Goal: Task Accomplishment & Management: Manage account settings

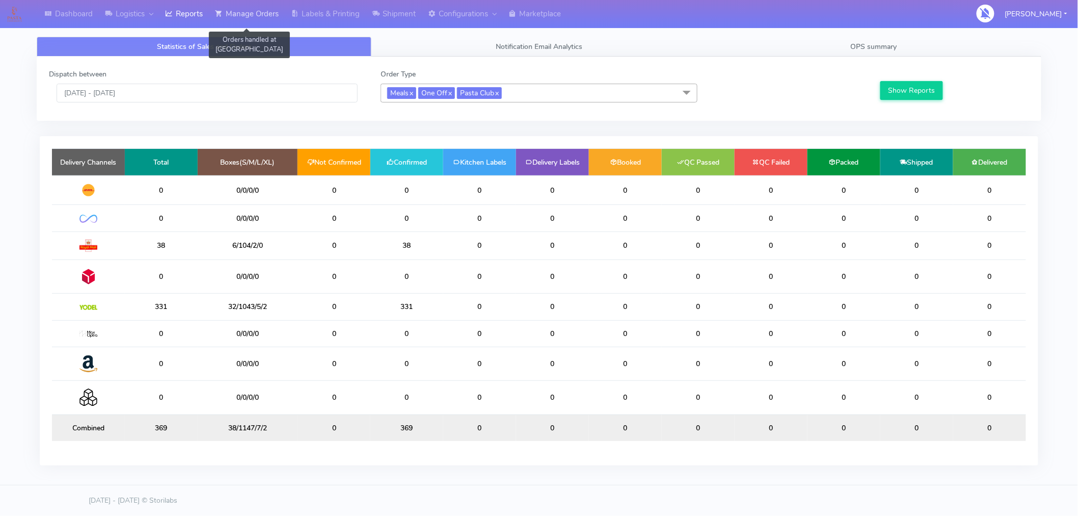
click at [255, 16] on link "Manage Orders" at bounding box center [247, 14] width 76 height 28
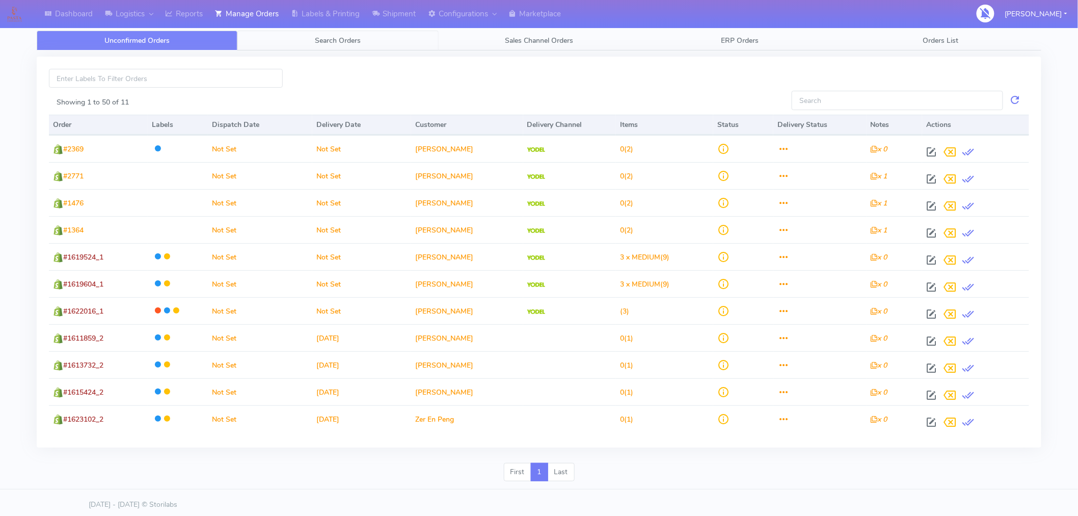
click at [336, 37] on span "Search Orders" at bounding box center [338, 41] width 46 height 10
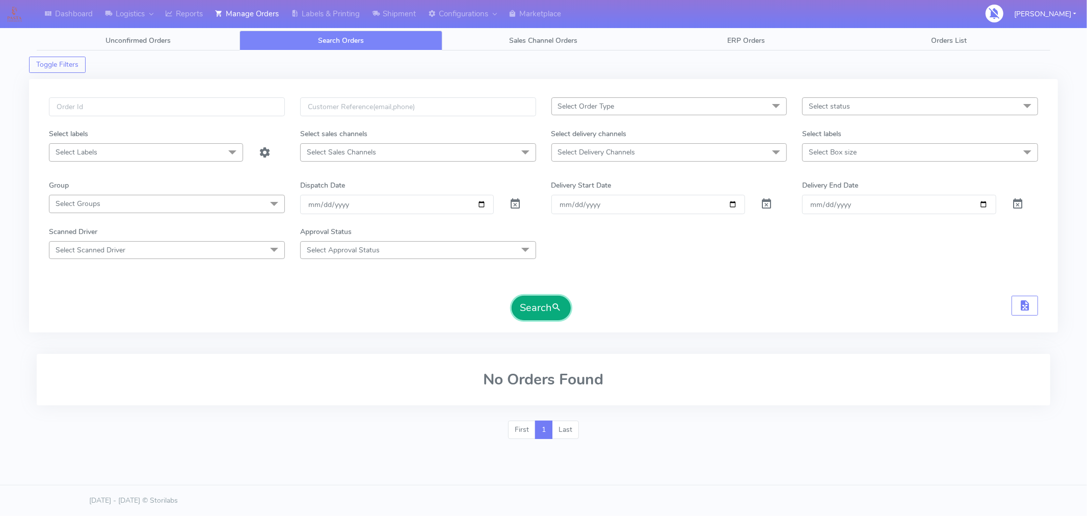
click at [542, 307] on button "Search" at bounding box center [541, 308] width 59 height 24
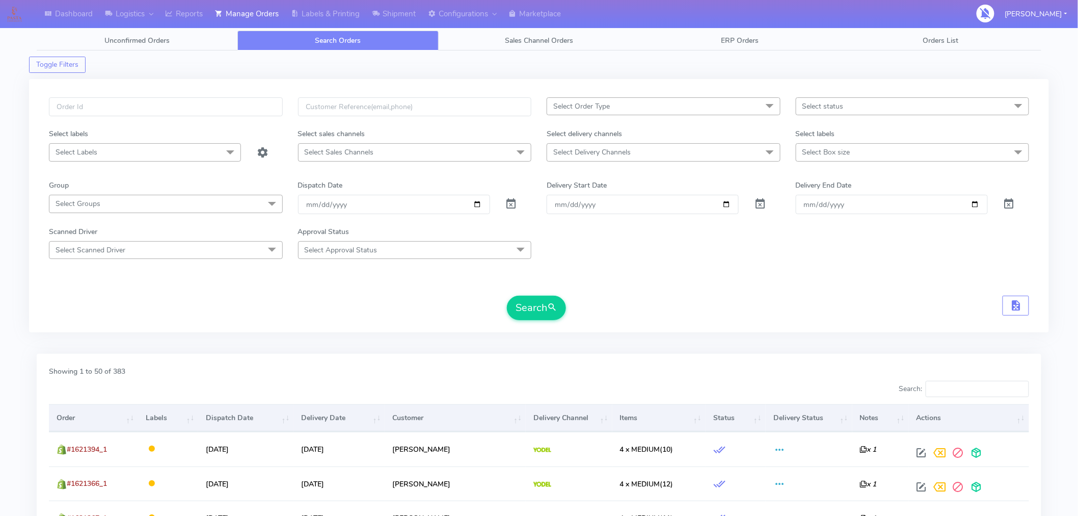
click at [725, 104] on span "Select Order Type" at bounding box center [664, 106] width 234 height 18
click at [603, 177] on div "MEALS" at bounding box center [663, 175] width 223 height 11
checkbox input "true"
click at [539, 308] on button "Search" at bounding box center [536, 308] width 59 height 24
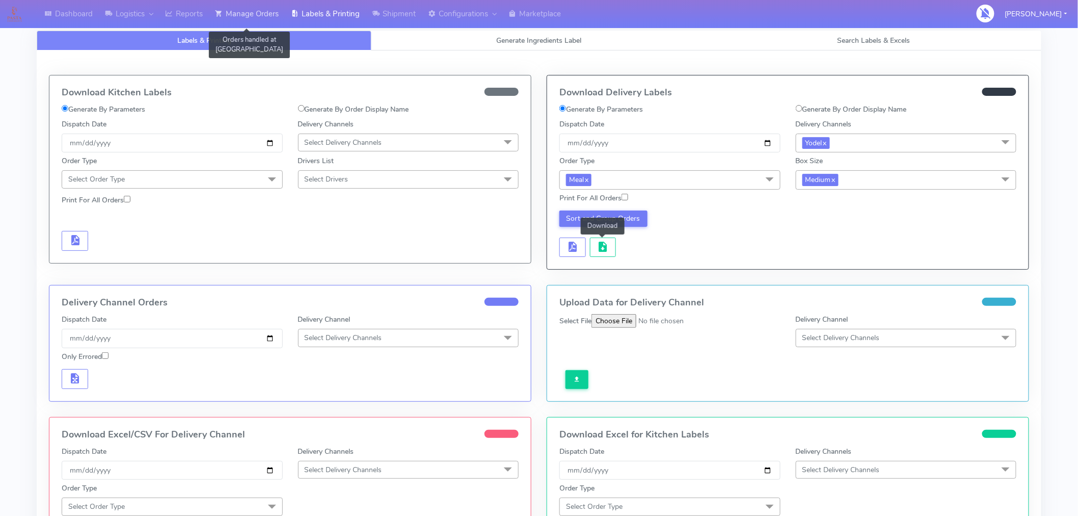
click at [255, 18] on link "Manage Orders" at bounding box center [247, 14] width 76 height 28
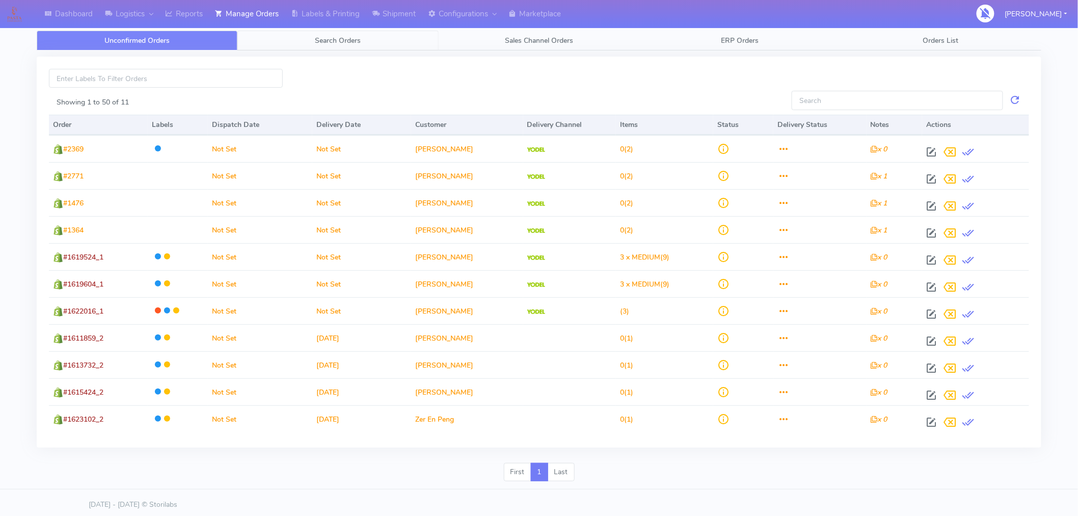
click at [335, 38] on span "Search Orders" at bounding box center [338, 41] width 46 height 10
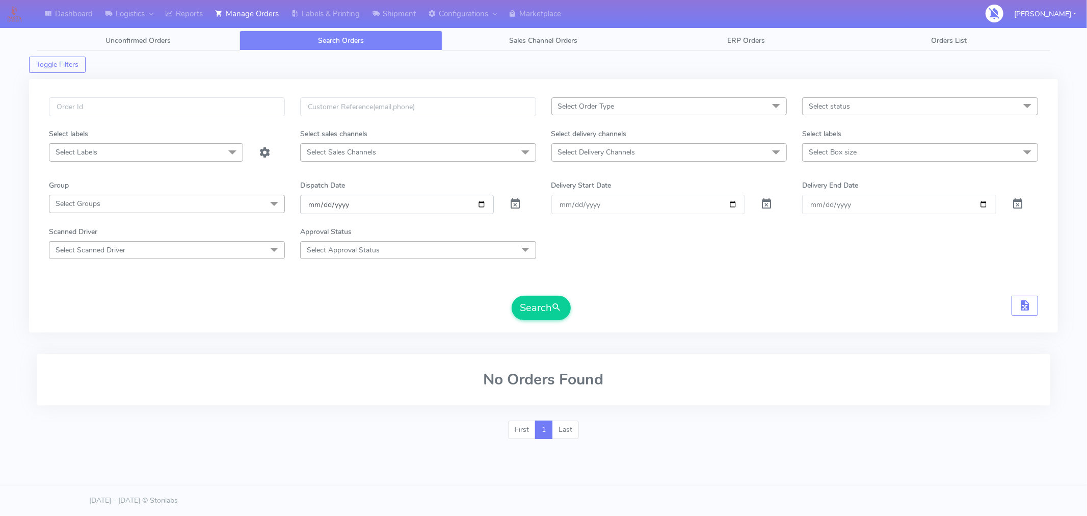
click at [480, 204] on input "[DATE]" at bounding box center [397, 204] width 194 height 19
type input "[DATE]"
click at [879, 103] on span "Select status" at bounding box center [920, 106] width 236 height 18
click at [833, 192] on div "Confirmed" at bounding box center [920, 192] width 225 height 11
checkbox input "true"
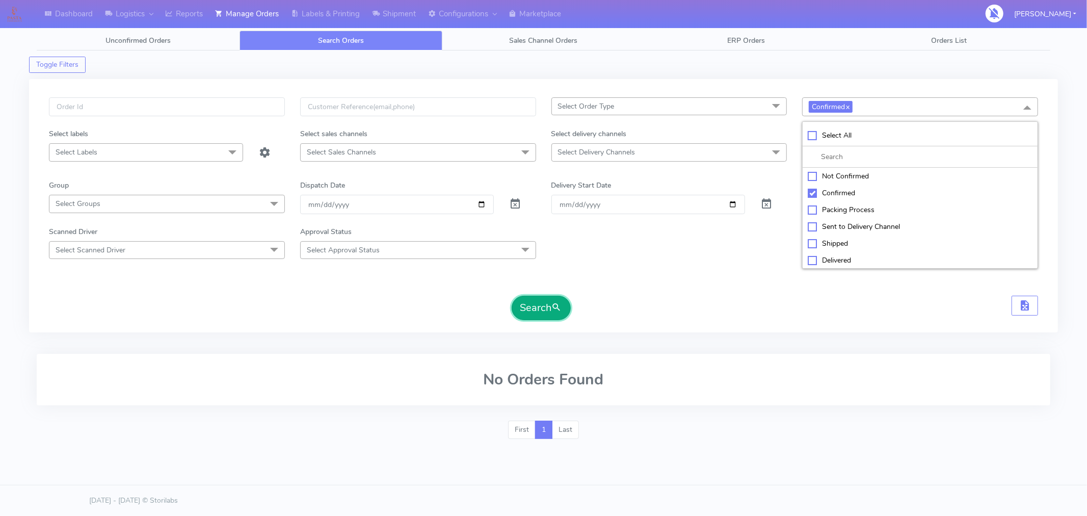
click at [547, 308] on button "Search" at bounding box center [541, 308] width 59 height 24
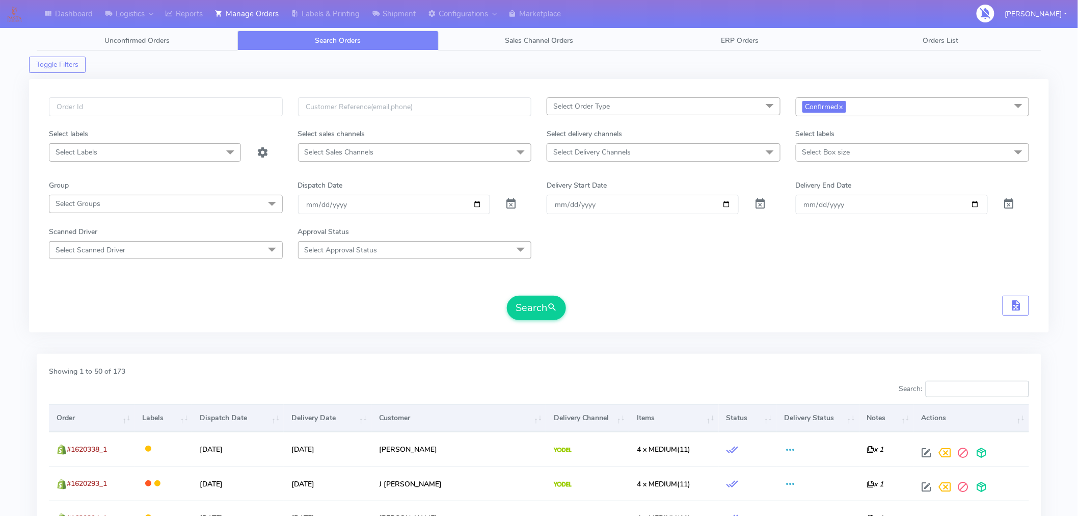
click at [951, 385] on input "Search:" at bounding box center [977, 389] width 103 height 16
paste input "#1619669A_1"
type input "#1619669A_1"
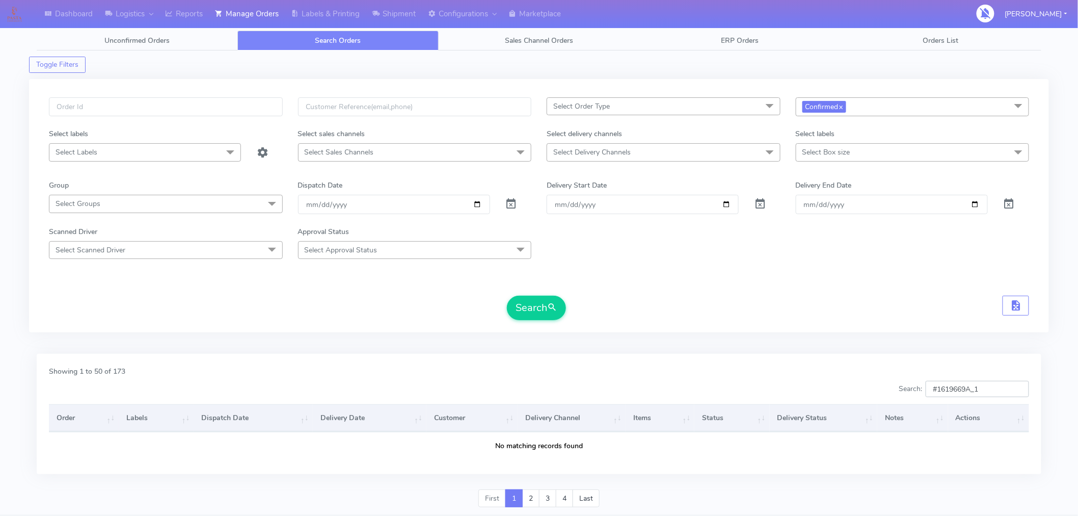
click at [1017, 390] on input "#1619669A_1" at bounding box center [977, 389] width 103 height 16
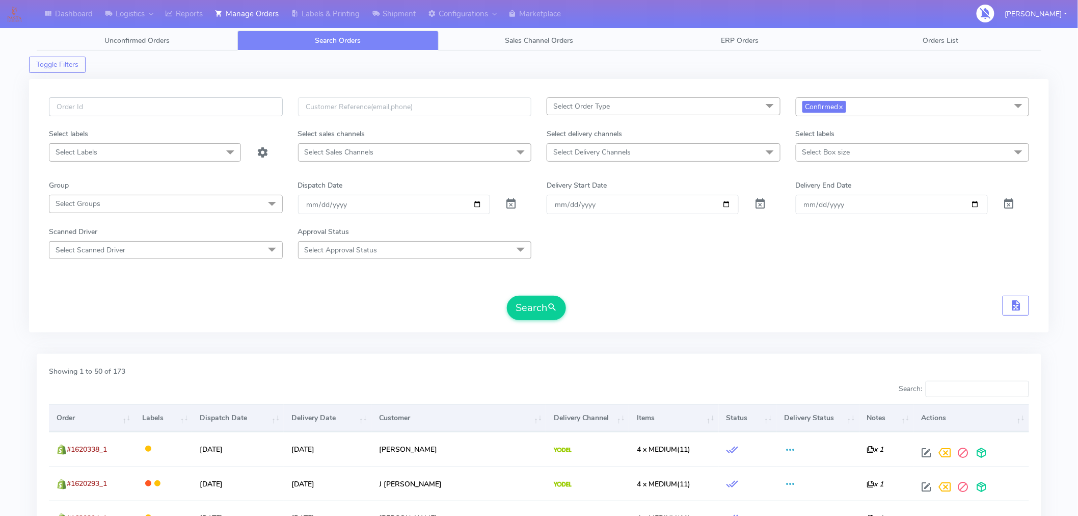
click at [210, 105] on input "text" at bounding box center [166, 106] width 234 height 19
paste input "#1619669A_1"
type input "#1619669A_1"
click at [521, 315] on button "Search" at bounding box center [536, 308] width 59 height 24
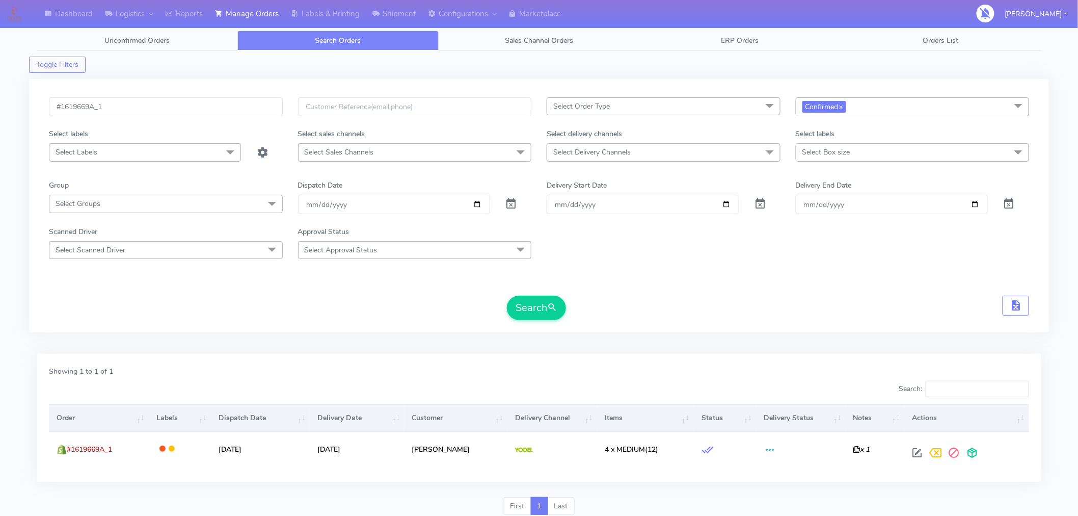
scroll to position [38, 0]
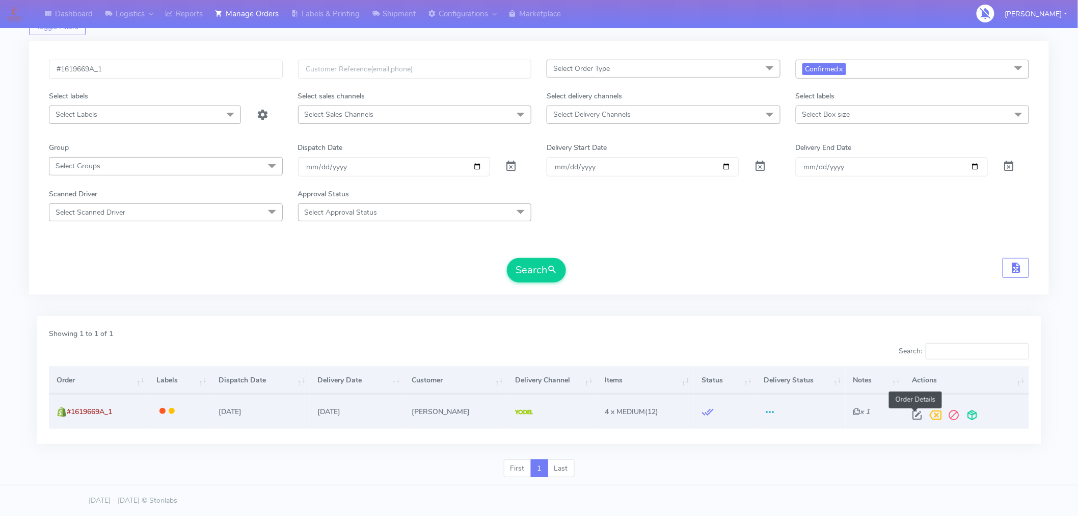
click at [916, 415] on span at bounding box center [917, 417] width 18 height 10
select select "5"
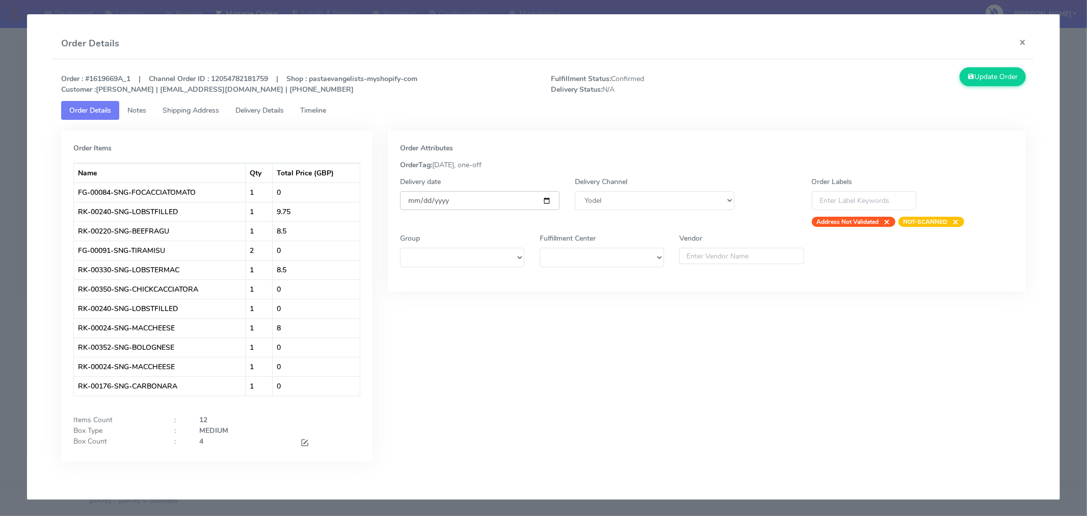
click at [543, 199] on input "[DATE]" at bounding box center [480, 200] width 160 height 19
type input "[DATE]"
click at [301, 444] on span at bounding box center [304, 444] width 9 height 10
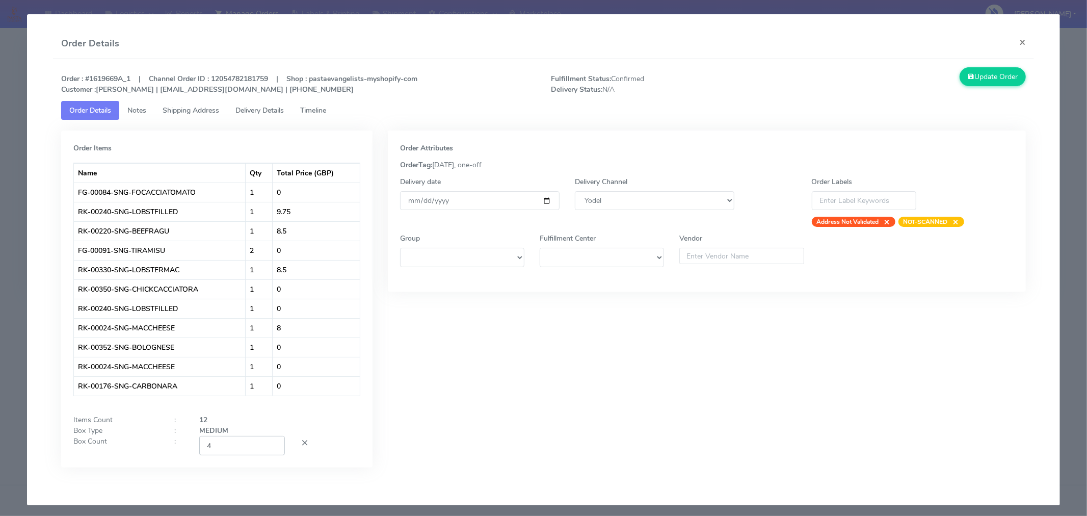
click at [220, 448] on input "4" at bounding box center [242, 445] width 86 height 19
type input "2"
click at [464, 408] on div "Order Attributes OrderTag: [DATE], one-off Delivery date [DATE] Delivery Channe…" at bounding box center [706, 306] width 653 height 352
click at [985, 85] on button "Update Order" at bounding box center [993, 76] width 66 height 19
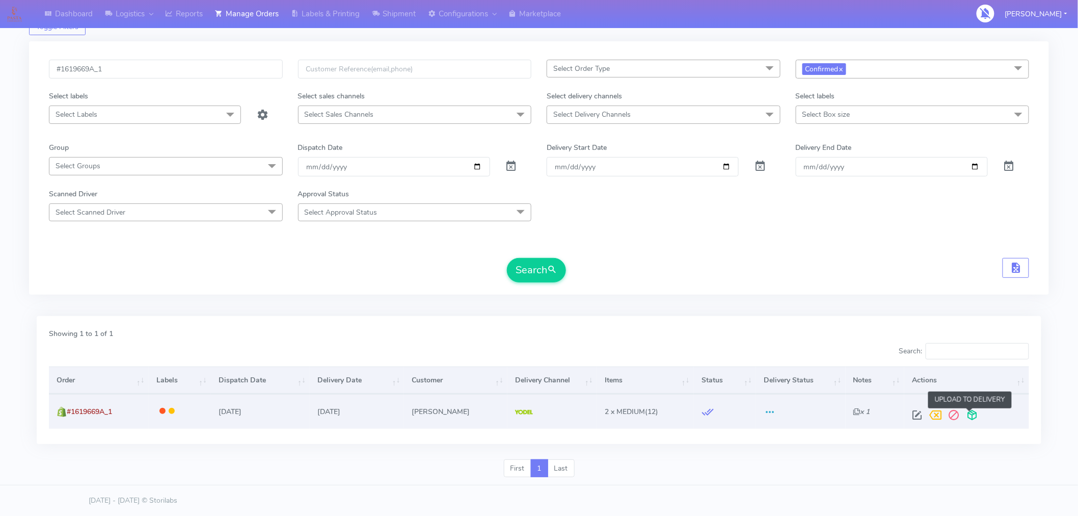
click at [971, 416] on span at bounding box center [972, 417] width 18 height 10
click at [257, 73] on input "#1619669A_1" at bounding box center [166, 69] width 234 height 19
click at [526, 266] on button "Search" at bounding box center [536, 270] width 59 height 24
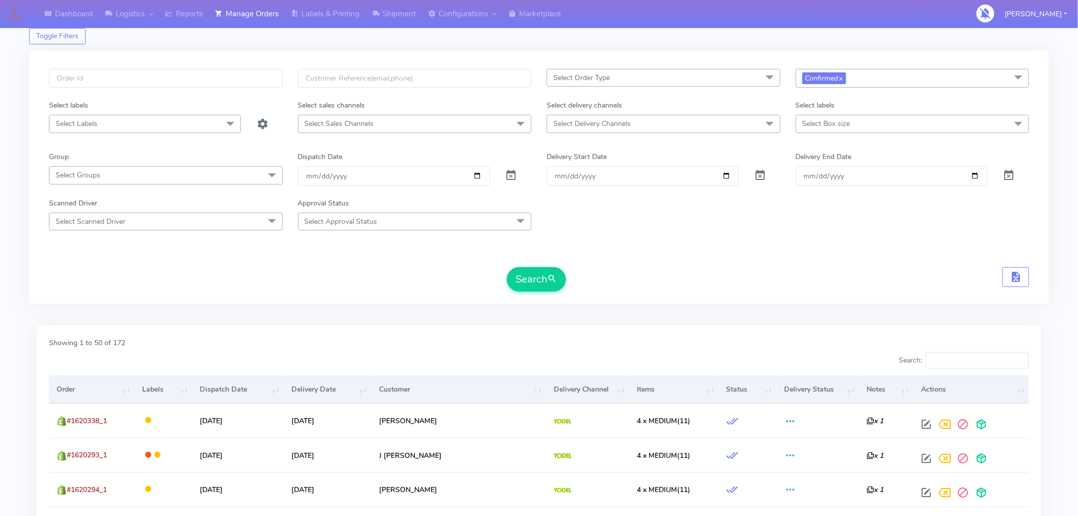
scroll to position [0, 0]
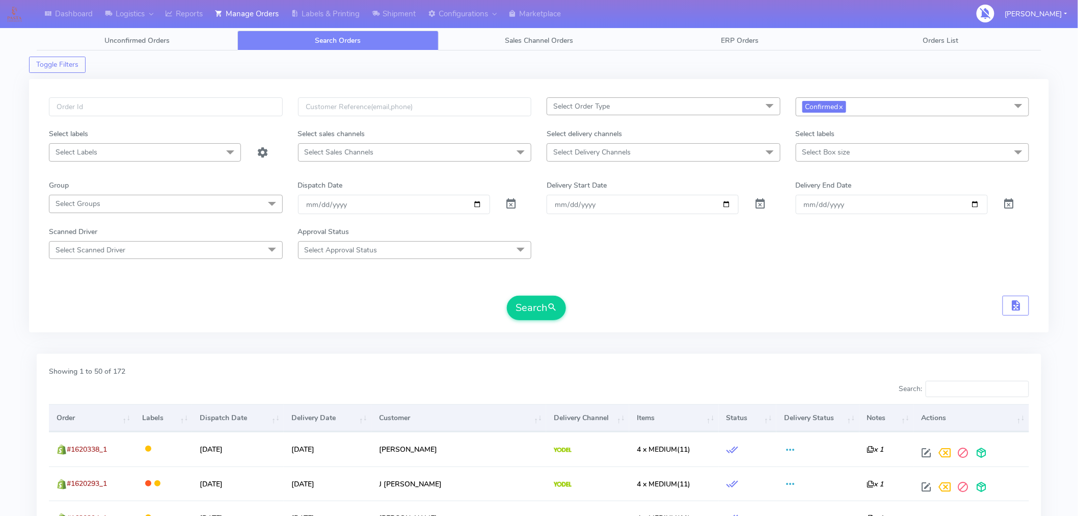
click at [702, 155] on span "Select Delivery Channels" at bounding box center [664, 152] width 234 height 18
click at [575, 255] on div "Royal Mail" at bounding box center [663, 255] width 223 height 11
checkbox input "true"
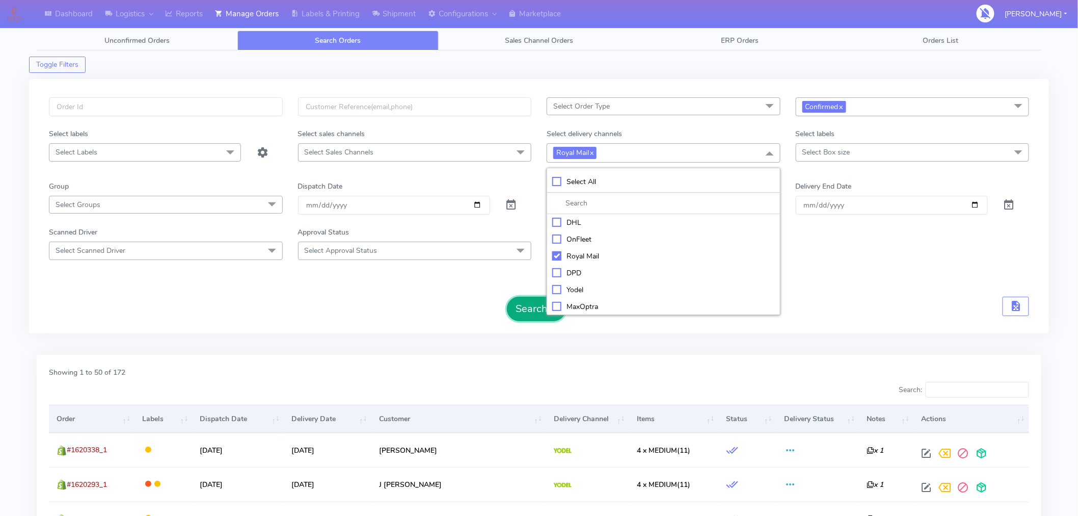
click at [533, 304] on button "Search" at bounding box center [536, 309] width 59 height 24
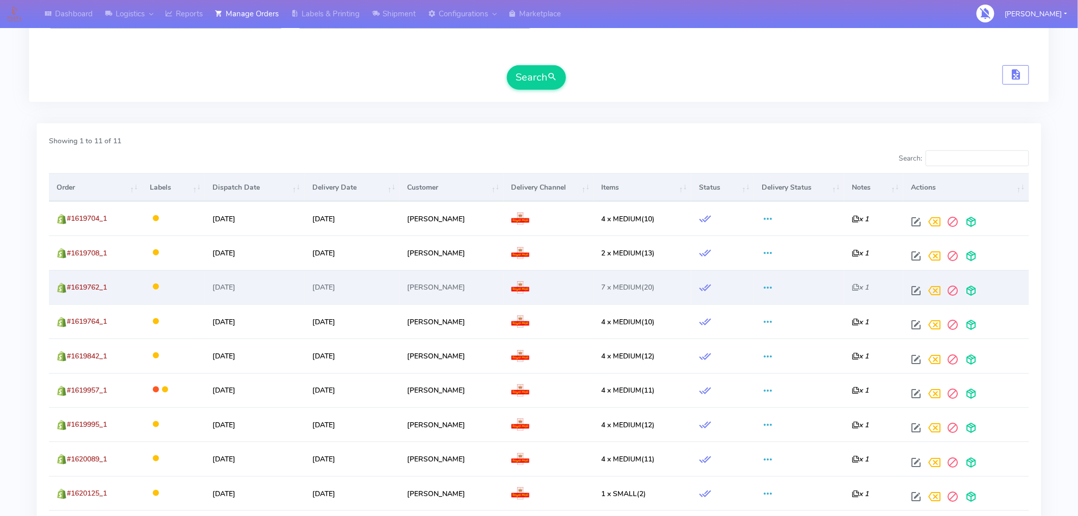
scroll to position [229, 0]
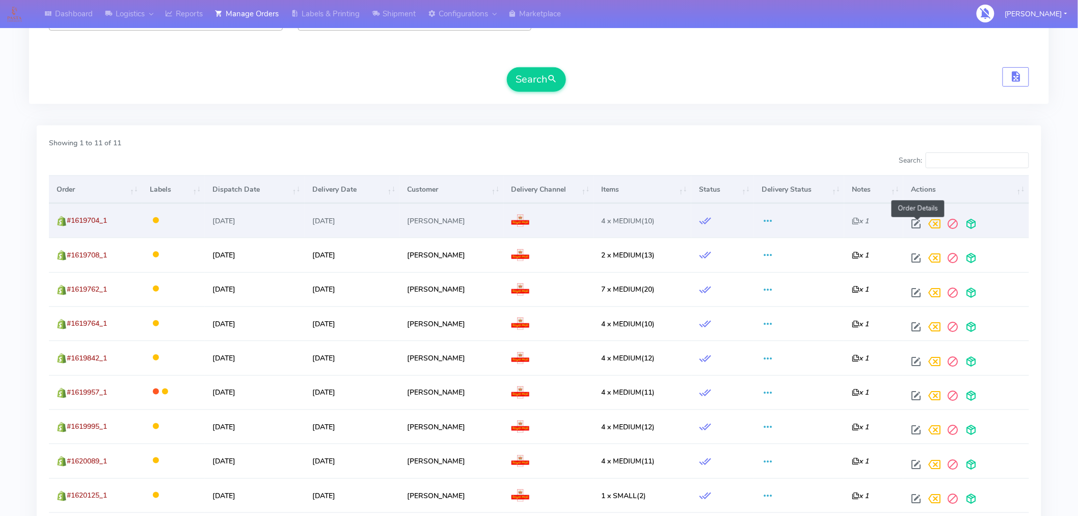
click at [919, 225] on span at bounding box center [917, 226] width 18 height 10
select select "3"
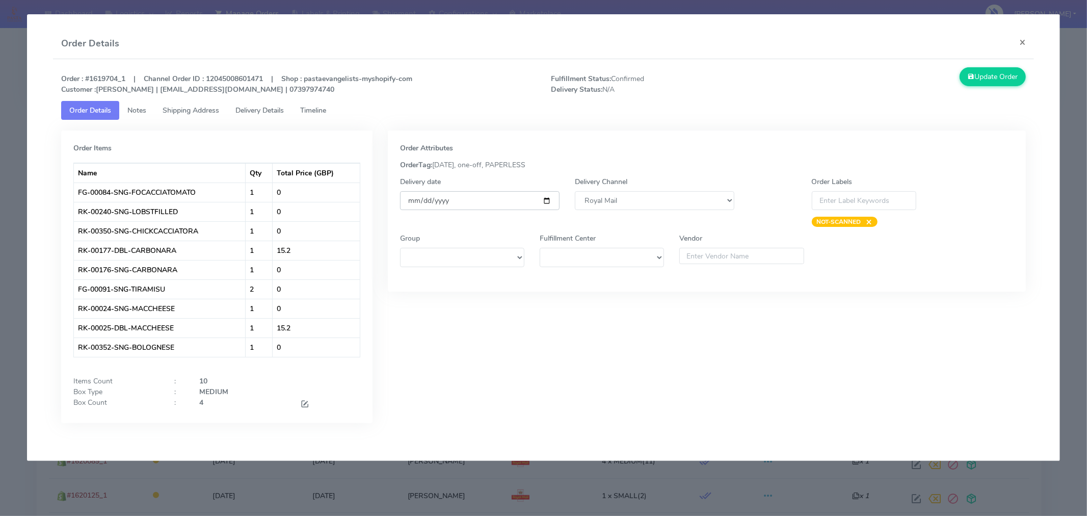
click at [548, 200] on input "[DATE]" at bounding box center [480, 200] width 160 height 19
type input "[DATE]"
click at [995, 84] on button "Update Order" at bounding box center [993, 76] width 66 height 19
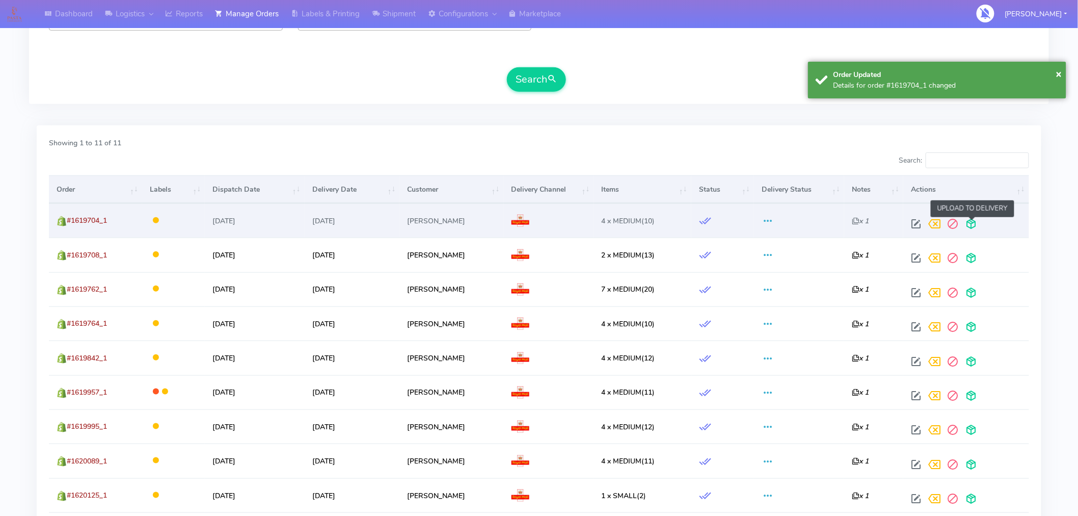
click at [975, 225] on span at bounding box center [972, 226] width 18 height 10
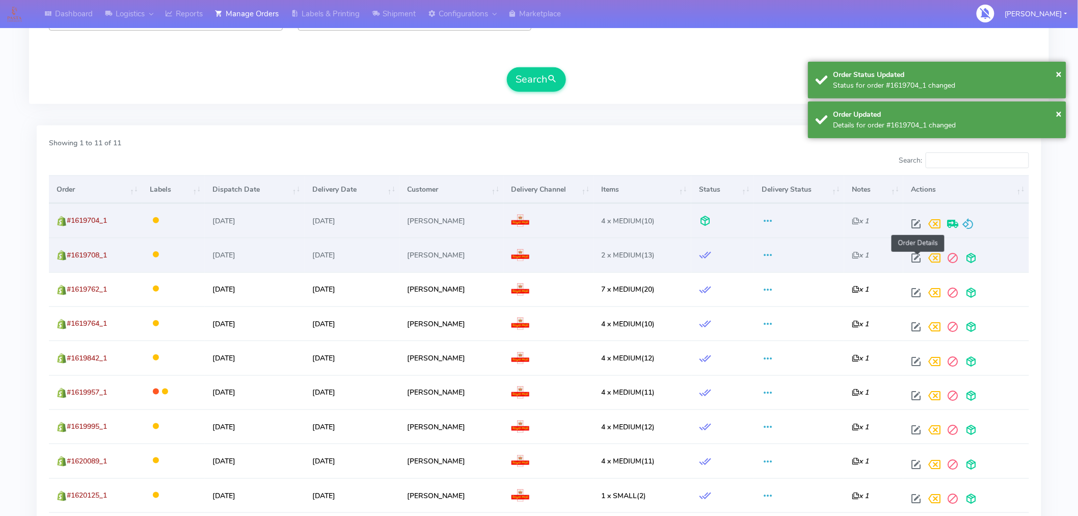
click at [918, 260] on span at bounding box center [917, 260] width 18 height 10
select select "3"
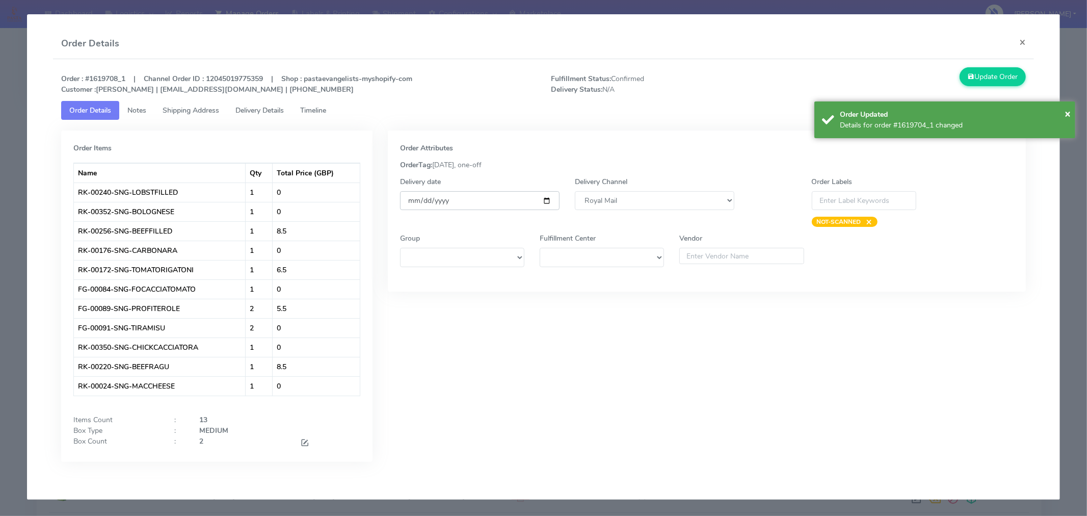
click at [547, 200] on input "[DATE]" at bounding box center [480, 200] width 160 height 19
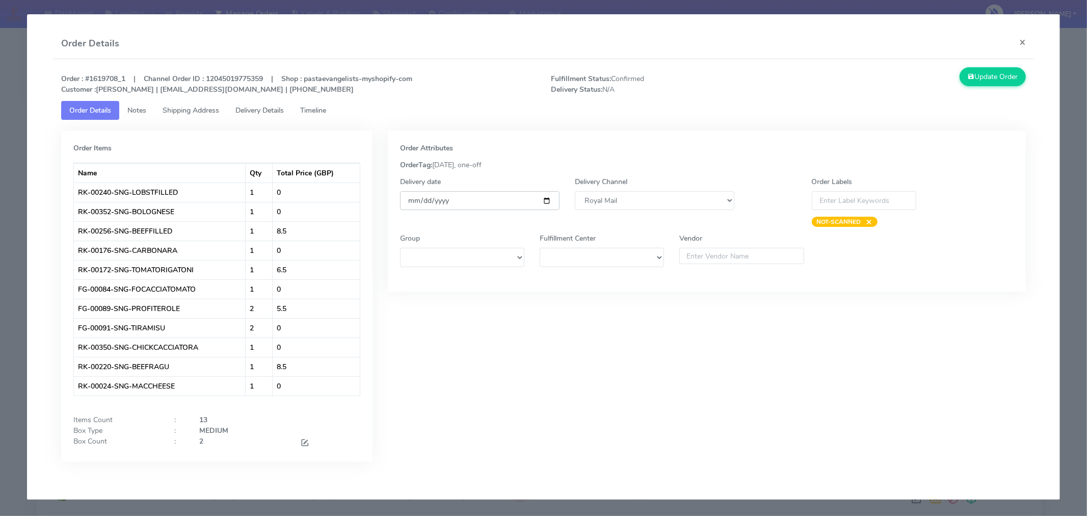
type input "[DATE]"
click at [995, 74] on button "Update Order" at bounding box center [993, 76] width 66 height 19
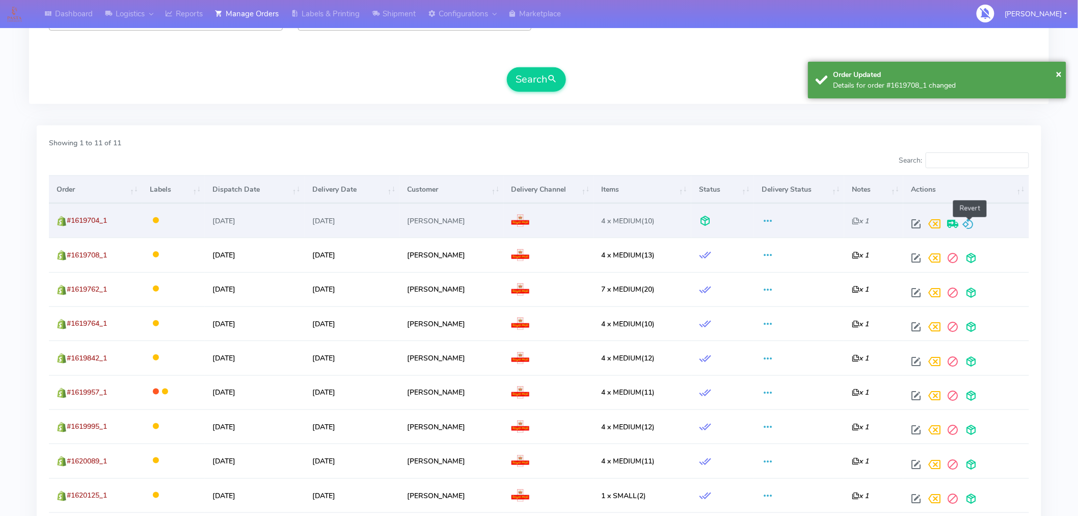
click at [971, 228] on span at bounding box center [969, 226] width 12 height 10
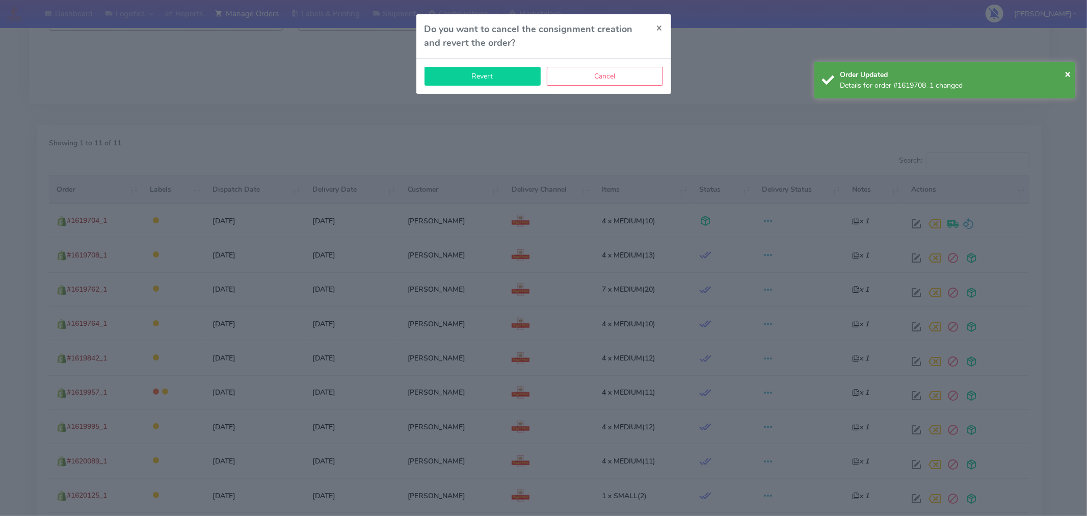
click at [507, 77] on button "Revert" at bounding box center [483, 76] width 116 height 19
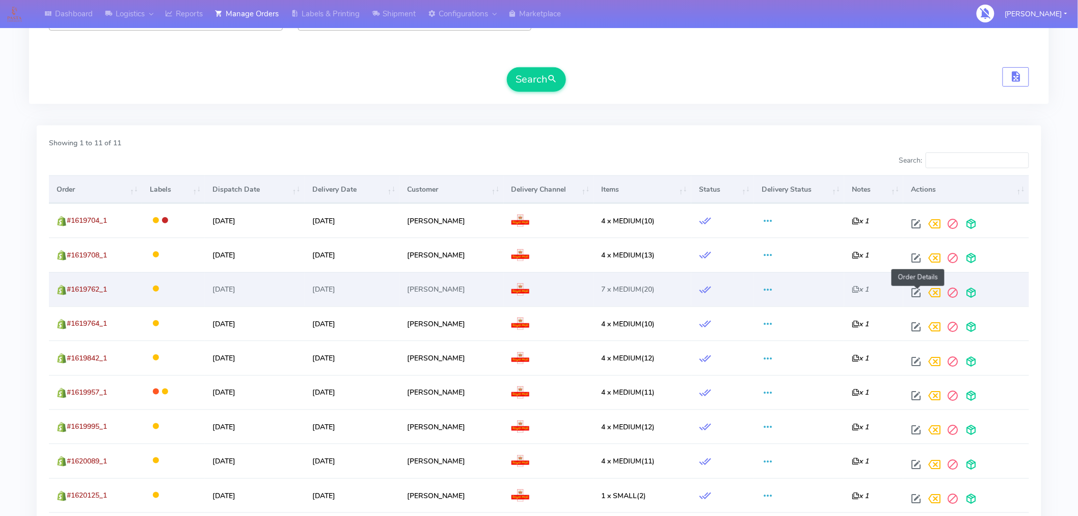
click at [915, 292] on span at bounding box center [917, 295] width 18 height 10
select select "3"
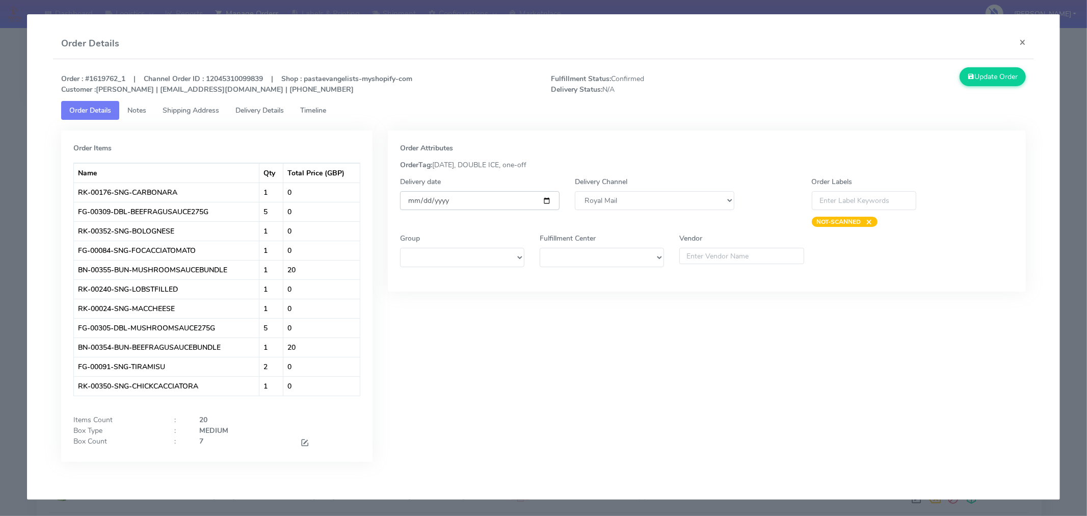
click at [543, 201] on input "[DATE]" at bounding box center [480, 200] width 160 height 19
type input "[DATE]"
click at [1003, 76] on button "Update Order" at bounding box center [993, 76] width 66 height 19
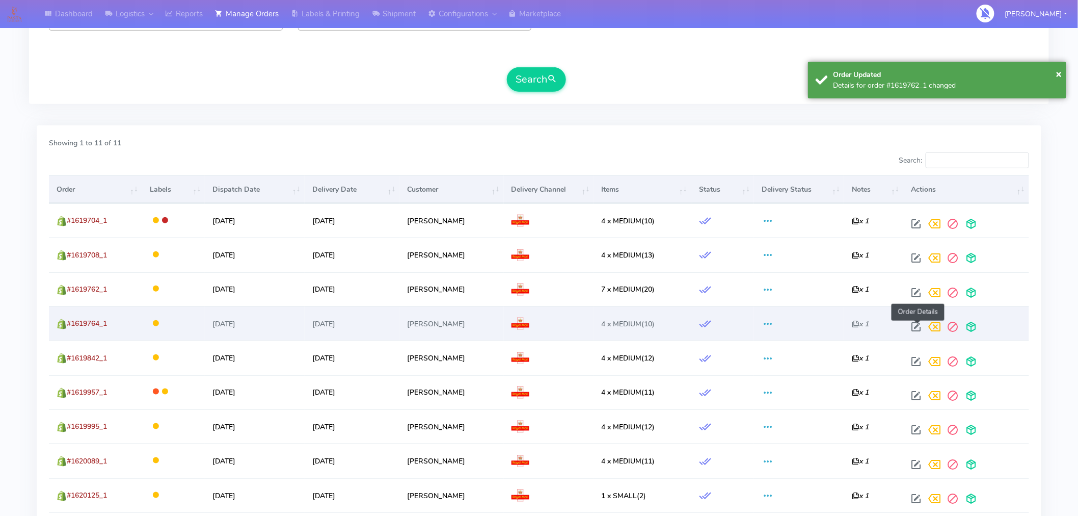
click at [917, 328] on span at bounding box center [917, 329] width 18 height 10
select select "3"
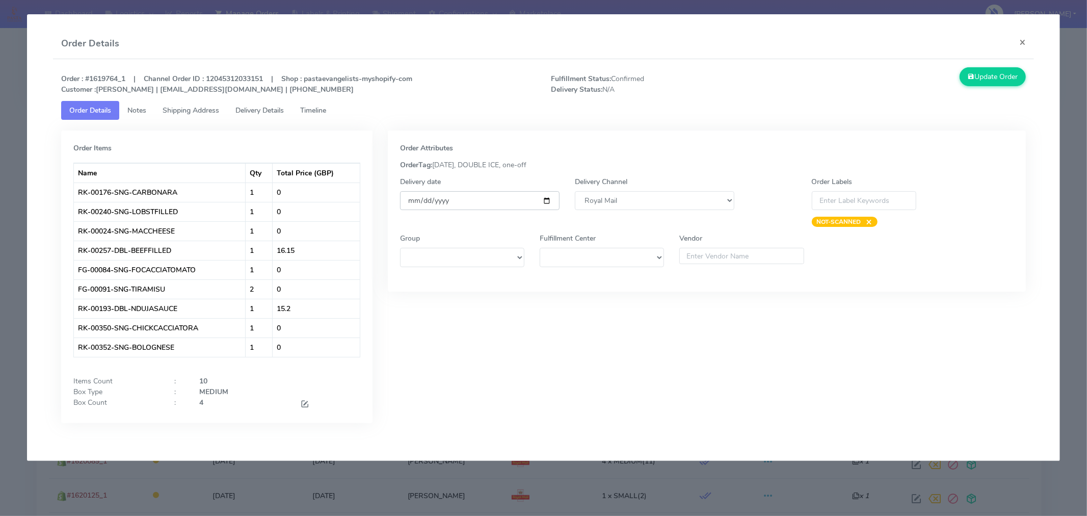
click at [548, 198] on input "[DATE]" at bounding box center [480, 200] width 160 height 19
type input "[DATE]"
click at [1013, 69] on button "Update Order" at bounding box center [993, 76] width 66 height 19
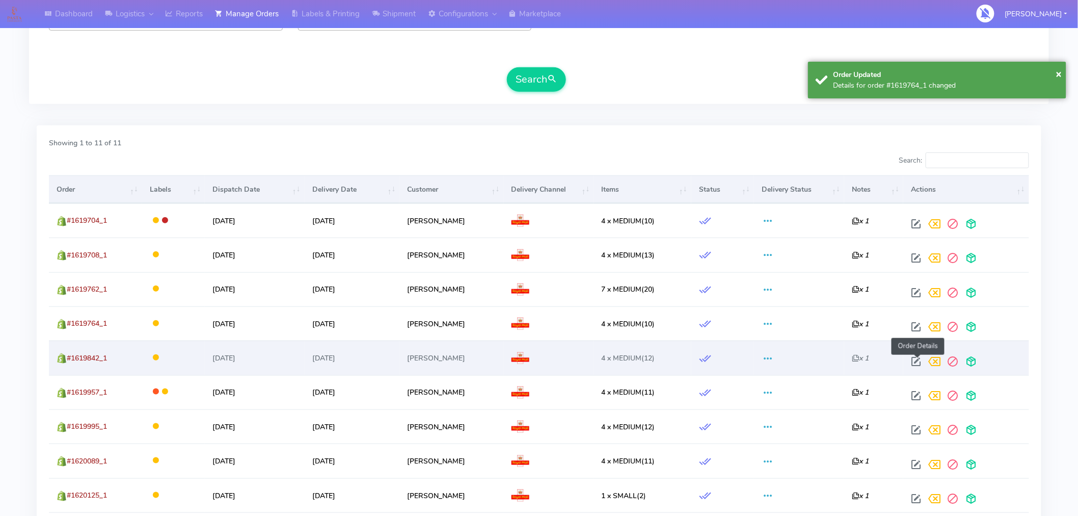
click at [921, 360] on span at bounding box center [917, 364] width 18 height 10
select select "3"
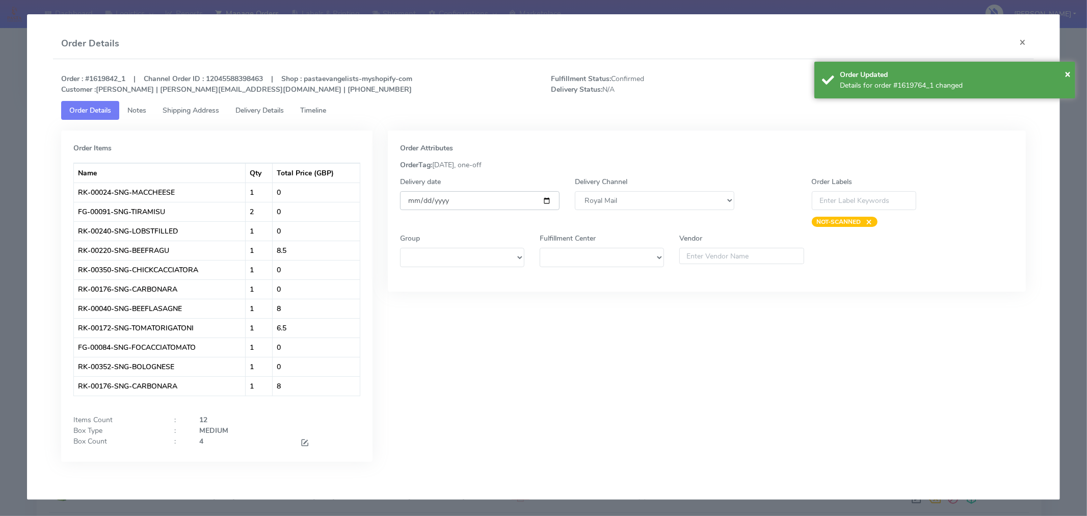
click at [547, 203] on input "[DATE]" at bounding box center [480, 200] width 160 height 19
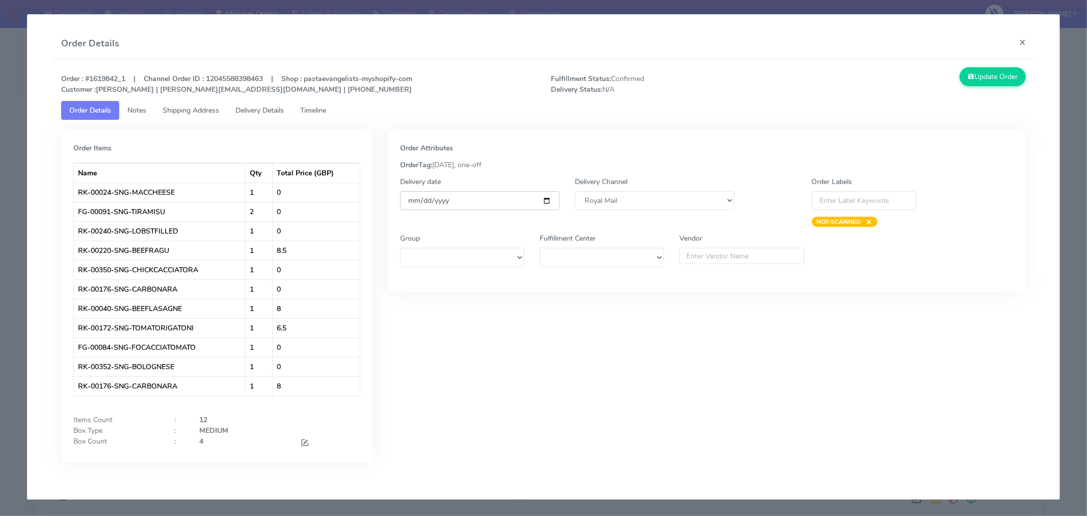
type input "[DATE]"
click at [996, 78] on button "Update Order" at bounding box center [993, 76] width 66 height 19
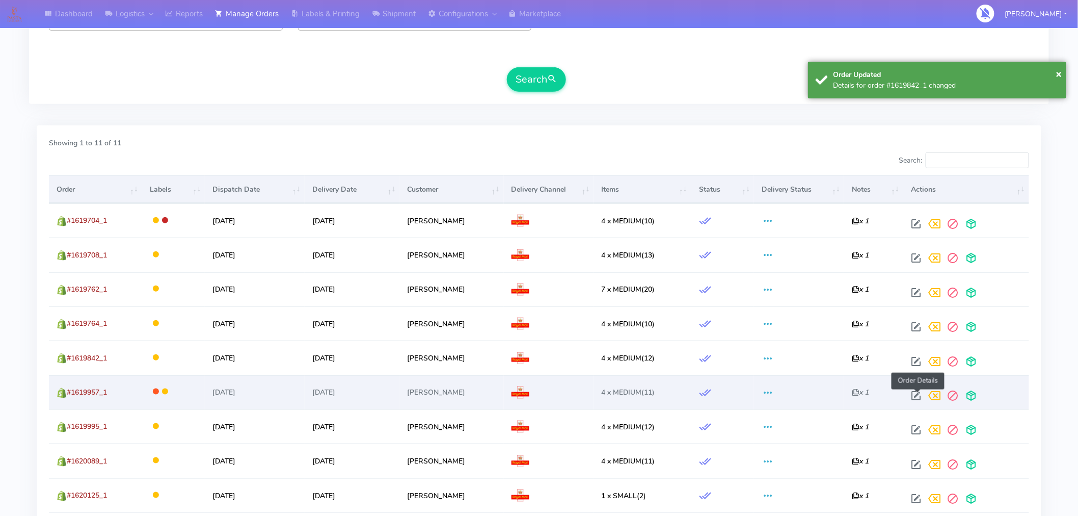
click at [914, 394] on span at bounding box center [917, 398] width 18 height 10
select select "3"
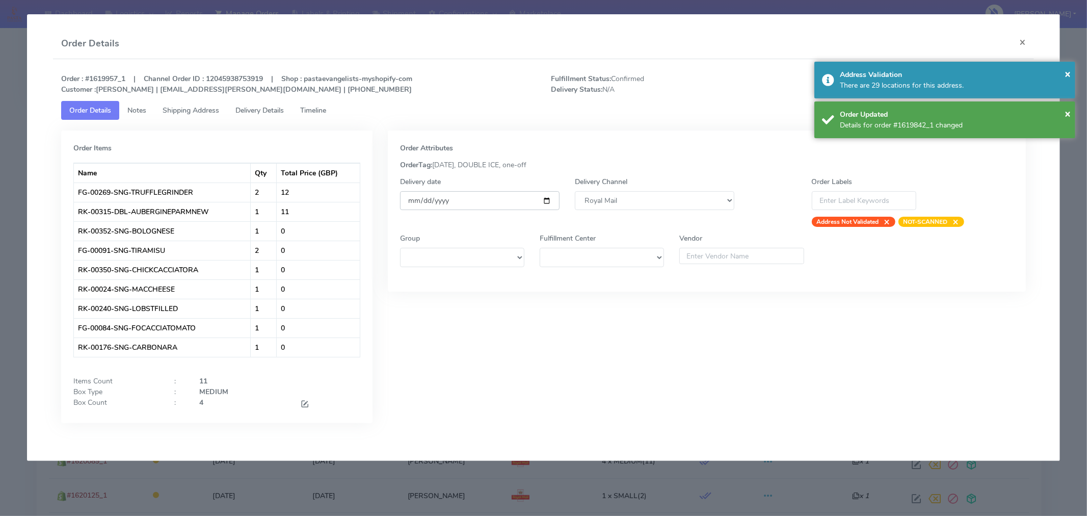
click at [545, 200] on input "[DATE]" at bounding box center [480, 200] width 160 height 19
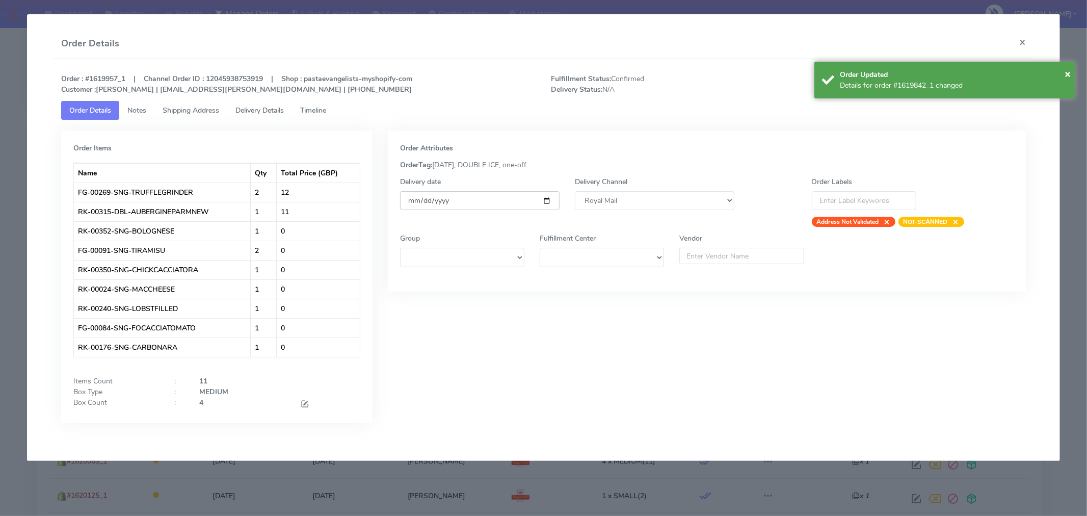
type input "[DATE]"
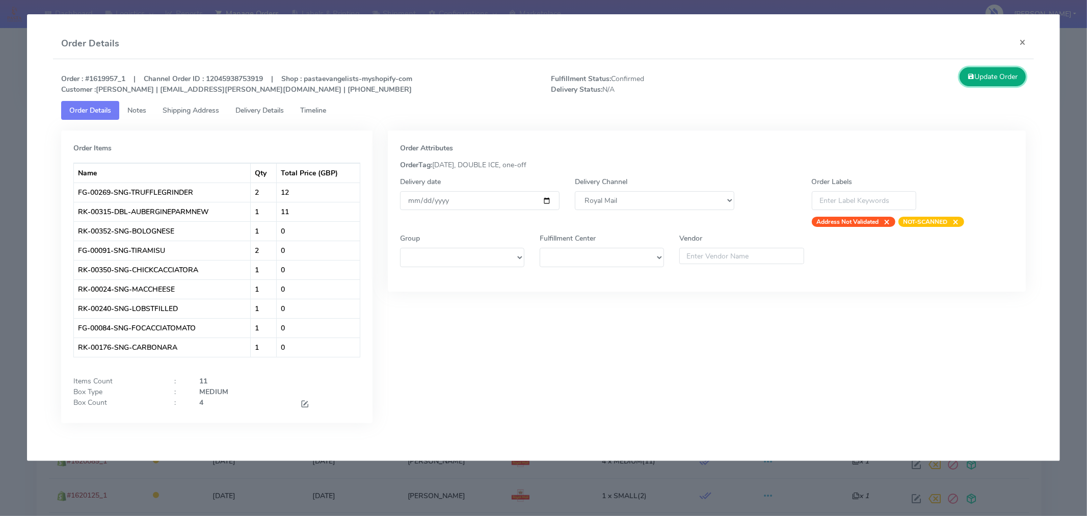
click at [984, 80] on button "Update Order" at bounding box center [993, 76] width 66 height 19
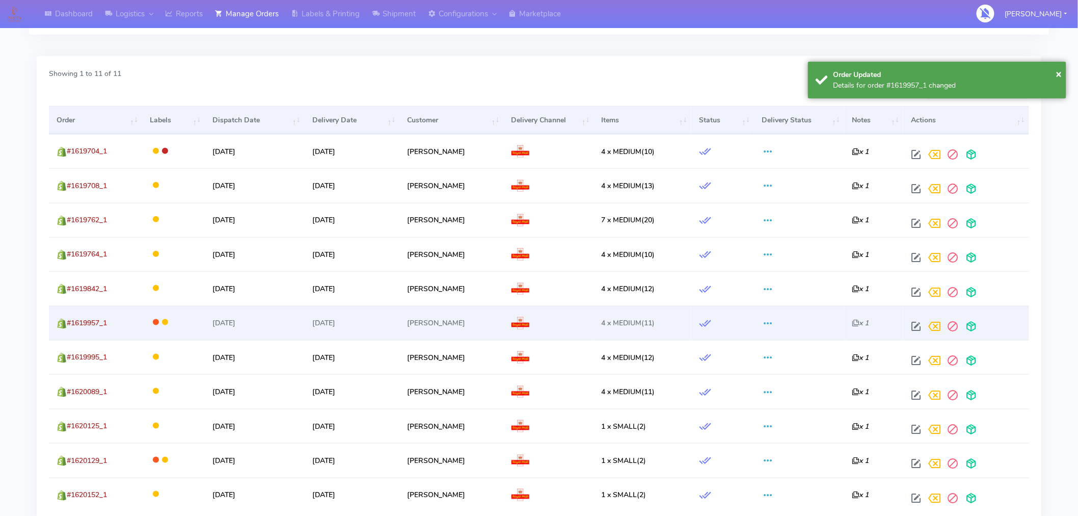
scroll to position [302, 0]
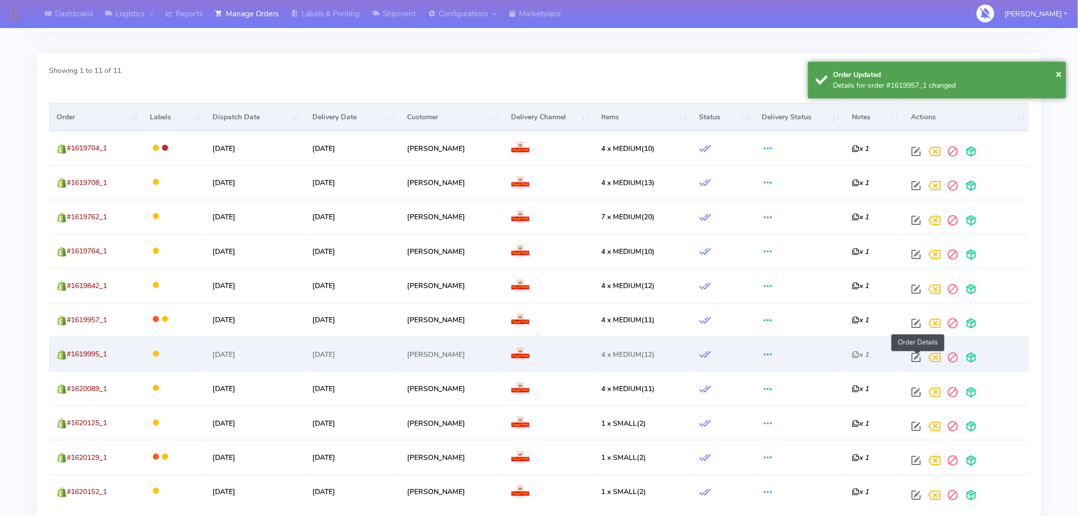
click at [916, 357] on span at bounding box center [917, 360] width 18 height 10
select select "3"
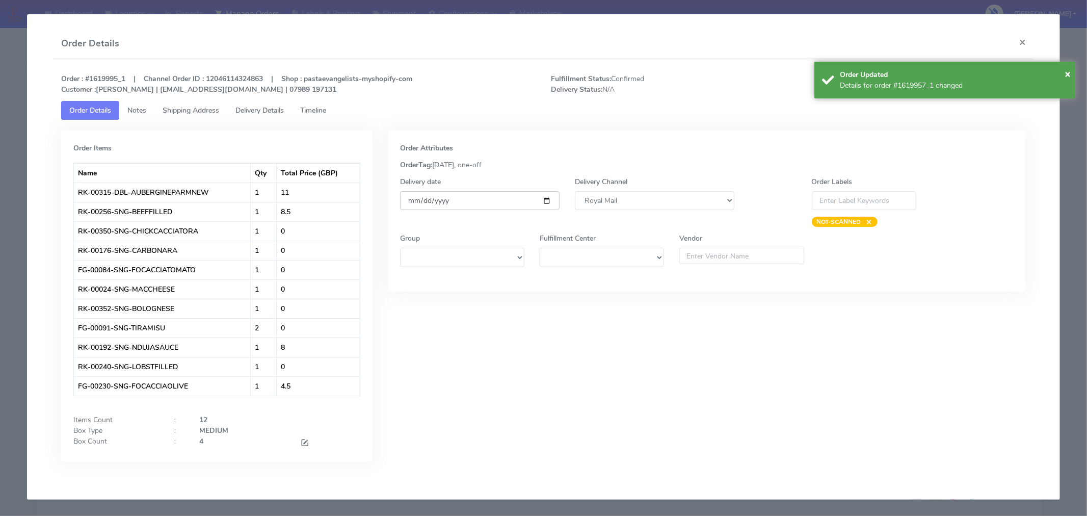
click at [543, 199] on input "[DATE]" at bounding box center [480, 200] width 160 height 19
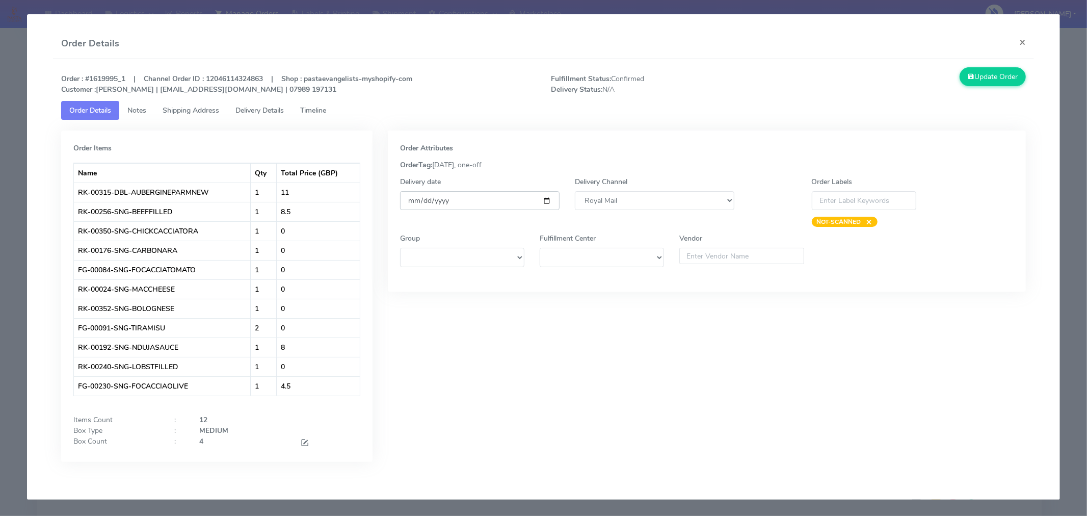
type input "[DATE]"
click at [1005, 82] on button "Update Order" at bounding box center [993, 76] width 66 height 19
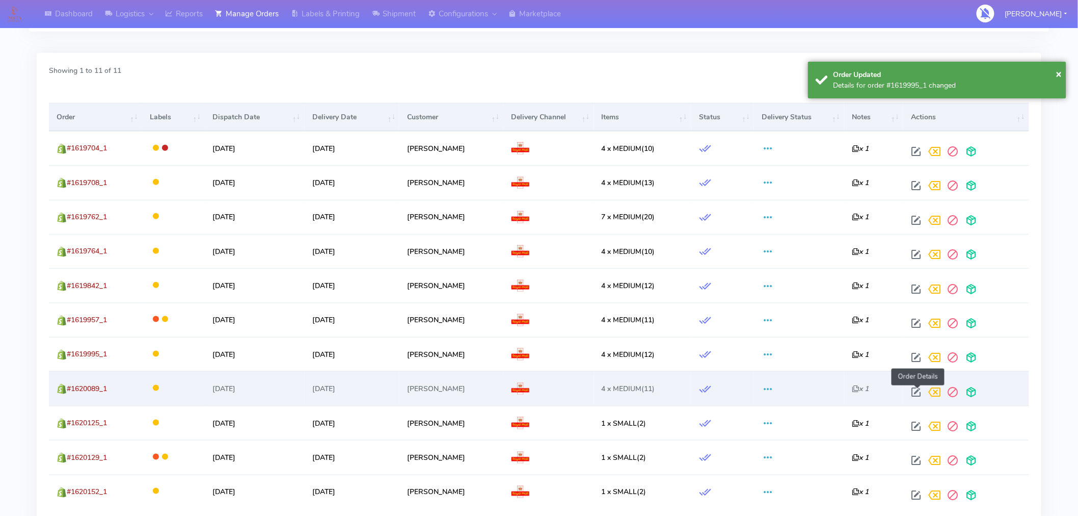
click at [922, 391] on span at bounding box center [917, 394] width 18 height 10
select select "3"
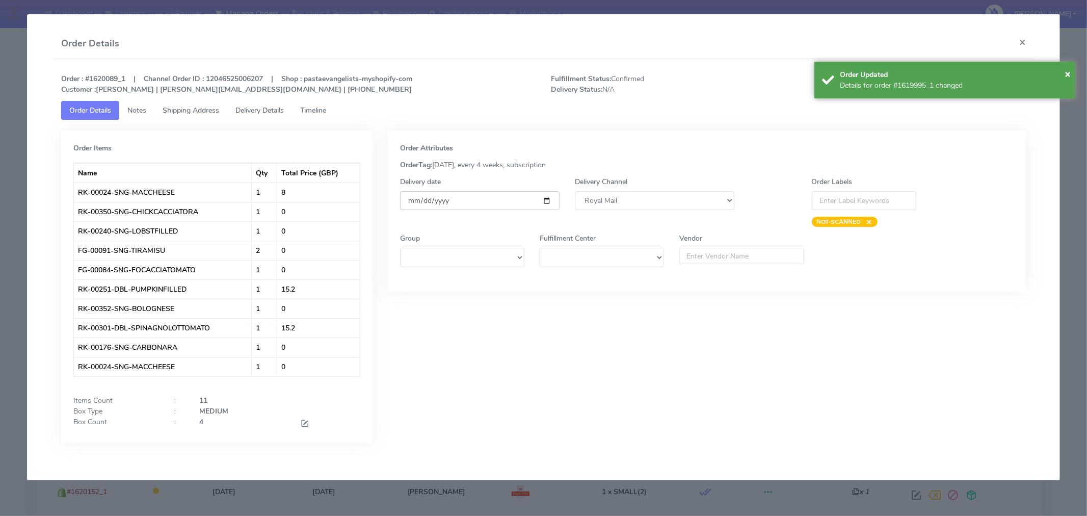
click at [546, 201] on input "[DATE]" at bounding box center [480, 200] width 160 height 19
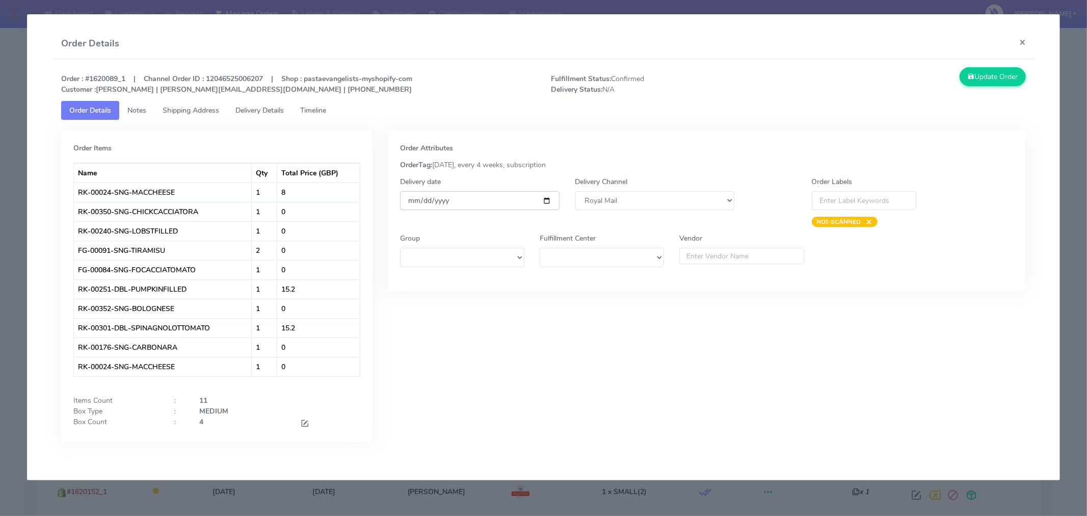
type input "[DATE]"
click at [992, 67] on button "Update Order" at bounding box center [993, 76] width 66 height 19
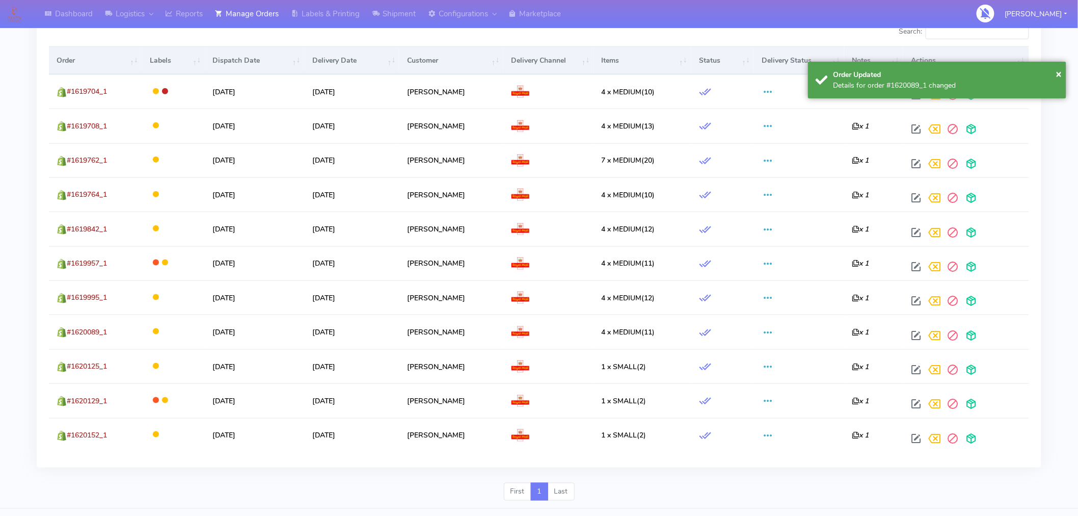
scroll to position [359, 0]
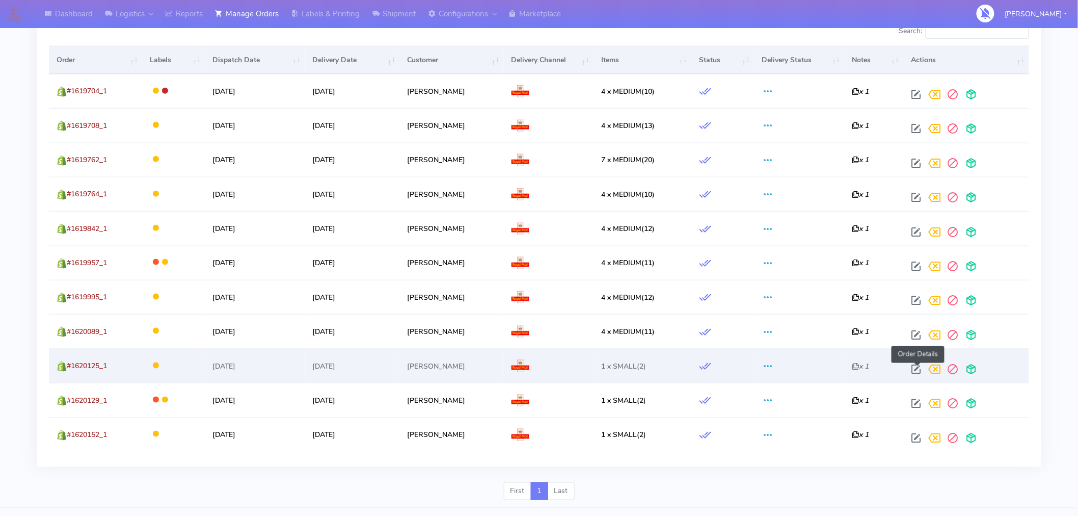
click at [919, 371] on span at bounding box center [917, 371] width 18 height 10
select select "3"
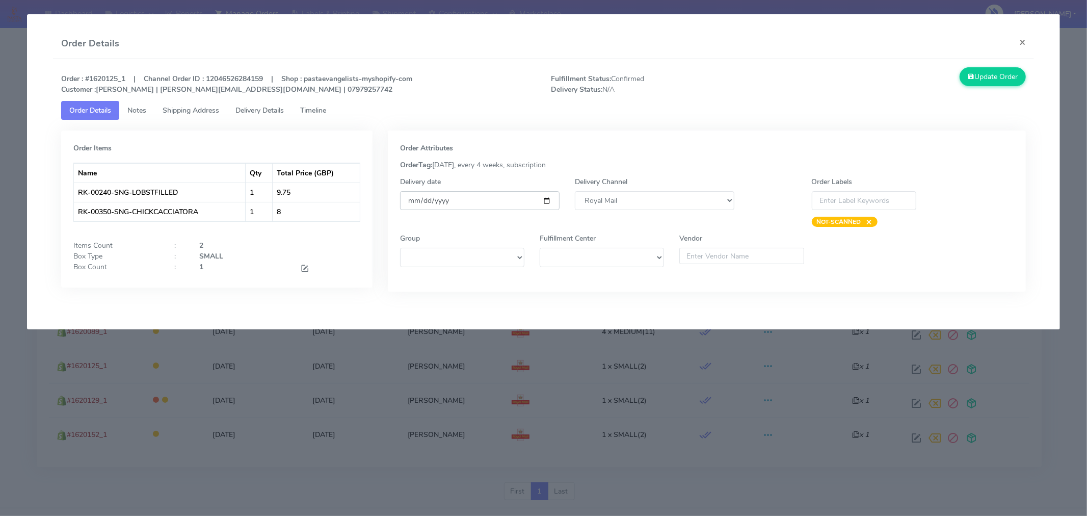
click at [546, 201] on input "[DATE]" at bounding box center [480, 200] width 160 height 19
type input "[DATE]"
click at [979, 83] on button "Update Order" at bounding box center [993, 76] width 66 height 19
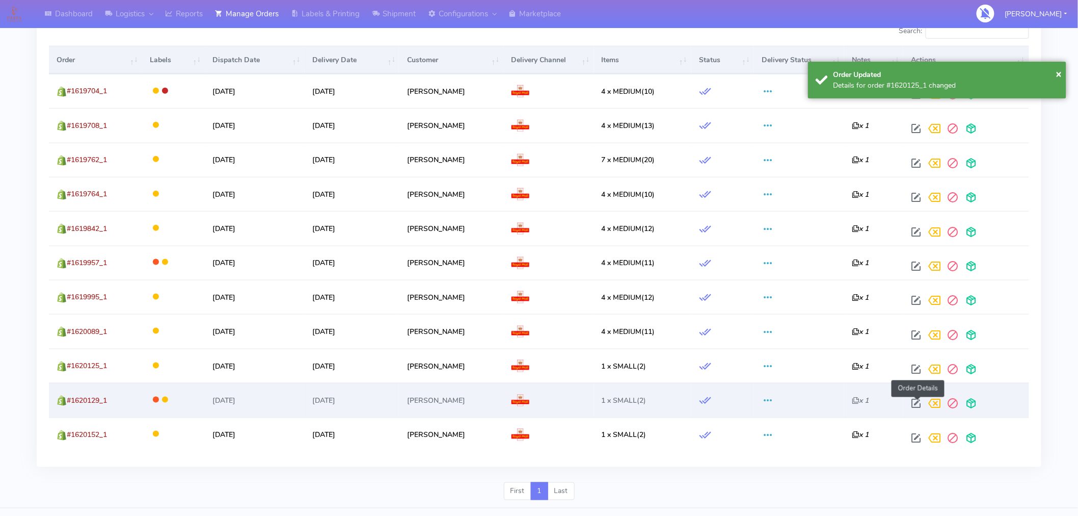
click at [915, 403] on span at bounding box center [917, 406] width 18 height 10
select select "3"
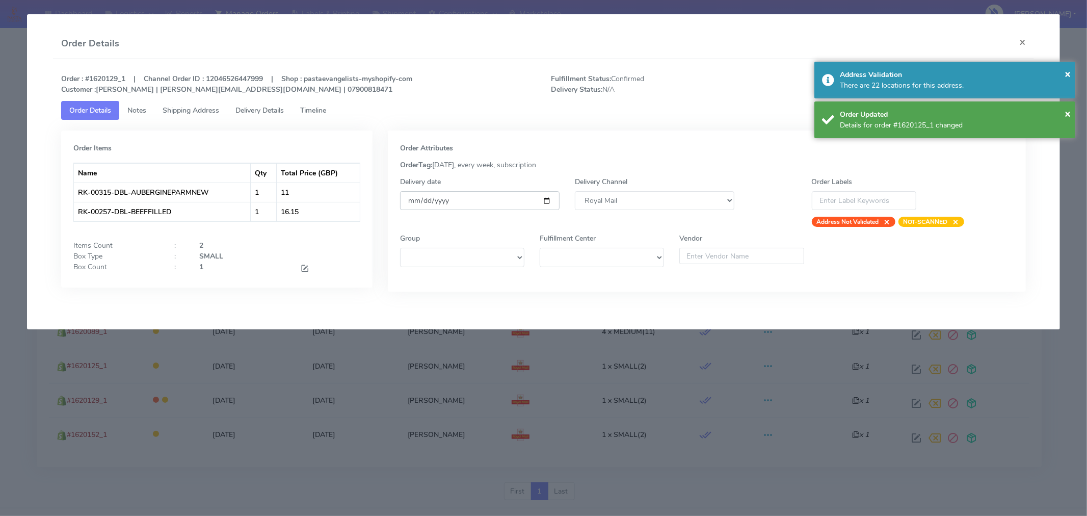
click at [548, 199] on input "[DATE]" at bounding box center [480, 200] width 160 height 19
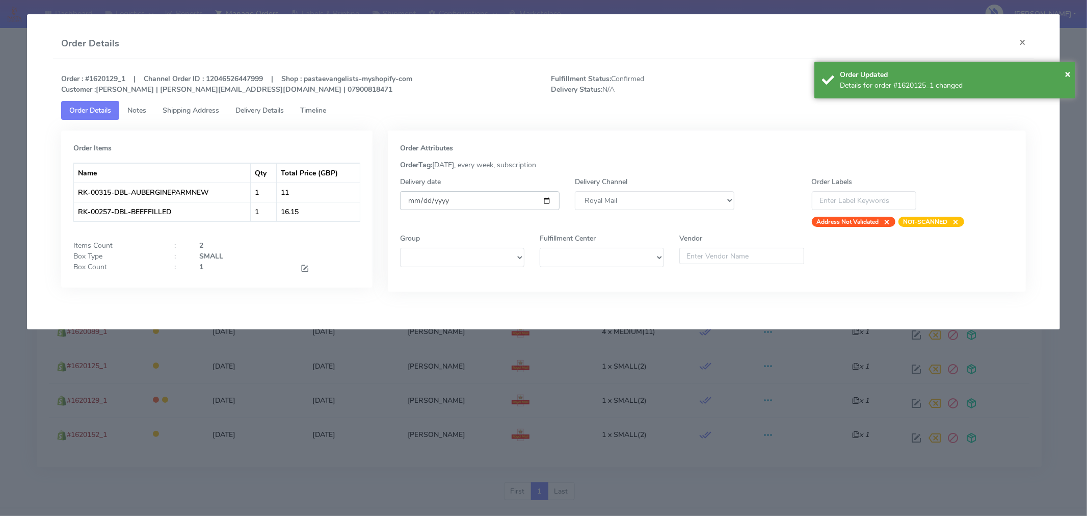
type input "[DATE]"
click at [1067, 82] on div "Details for order #1620125_1 changed" at bounding box center [954, 85] width 228 height 11
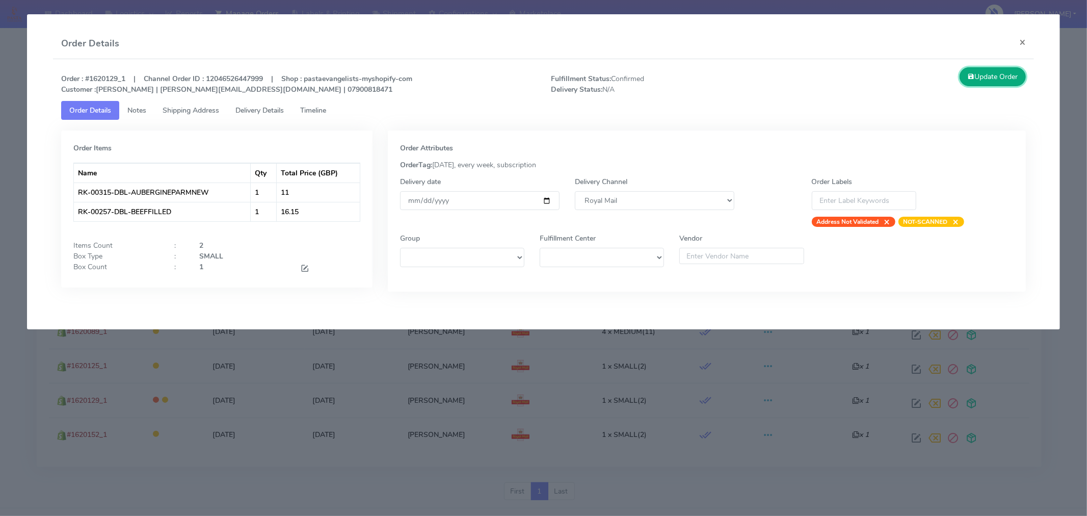
click at [1008, 78] on button "Update Order" at bounding box center [993, 76] width 66 height 19
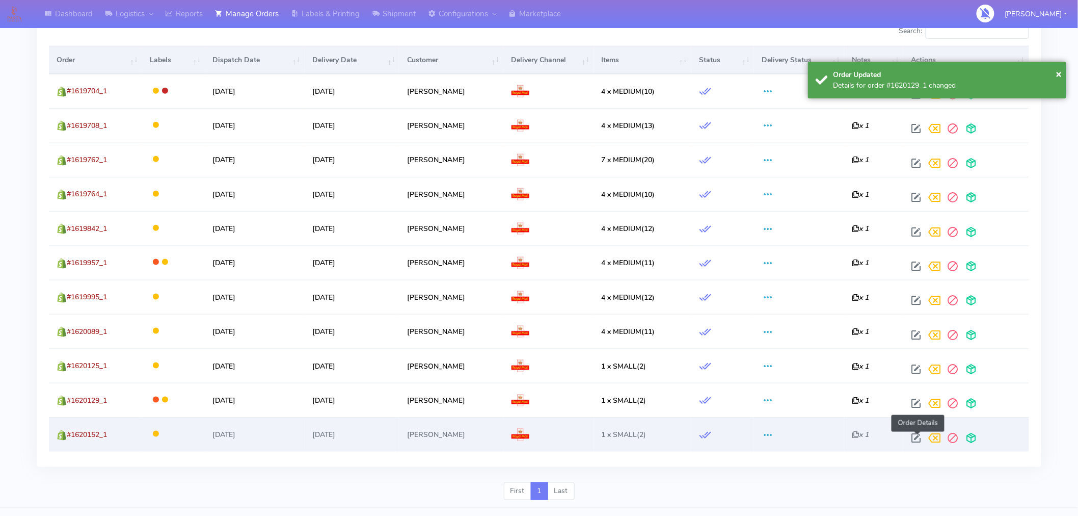
click at [914, 438] on span at bounding box center [917, 440] width 18 height 10
select select "3"
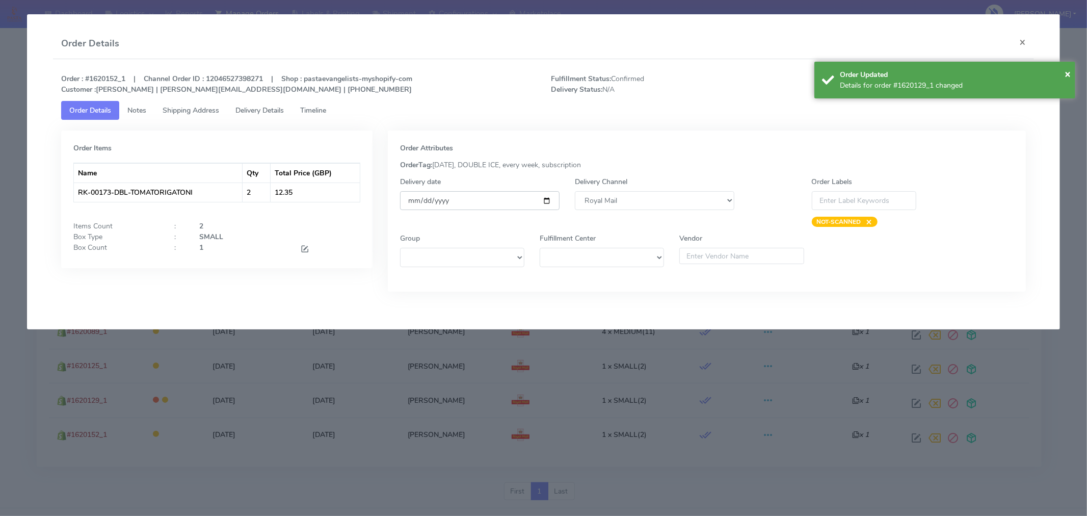
click at [548, 198] on input "[DATE]" at bounding box center [480, 200] width 160 height 19
type input "[DATE]"
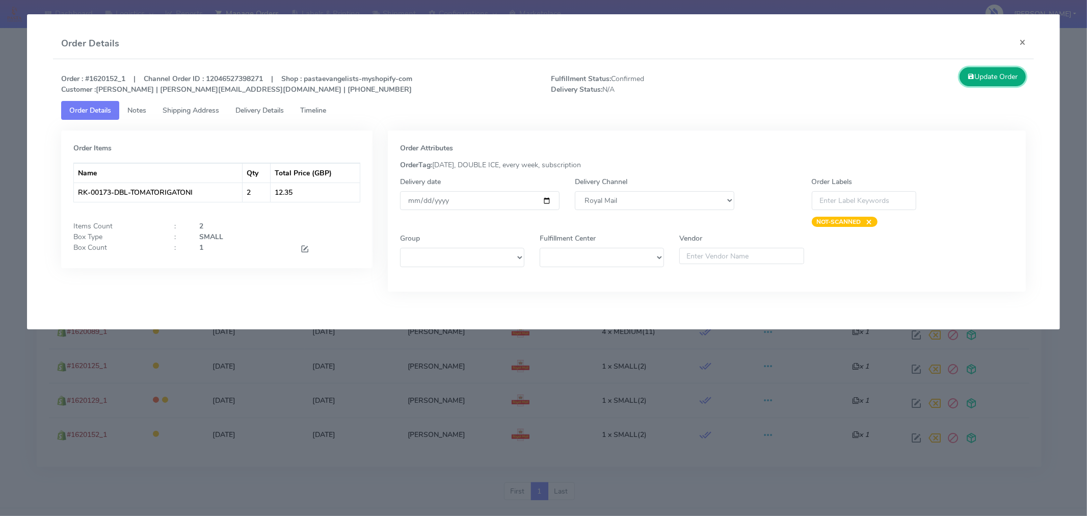
click at [1016, 78] on button "Update Order" at bounding box center [993, 76] width 66 height 19
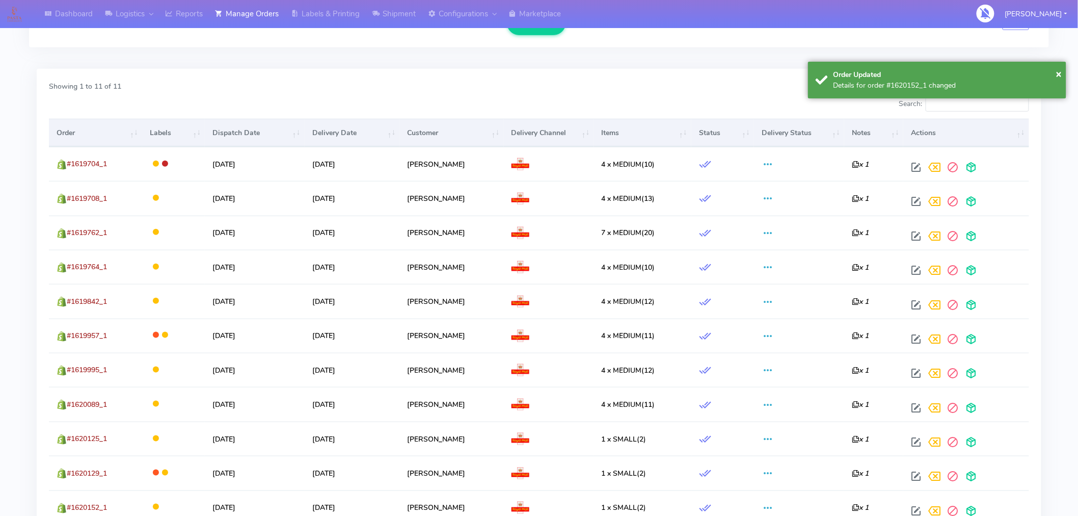
scroll to position [0, 0]
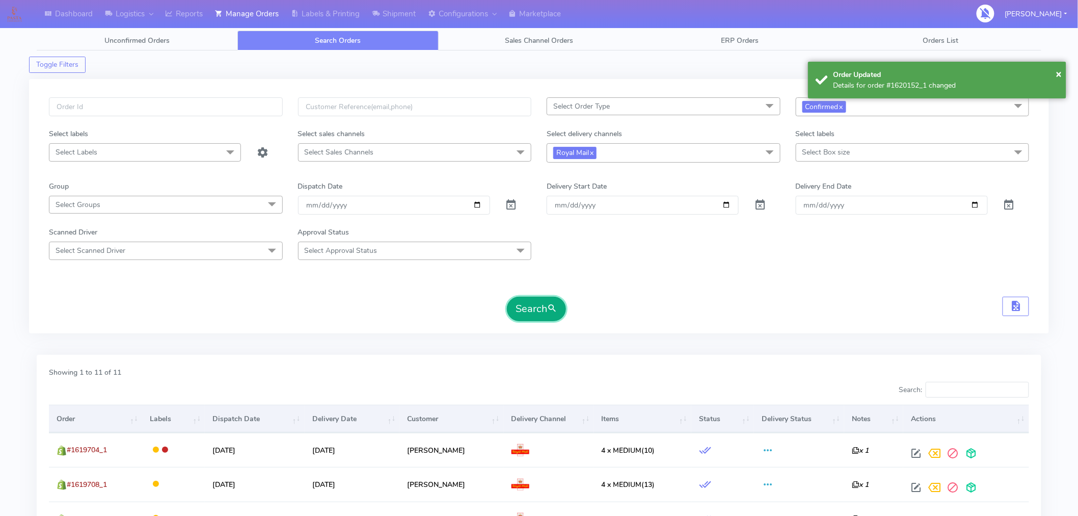
click at [551, 311] on span "submit" at bounding box center [552, 309] width 10 height 14
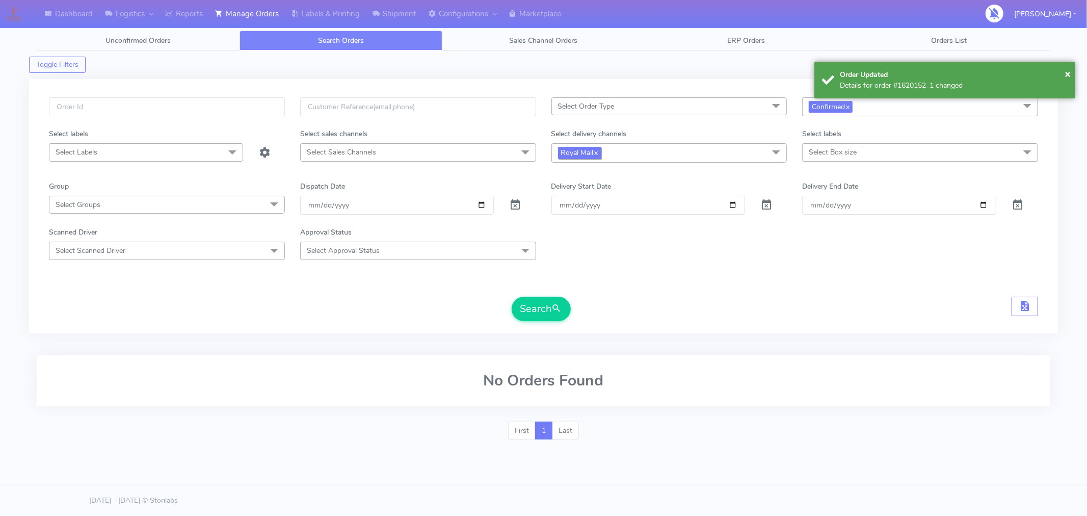
click at [598, 153] on link "x" at bounding box center [596, 152] width 5 height 11
click at [599, 153] on span "Select Delivery Channels" at bounding box center [596, 152] width 77 height 10
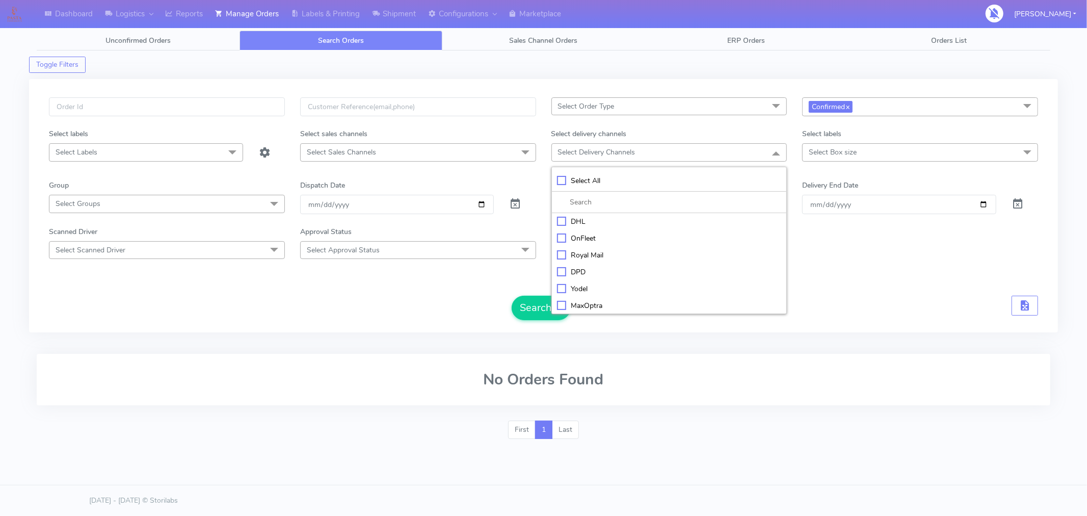
click at [577, 286] on div "Yodel" at bounding box center [669, 288] width 225 height 11
checkbox input "true"
click at [529, 304] on button "Search" at bounding box center [541, 309] width 59 height 24
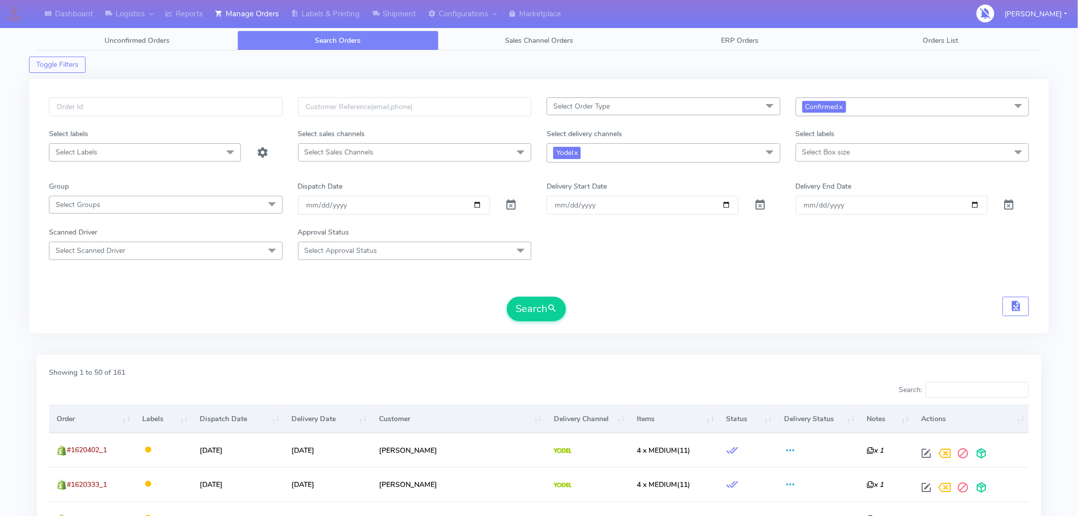
click at [78, 421] on th "Order" at bounding box center [92, 419] width 86 height 28
click at [99, 415] on th "Order" at bounding box center [92, 419] width 86 height 28
click at [979, 392] on input "Search:" at bounding box center [977, 390] width 103 height 16
paste input "#1620168_1"
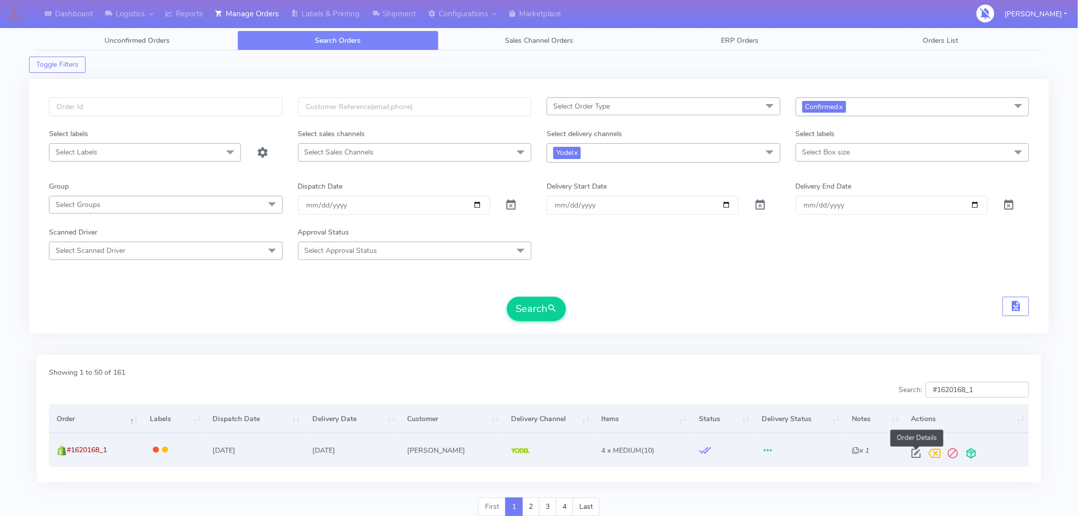
type input "#1620168_1"
click at [916, 453] on span at bounding box center [917, 456] width 18 height 10
select select "5"
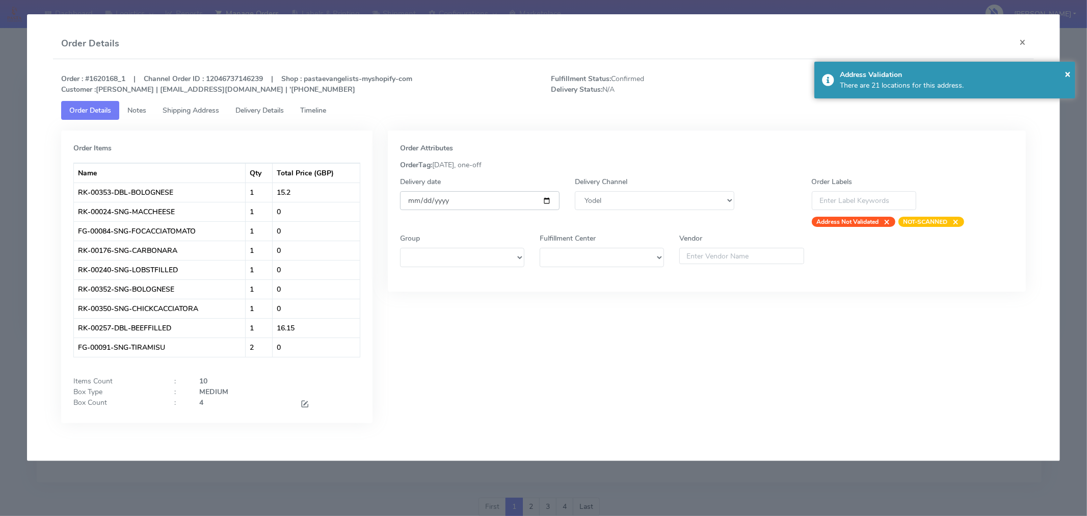
click at [546, 204] on input "[DATE]" at bounding box center [480, 200] width 160 height 19
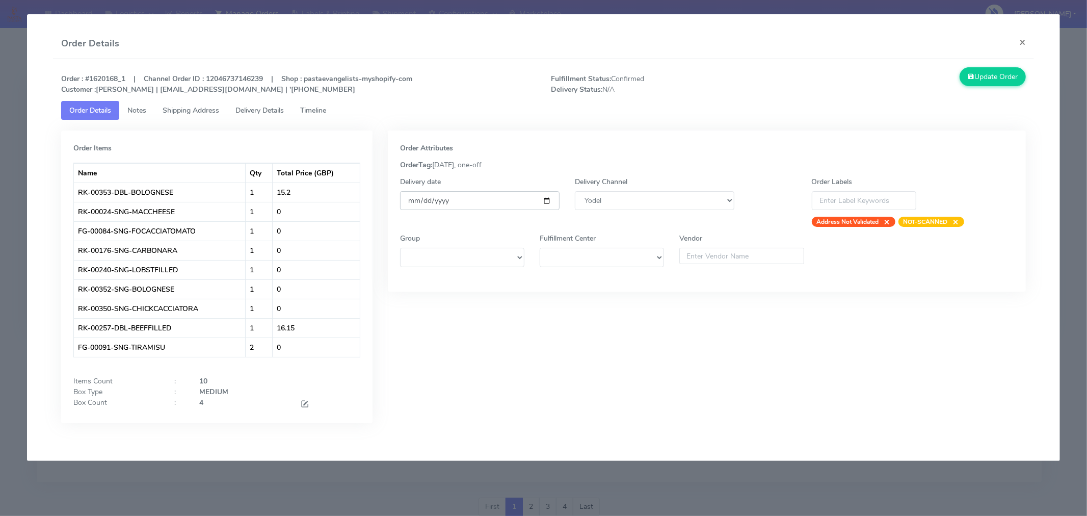
type input "[DATE]"
click at [303, 403] on span at bounding box center [304, 405] width 9 height 10
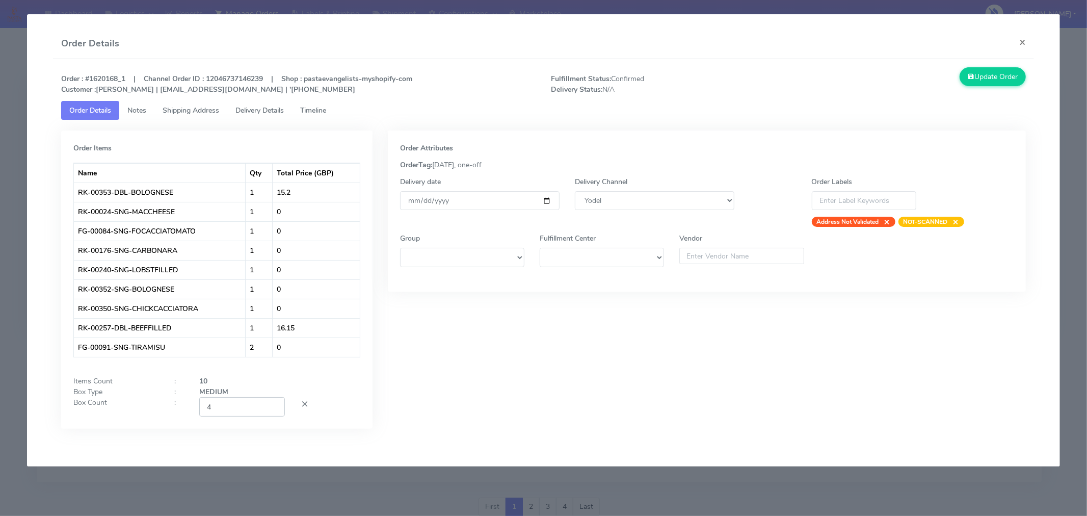
click at [235, 411] on input "4" at bounding box center [242, 406] width 86 height 19
type input "2"
click at [587, 350] on div "Order Attributes OrderTag: [DATE], one-off Delivery date [DATE] Delivery Channe…" at bounding box center [706, 286] width 653 height 313
click at [981, 84] on button "Update Order" at bounding box center [993, 76] width 66 height 19
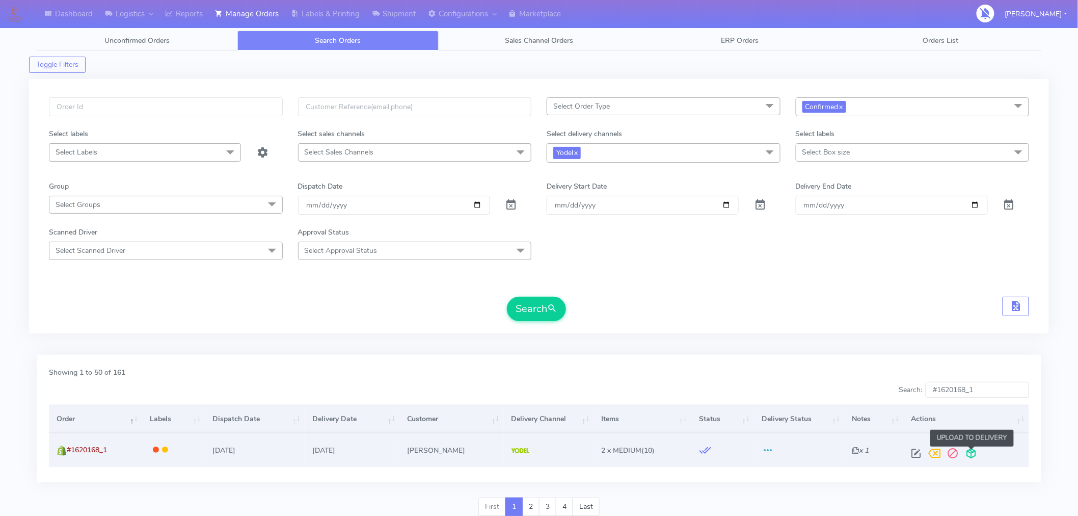
click at [974, 456] on span at bounding box center [972, 456] width 18 height 10
click at [230, 106] on input "text" at bounding box center [166, 106] width 234 height 19
paste input "#1620198_1"
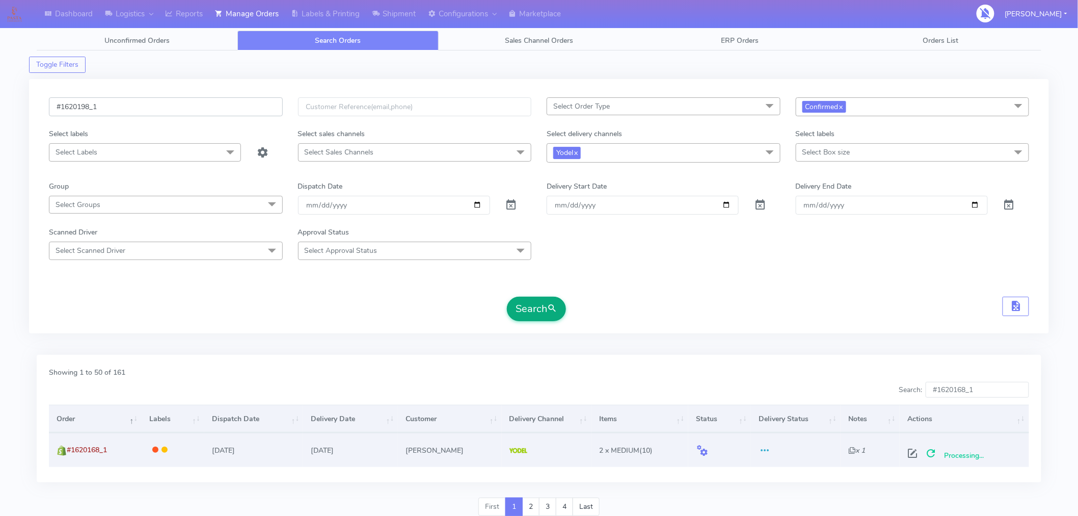
type input "#1620198_1"
click at [542, 307] on button "Search" at bounding box center [536, 309] width 59 height 24
click at [915, 456] on span at bounding box center [917, 456] width 18 height 10
select select "5"
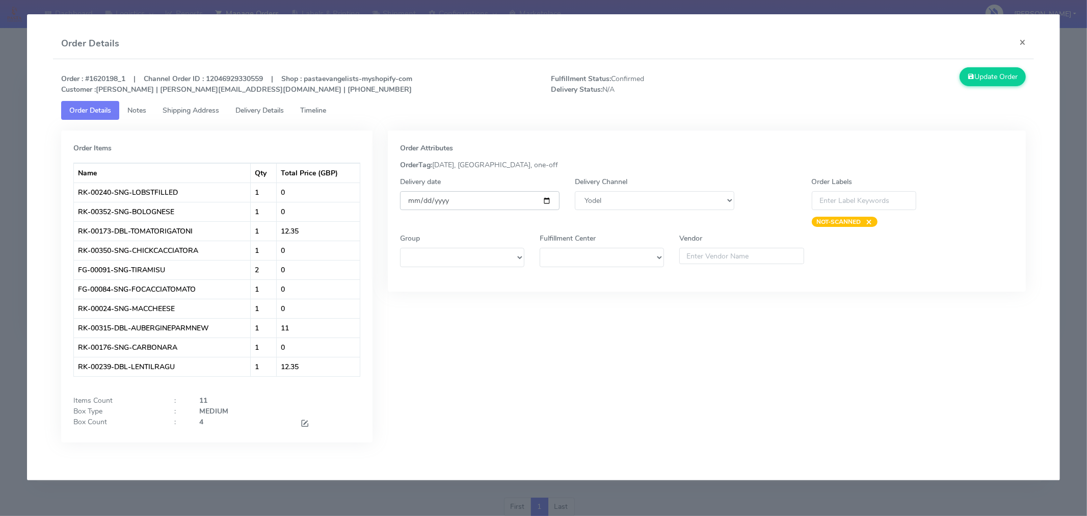
click at [546, 197] on input "[DATE]" at bounding box center [480, 200] width 160 height 19
type input "[DATE]"
click at [304, 421] on span at bounding box center [304, 424] width 9 height 10
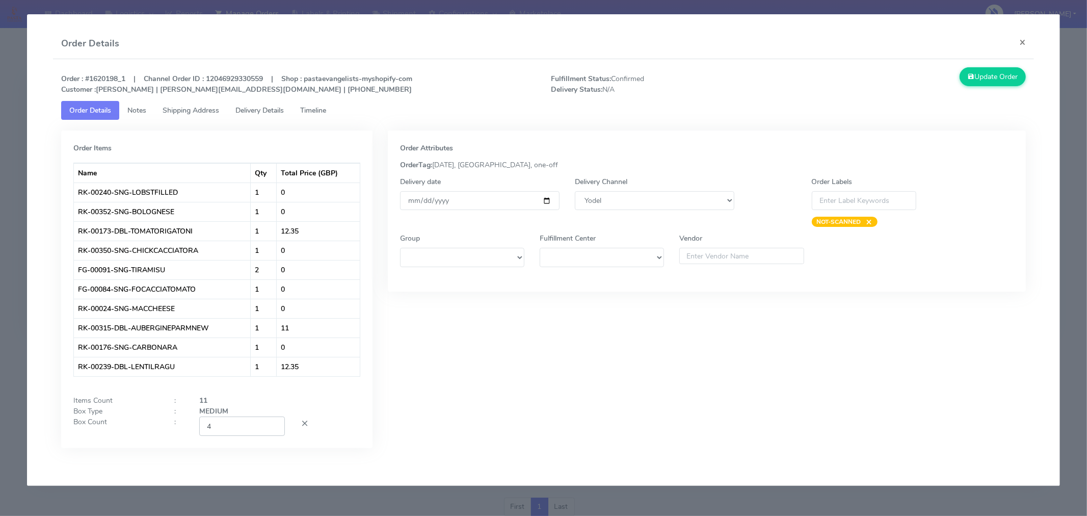
click at [248, 421] on input "4" at bounding box center [242, 425] width 86 height 19
type input "2"
click at [558, 383] on div "Order Attributes OrderTag: [DATE], [GEOGRAPHIC_DATA], one-off Delivery date [DA…" at bounding box center [706, 296] width 653 height 333
click at [997, 83] on button "Update Order" at bounding box center [993, 76] width 66 height 19
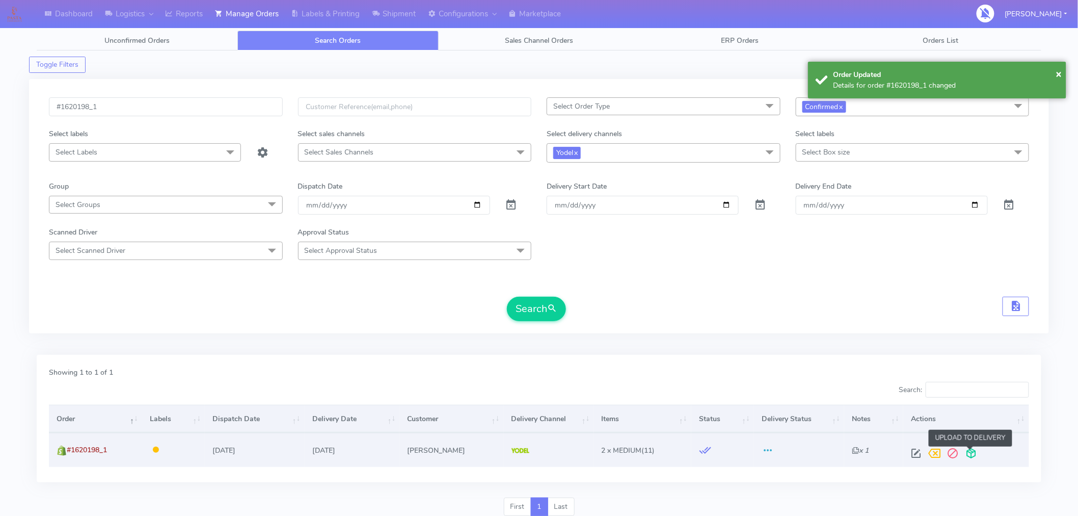
click at [968, 451] on span at bounding box center [972, 456] width 18 height 10
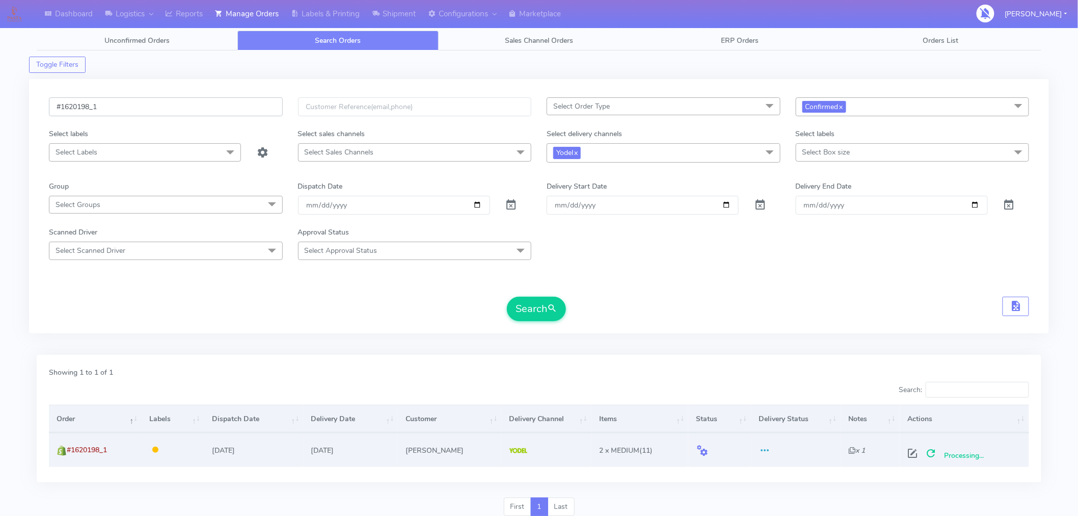
click at [208, 115] on input "#1620198_1" at bounding box center [166, 106] width 234 height 19
paste input "209"
type input "#1620209_1"
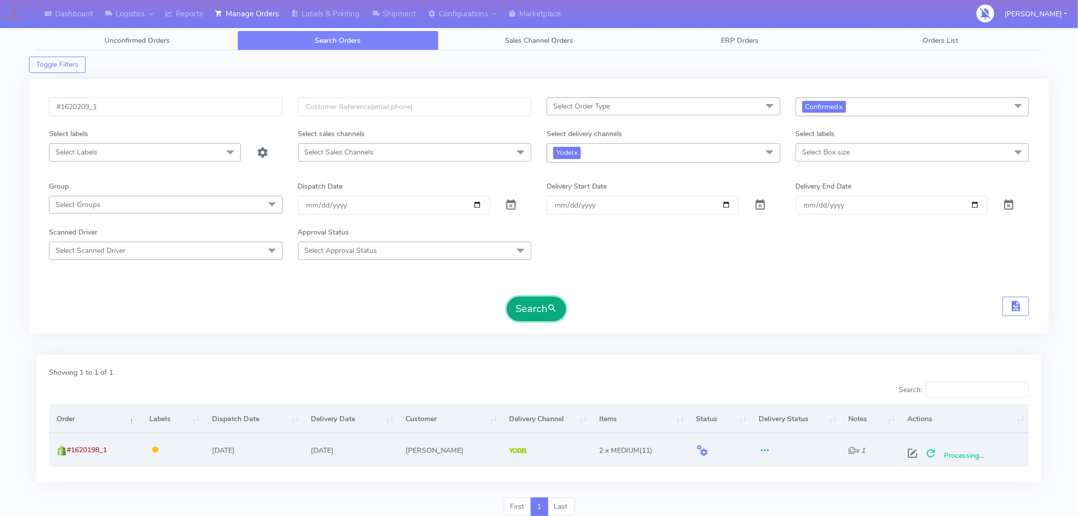
click at [544, 307] on button "Search" at bounding box center [536, 309] width 59 height 24
click at [913, 454] on span at bounding box center [917, 456] width 18 height 10
select select "5"
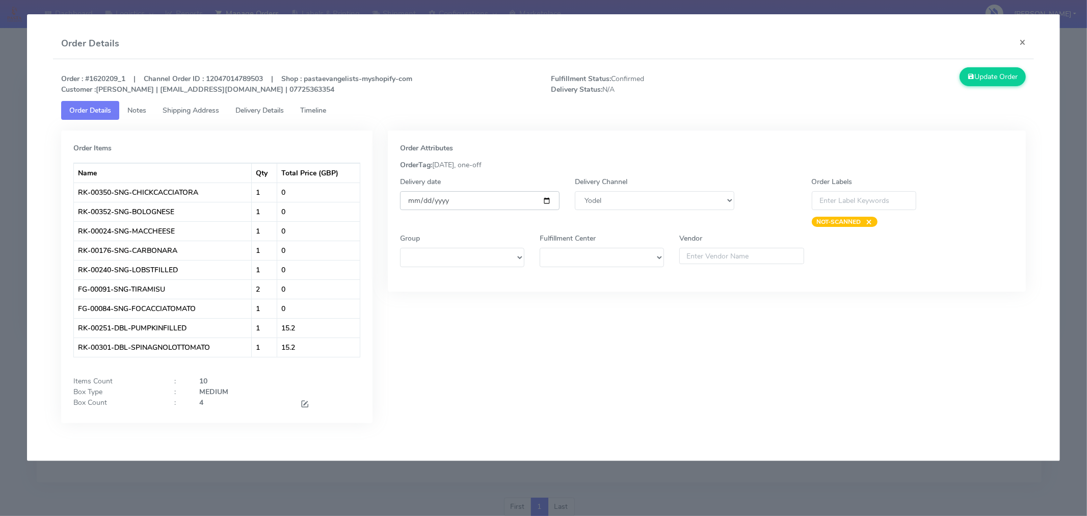
click at [542, 200] on input "[DATE]" at bounding box center [480, 200] width 160 height 19
type input "[DATE]"
click at [303, 401] on span at bounding box center [304, 405] width 9 height 10
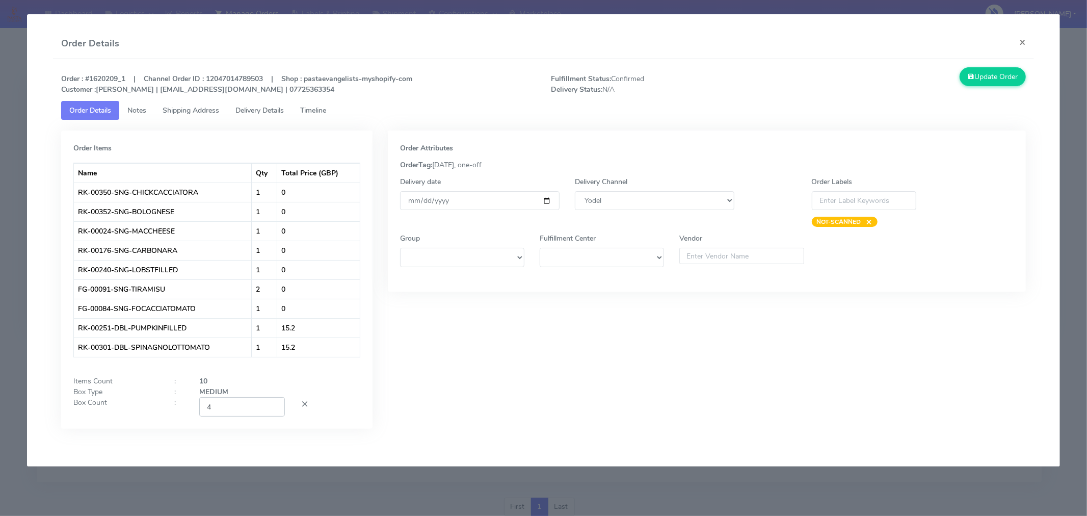
click at [250, 408] on input "4" at bounding box center [242, 406] width 86 height 19
type input "2"
click at [570, 364] on div "Order Attributes OrderTag: [DATE], one-off Delivery date [DATE] Delivery Channe…" at bounding box center [706, 286] width 653 height 313
click at [1001, 68] on button "Update Order" at bounding box center [993, 76] width 66 height 19
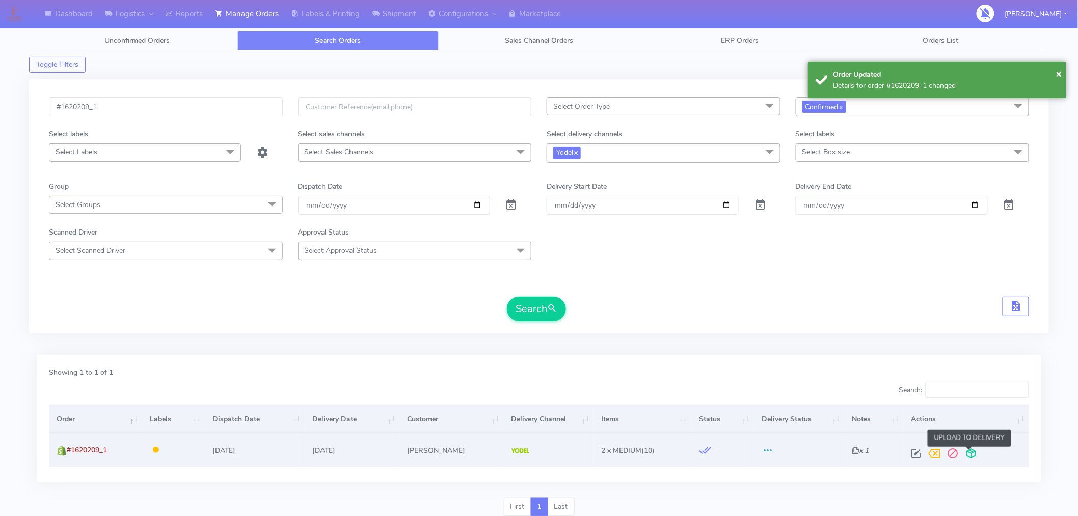
click at [966, 455] on span at bounding box center [972, 456] width 18 height 10
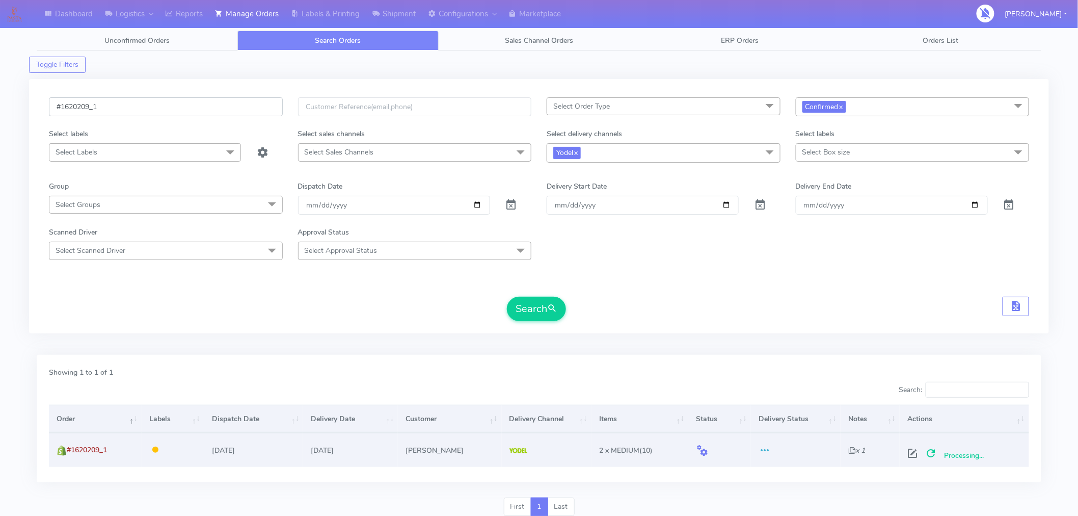
click at [201, 110] on input "#1620209_1" at bounding box center [166, 106] width 234 height 19
paste input "11"
type input "#1620211_1"
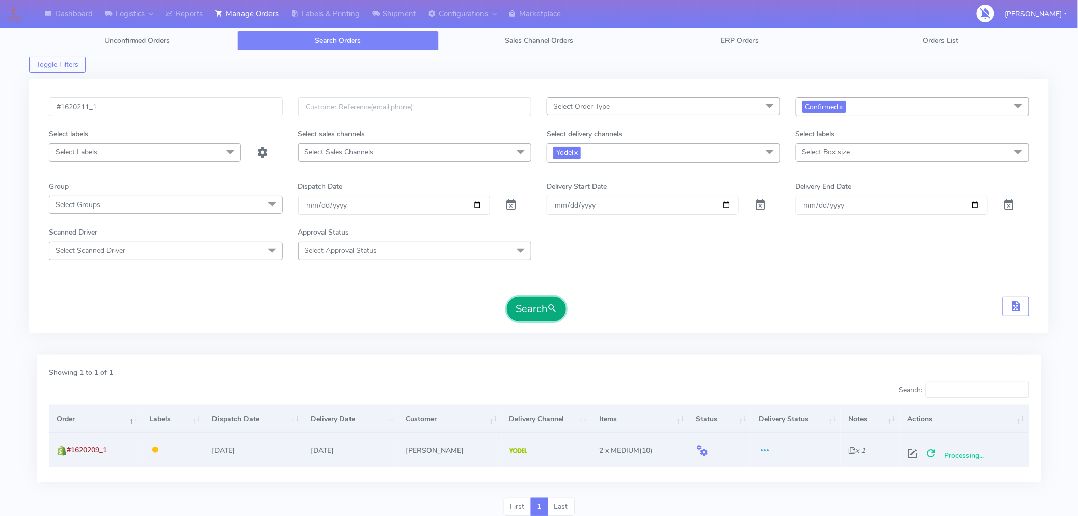
click at [538, 308] on button "Search" at bounding box center [536, 309] width 59 height 24
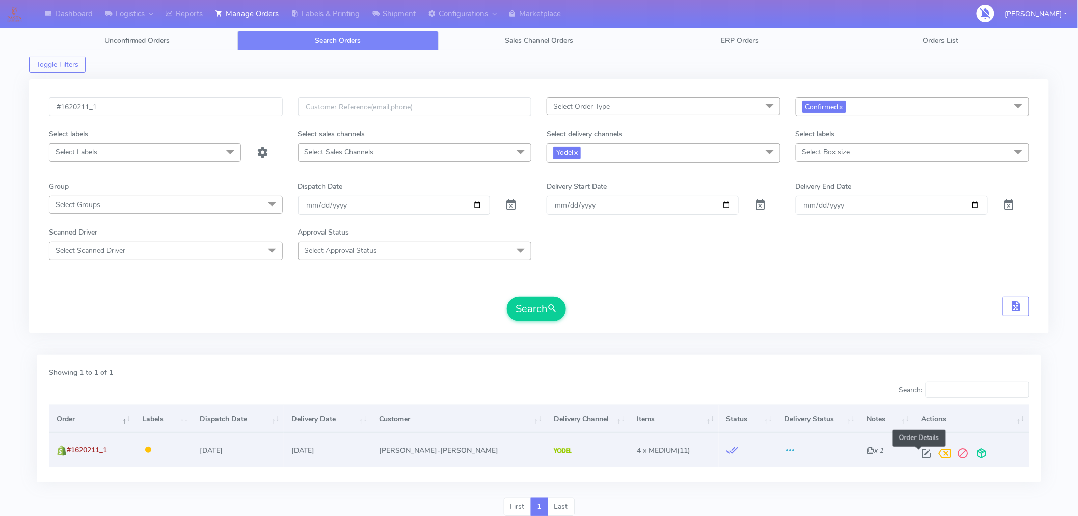
click at [918, 455] on span at bounding box center [927, 456] width 18 height 10
select select "5"
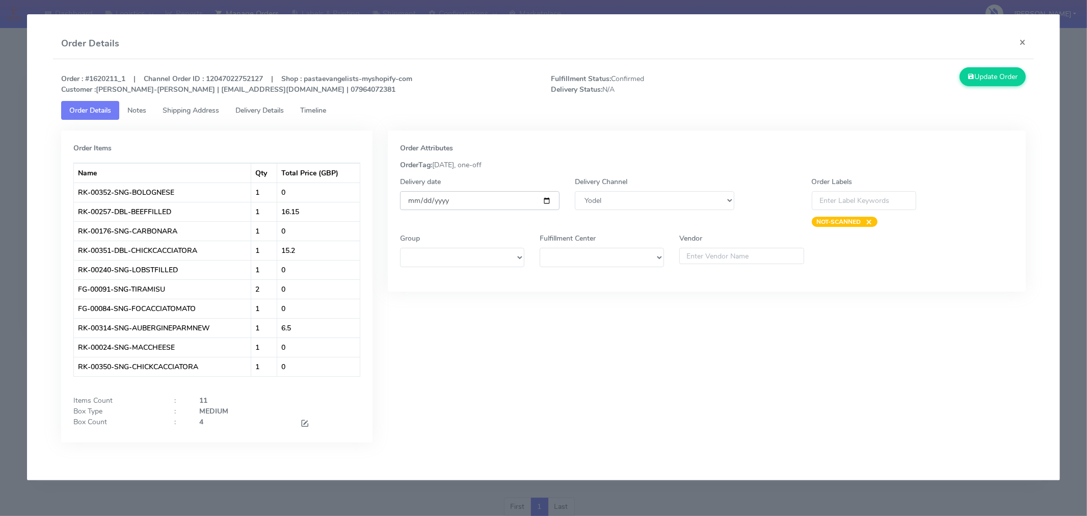
click at [546, 203] on input "[DATE]" at bounding box center [480, 200] width 160 height 19
type input "[DATE]"
click at [307, 420] on span at bounding box center [304, 424] width 9 height 10
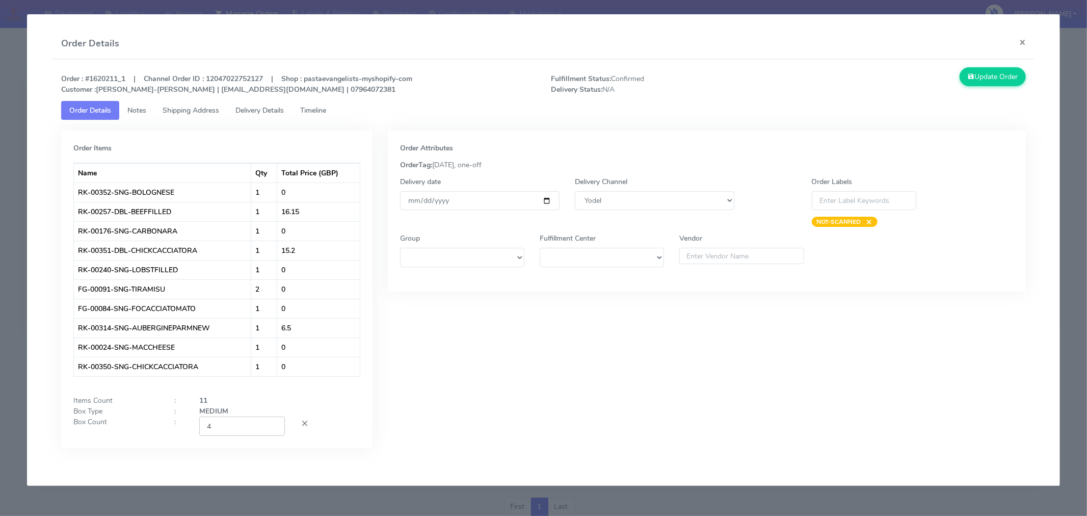
click at [255, 420] on input "4" at bounding box center [242, 425] width 86 height 19
type input "2"
click at [374, 418] on div "Order Items Name Qty Total Price (GBP) RK-00352-SNG-BOLOGNESE 1 0 RK-00257-DBL-…" at bounding box center [217, 296] width 327 height 333
click at [1001, 75] on button "Update Order" at bounding box center [993, 76] width 66 height 19
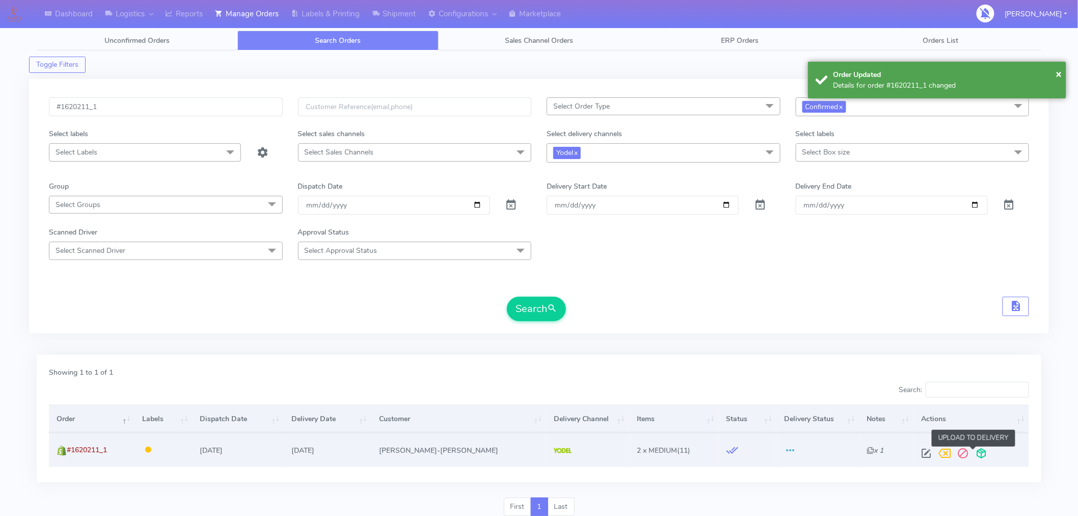
click at [973, 455] on span at bounding box center [982, 456] width 18 height 10
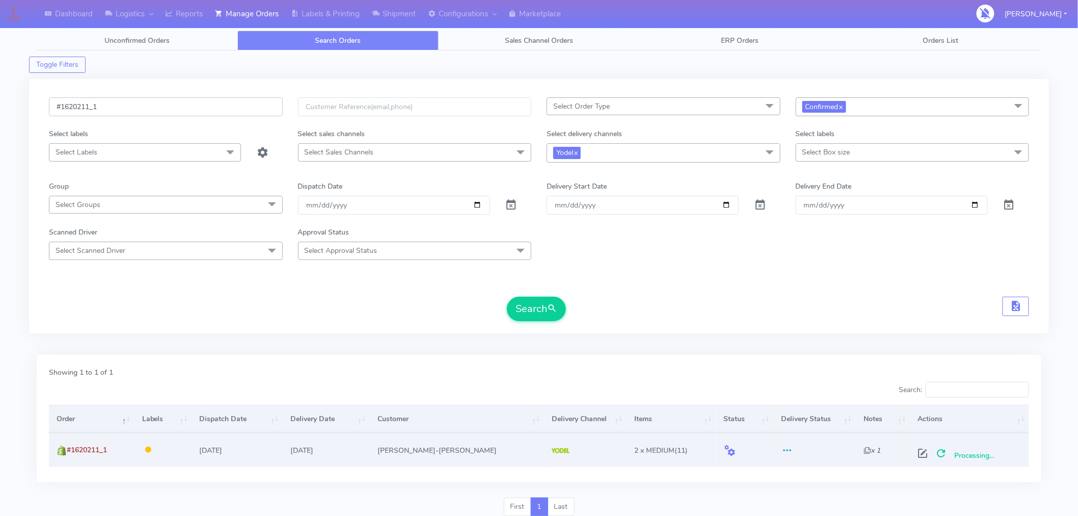
click at [208, 106] on input "#1620211_1" at bounding box center [166, 106] width 234 height 19
paste input "3"
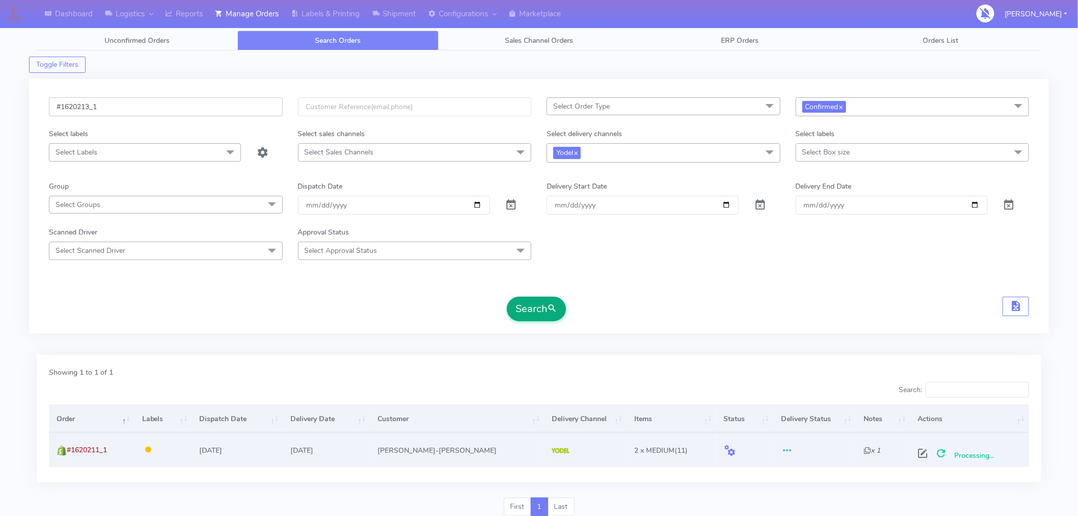
type input "#1620213_1"
click at [538, 303] on button "Search" at bounding box center [536, 309] width 59 height 24
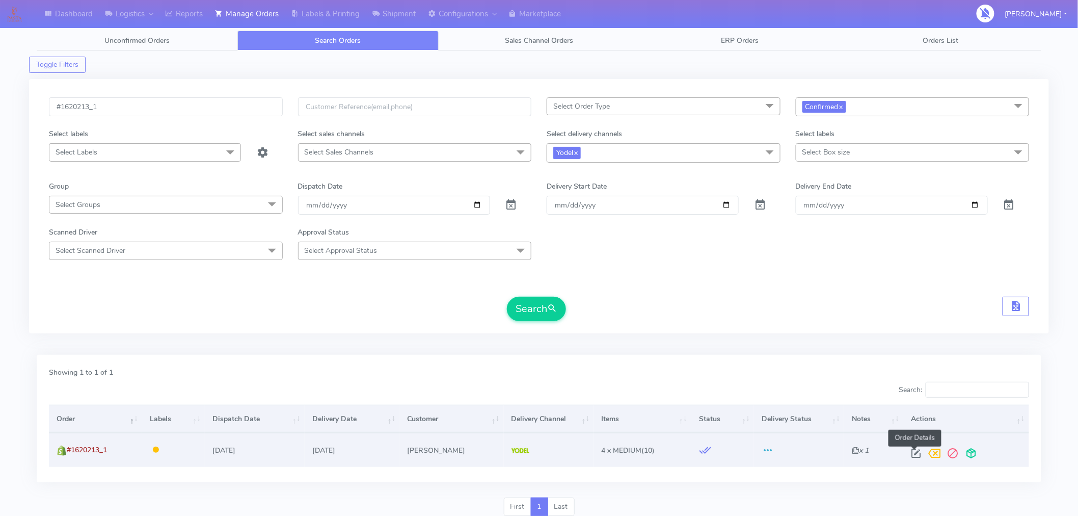
click at [919, 455] on span at bounding box center [917, 456] width 18 height 10
select select "5"
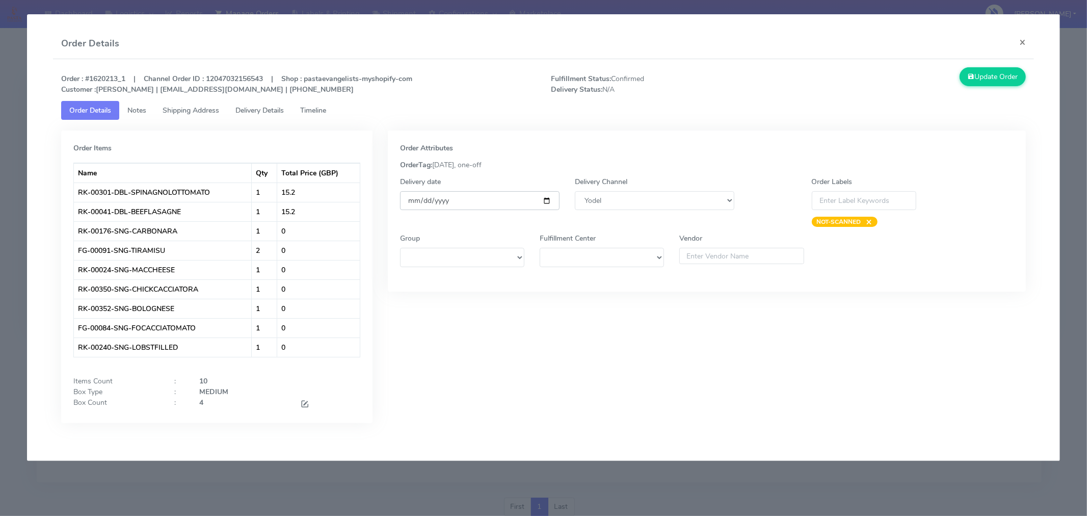
click at [546, 199] on input "[DATE]" at bounding box center [480, 200] width 160 height 19
type input "[DATE]"
click at [301, 405] on span at bounding box center [304, 405] width 9 height 10
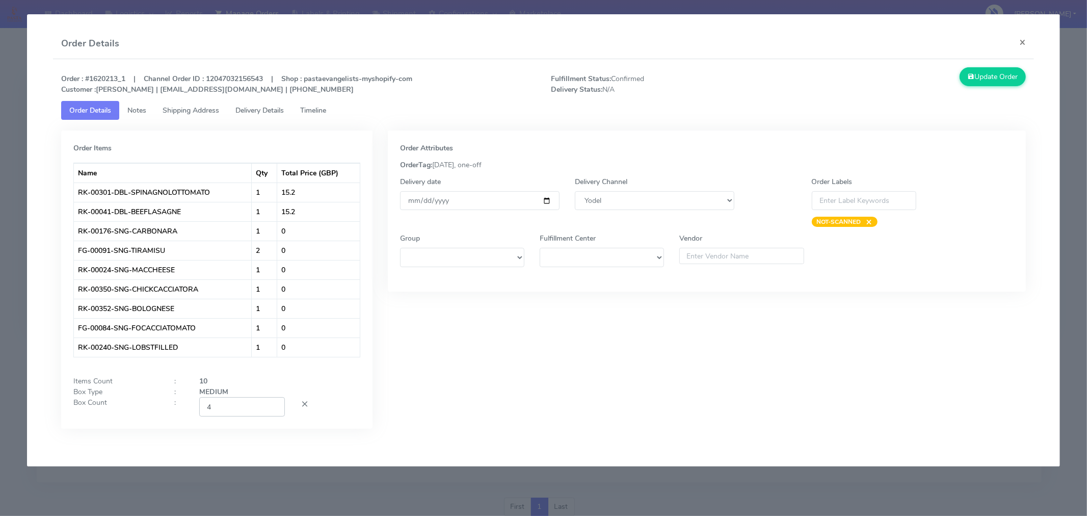
click at [263, 407] on input "4" at bounding box center [242, 406] width 86 height 19
type input "2"
click at [527, 350] on div "Order Attributes OrderTag: [DATE], one-off Delivery date [DATE] Delivery Channe…" at bounding box center [706, 286] width 653 height 313
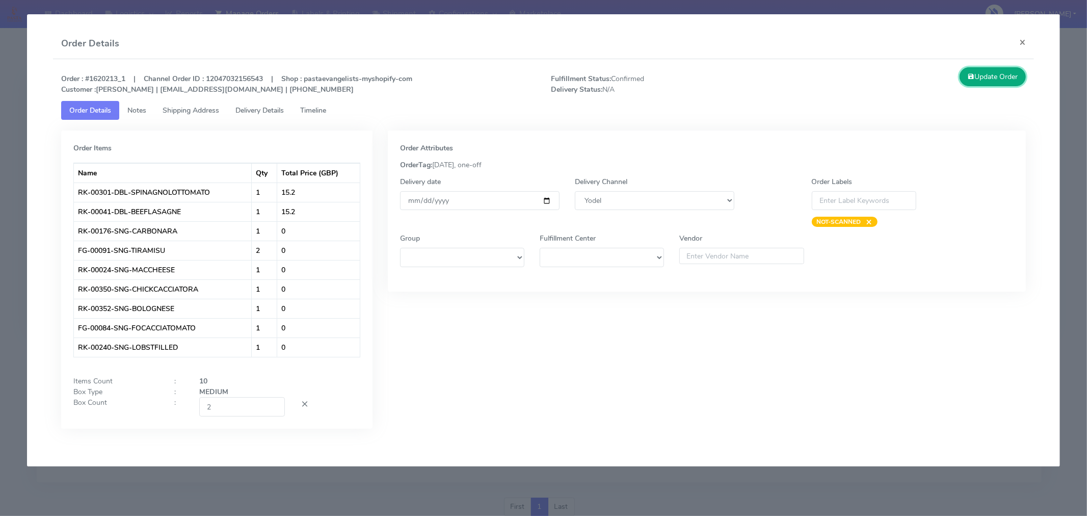
click at [999, 74] on button "Update Order" at bounding box center [993, 76] width 66 height 19
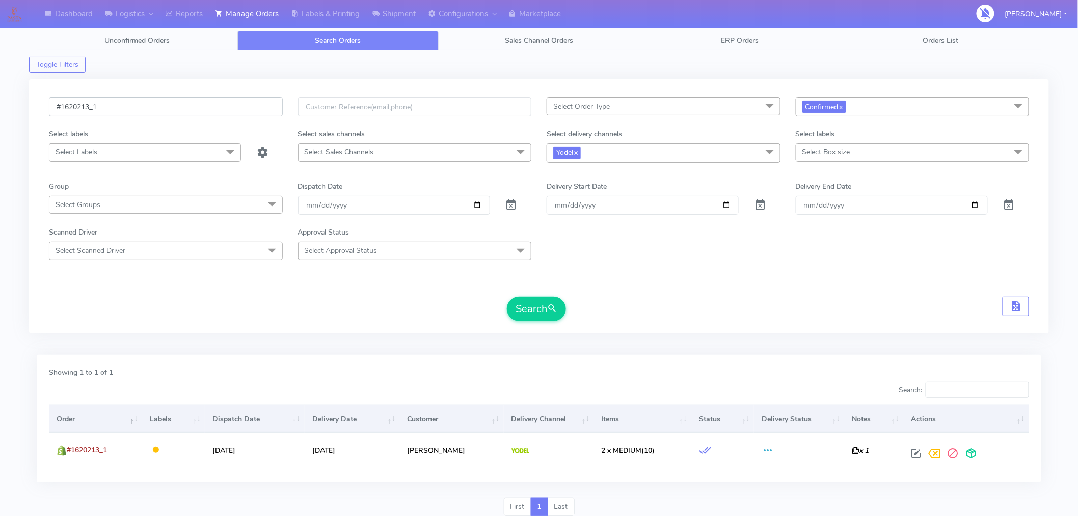
click at [172, 106] on input "#1620213_1" at bounding box center [166, 106] width 234 height 19
paste input "7"
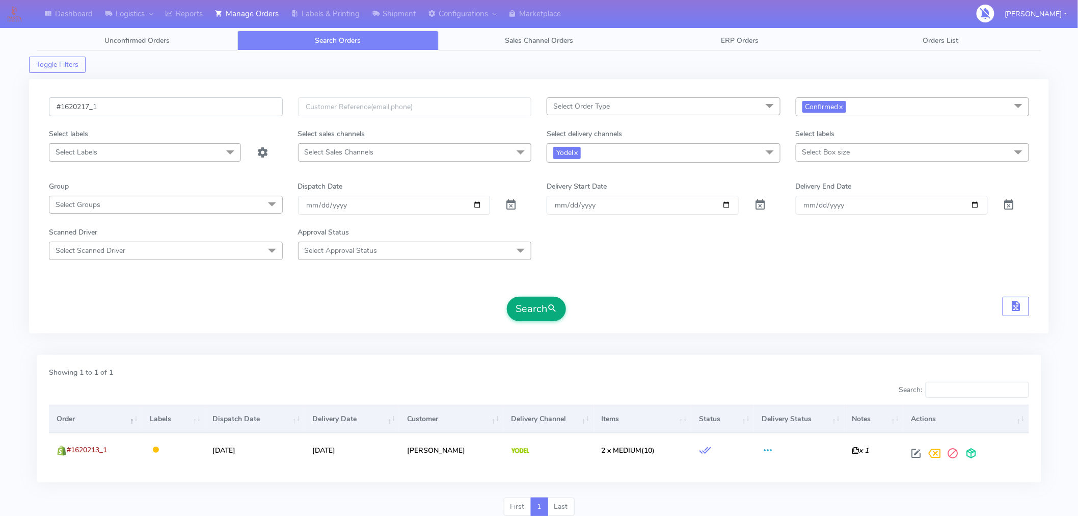
type input "#1620217_1"
click at [544, 304] on button "Search" at bounding box center [536, 309] width 59 height 24
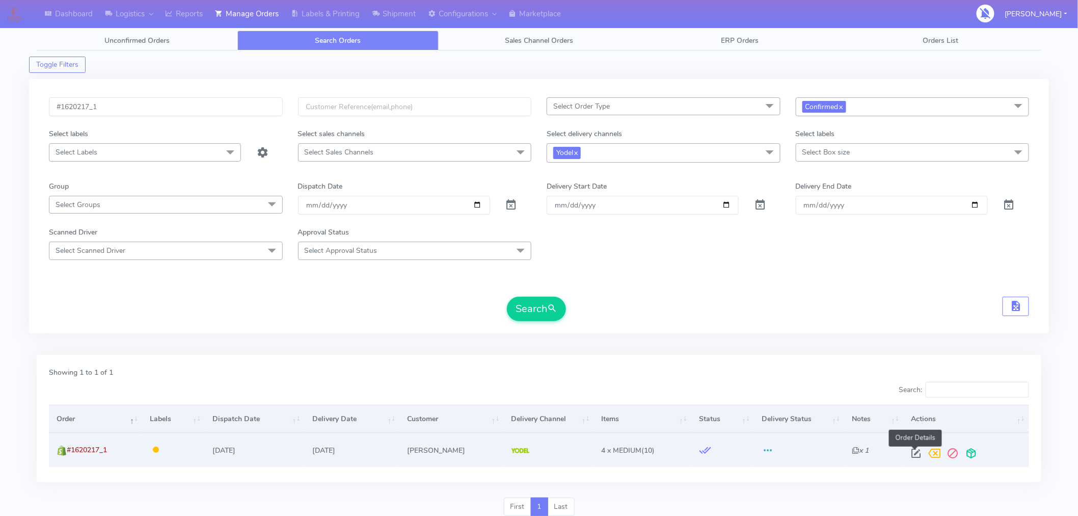
click at [912, 451] on span at bounding box center [917, 456] width 18 height 10
select select "5"
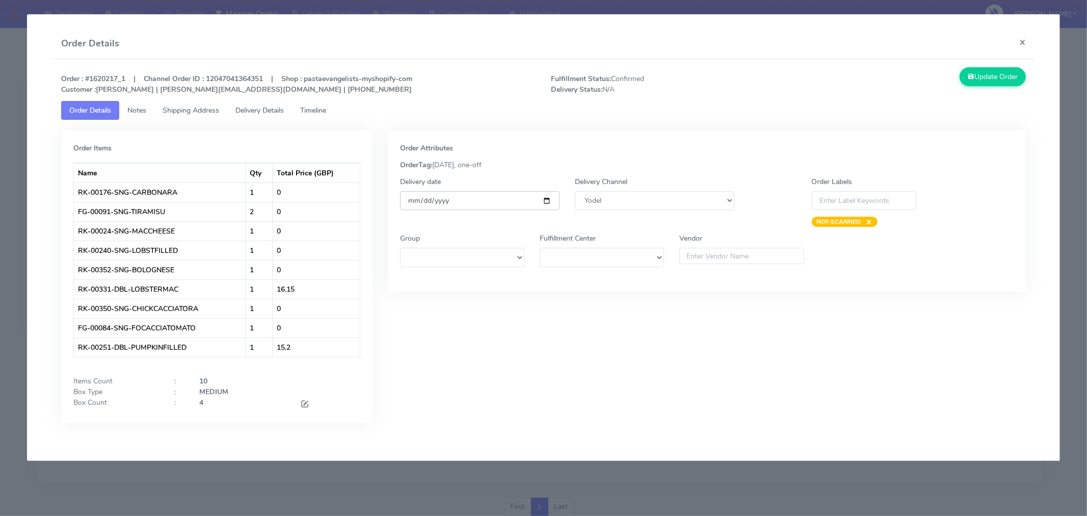
click at [547, 201] on input "[DATE]" at bounding box center [480, 200] width 160 height 19
type input "[DATE]"
click at [303, 406] on span at bounding box center [304, 405] width 9 height 10
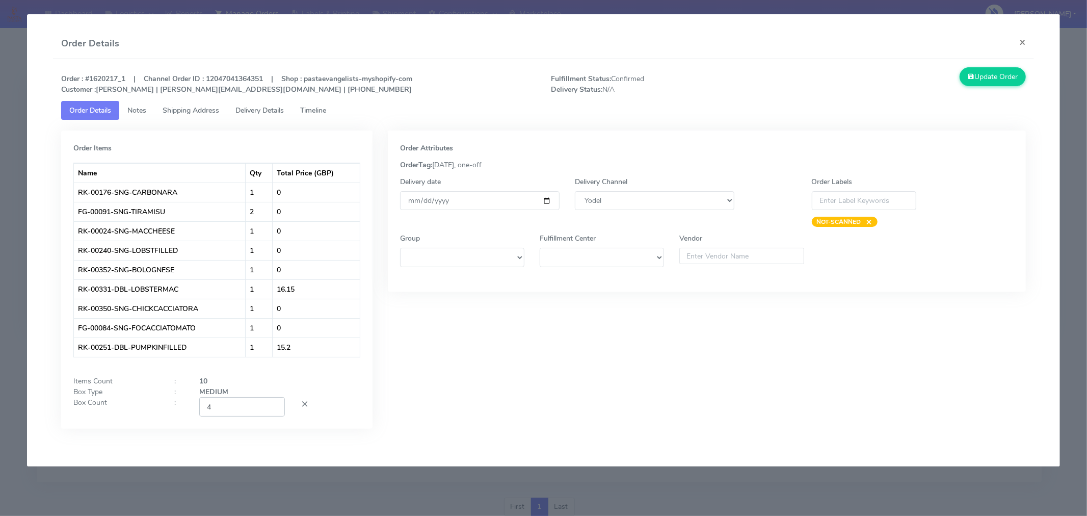
click at [237, 410] on input "4" at bounding box center [242, 406] width 86 height 19
type input "2"
click at [604, 373] on div "Order Attributes OrderTag: [DATE], one-off Delivery date [DATE] Delivery Channe…" at bounding box center [706, 286] width 653 height 313
click at [984, 66] on div "Order : #1620217_1 | Channel Order ID : 12047041364351 | Shop : pastaevangelist…" at bounding box center [543, 255] width 981 height 393
click at [983, 74] on button "Update Order" at bounding box center [993, 76] width 66 height 19
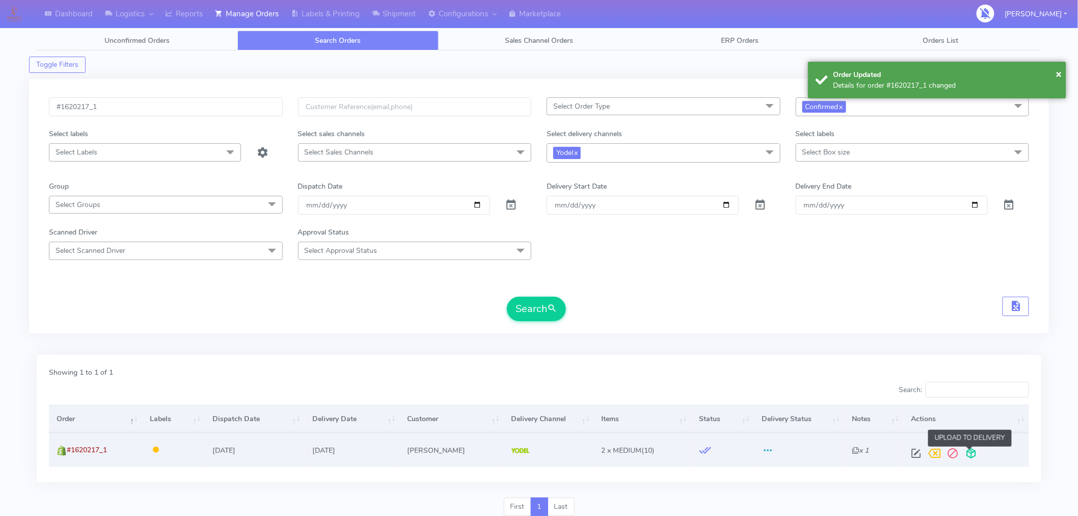
click at [972, 457] on span at bounding box center [972, 456] width 18 height 10
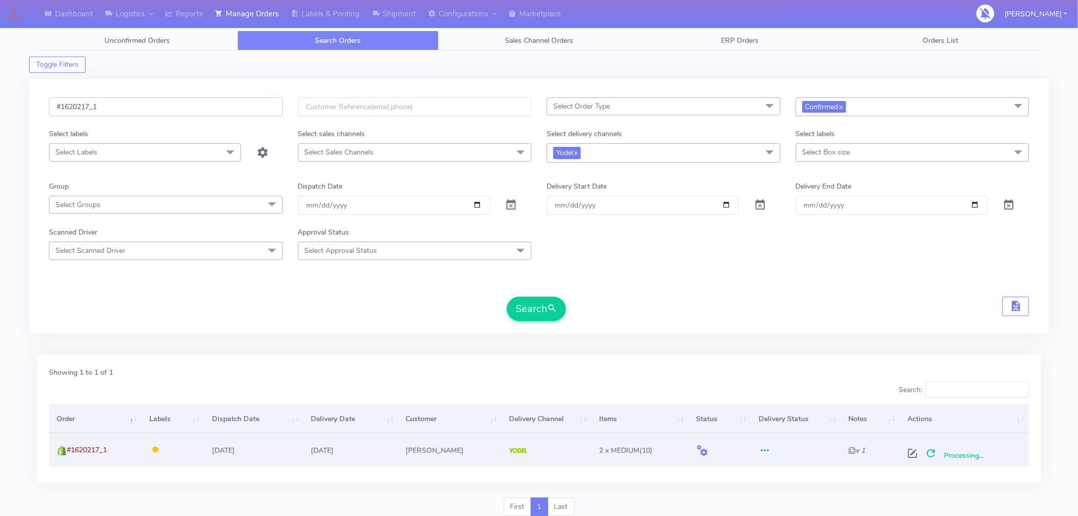
click at [196, 105] on input "#1620217_1" at bounding box center [166, 106] width 234 height 19
paste input "8"
type input "#1620218_1"
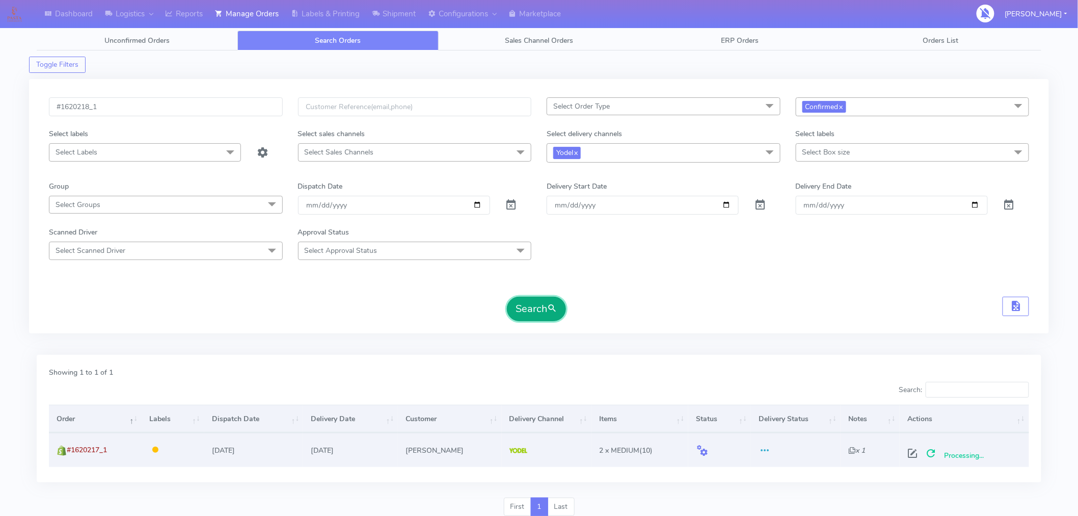
click at [544, 306] on button "Search" at bounding box center [536, 309] width 59 height 24
click at [915, 453] on span at bounding box center [917, 456] width 18 height 10
select select "5"
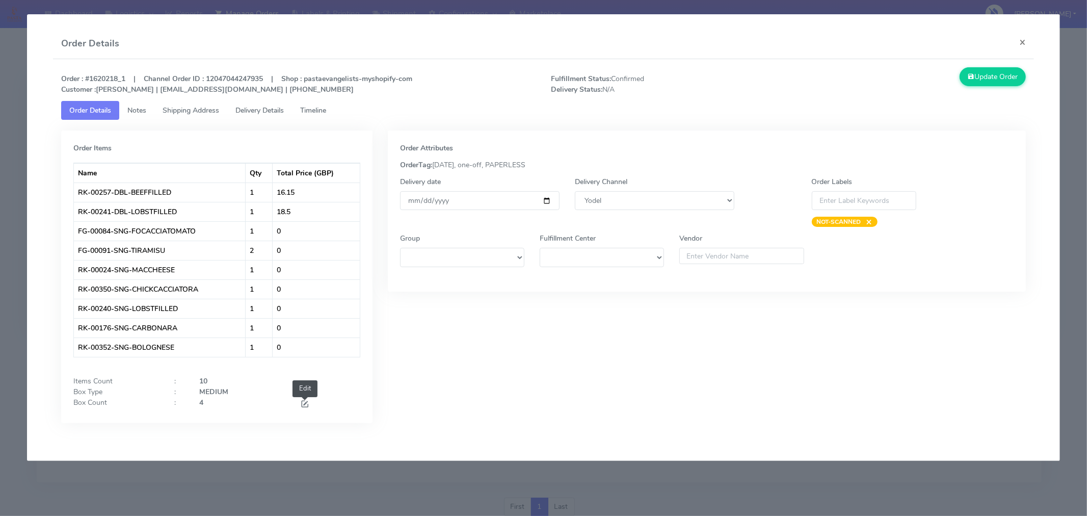
click at [303, 403] on span at bounding box center [304, 405] width 9 height 10
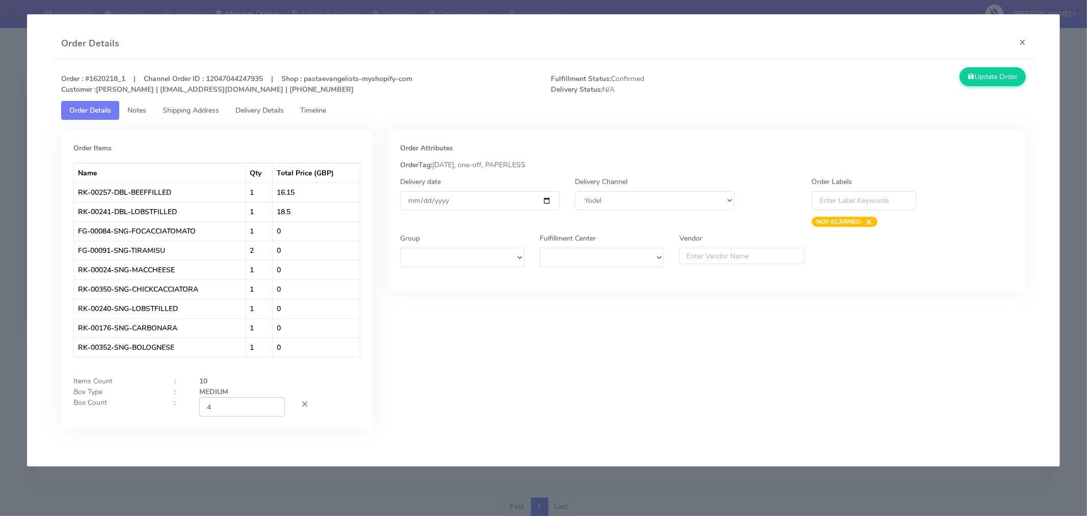
click at [248, 406] on input "4" at bounding box center [242, 406] width 86 height 19
type input "2"
click at [546, 197] on input "[DATE]" at bounding box center [480, 200] width 160 height 19
type input "[DATE]"
click at [992, 78] on button "Update Order" at bounding box center [993, 76] width 66 height 19
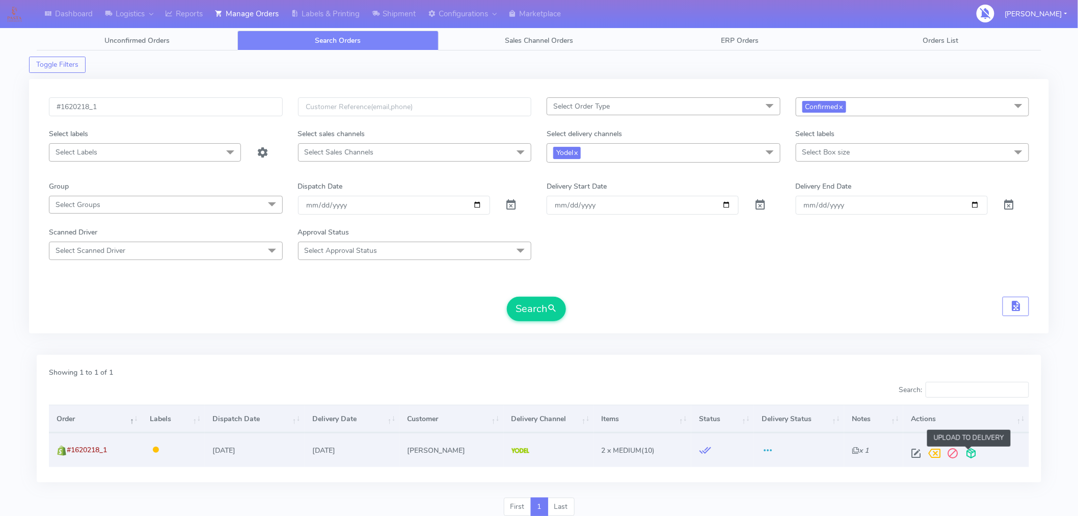
click at [971, 454] on span at bounding box center [972, 456] width 18 height 10
click at [219, 109] on input "#1620218_1" at bounding box center [166, 106] width 234 height 19
paste input "24"
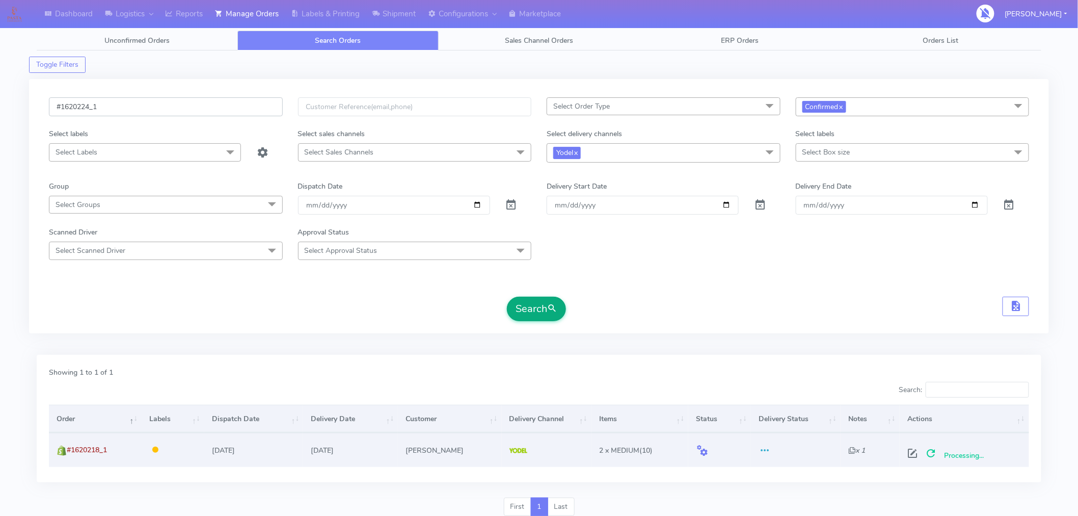
type input "#1620224_1"
click at [538, 309] on button "Search" at bounding box center [536, 309] width 59 height 24
click at [916, 451] on span at bounding box center [917, 456] width 18 height 10
select select "5"
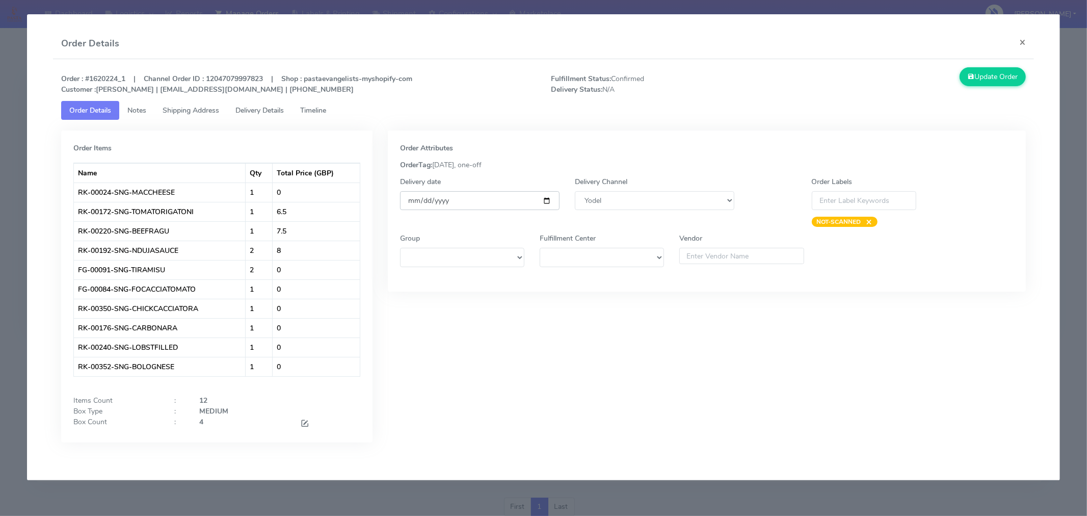
click at [545, 201] on input "[DATE]" at bounding box center [480, 200] width 160 height 19
type input "[DATE]"
click at [996, 78] on button "Update Order" at bounding box center [993, 76] width 66 height 19
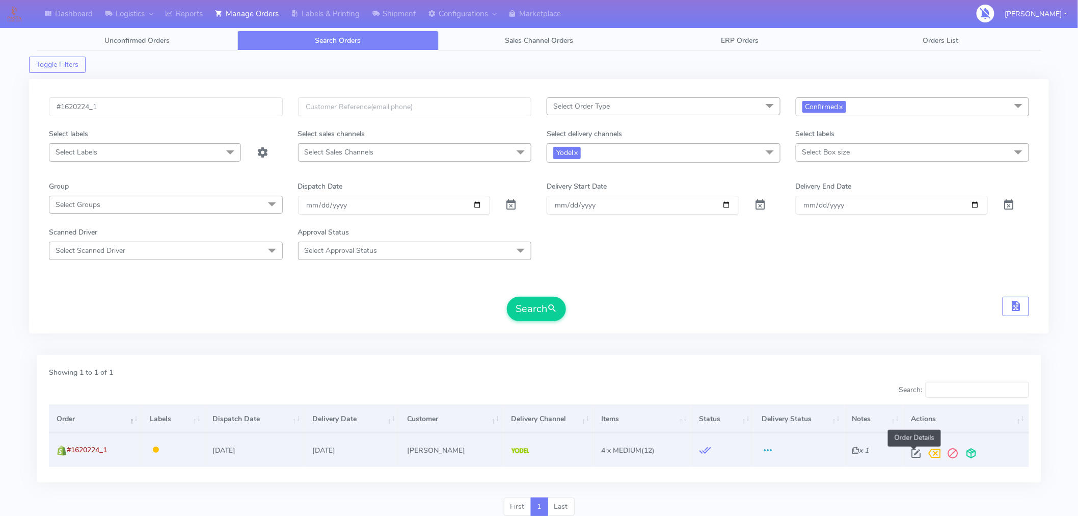
click at [912, 451] on span at bounding box center [917, 456] width 18 height 10
select select "5"
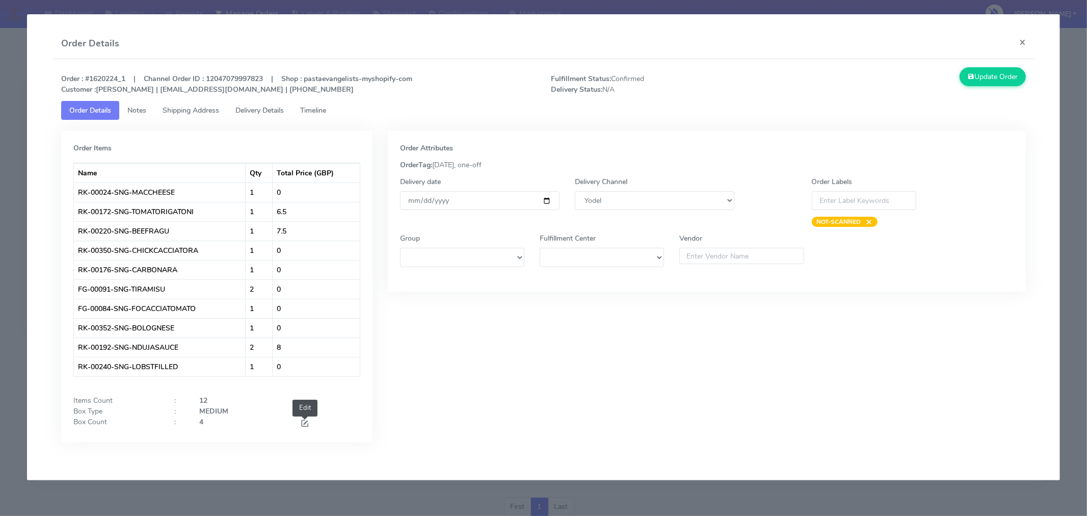
click at [306, 424] on span at bounding box center [304, 424] width 9 height 10
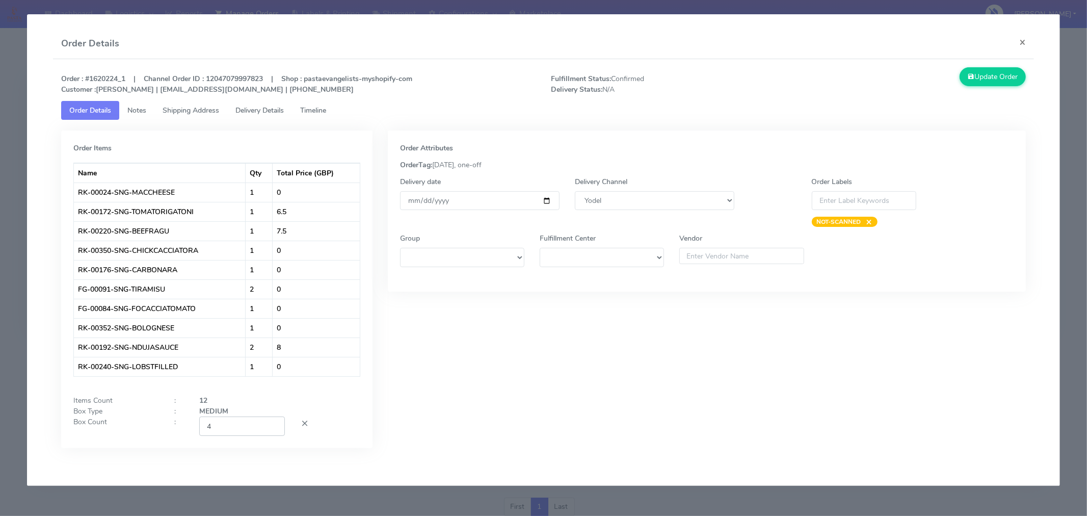
click at [247, 432] on input "4" at bounding box center [242, 425] width 86 height 19
type input "2"
click at [483, 404] on div "Order Attributes OrderTag: [DATE], one-off Delivery date [DATE] Delivery Channe…" at bounding box center [706, 296] width 653 height 333
click at [1008, 78] on button "Update Order" at bounding box center [993, 76] width 66 height 19
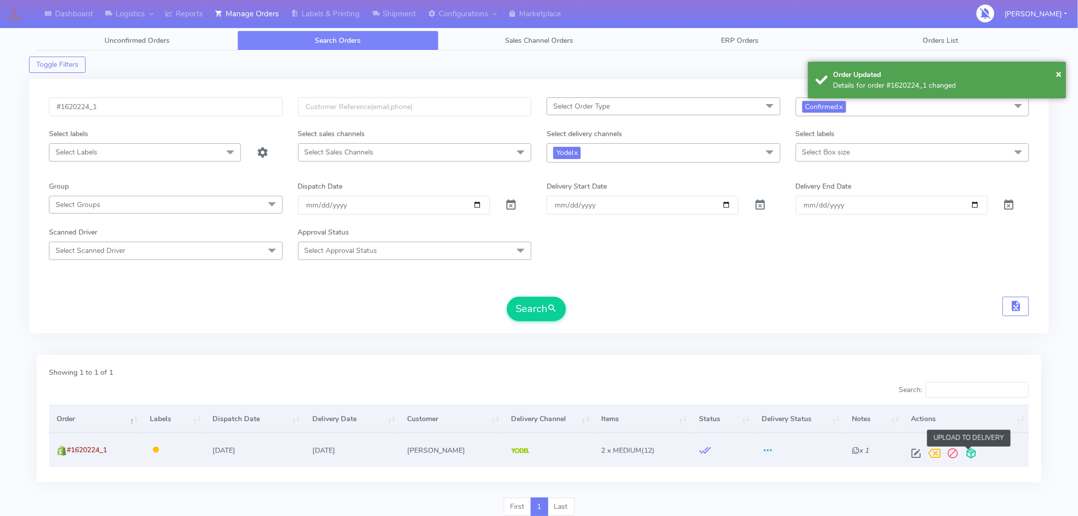
click at [972, 455] on span at bounding box center [972, 456] width 18 height 10
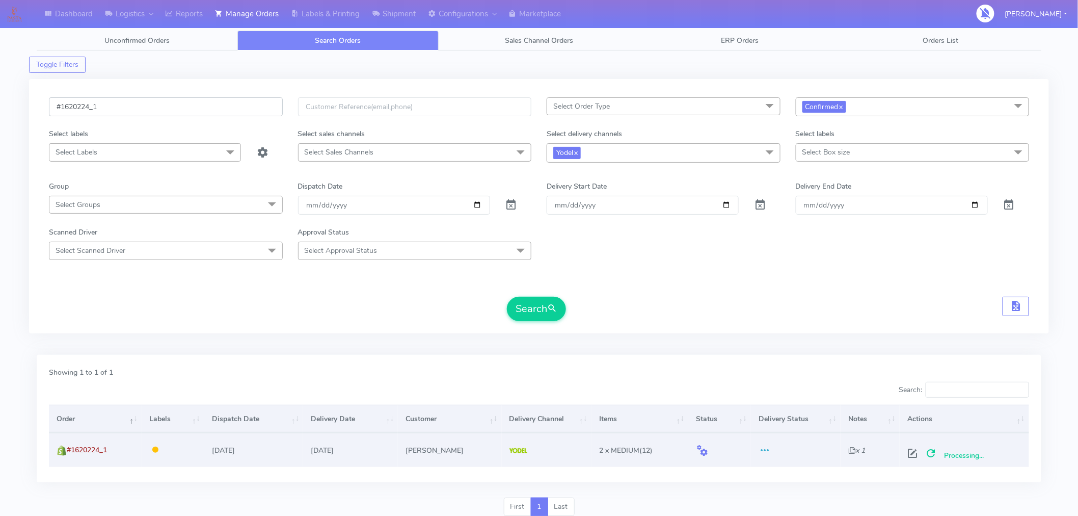
click at [229, 104] on input "#1620224_1" at bounding box center [166, 106] width 234 height 19
paste input "3"
type input "#1620234_1"
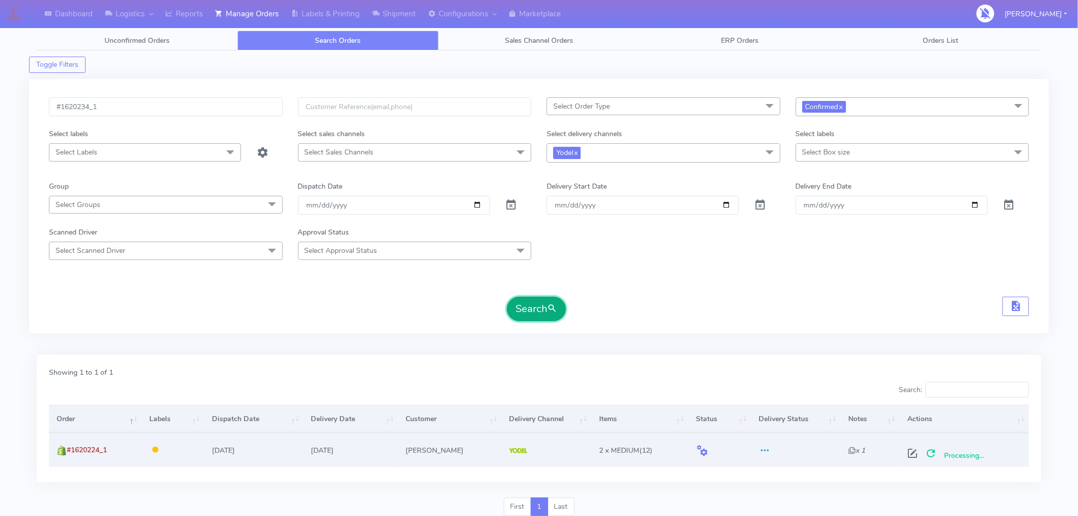
click at [542, 304] on button "Search" at bounding box center [536, 309] width 59 height 24
click at [919, 453] on span at bounding box center [917, 456] width 18 height 10
select select "5"
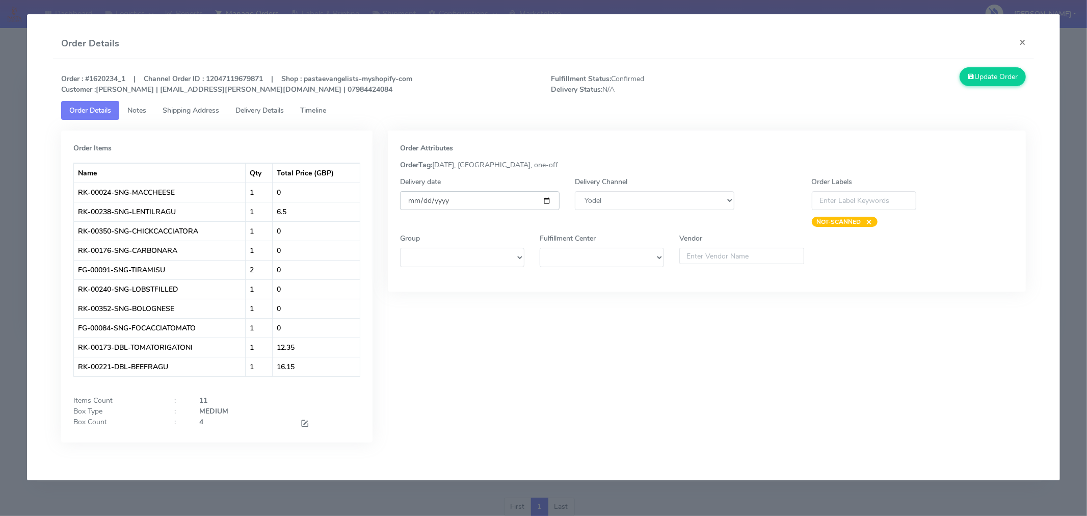
click at [547, 201] on input "[DATE]" at bounding box center [480, 200] width 160 height 19
type input "[DATE]"
click at [306, 421] on span at bounding box center [304, 424] width 9 height 10
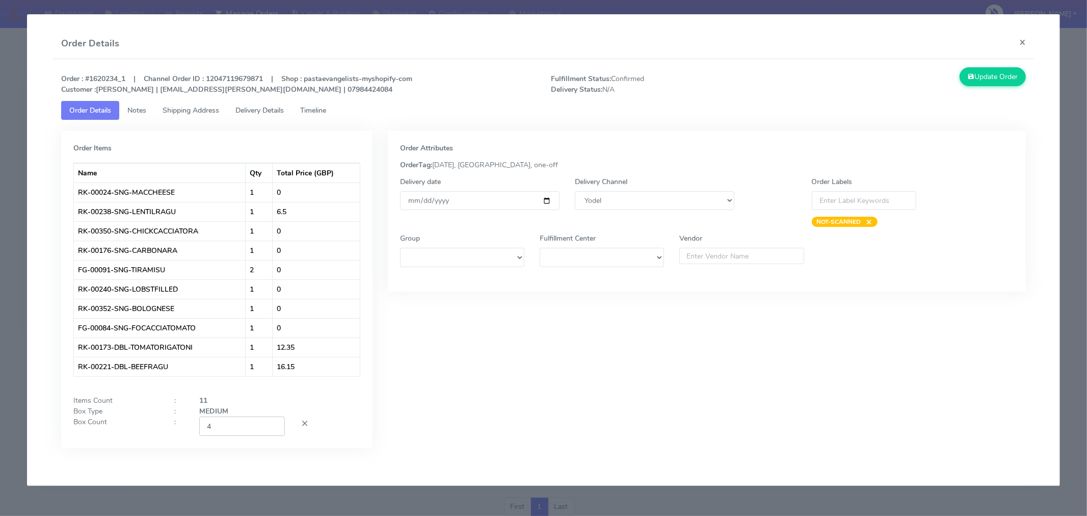
click at [251, 421] on input "4" at bounding box center [242, 425] width 86 height 19
type input "2"
click at [571, 363] on div "Order Attributes OrderTag: [DATE], [GEOGRAPHIC_DATA], one-off Delivery date [DA…" at bounding box center [706, 296] width 653 height 333
click at [985, 68] on button "Update Order" at bounding box center [993, 76] width 66 height 19
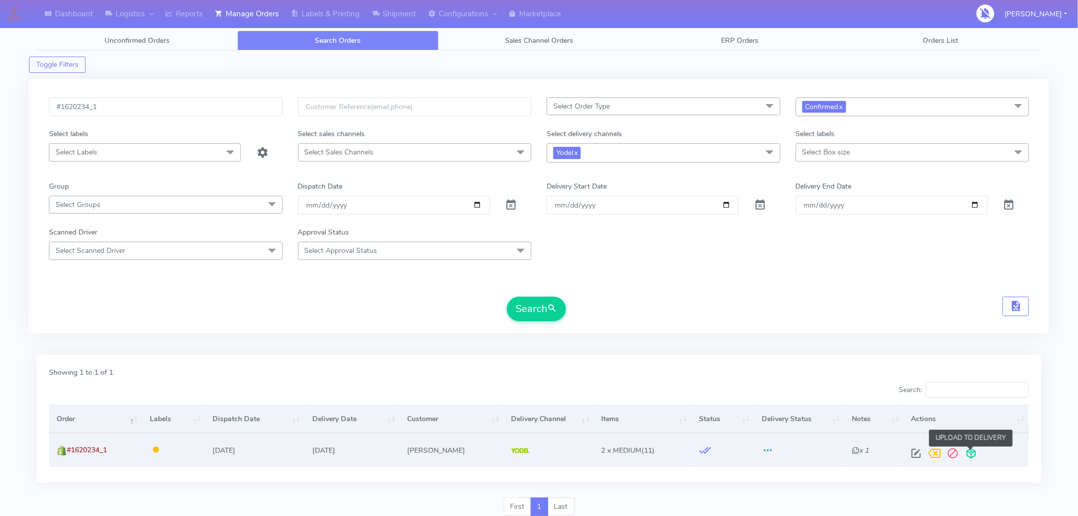
click at [974, 454] on span at bounding box center [972, 456] width 18 height 10
click at [190, 103] on input "#1620234_1" at bounding box center [166, 106] width 234 height 19
paste input "50"
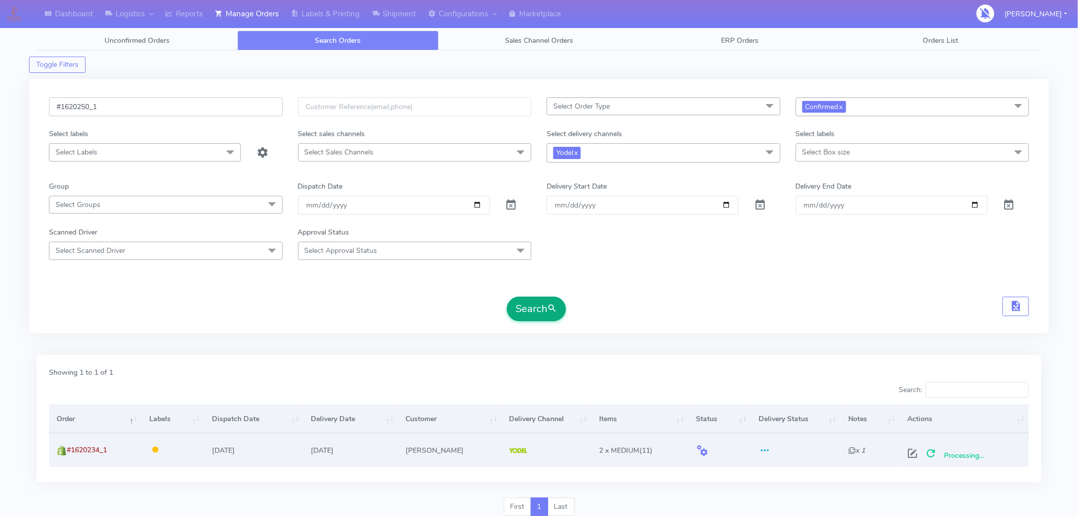
type input "#1620250_1"
click at [518, 301] on button "Search" at bounding box center [536, 309] width 59 height 24
click at [919, 453] on span at bounding box center [917, 456] width 18 height 10
select select "5"
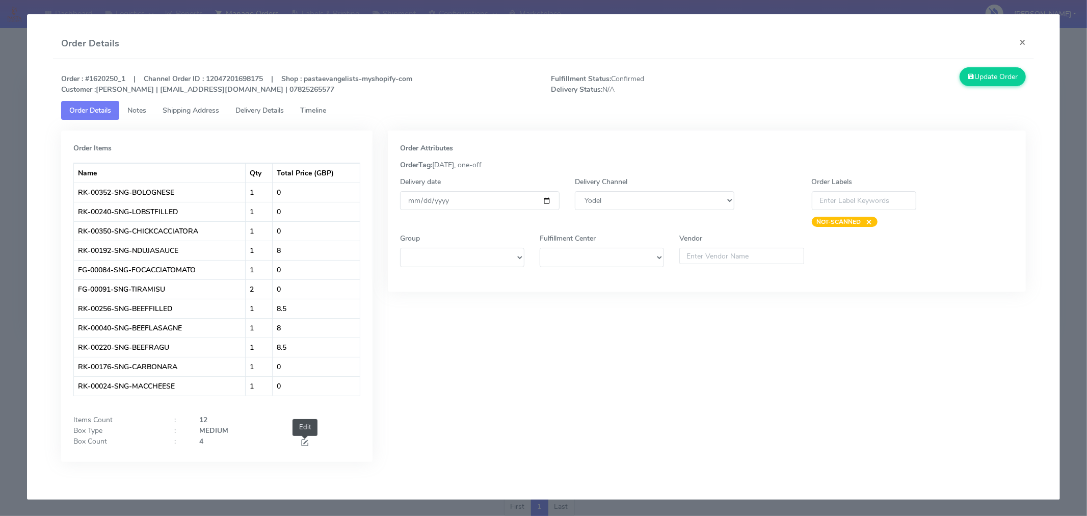
click at [304, 441] on span at bounding box center [304, 444] width 9 height 10
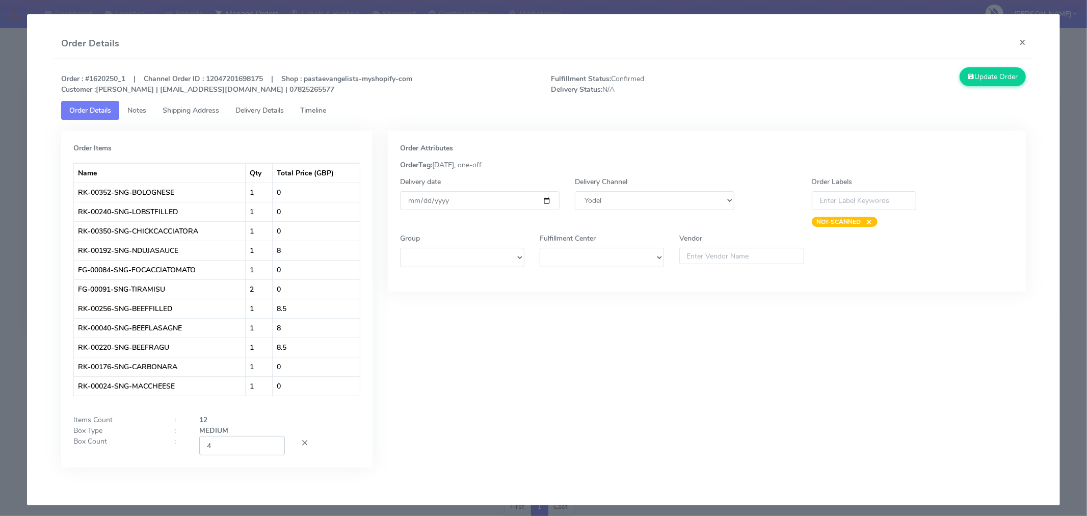
click at [232, 447] on input "4" at bounding box center [242, 445] width 86 height 19
type input "2"
click at [431, 439] on div "Order Attributes OrderTag: [DATE], one-off Delivery date [DATE] Delivery Channe…" at bounding box center [706, 306] width 653 height 352
click at [544, 200] on input "[DATE]" at bounding box center [480, 200] width 160 height 19
type input "[DATE]"
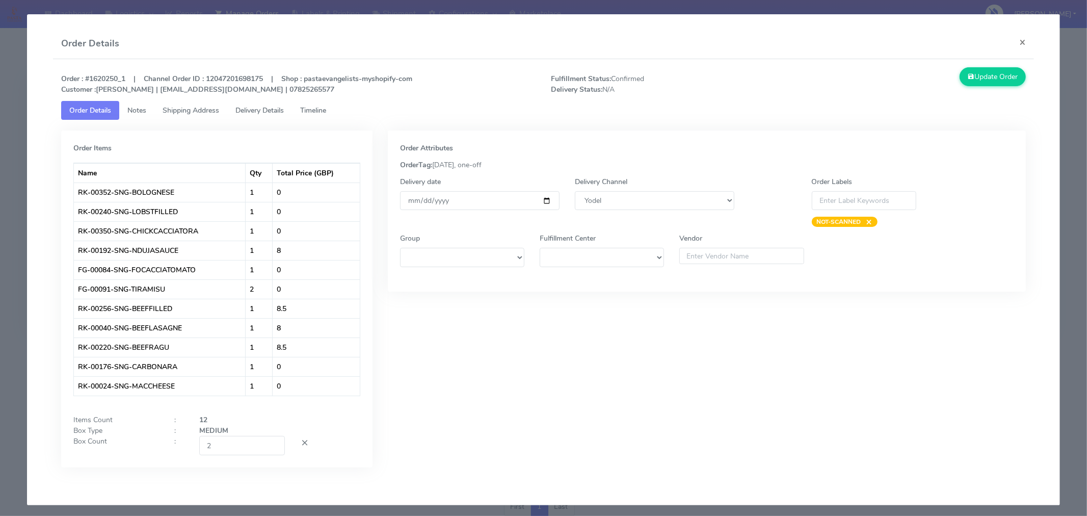
click at [609, 358] on div "Order Attributes OrderTag: [DATE], one-off Delivery date [DATE] Delivery Channe…" at bounding box center [706, 306] width 653 height 352
click at [974, 73] on button "Update Order" at bounding box center [993, 76] width 66 height 19
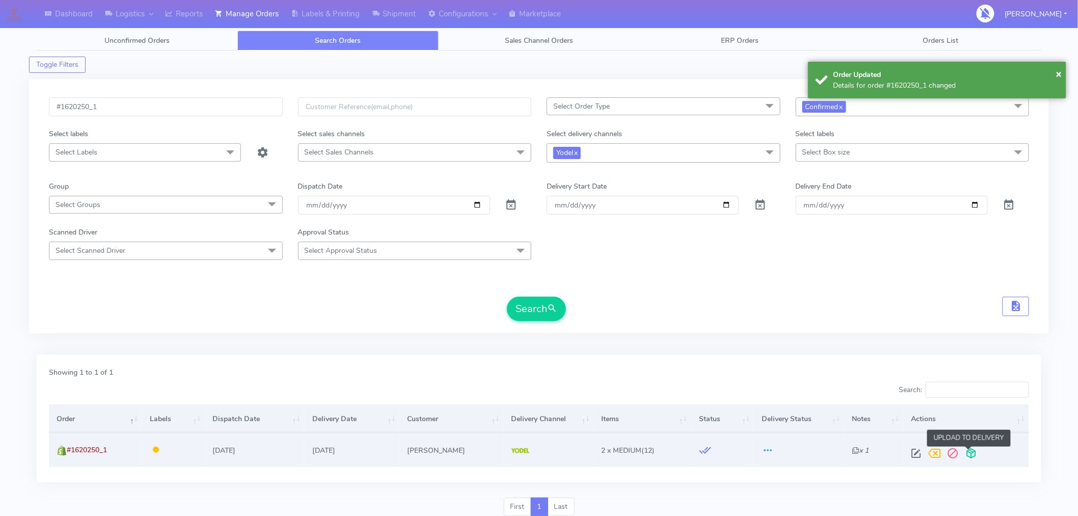
click at [968, 455] on span at bounding box center [972, 456] width 18 height 10
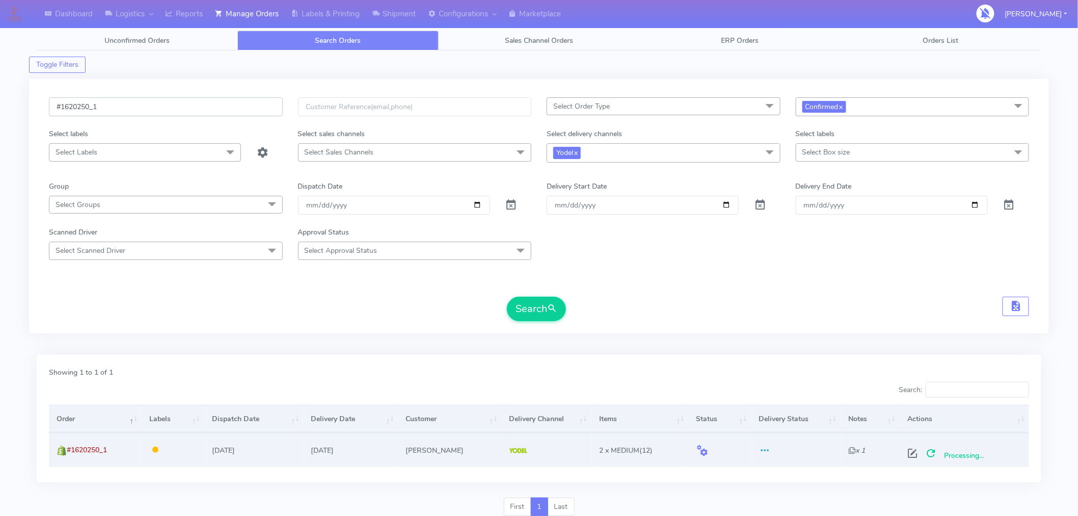
click at [170, 99] on input "#1620250_1" at bounding box center [166, 106] width 234 height 19
paste input "73"
type input "#1620273_1"
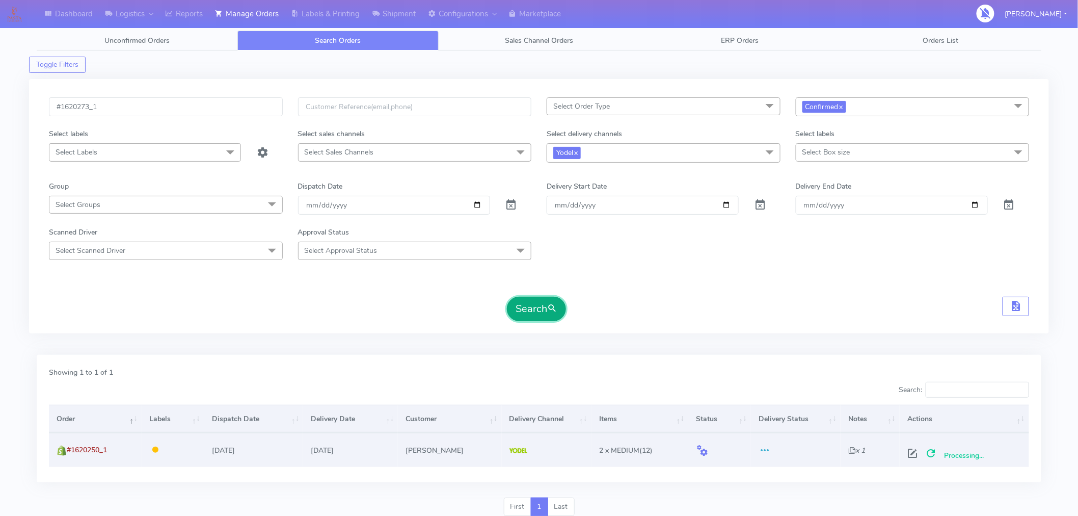
click at [542, 313] on button "Search" at bounding box center [536, 309] width 59 height 24
click at [913, 452] on span at bounding box center [917, 456] width 18 height 10
select select "5"
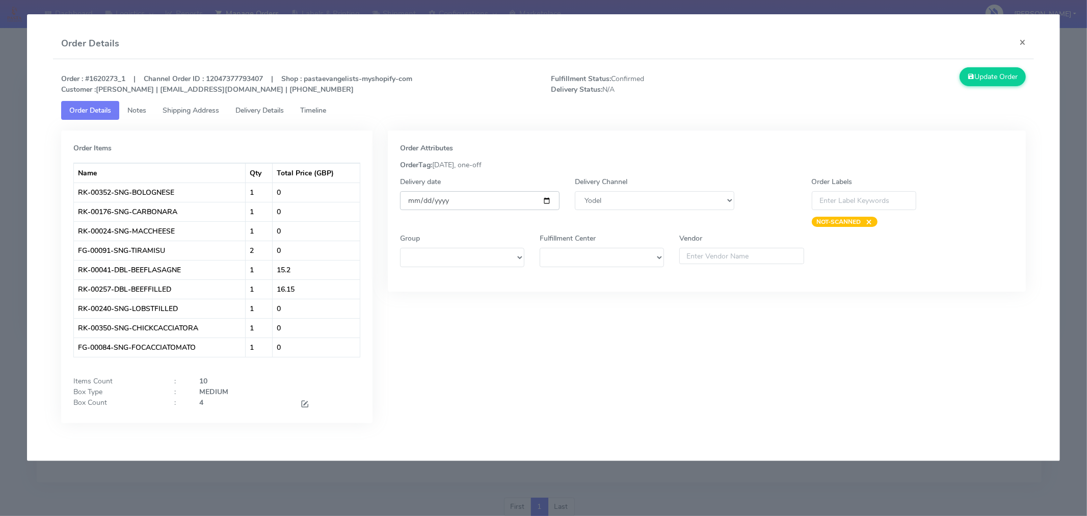
click at [545, 201] on input "[DATE]" at bounding box center [480, 200] width 160 height 19
type input "[DATE]"
click at [307, 401] on span at bounding box center [304, 405] width 9 height 10
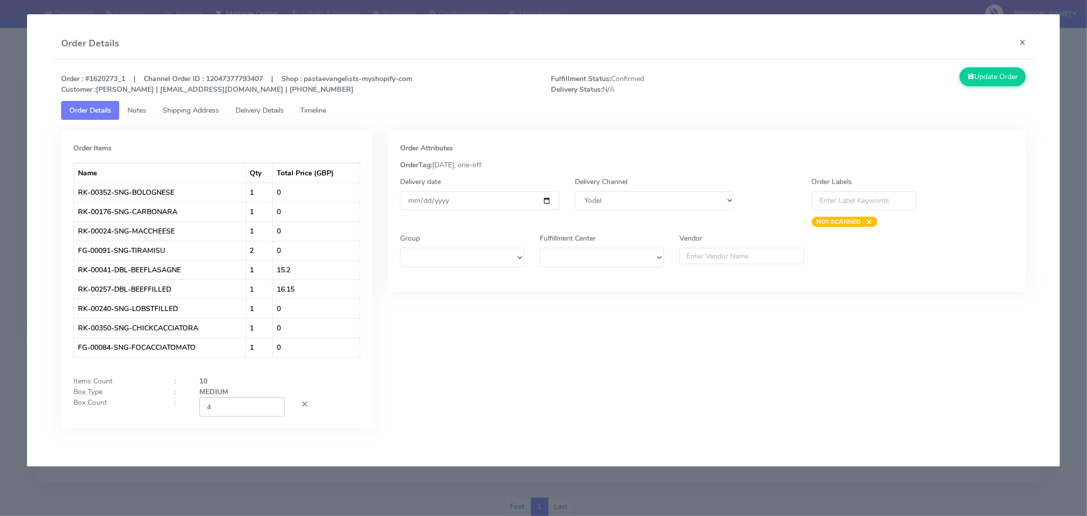
click at [239, 408] on input "4" at bounding box center [242, 406] width 86 height 19
type input "2"
click at [518, 389] on div "Order Attributes OrderTag: [DATE], one-off Delivery date [DATE] Delivery Channe…" at bounding box center [706, 286] width 653 height 313
click at [977, 221] on div "NOT-SCANNED ×" at bounding box center [916, 223] width 209 height 14
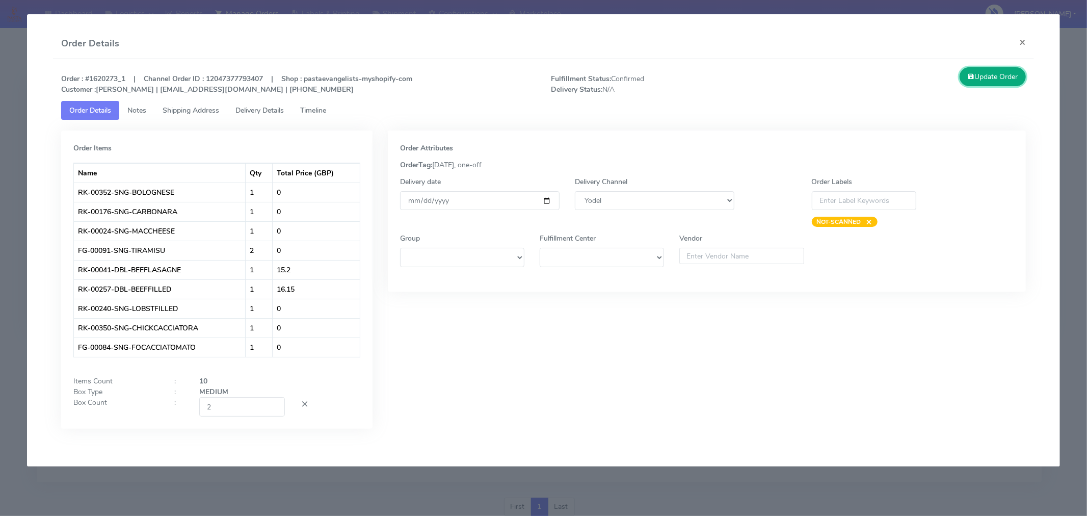
click at [987, 74] on button "Update Order" at bounding box center [993, 76] width 66 height 19
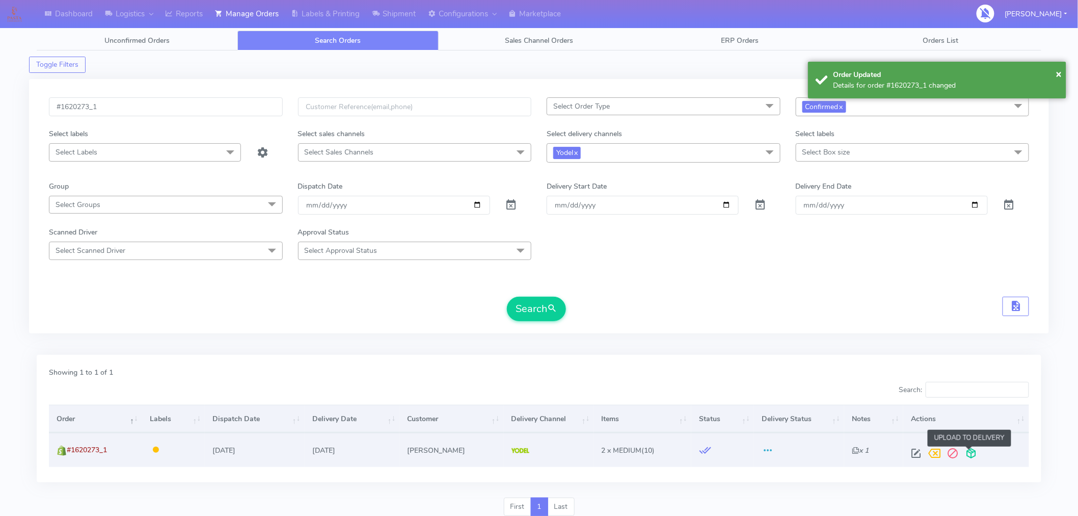
click at [972, 453] on span at bounding box center [972, 456] width 18 height 10
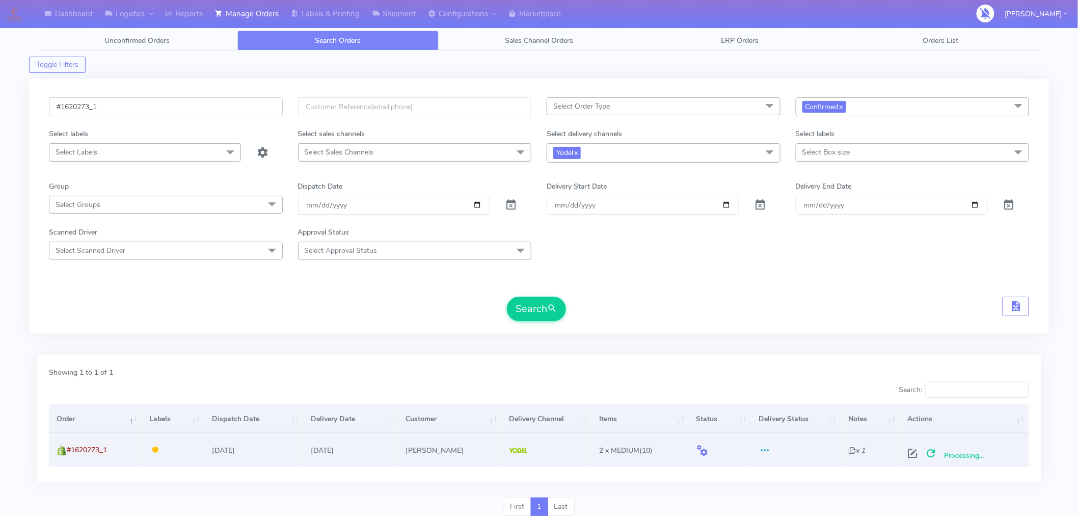
click at [206, 108] on input "#1620273_1" at bounding box center [166, 106] width 234 height 19
paste input "5"
type input "#1620275_1"
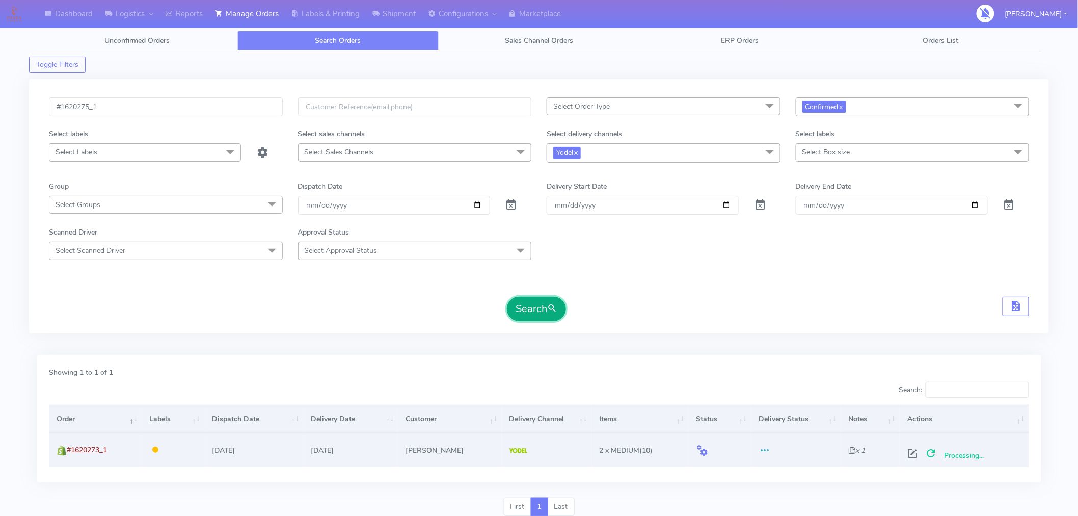
click at [549, 314] on span "submit" at bounding box center [552, 309] width 10 height 14
click at [921, 457] on span at bounding box center [917, 456] width 18 height 10
select select "5"
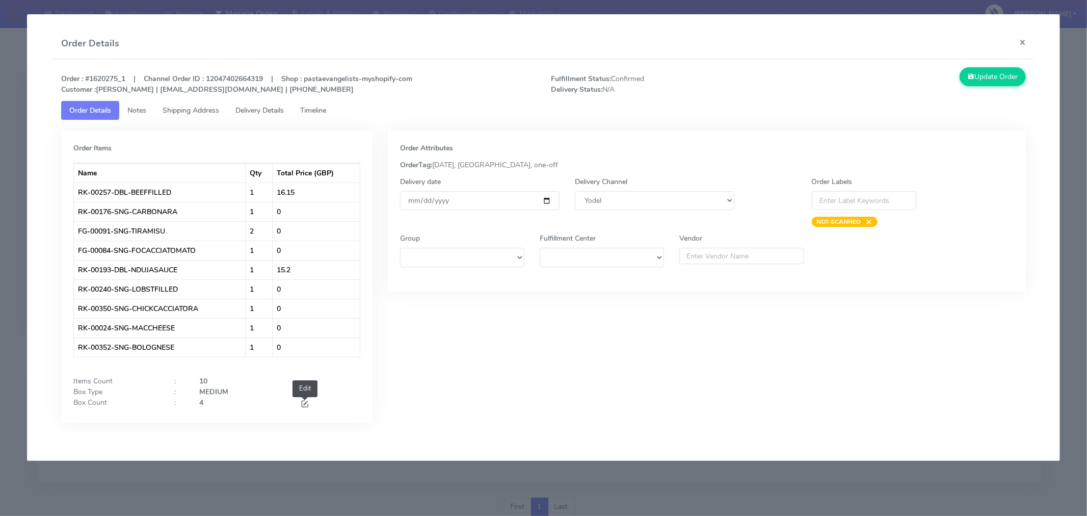
click at [307, 402] on span at bounding box center [304, 405] width 9 height 10
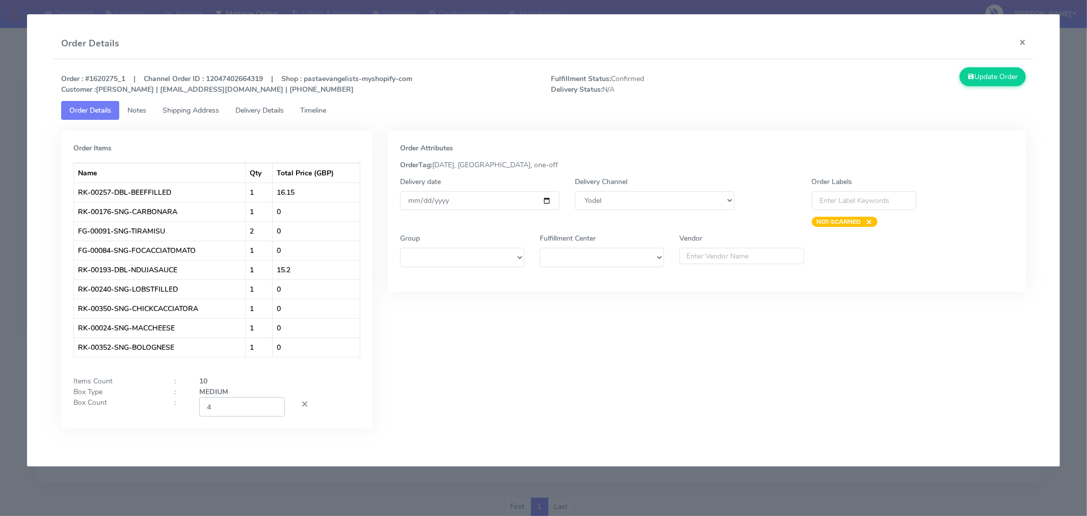
click at [241, 409] on input "4" at bounding box center [242, 406] width 86 height 19
type input "2"
click at [547, 351] on div "Order Attributes OrderTag: [DATE], [GEOGRAPHIC_DATA], one-off Delivery date [DA…" at bounding box center [706, 286] width 653 height 313
click at [546, 201] on input "[DATE]" at bounding box center [480, 200] width 160 height 19
type input "[DATE]"
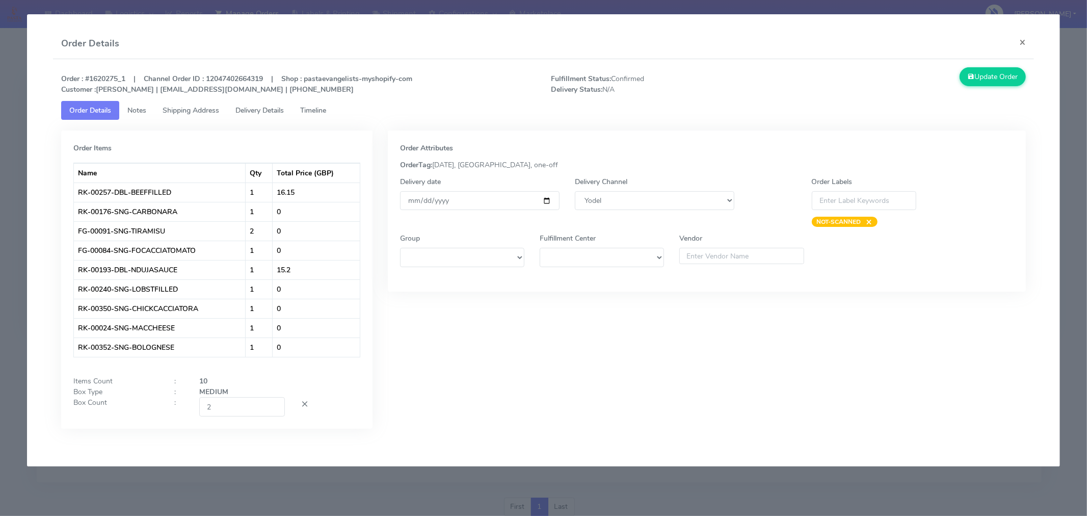
click at [594, 408] on div "Order Attributes OrderTag: [DATE], [GEOGRAPHIC_DATA], one-off Delivery date [DA…" at bounding box center [706, 286] width 653 height 313
click at [993, 79] on button "Update Order" at bounding box center [993, 76] width 66 height 19
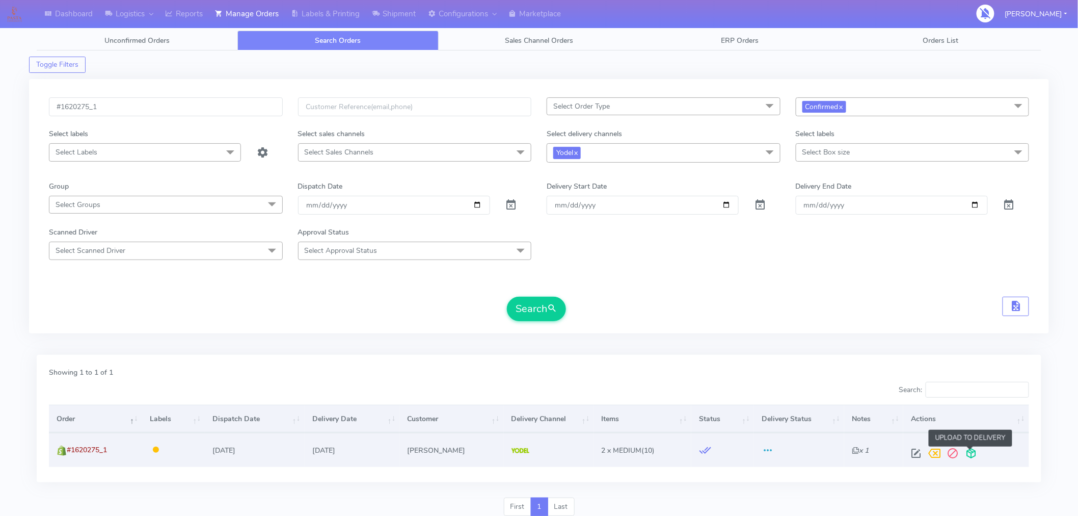
click at [969, 455] on span at bounding box center [972, 456] width 18 height 10
click at [213, 109] on input "#1620275_1" at bounding box center [166, 106] width 234 height 19
paste input "81"
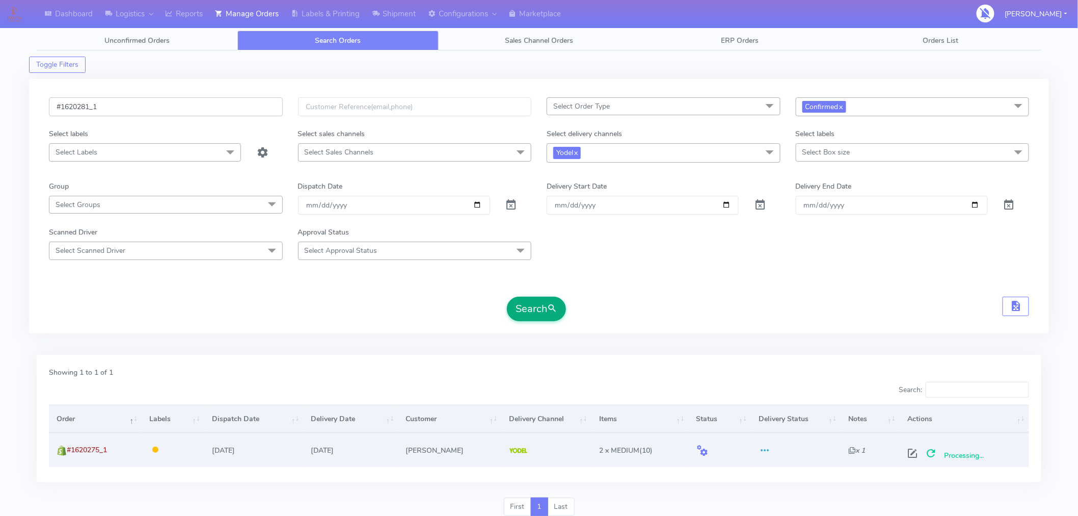
type input "#1620281_1"
click at [548, 320] on button "Search" at bounding box center [536, 309] width 59 height 24
click at [916, 452] on span at bounding box center [917, 456] width 18 height 10
select select "5"
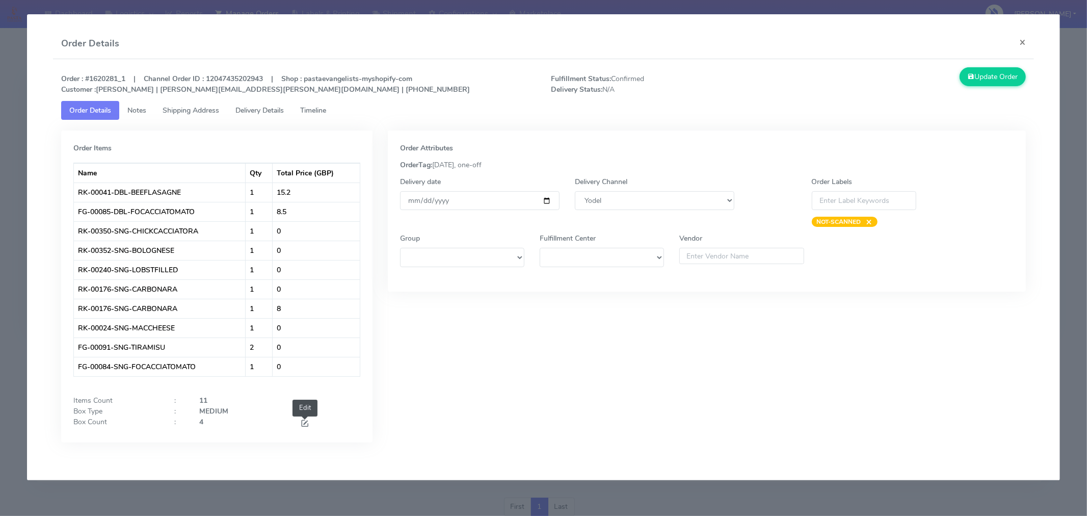
click at [307, 424] on span at bounding box center [304, 424] width 9 height 10
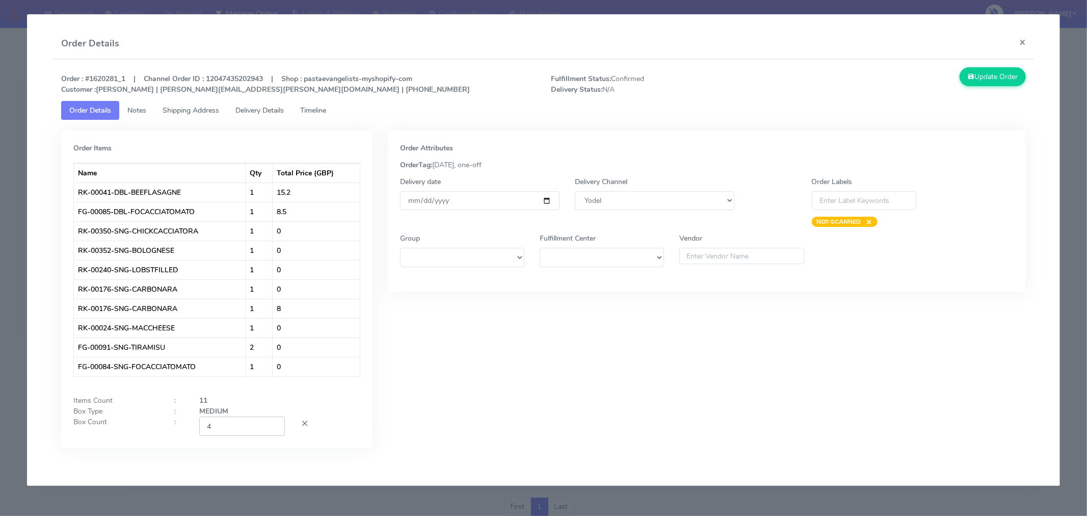
click at [247, 424] on input "4" at bounding box center [242, 425] width 86 height 19
type input "2"
click at [474, 384] on div "Order Attributes OrderTag: [DATE], one-off Delivery date [DATE] Delivery Channe…" at bounding box center [706, 296] width 653 height 333
click at [544, 199] on input "[DATE]" at bounding box center [480, 200] width 160 height 19
type input "[DATE]"
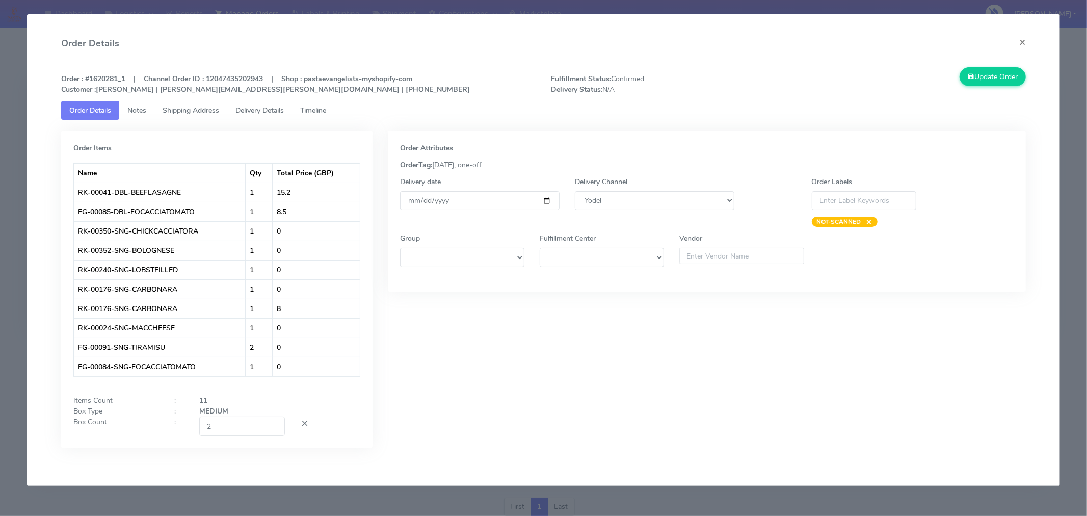
click at [574, 385] on div "Order Attributes OrderTag: [DATE], one-off Delivery date [DATE] Delivery Channe…" at bounding box center [706, 296] width 653 height 333
click at [653, 385] on div "Order Attributes OrderTag: [DATE], one-off Delivery date [DATE] Delivery Channe…" at bounding box center [706, 296] width 653 height 333
click at [990, 79] on button "Update Order" at bounding box center [993, 76] width 66 height 19
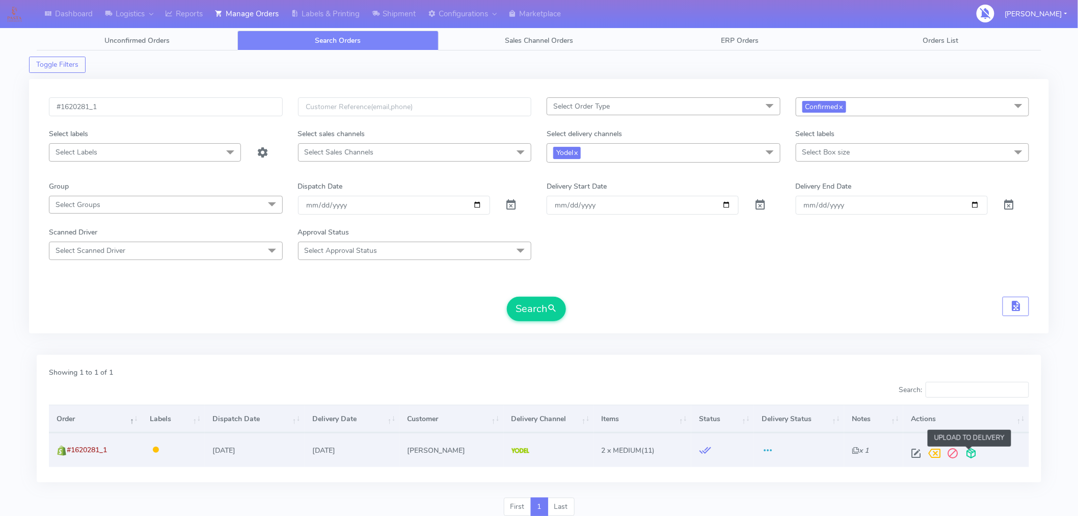
click at [969, 453] on span at bounding box center [972, 456] width 18 height 10
click at [208, 104] on input "#1620281_1" at bounding box center [166, 106] width 234 height 19
paste input "4"
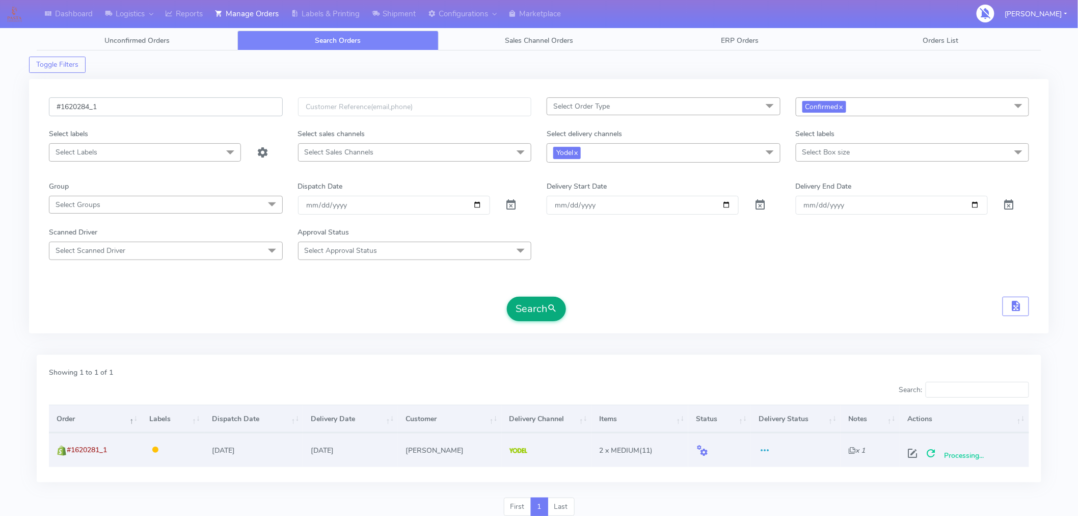
type input "#1620284_1"
click at [541, 308] on button "Search" at bounding box center [536, 309] width 59 height 24
click at [919, 453] on span at bounding box center [917, 456] width 18 height 10
select select "5"
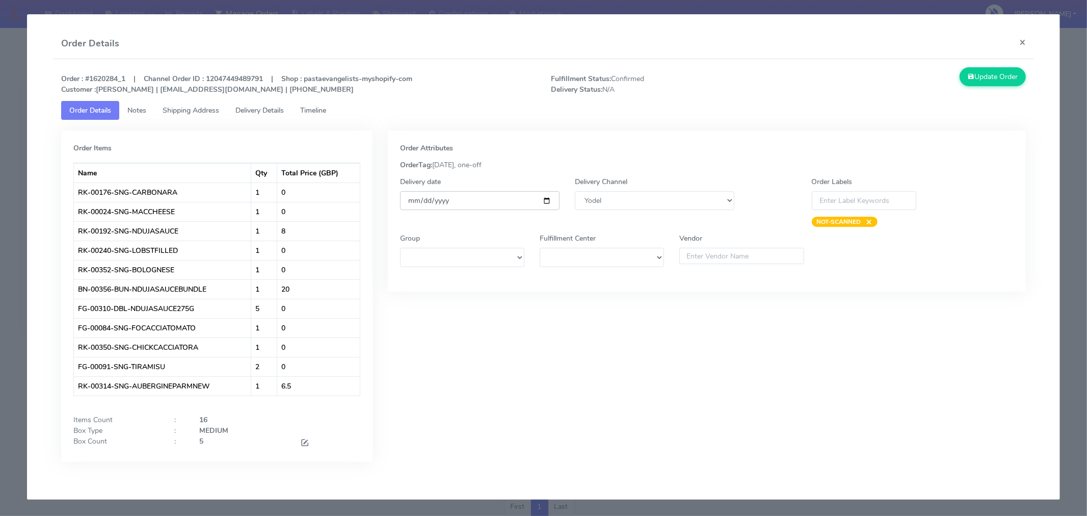
click at [548, 200] on input "[DATE]" at bounding box center [480, 200] width 160 height 19
type input "[DATE]"
click at [304, 442] on span at bounding box center [304, 444] width 9 height 10
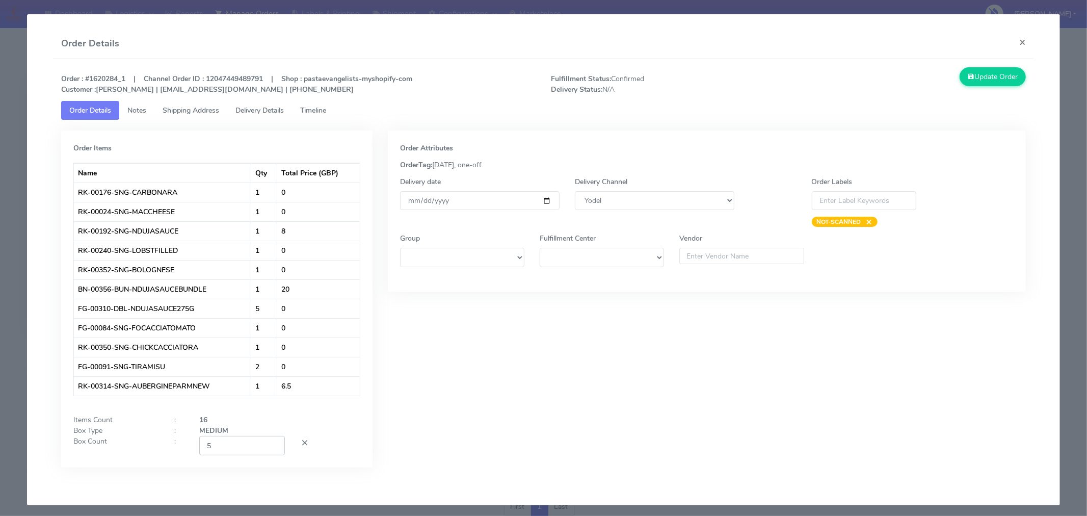
click at [247, 445] on input "5" at bounding box center [242, 445] width 86 height 19
type input "2"
type input "3"
click at [487, 445] on div "Order Attributes OrderTag: [DATE], one-off Delivery date [DATE] Delivery Channe…" at bounding box center [706, 306] width 653 height 352
click at [976, 73] on button "Update Order" at bounding box center [993, 76] width 66 height 19
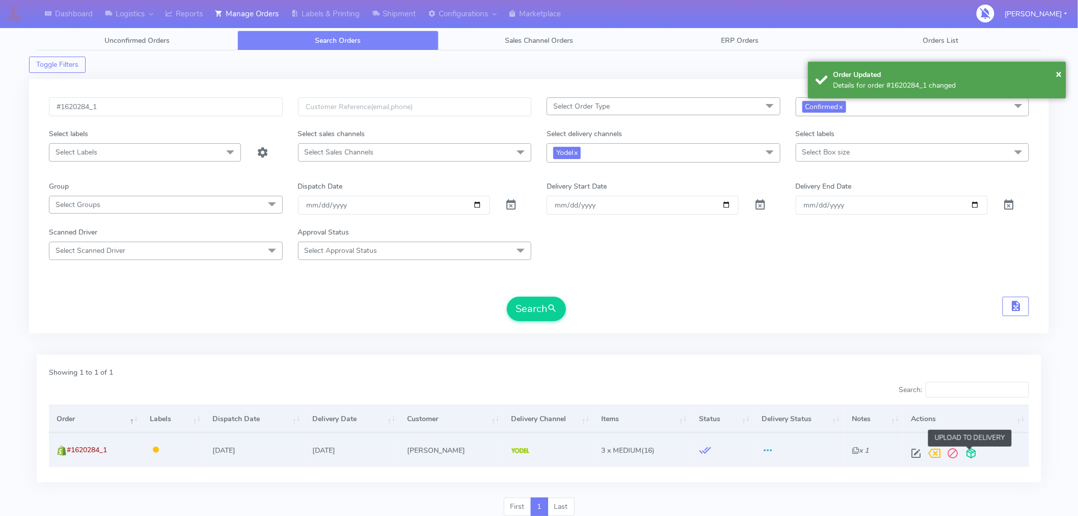
click at [969, 455] on span at bounding box center [972, 456] width 18 height 10
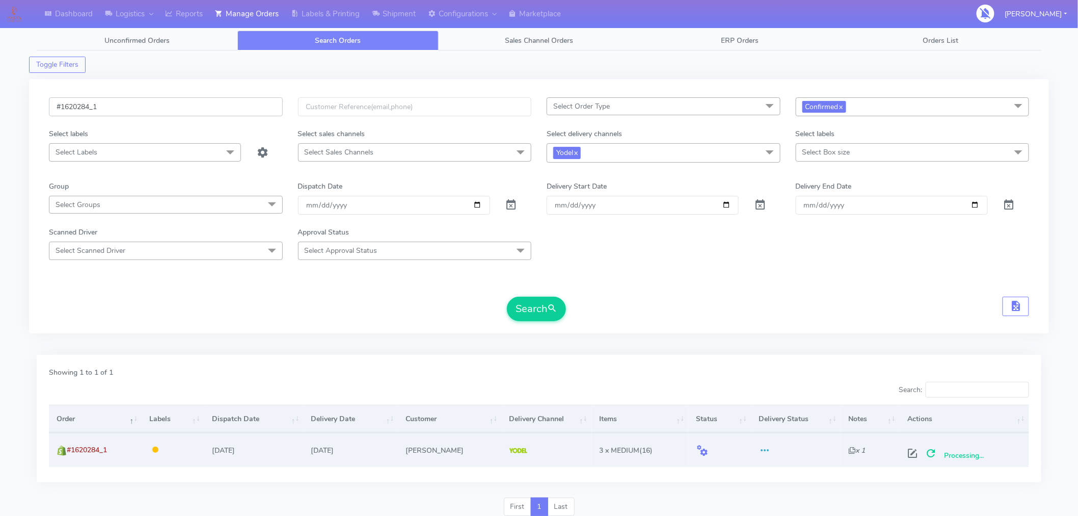
click at [198, 105] on input "#1620284_1" at bounding box center [166, 106] width 234 height 19
paste input "7"
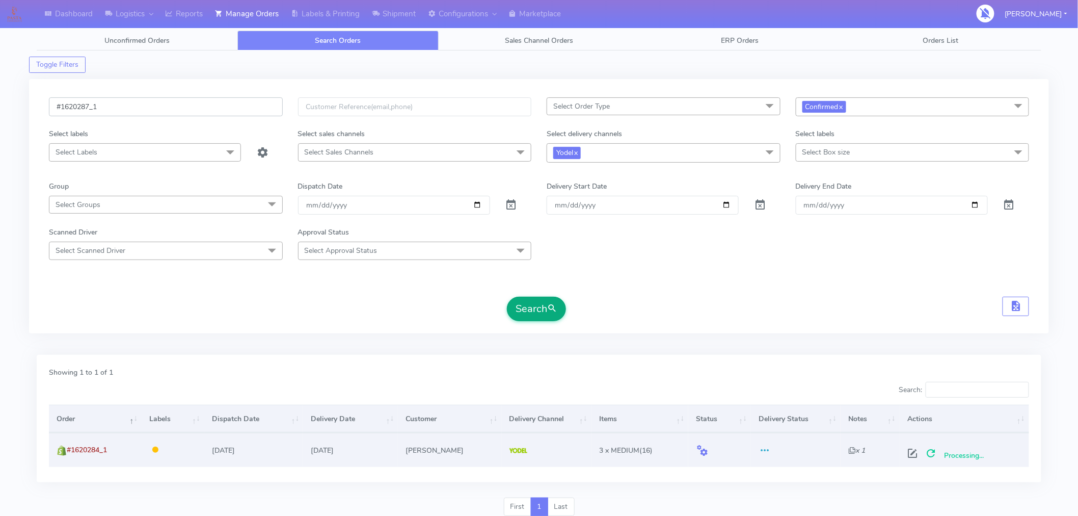
type input "#1620287_1"
click at [541, 314] on button "Search" at bounding box center [536, 309] width 59 height 24
click at [916, 458] on span at bounding box center [917, 456] width 18 height 10
select select "5"
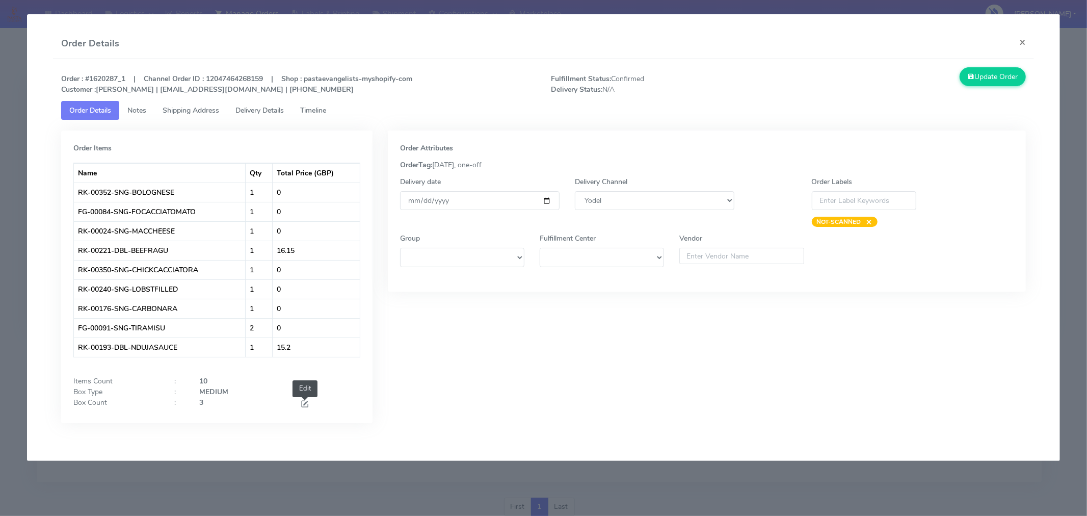
click at [306, 406] on span at bounding box center [304, 405] width 9 height 10
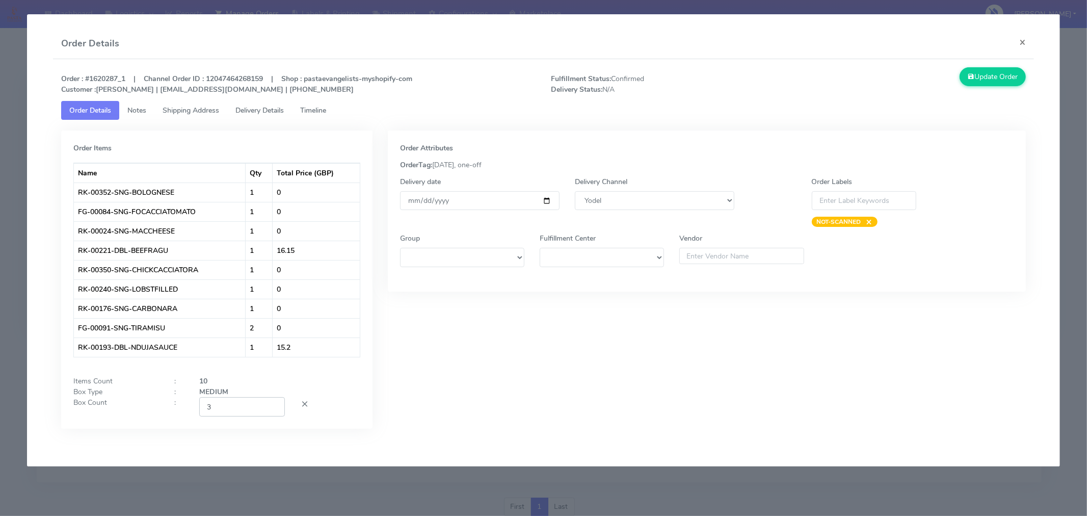
click at [239, 414] on input "3" at bounding box center [242, 406] width 86 height 19
type input "1"
type input "2"
click at [432, 408] on div "Order Attributes OrderTag: [DATE], one-off Delivery date [DATE] Delivery Channe…" at bounding box center [706, 286] width 653 height 313
click at [546, 202] on input "[DATE]" at bounding box center [480, 200] width 160 height 19
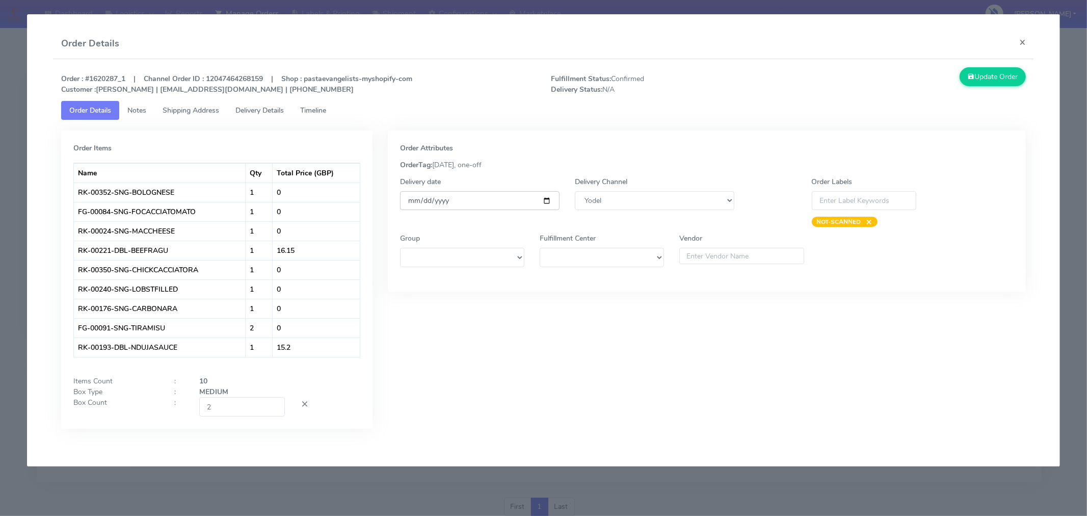
type input "[DATE]"
click at [636, 329] on div "Order Attributes OrderTag: [DATE], one-off Delivery date [DATE] Delivery Channe…" at bounding box center [706, 286] width 653 height 313
click at [987, 80] on button "Update Order" at bounding box center [993, 76] width 66 height 19
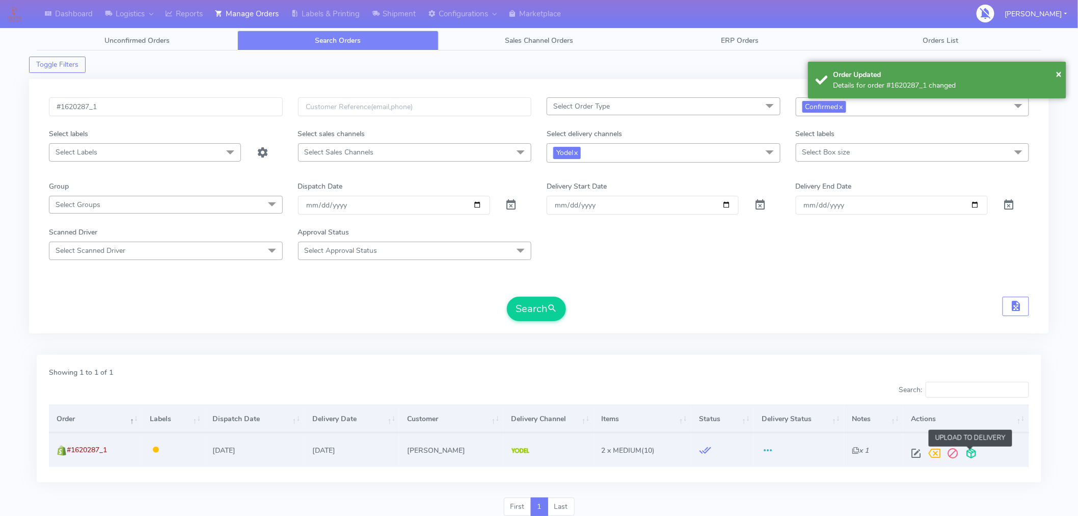
click at [970, 452] on span at bounding box center [972, 456] width 18 height 10
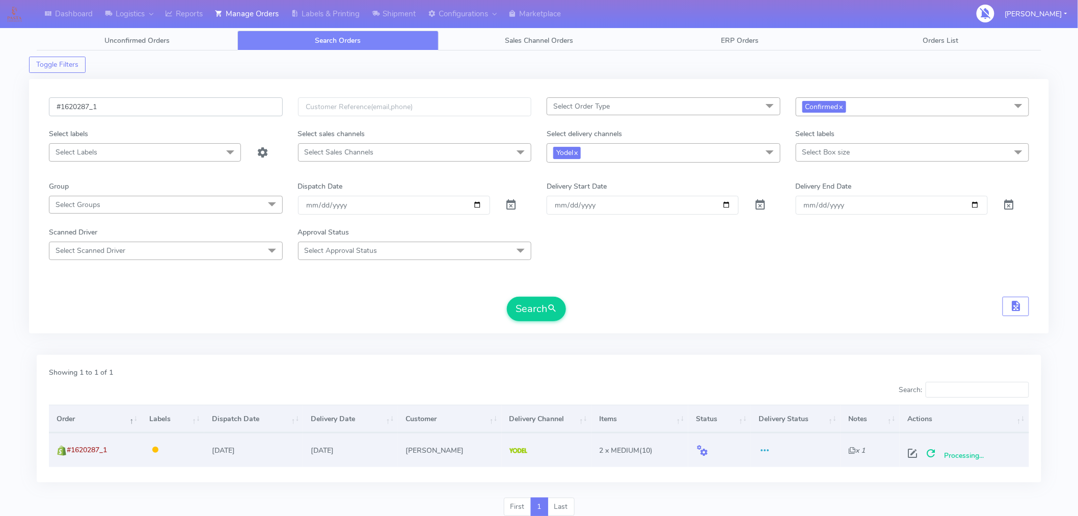
click at [149, 107] on input "#1620287_1" at bounding box center [166, 106] width 234 height 19
paste input "93"
type input "#1620293_1"
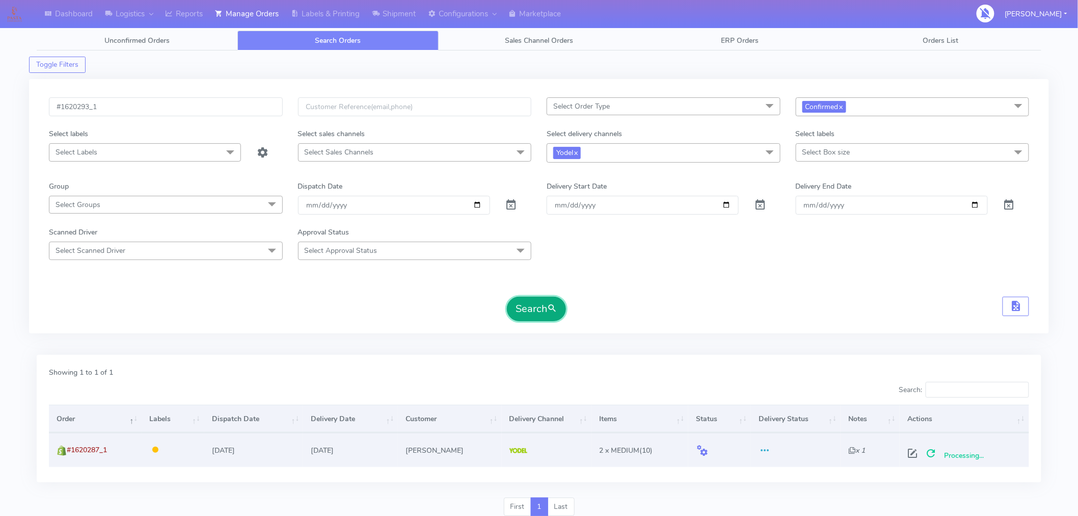
click at [551, 304] on span "submit" at bounding box center [552, 309] width 10 height 14
click at [914, 453] on span at bounding box center [917, 456] width 18 height 10
select select "5"
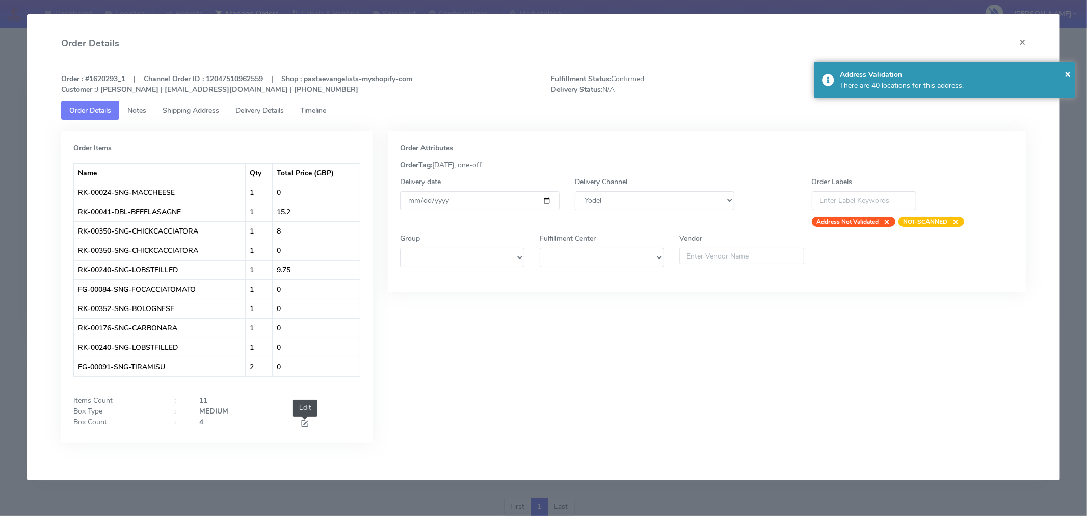
click at [302, 425] on span at bounding box center [304, 424] width 9 height 10
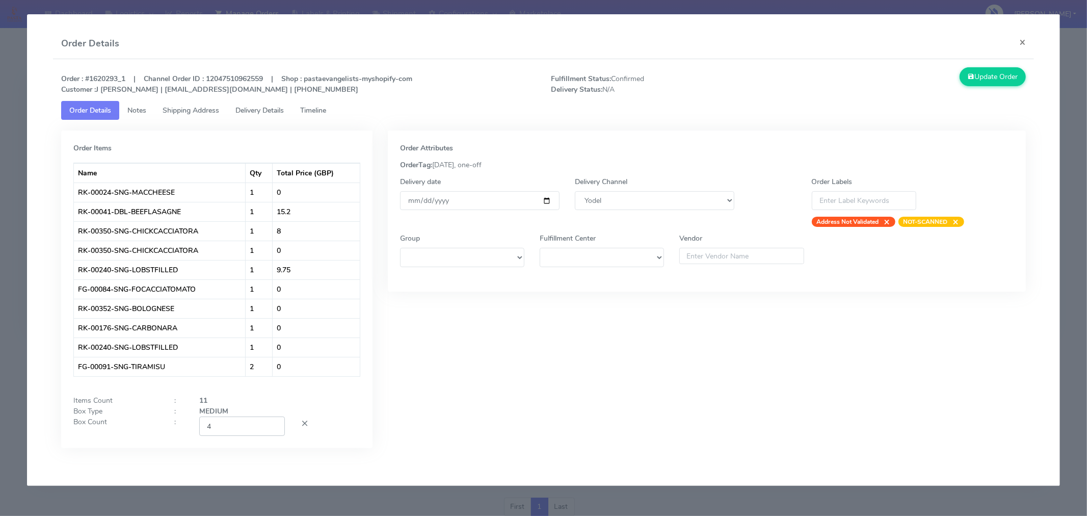
click at [249, 433] on input "4" at bounding box center [242, 425] width 86 height 19
type input "2"
click at [467, 391] on div "Order Attributes OrderTag: [DATE], one-off Delivery date [DATE] Delivery Channe…" at bounding box center [706, 296] width 653 height 333
click at [546, 202] on input "[DATE]" at bounding box center [480, 200] width 160 height 19
type input "[DATE]"
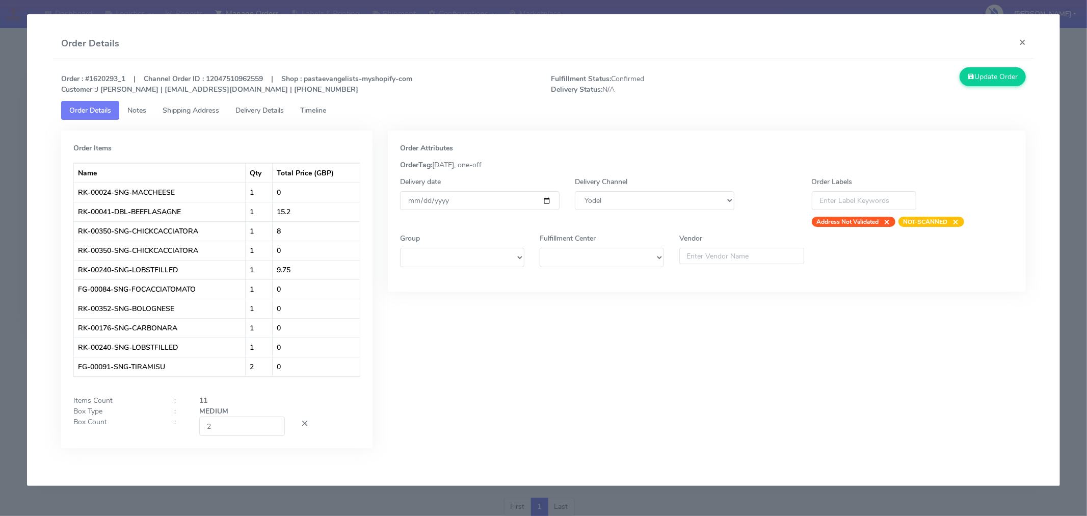
click at [609, 359] on div "Order Attributes OrderTag: [DATE], one-off Delivery date [DATE] Delivery Channe…" at bounding box center [706, 296] width 653 height 333
click at [1008, 74] on button "Update Order" at bounding box center [993, 76] width 66 height 19
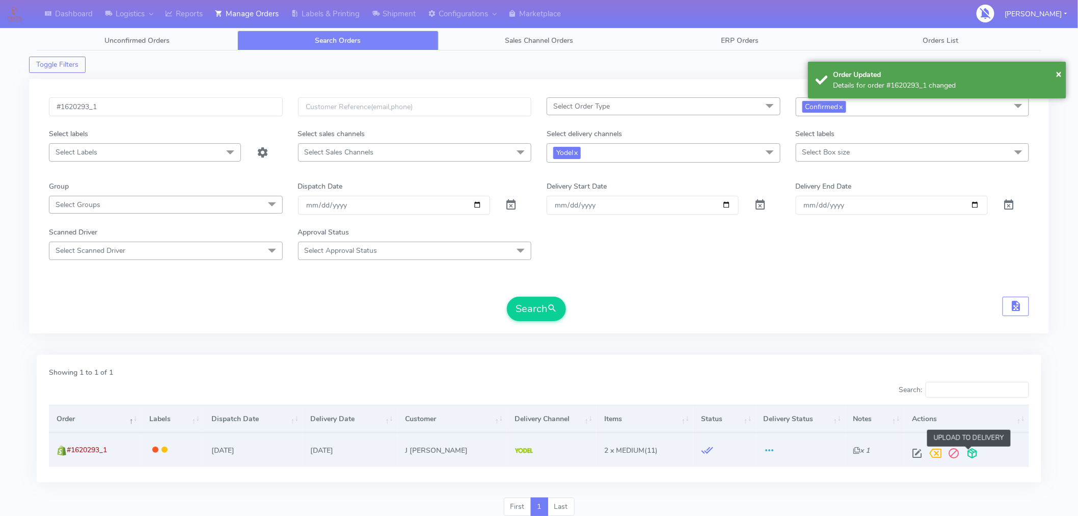
click at [972, 452] on span at bounding box center [972, 456] width 18 height 10
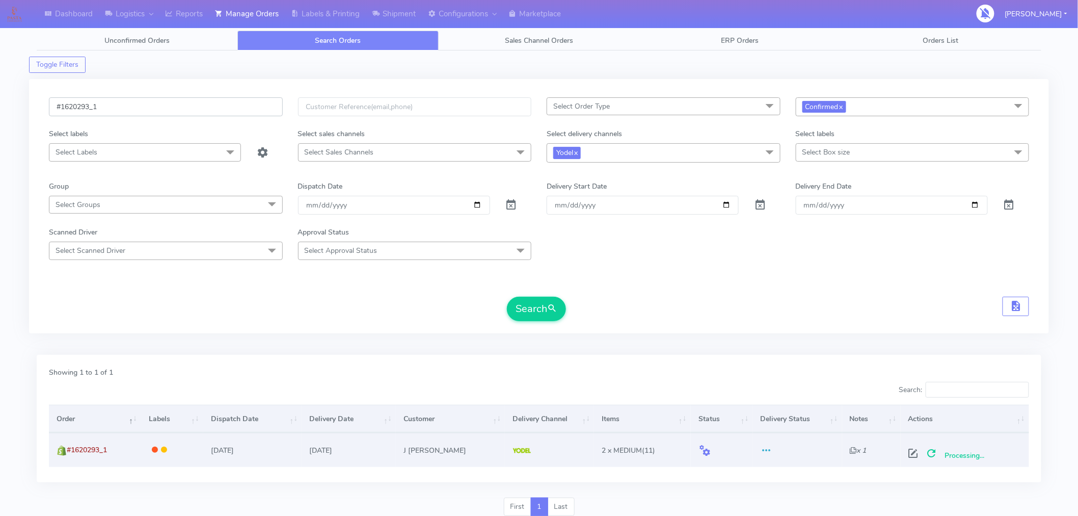
click at [217, 109] on input "#1620293_1" at bounding box center [166, 106] width 234 height 19
paste input "4"
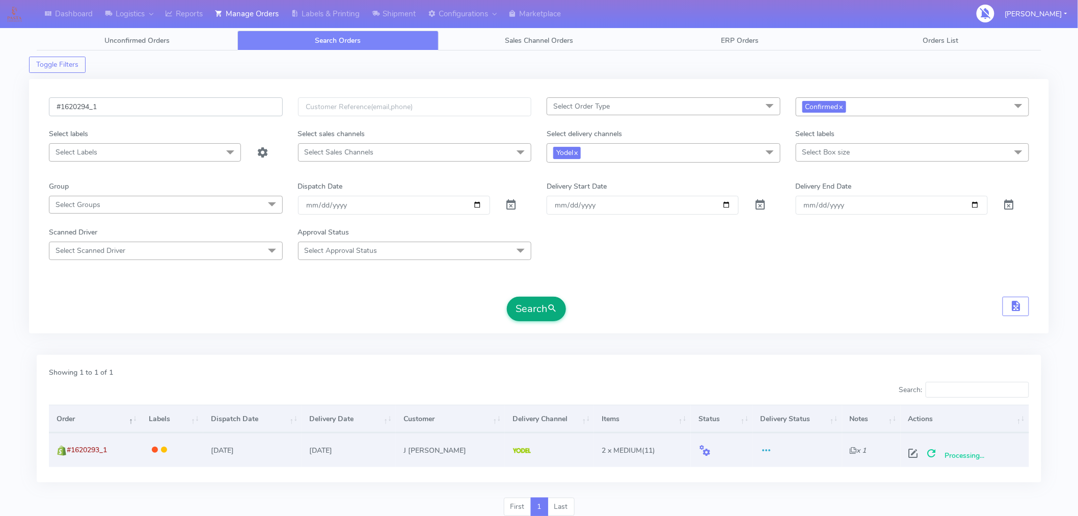
type input "#1620294_1"
click at [526, 305] on button "Search" at bounding box center [536, 309] width 59 height 24
click at [916, 452] on span at bounding box center [917, 456] width 18 height 10
select select "5"
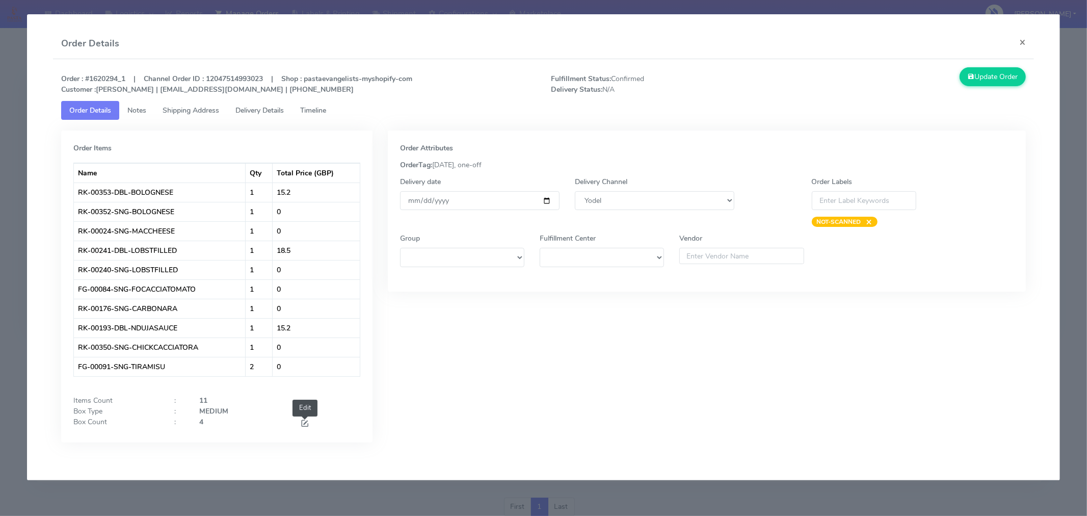
click at [304, 422] on span at bounding box center [304, 424] width 9 height 10
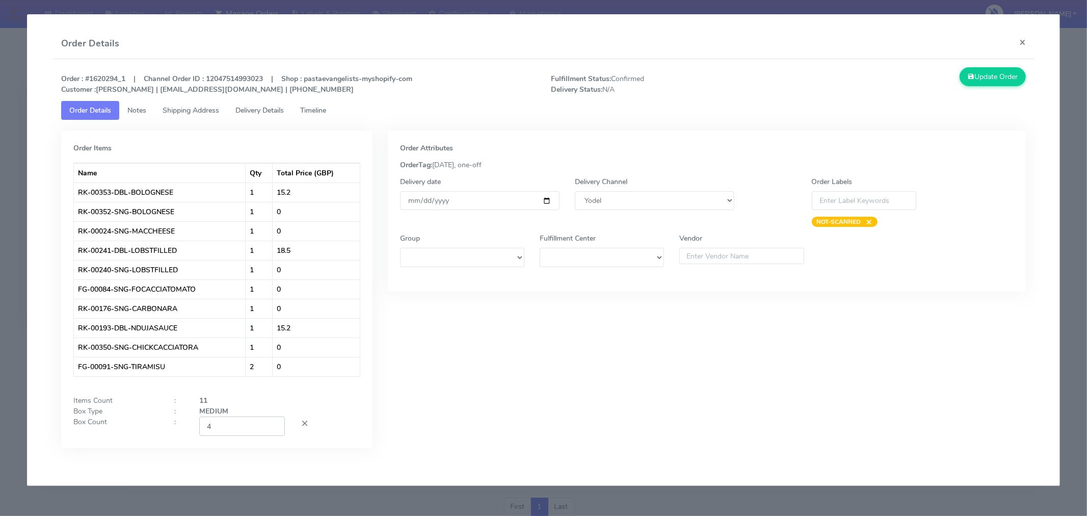
click at [245, 427] on input "4" at bounding box center [242, 425] width 86 height 19
type input "2"
click at [376, 413] on div "Order Items Name Qty Total Price (GBP) RK-00353-DBL-BOLOGNESE 1 15.2 RK-00352-S…" at bounding box center [217, 296] width 327 height 333
click at [550, 202] on input "[DATE]" at bounding box center [480, 200] width 160 height 19
type input "[DATE]"
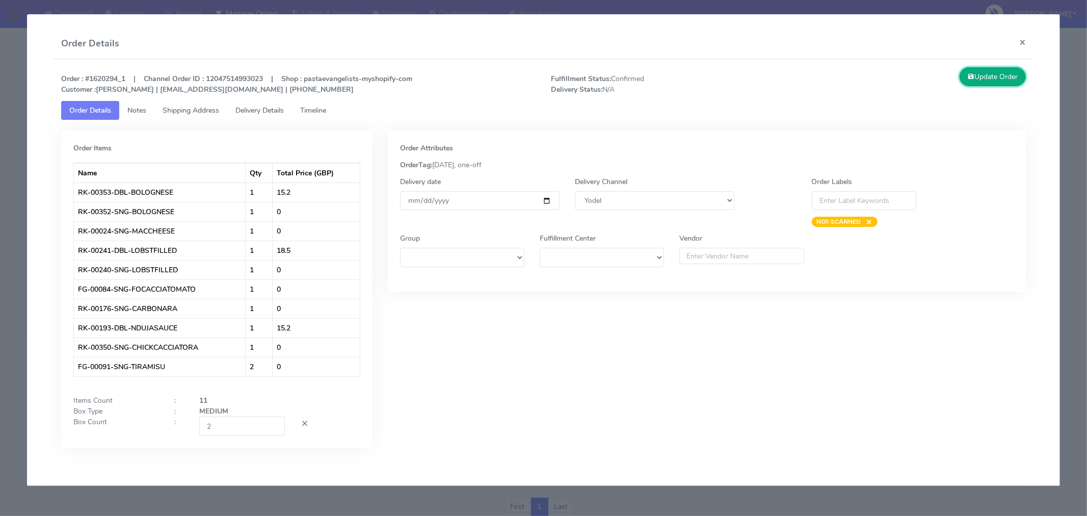
click at [988, 77] on button "Update Order" at bounding box center [993, 76] width 66 height 19
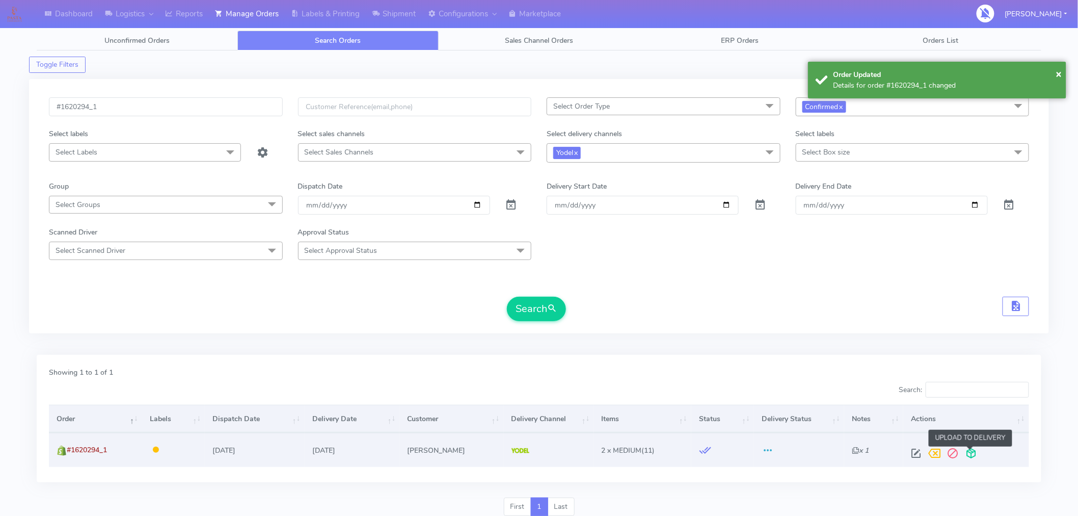
click at [971, 455] on span at bounding box center [972, 456] width 18 height 10
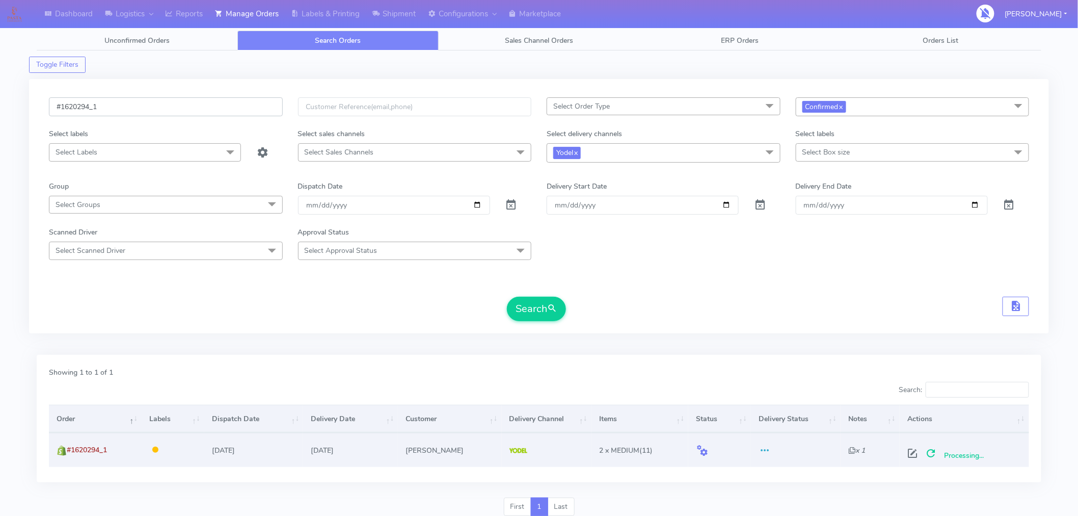
click at [186, 111] on input "#1620294_1" at bounding box center [166, 106] width 234 height 19
paste input "5"
type input "#1620295_1"
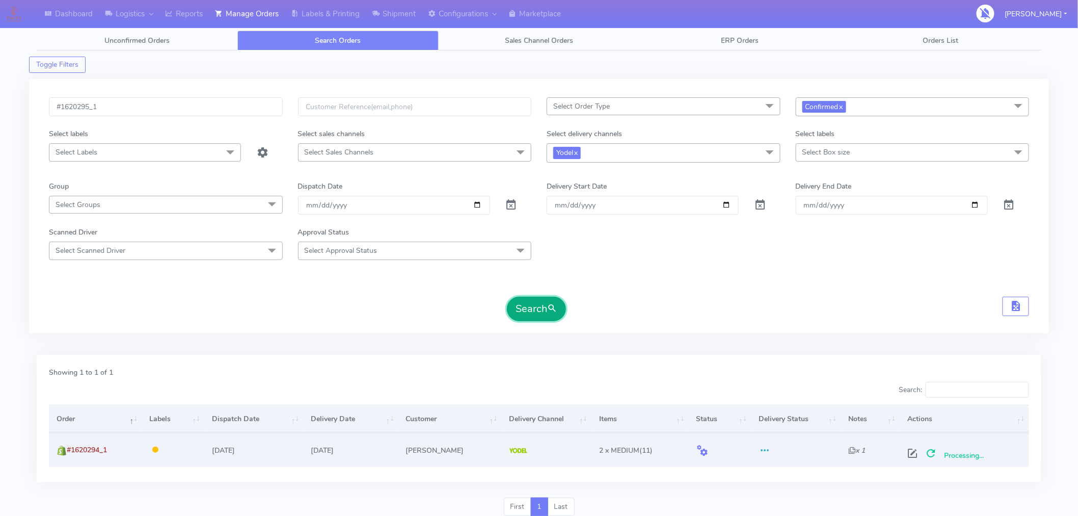
click at [547, 312] on button "Search" at bounding box center [536, 309] width 59 height 24
click at [918, 454] on span at bounding box center [917, 456] width 18 height 10
select select "5"
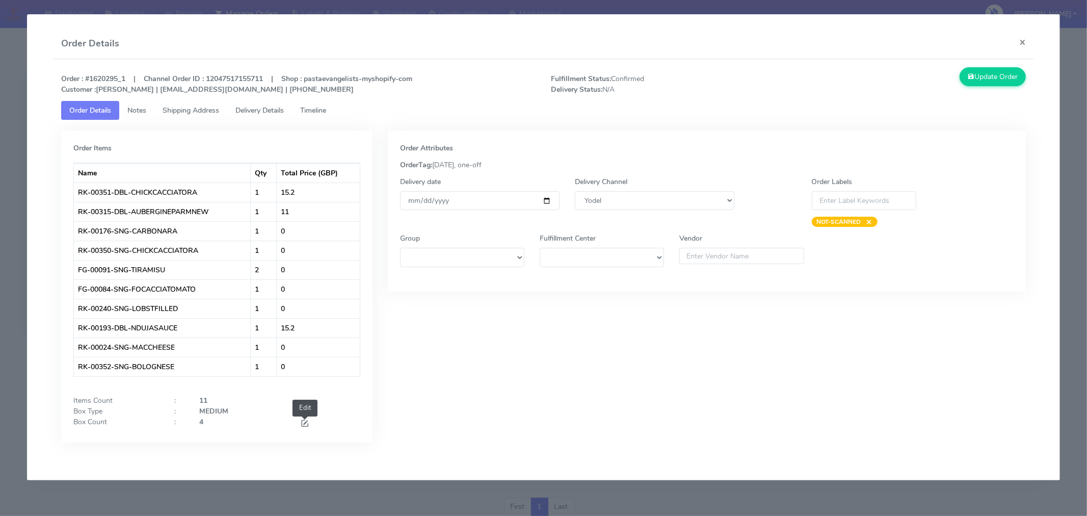
click at [306, 424] on span at bounding box center [304, 424] width 9 height 10
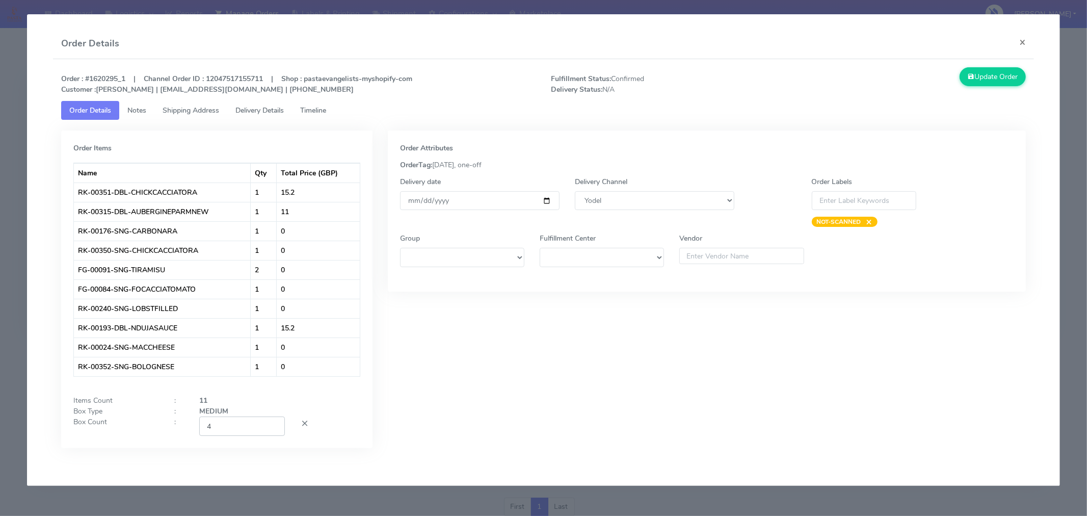
click at [243, 426] on input "4" at bounding box center [242, 425] width 86 height 19
type input "2"
click at [377, 457] on div "Order Items Name Qty Total Price (GBP) RK-00351-DBL-CHICKCACCIATORA 1 15.2 RK-0…" at bounding box center [217, 296] width 327 height 333
click at [547, 200] on input "[DATE]" at bounding box center [480, 200] width 160 height 19
type input "[DATE]"
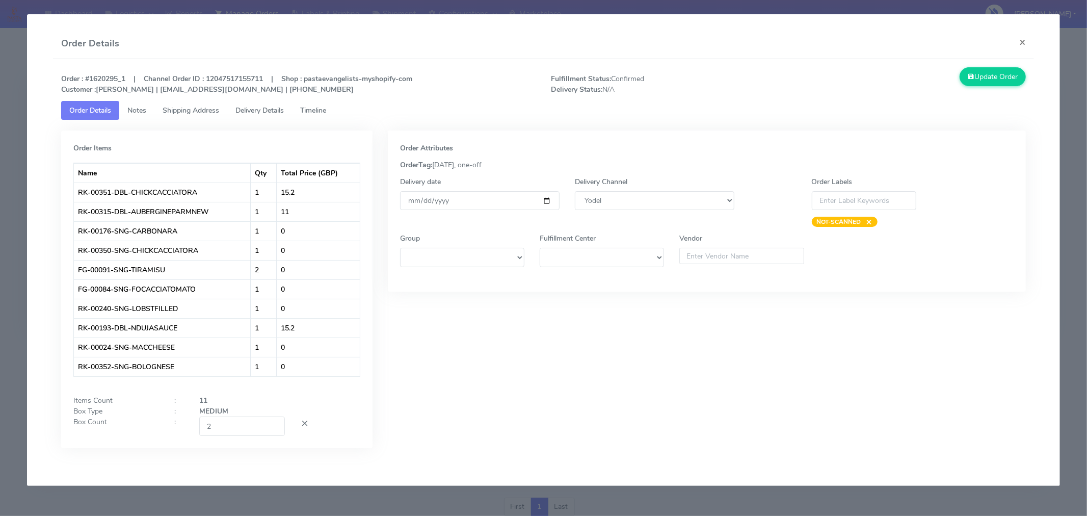
click at [625, 361] on div "Order Attributes OrderTag: [DATE], one-off Delivery date [DATE] Delivery Channe…" at bounding box center [706, 296] width 653 height 333
click at [990, 80] on button "Update Order" at bounding box center [993, 76] width 66 height 19
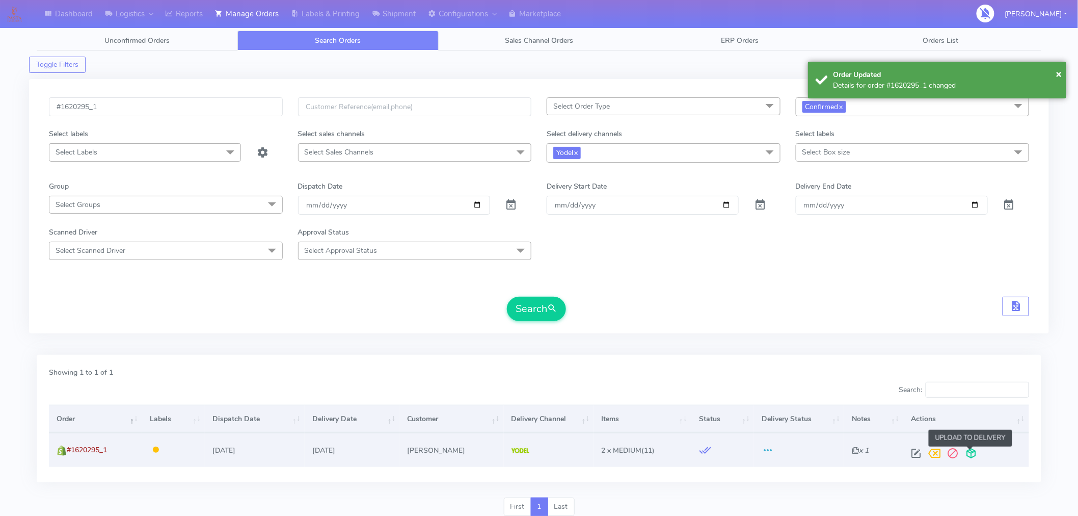
click at [972, 457] on span at bounding box center [972, 456] width 18 height 10
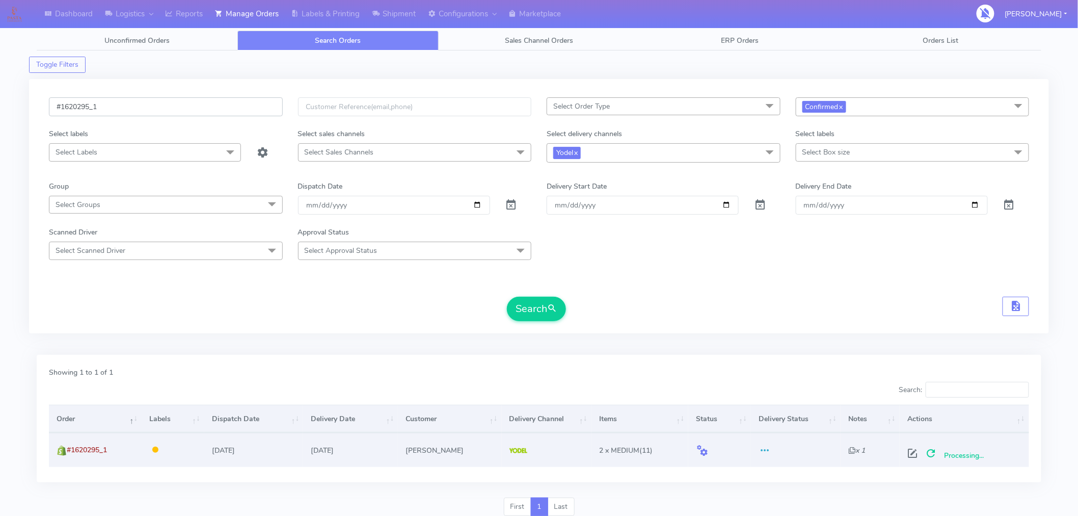
click at [175, 113] on input "#1620295_1" at bounding box center [166, 106] width 234 height 19
paste input "300"
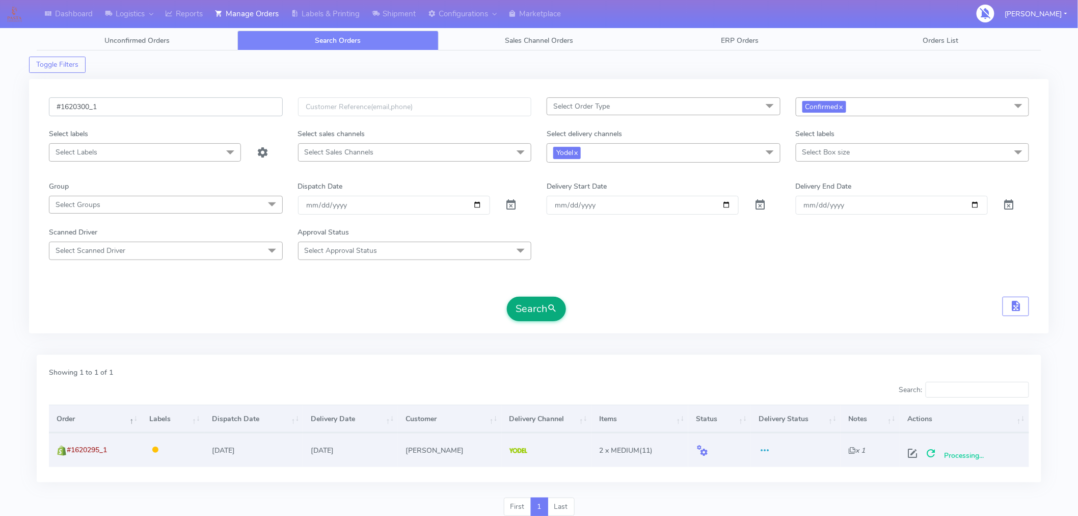
type input "#1620300_1"
click at [531, 308] on button "Search" at bounding box center [536, 309] width 59 height 24
click at [911, 452] on span at bounding box center [917, 456] width 18 height 10
select select "5"
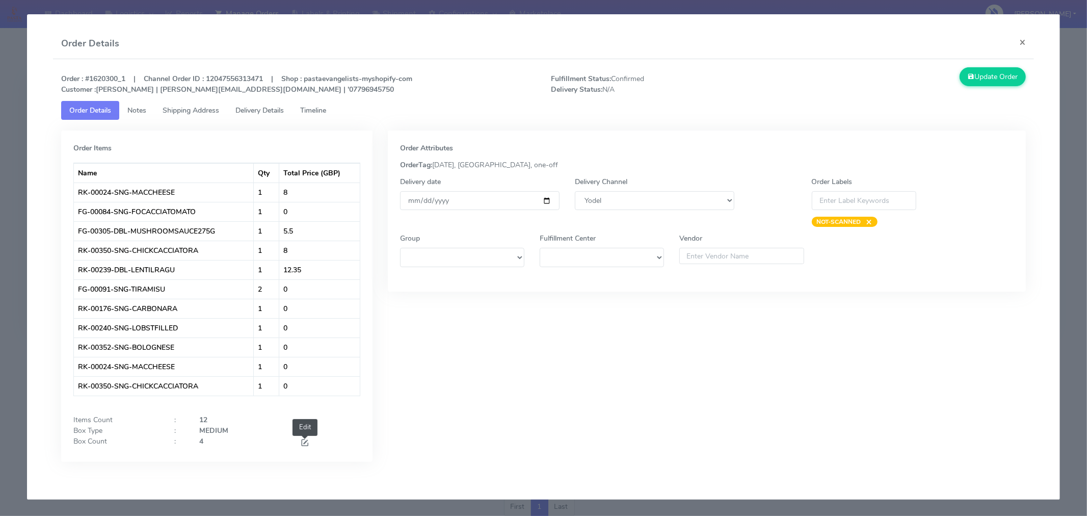
click at [303, 441] on span at bounding box center [304, 444] width 9 height 10
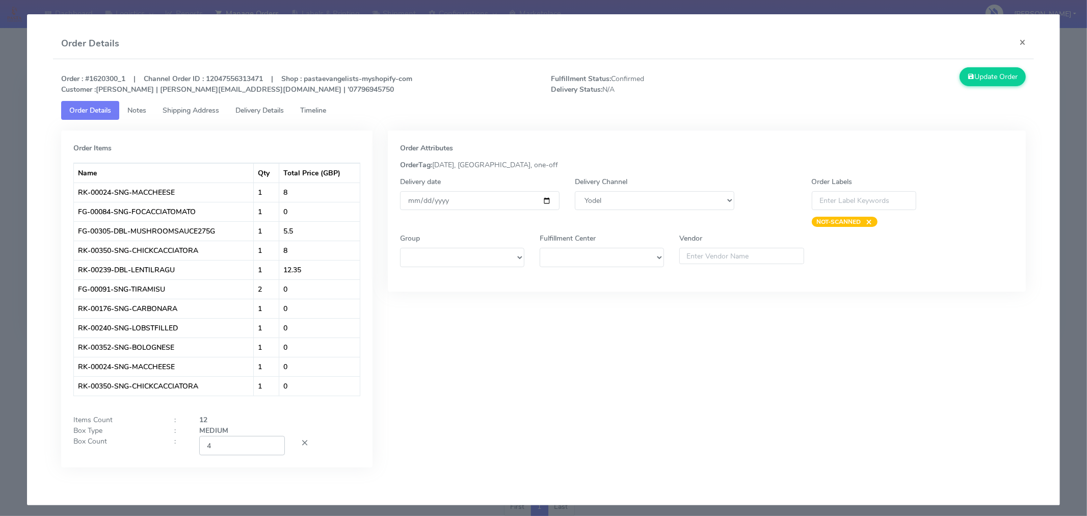
click at [240, 446] on input "4" at bounding box center [242, 445] width 86 height 19
type input "2"
click at [476, 397] on div "Order Attributes OrderTag: [DATE], [GEOGRAPHIC_DATA], one-off Delivery date [DA…" at bounding box center [706, 306] width 653 height 352
click at [542, 199] on input "[DATE]" at bounding box center [480, 200] width 160 height 19
type input "[DATE]"
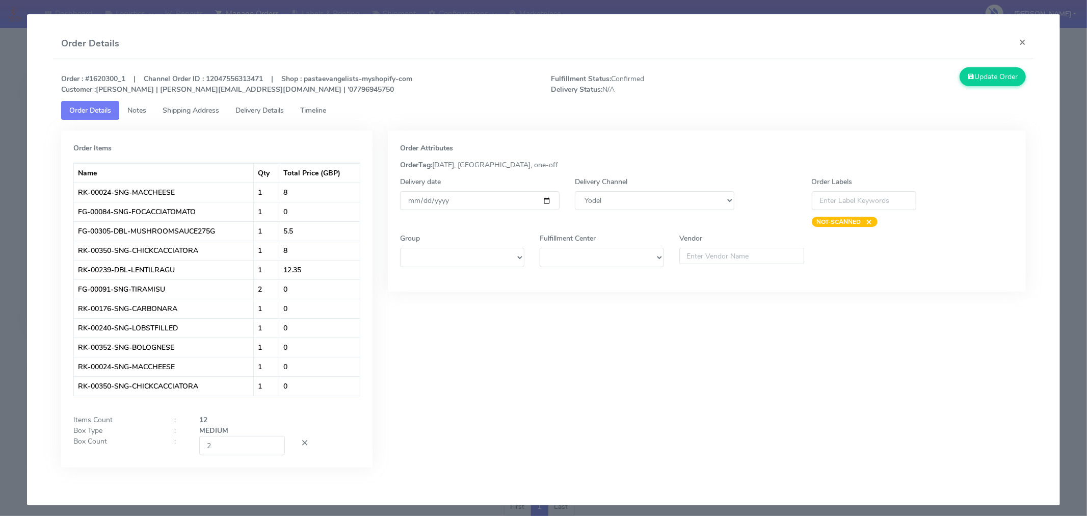
click at [564, 386] on div "Order Attributes OrderTag: [DATE], [GEOGRAPHIC_DATA], one-off Delivery date [DA…" at bounding box center [706, 306] width 653 height 352
click at [987, 80] on button "Update Order" at bounding box center [993, 76] width 66 height 19
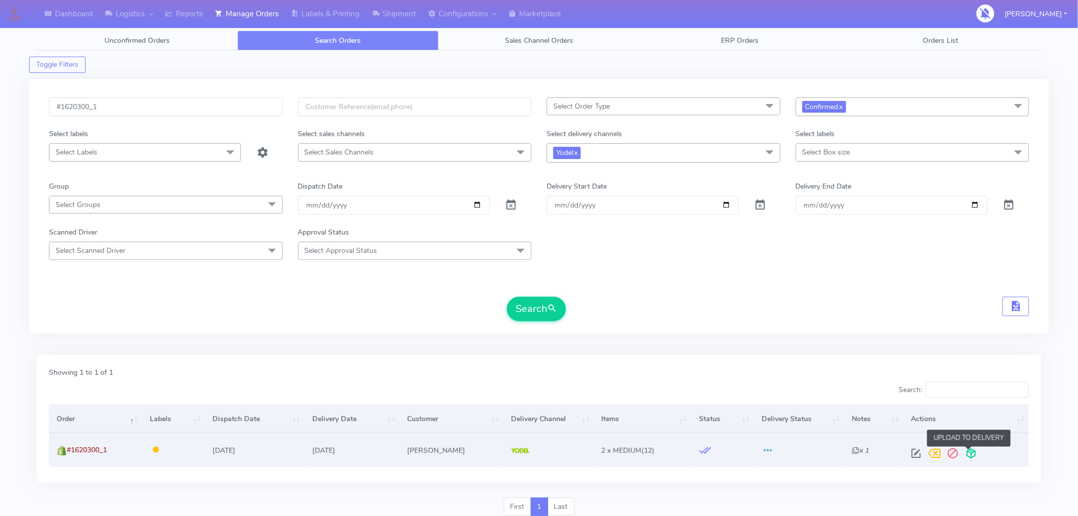
click at [970, 452] on span at bounding box center [972, 456] width 18 height 10
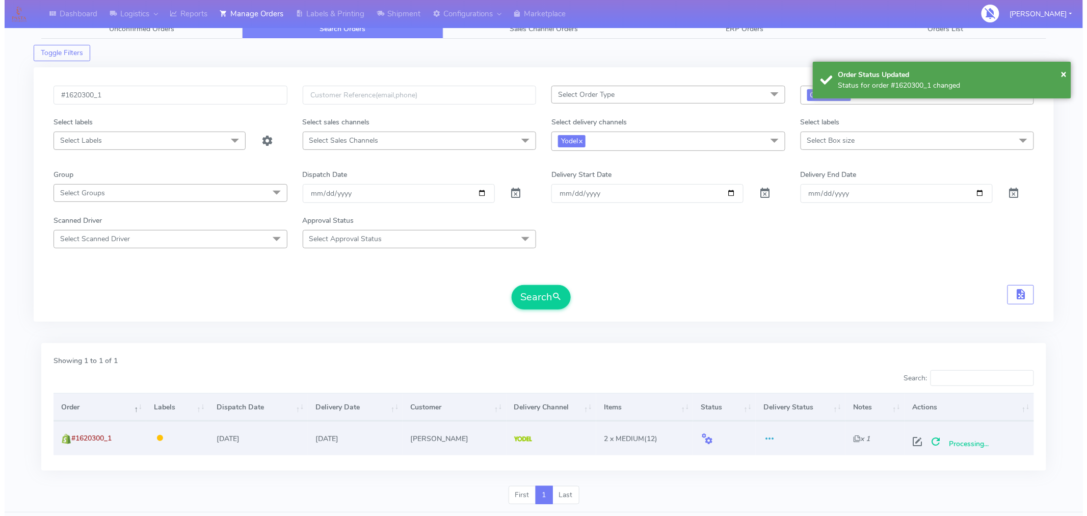
scroll to position [12, 0]
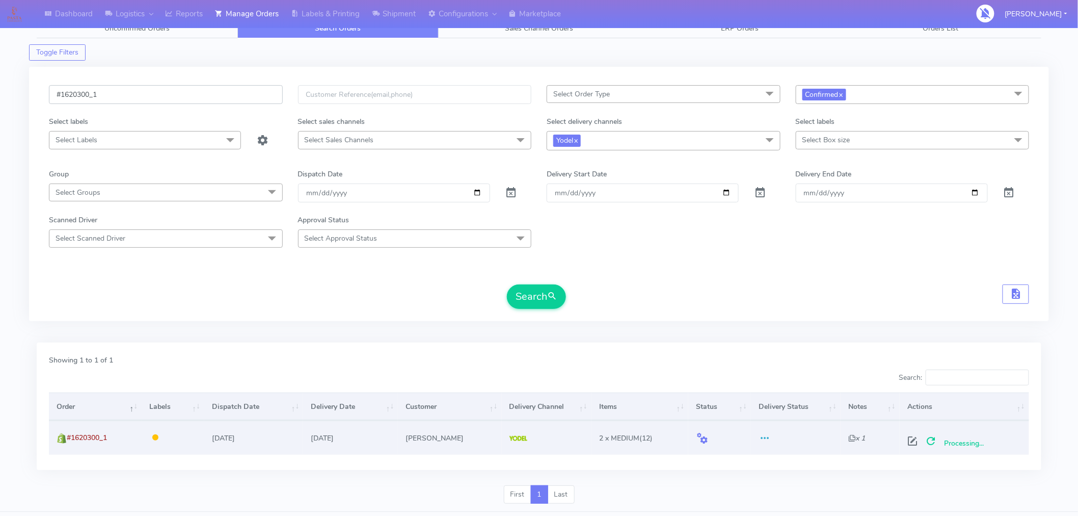
click at [159, 99] on input "#1620300_1" at bounding box center [166, 94] width 234 height 19
paste input "3"
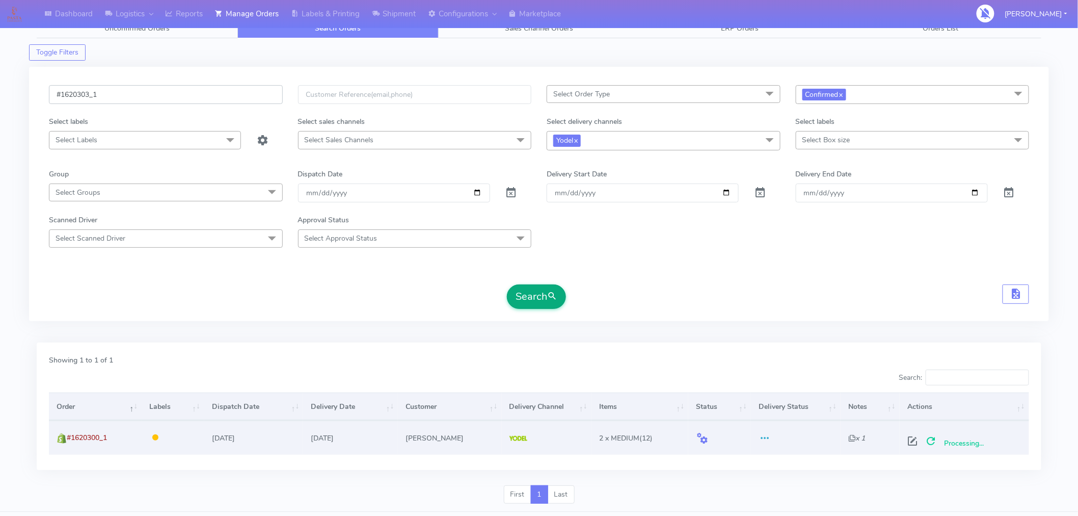
type input "#1620303_1"
click at [544, 296] on button "Search" at bounding box center [536, 296] width 59 height 24
click at [916, 439] on span at bounding box center [917, 443] width 18 height 10
select select "5"
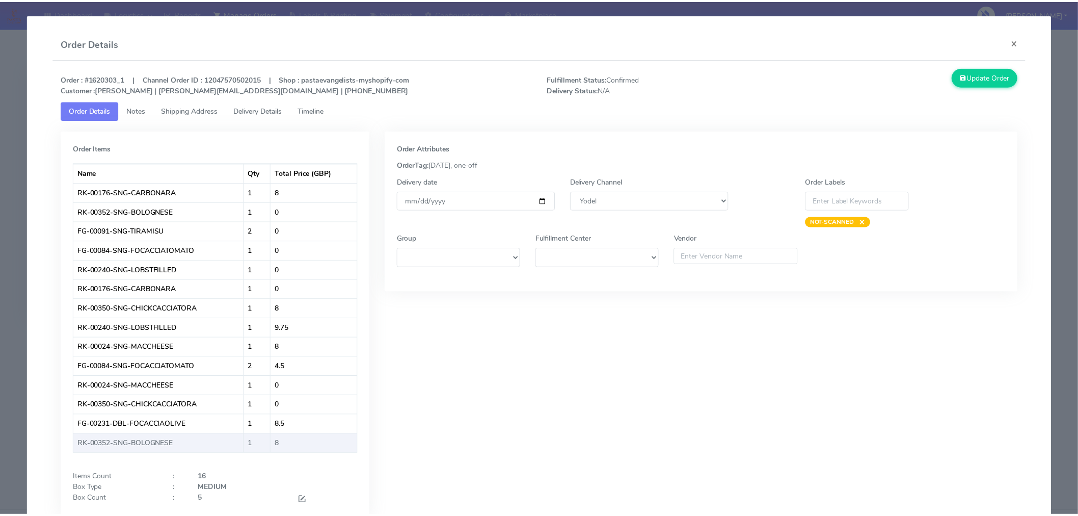
scroll to position [57, 0]
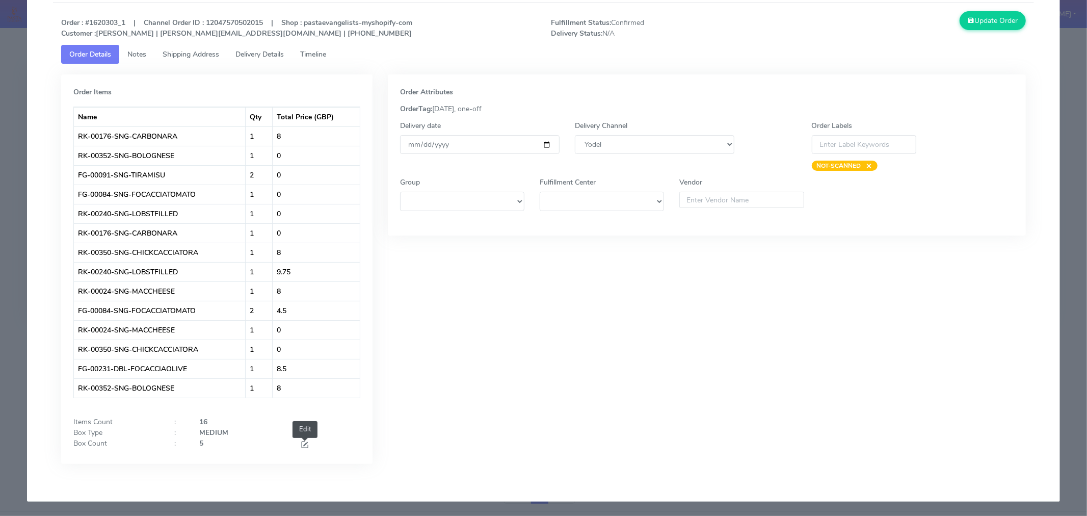
click at [300, 445] on span at bounding box center [304, 446] width 9 height 10
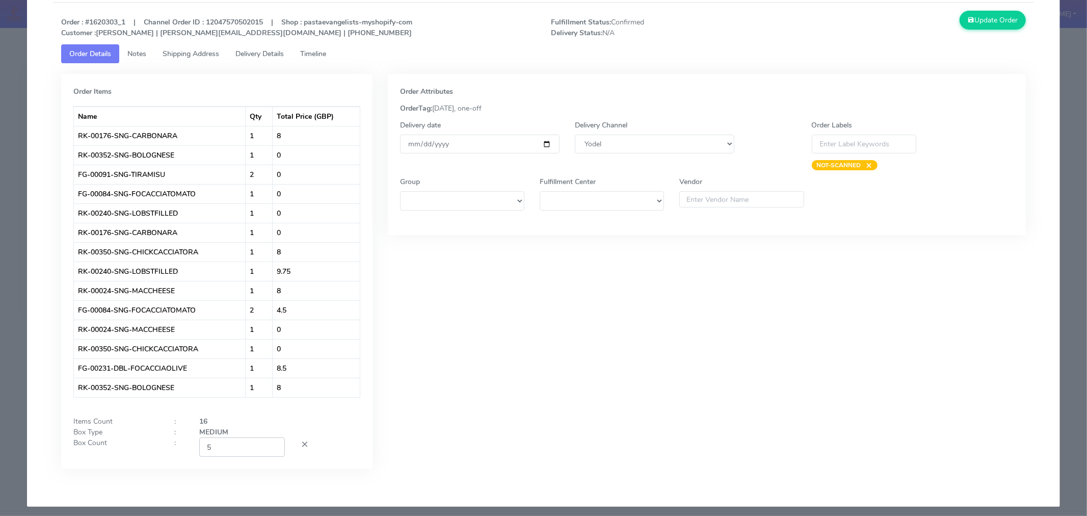
click at [242, 446] on input "5" at bounding box center [242, 446] width 86 height 19
type input "3"
click at [498, 375] on div "Order Attributes OrderTag: [DATE], one-off Delivery date [DATE] Delivery Channe…" at bounding box center [706, 279] width 653 height 410
click at [543, 144] on input "[DATE]" at bounding box center [480, 144] width 160 height 19
type input "[DATE]"
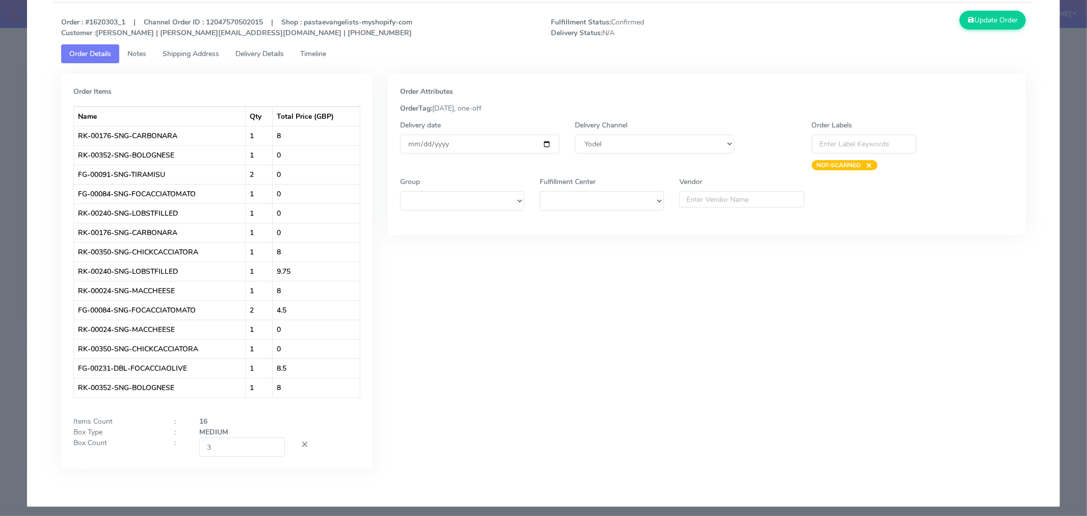
click at [663, 319] on div "Order Attributes OrderTag: [DATE], one-off Delivery date [DATE] Delivery Channe…" at bounding box center [706, 279] width 653 height 410
click at [985, 22] on button "Update Order" at bounding box center [993, 20] width 66 height 19
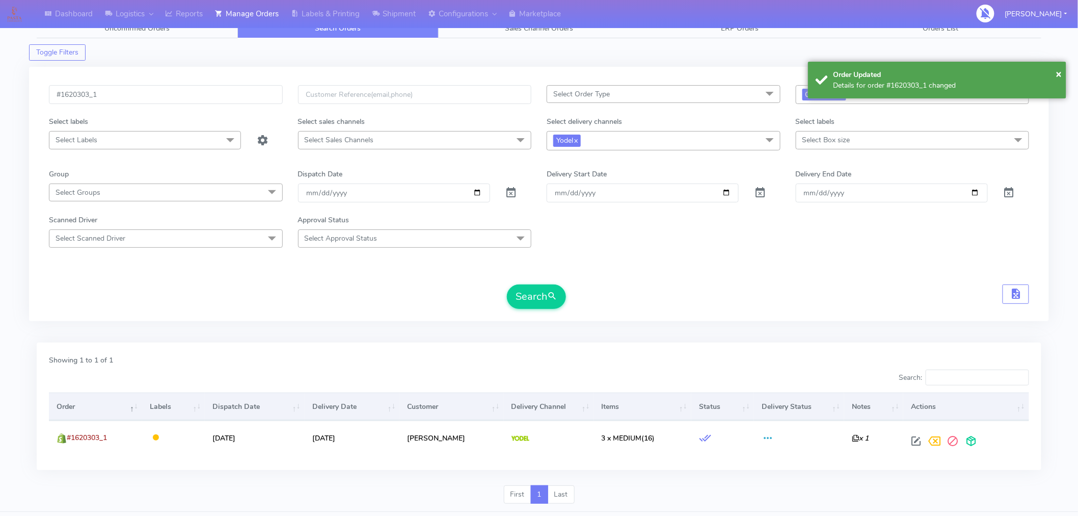
scroll to position [39, 0]
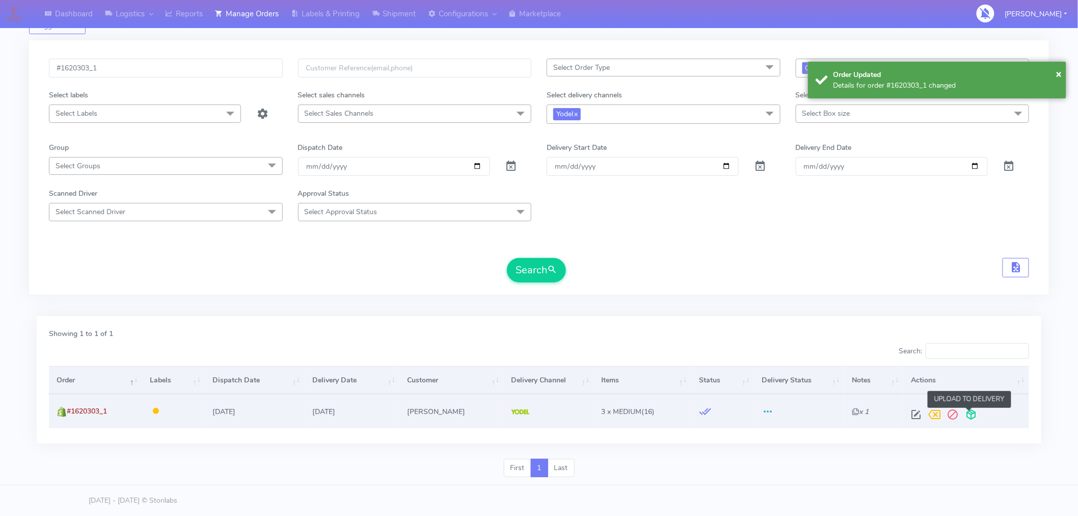
click at [966, 418] on span at bounding box center [972, 417] width 18 height 10
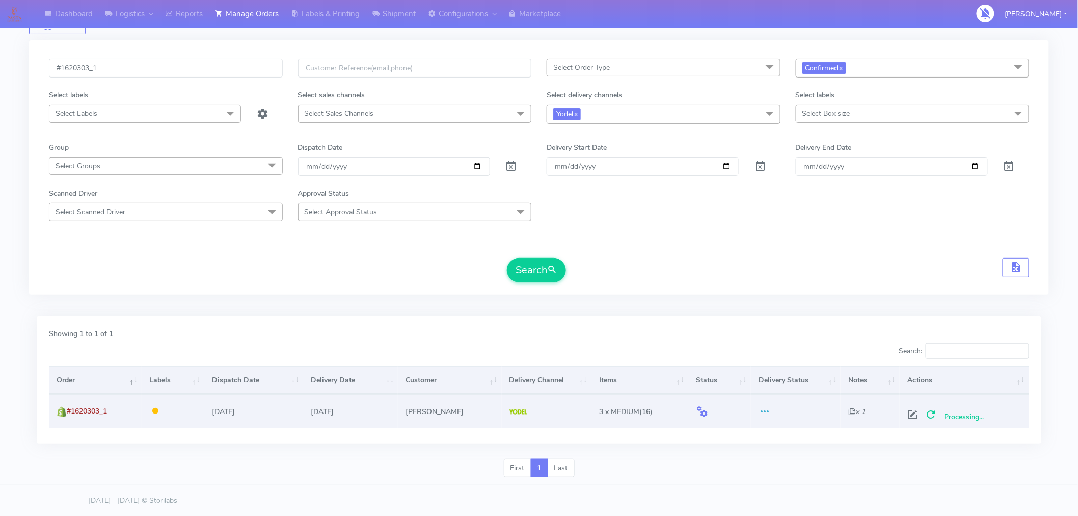
scroll to position [0, 0]
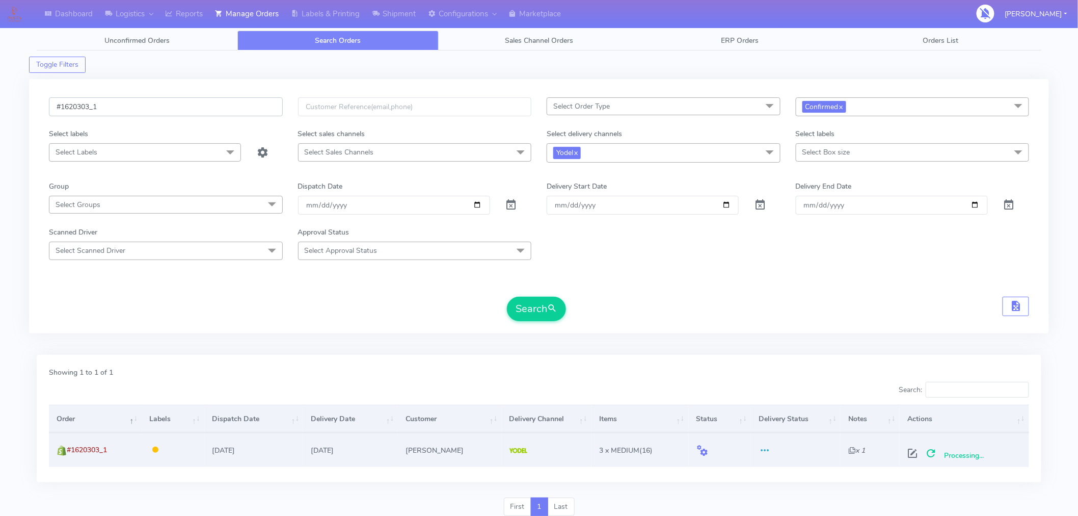
click at [180, 109] on input "#1620303_1" at bounding box center [166, 106] width 234 height 19
click at [222, 112] on input "#1620303_1" at bounding box center [166, 106] width 234 height 19
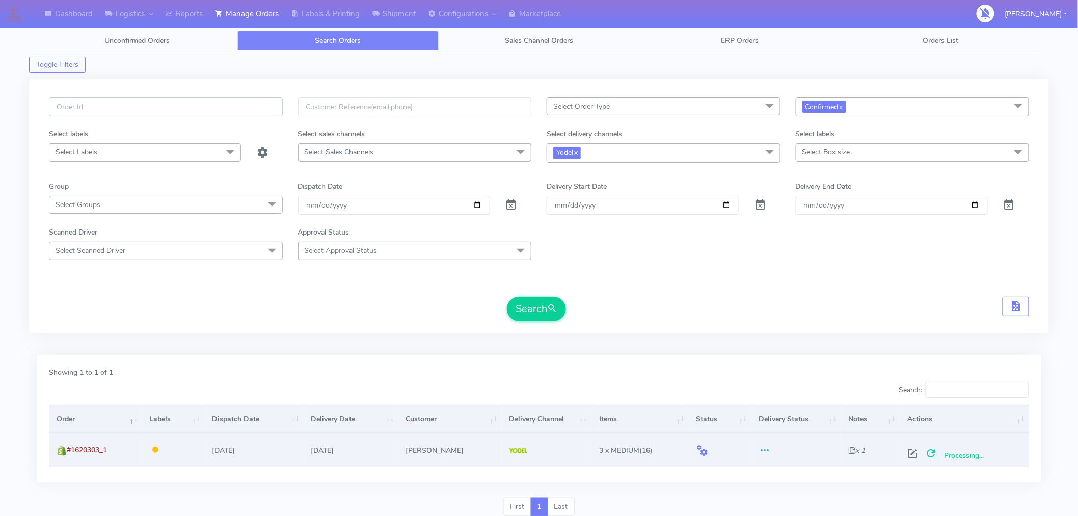
paste input "#1620306_1"
type input "#1620306_1"
click at [555, 314] on span "submit" at bounding box center [552, 309] width 10 height 14
click at [918, 452] on span at bounding box center [917, 456] width 18 height 10
select select "5"
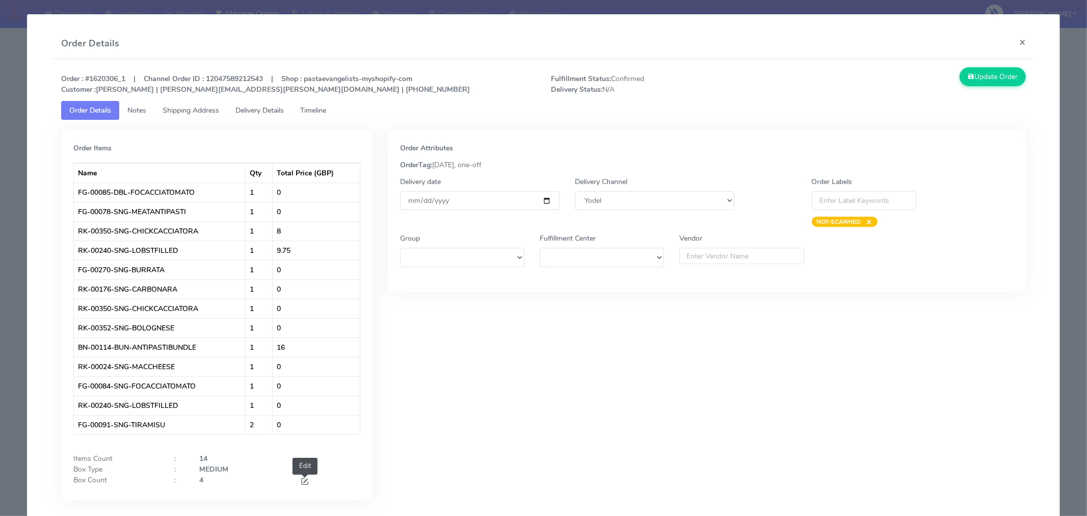
click at [302, 480] on span at bounding box center [304, 483] width 9 height 10
click at [245, 485] on input "4" at bounding box center [242, 483] width 86 height 19
click at [245, 485] on input "number" at bounding box center [242, 483] width 86 height 19
type input "3"
click at [543, 202] on input "[DATE]" at bounding box center [480, 200] width 160 height 19
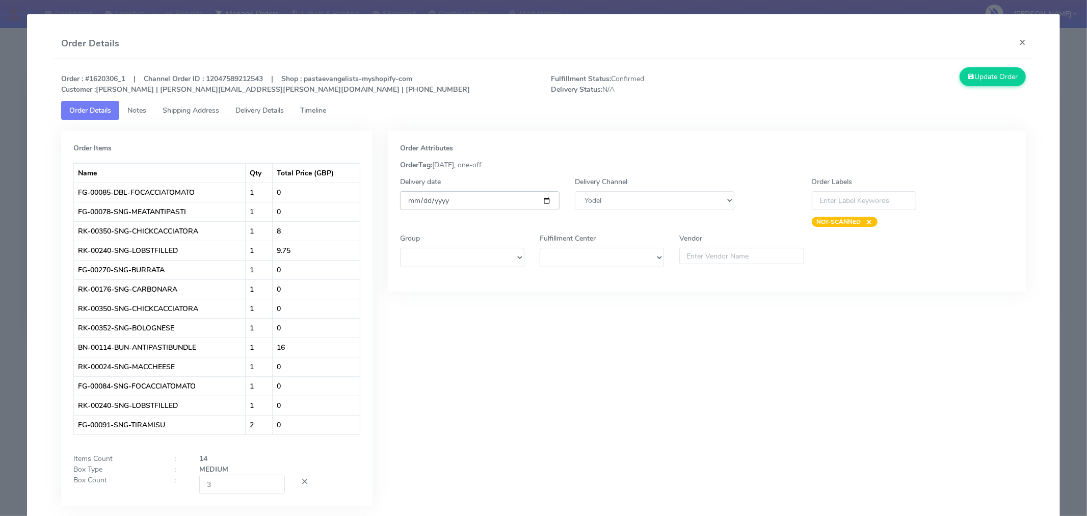
type input "[DATE]"
click at [638, 371] on div "Order Attributes OrderTag: [DATE], one-off Delivery date [DATE] Delivery Channe…" at bounding box center [706, 325] width 653 height 391
click at [973, 80] on button "Update Order" at bounding box center [993, 76] width 66 height 19
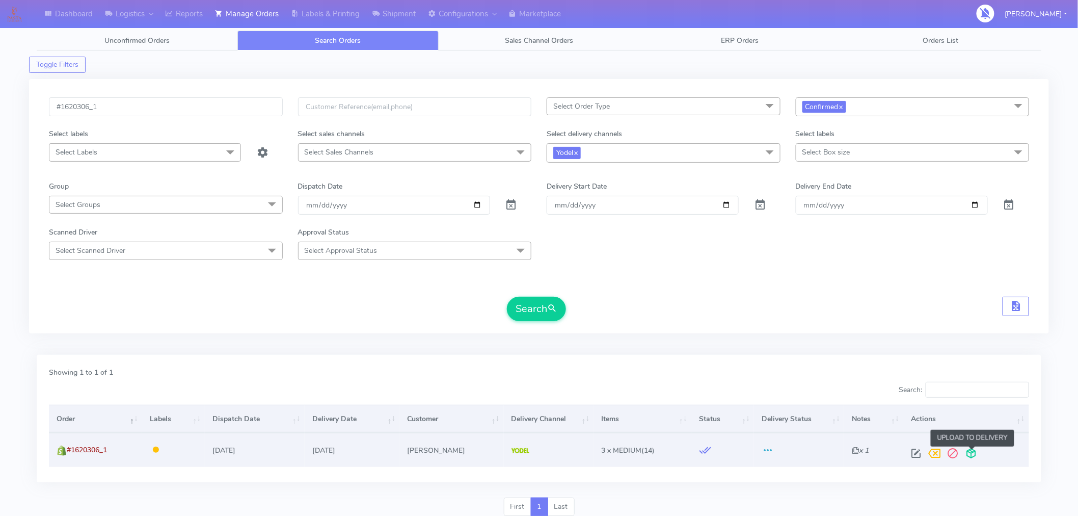
click at [975, 457] on span at bounding box center [972, 456] width 18 height 10
click at [145, 107] on input "#1620306_1" at bounding box center [166, 106] width 234 height 19
paste input "9"
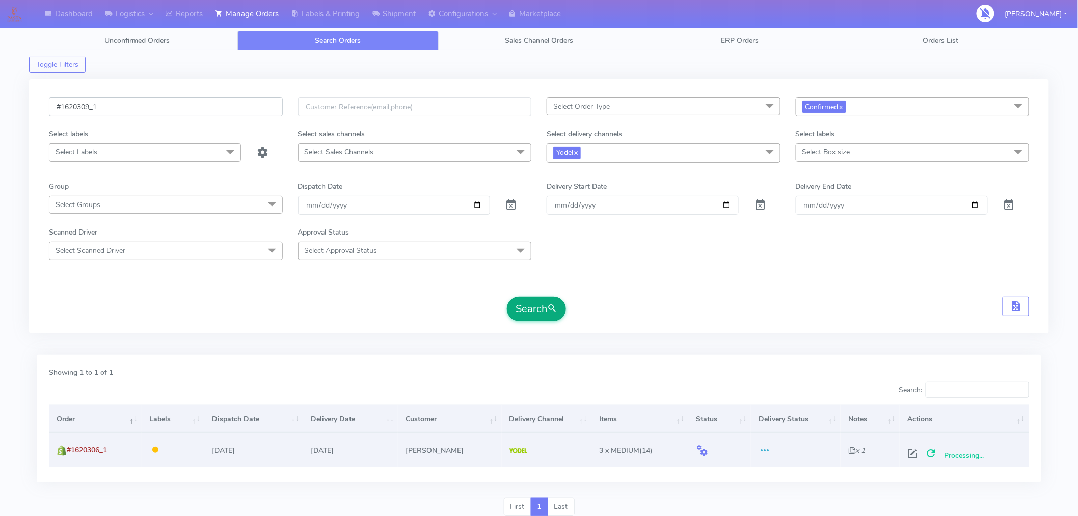
type input "#1620309_1"
click at [547, 304] on button "Search" at bounding box center [536, 309] width 59 height 24
click at [919, 452] on span at bounding box center [917, 456] width 18 height 10
select select "5"
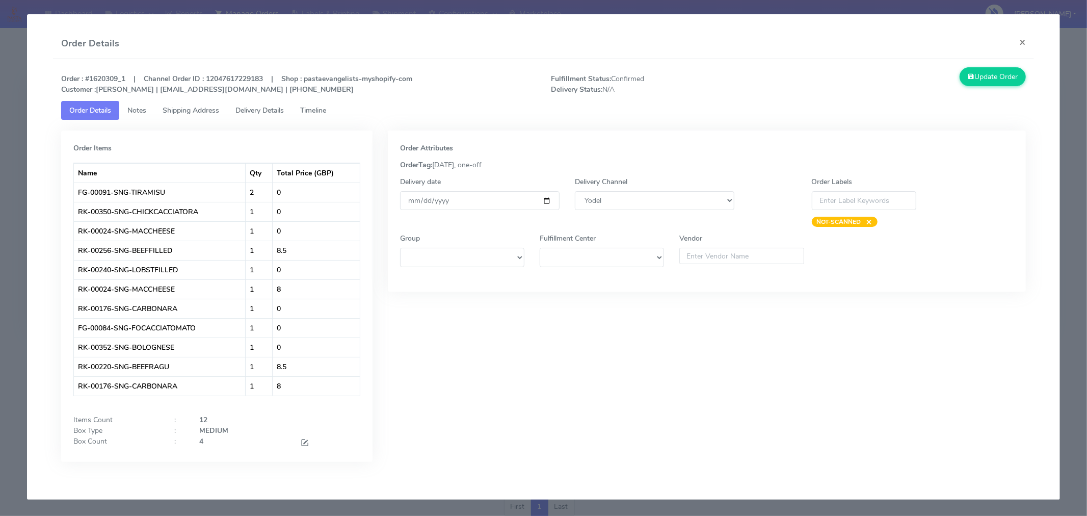
click at [298, 443] on div at bounding box center [330, 443] width 75 height 14
click at [300, 443] on span at bounding box center [304, 444] width 9 height 10
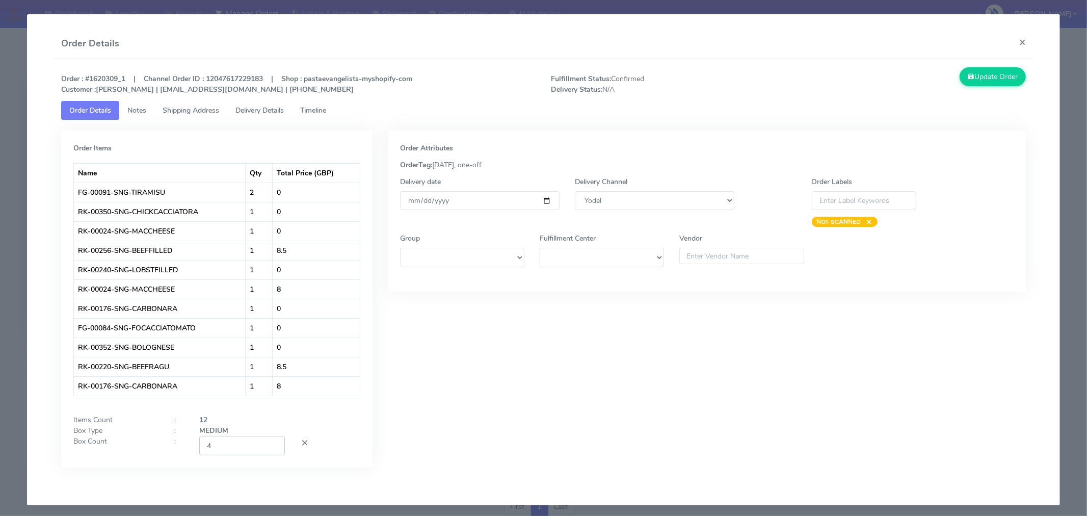
click at [228, 442] on input "4" at bounding box center [242, 445] width 86 height 19
type input "2"
click at [474, 382] on div "Order Attributes OrderTag: [DATE], one-off Delivery date [DATE] Delivery Channe…" at bounding box center [706, 306] width 653 height 352
click at [542, 201] on input "[DATE]" at bounding box center [480, 200] width 160 height 19
type input "[DATE]"
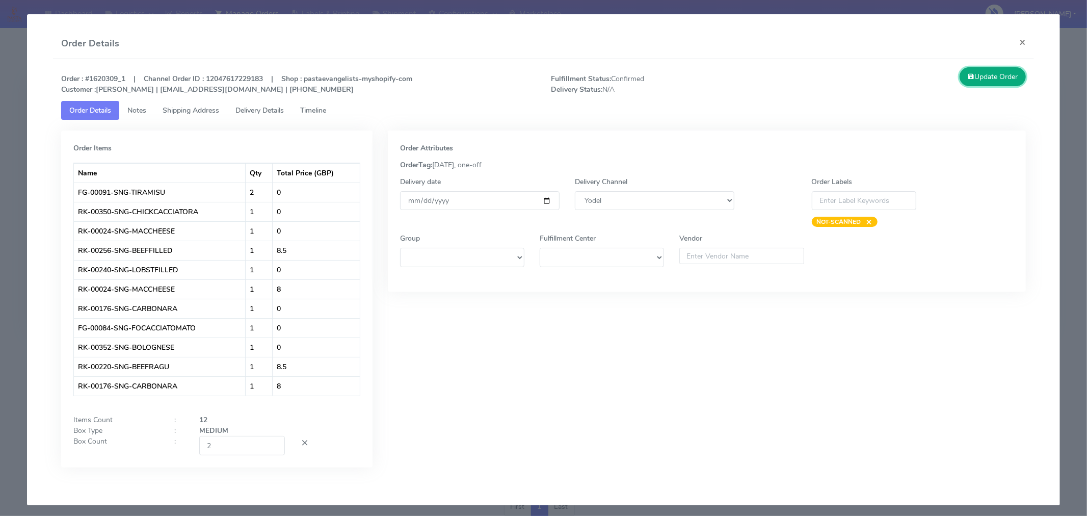
click at [978, 83] on button "Update Order" at bounding box center [993, 76] width 66 height 19
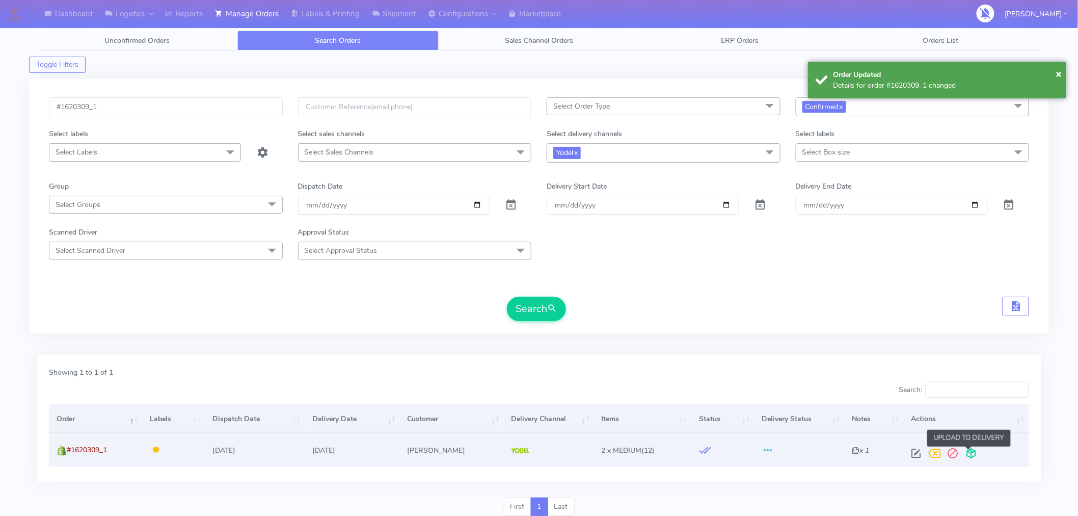
click at [967, 452] on span at bounding box center [972, 456] width 18 height 10
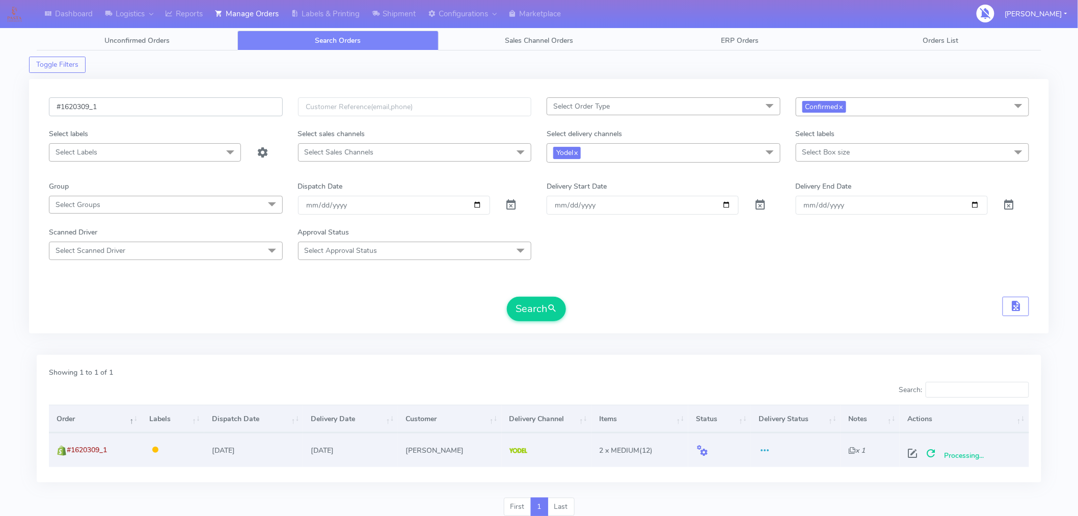
click at [221, 108] on input "#1620309_1" at bounding box center [166, 106] width 234 height 19
paste input "10"
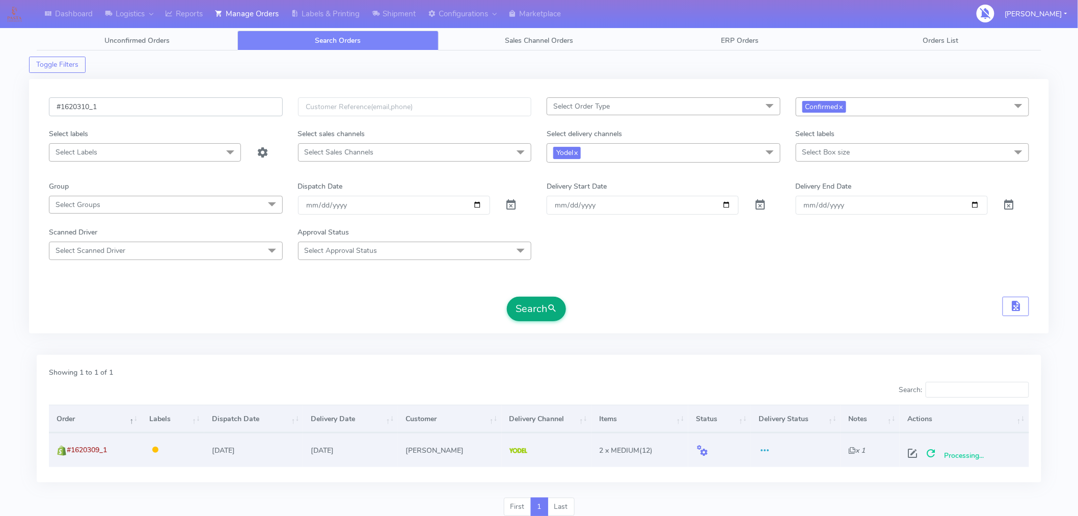
type input "#1620310_1"
click at [545, 311] on button "Search" at bounding box center [536, 309] width 59 height 24
click at [916, 454] on span at bounding box center [917, 456] width 18 height 10
select select "5"
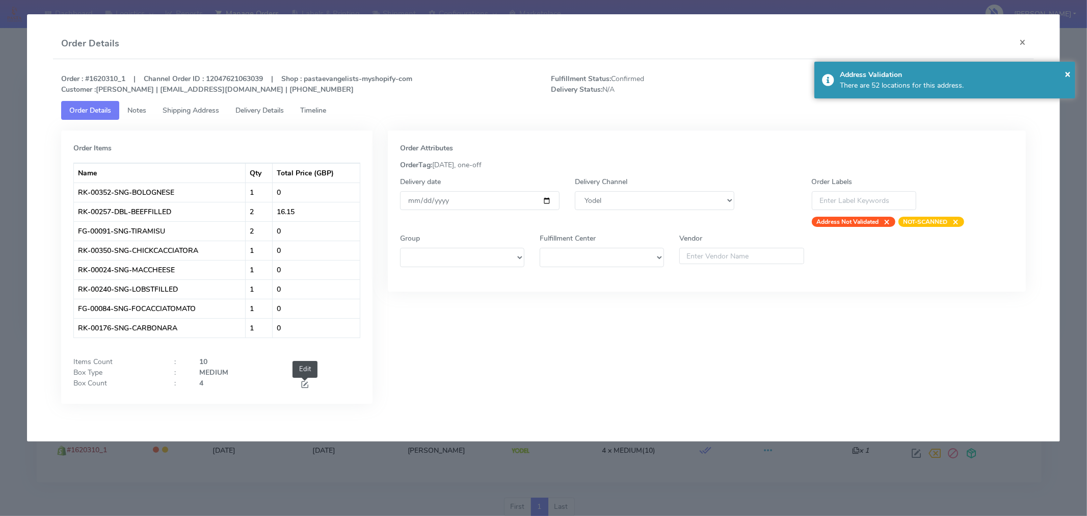
click at [304, 386] on span at bounding box center [304, 386] width 9 height 10
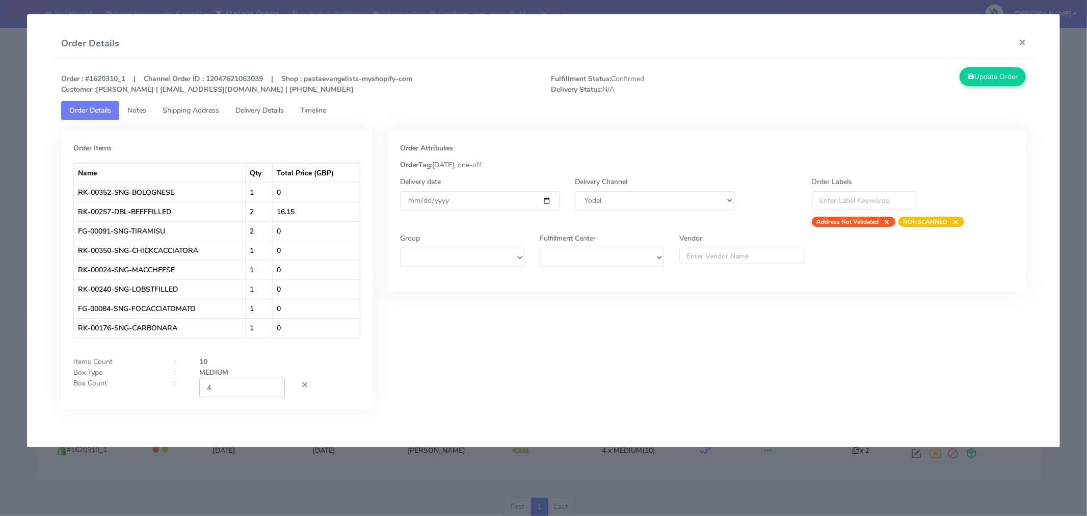
click at [248, 391] on input "4" at bounding box center [242, 387] width 86 height 19
type input "2"
click at [614, 323] on div "Order Attributes OrderTag: [DATE], one-off Delivery date [DATE] Delivery Channe…" at bounding box center [706, 277] width 653 height 294
click at [546, 204] on input "[DATE]" at bounding box center [480, 200] width 160 height 19
type input "[DATE]"
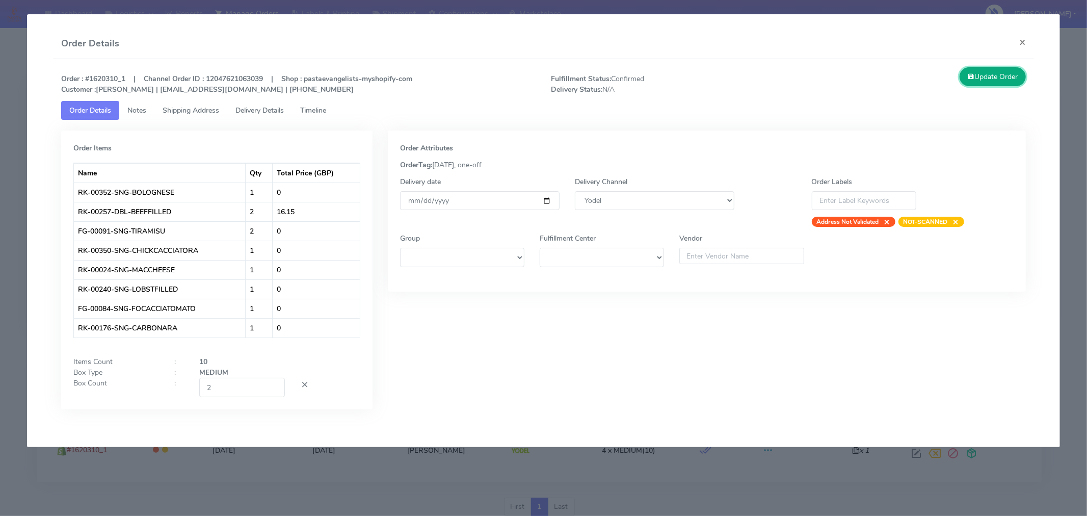
click at [997, 78] on button "Update Order" at bounding box center [993, 76] width 66 height 19
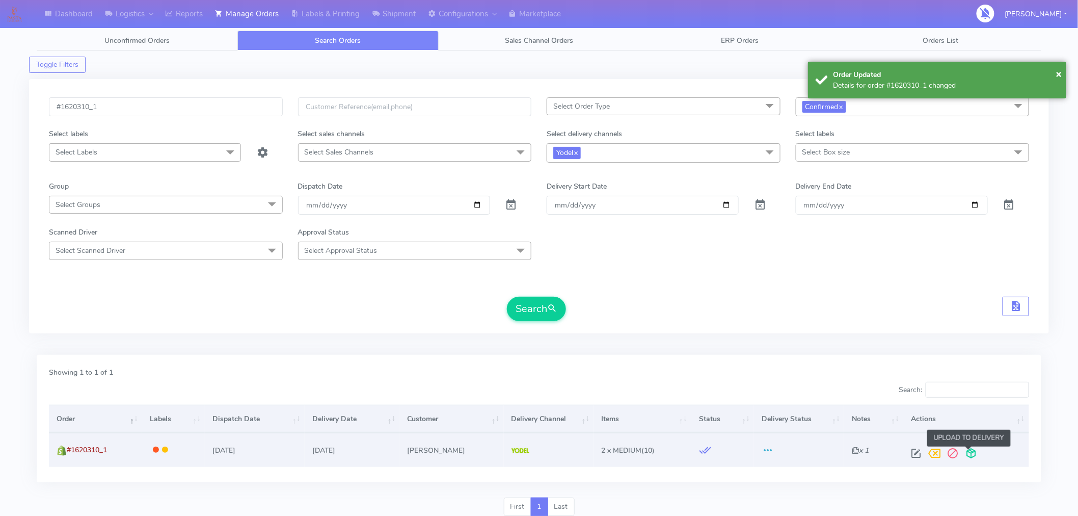
click at [967, 452] on span at bounding box center [972, 456] width 18 height 10
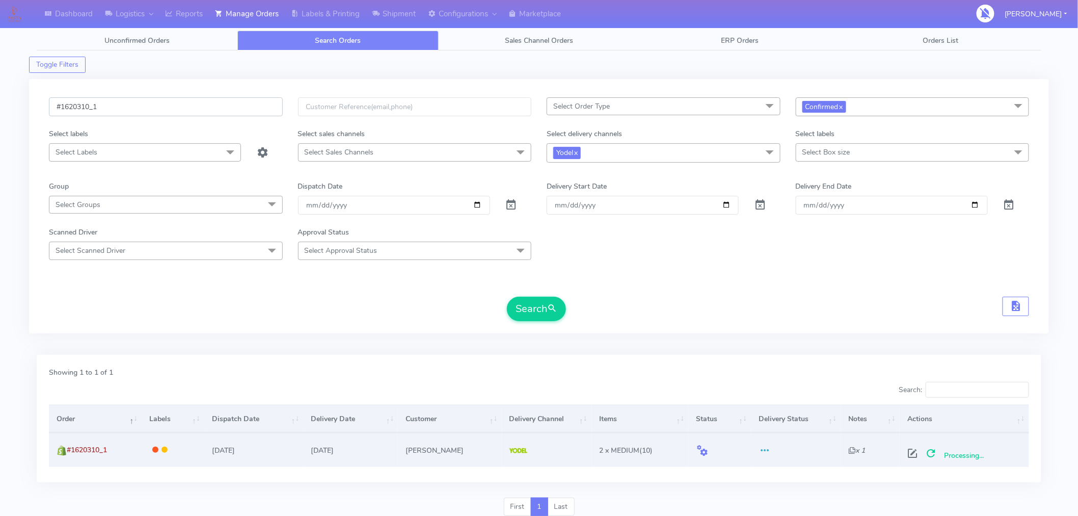
click at [256, 105] on input "#1620310_1" at bounding box center [166, 106] width 234 height 19
paste input "26"
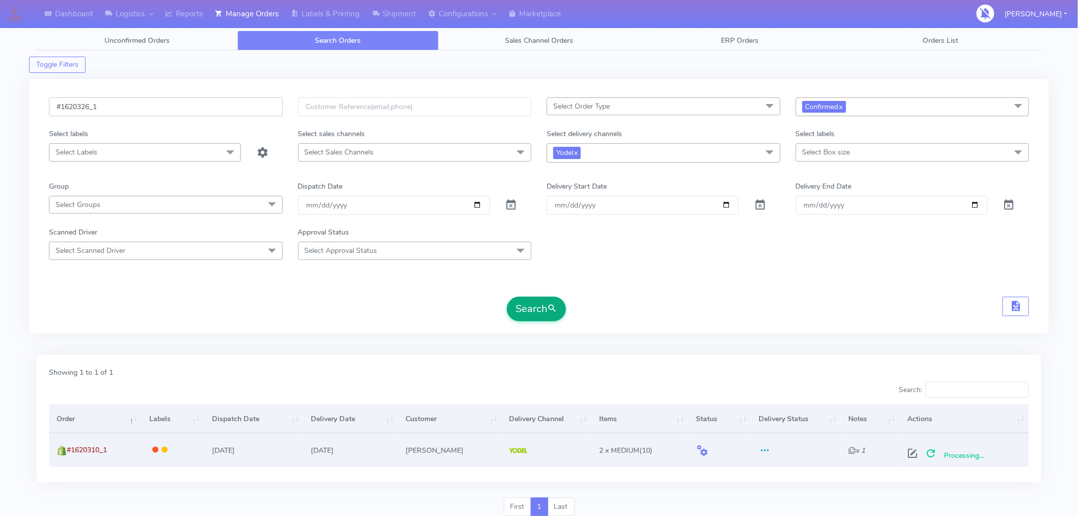
type input "#1620326_1"
click at [550, 306] on span "submit" at bounding box center [552, 309] width 10 height 14
click at [916, 456] on span at bounding box center [917, 456] width 18 height 10
select select "5"
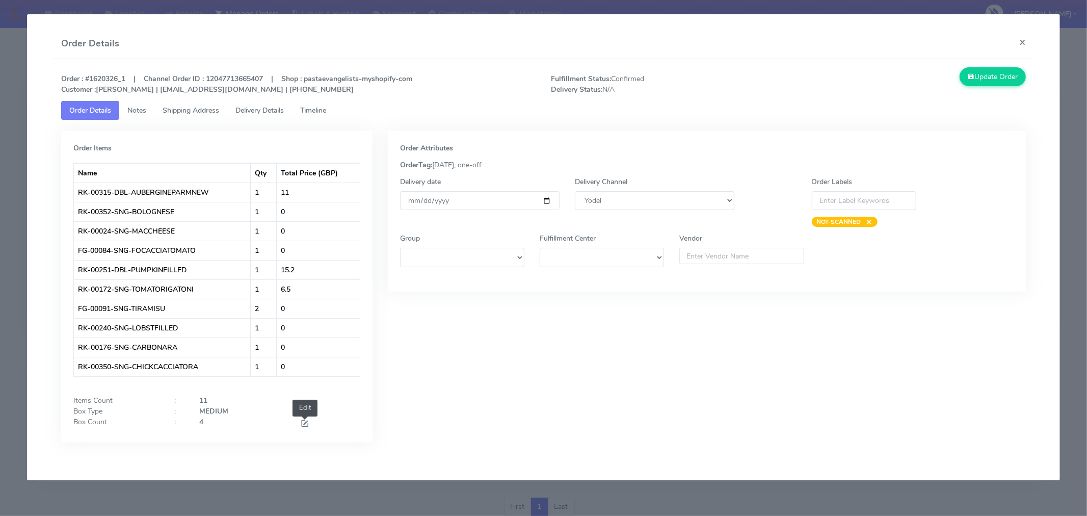
click at [306, 424] on span at bounding box center [304, 424] width 9 height 10
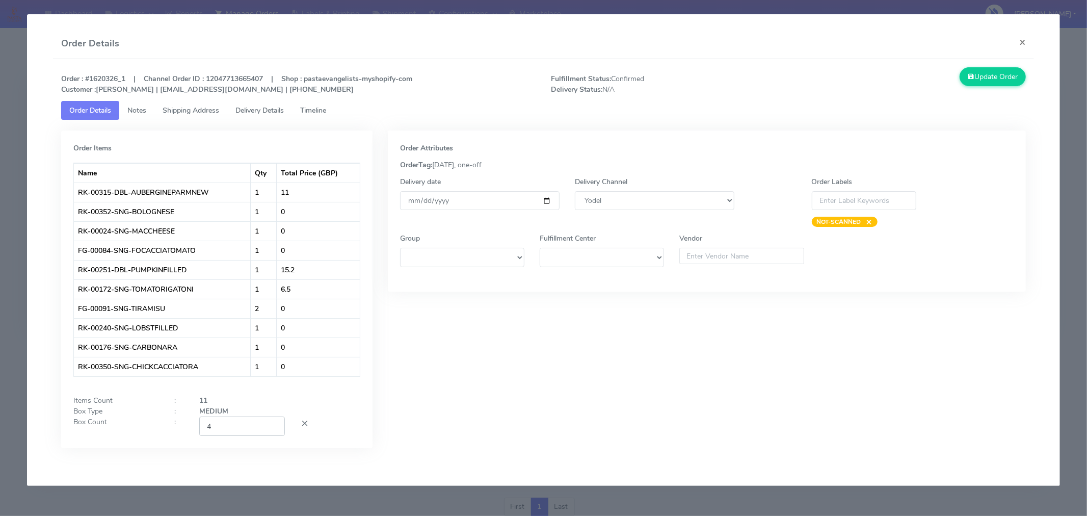
click at [255, 427] on input "4" at bounding box center [242, 425] width 86 height 19
type input "2"
click at [552, 376] on div "Order Attributes OrderTag: [DATE], one-off Delivery date [DATE] Delivery Channe…" at bounding box center [706, 296] width 653 height 333
click at [546, 200] on input "[DATE]" at bounding box center [480, 200] width 160 height 19
type input "[DATE]"
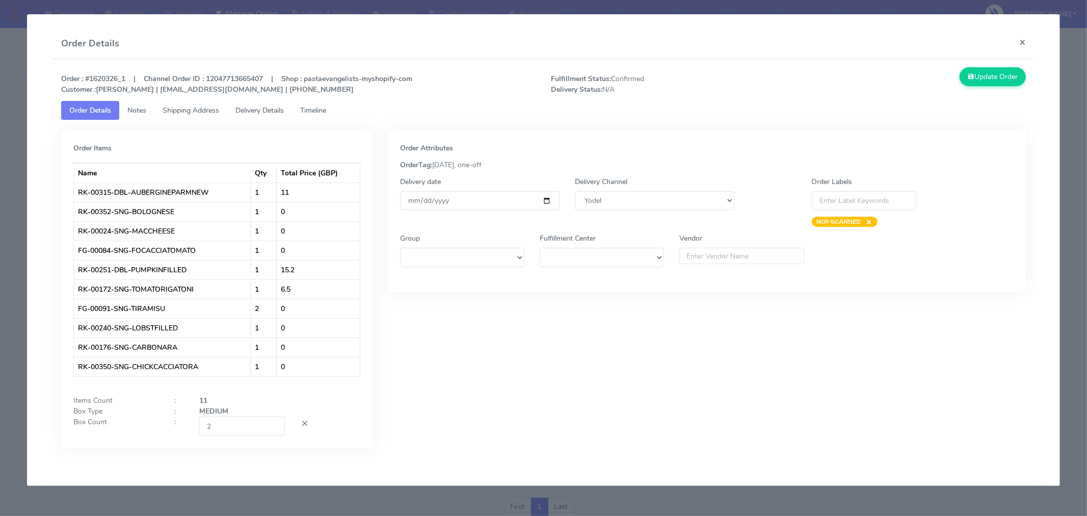
click at [641, 393] on div "Order Attributes OrderTag: [DATE], one-off Delivery date [DATE] Delivery Channe…" at bounding box center [706, 296] width 653 height 333
click at [1003, 71] on button "Update Order" at bounding box center [993, 76] width 66 height 19
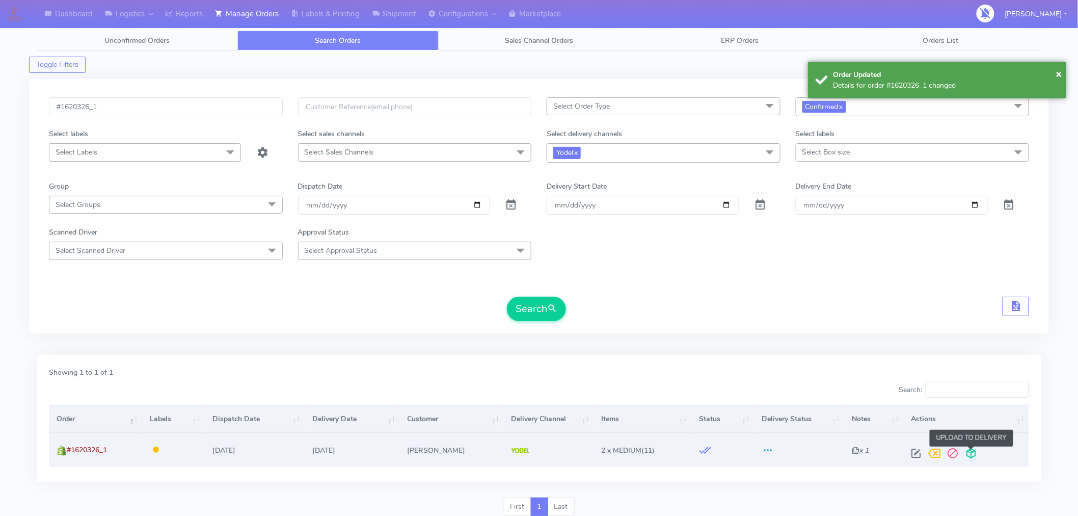
click at [973, 451] on span at bounding box center [972, 456] width 18 height 10
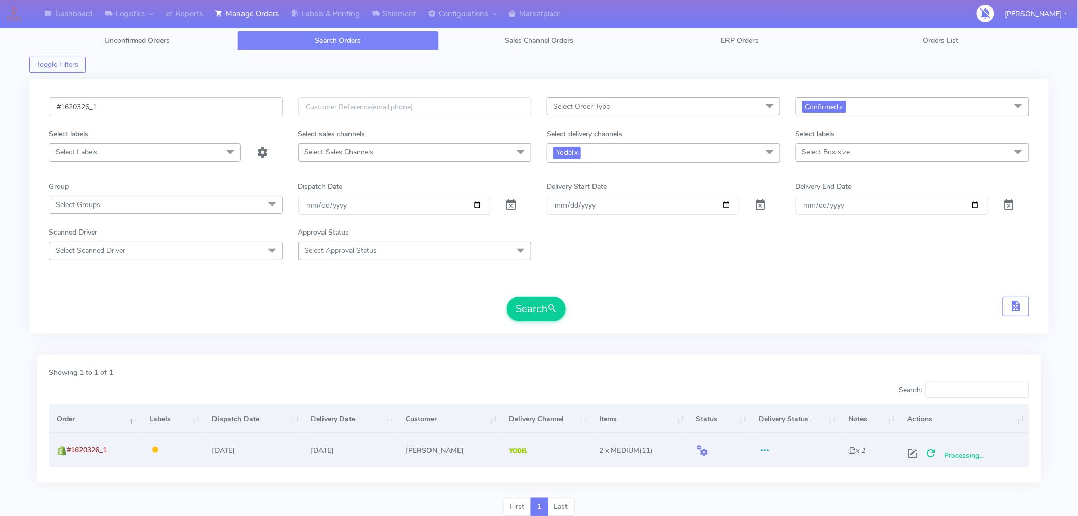
click at [190, 110] on input "#1620326_1" at bounding box center [166, 106] width 234 height 19
paste input "30"
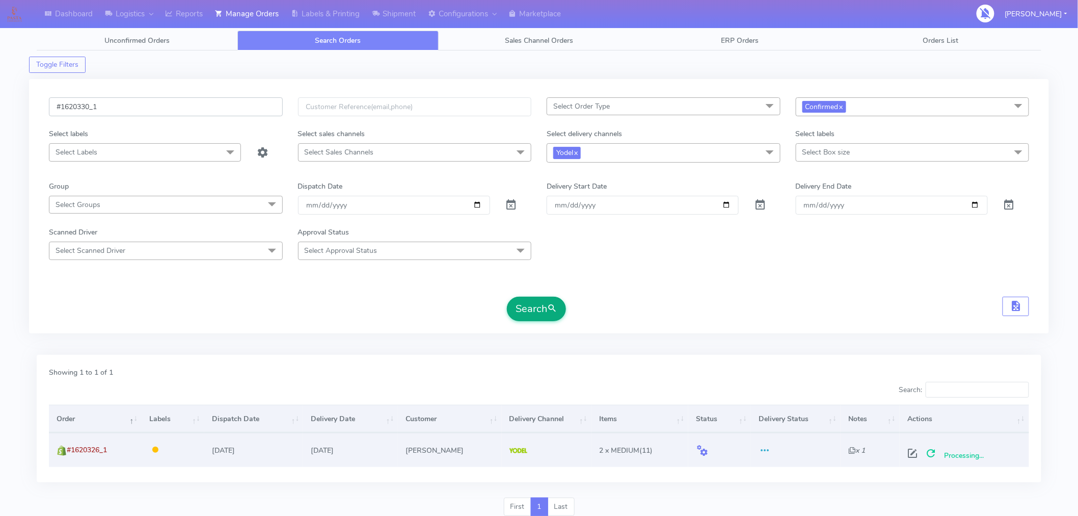
type input "#1620330_1"
click at [556, 317] on button "Search" at bounding box center [536, 309] width 59 height 24
click at [914, 455] on span at bounding box center [917, 456] width 18 height 10
select select "5"
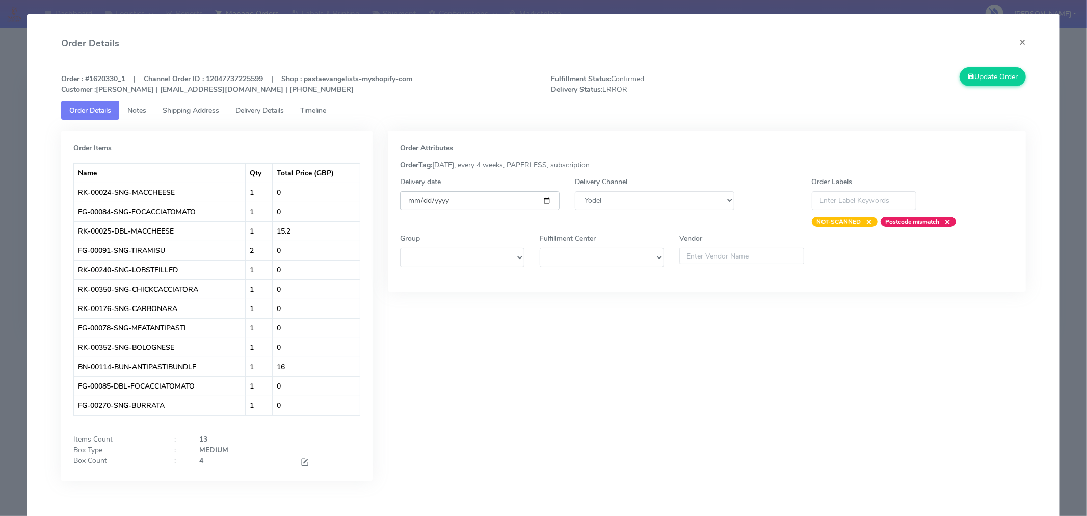
click at [542, 201] on input "[DATE]" at bounding box center [480, 200] width 160 height 19
type input "[DATE]"
click at [302, 461] on span at bounding box center [304, 463] width 9 height 10
click at [236, 463] on input "4" at bounding box center [242, 464] width 86 height 19
type input "2"
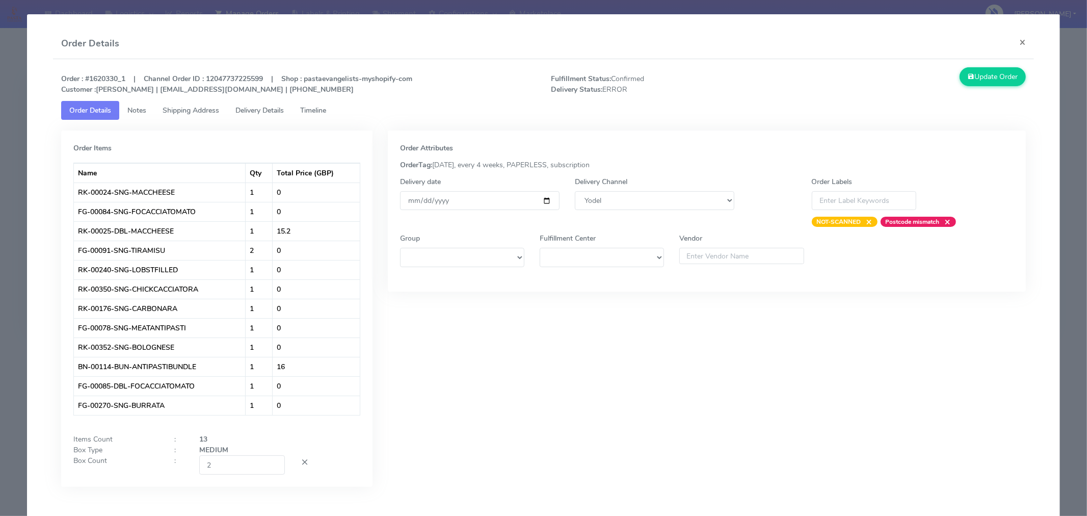
click at [560, 398] on div "Order Attributes OrderTag: [DATE], every 4 weeks, PAPERLESS, subscription Deliv…" at bounding box center [706, 316] width 653 height 372
click at [996, 79] on button "Update Order" at bounding box center [993, 76] width 66 height 19
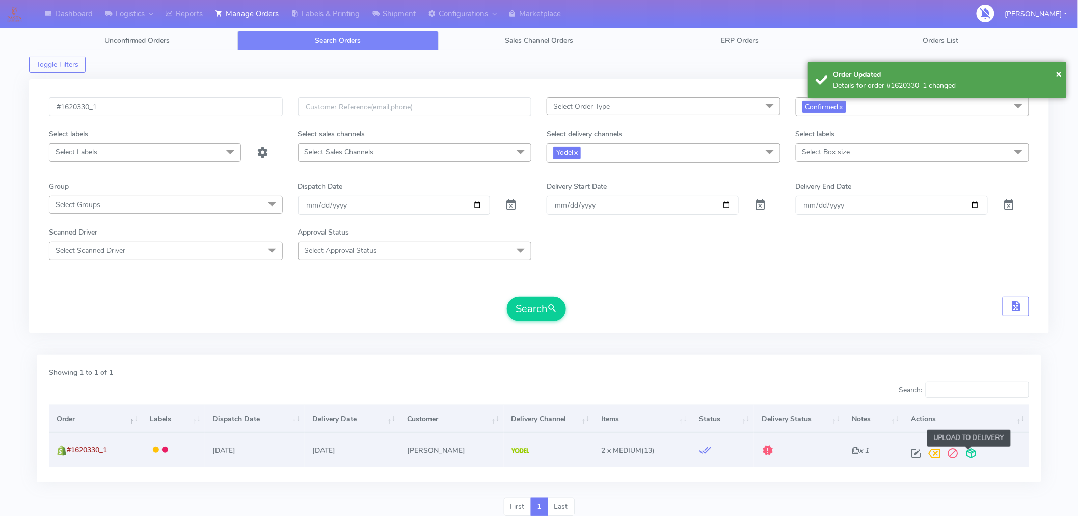
click at [967, 451] on span at bounding box center [972, 456] width 18 height 10
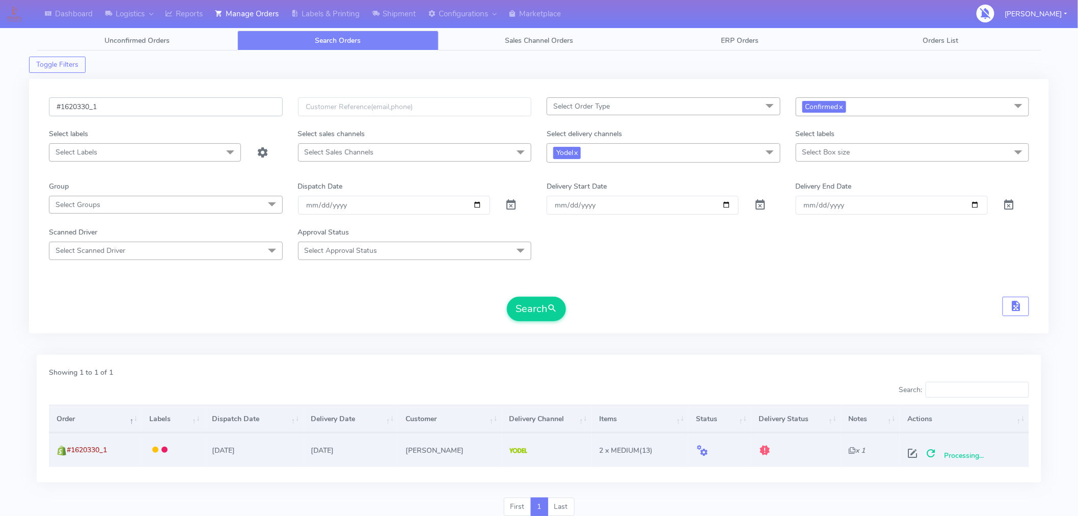
click at [159, 107] on input "#1620330_1" at bounding box center [166, 106] width 234 height 19
paste input "1"
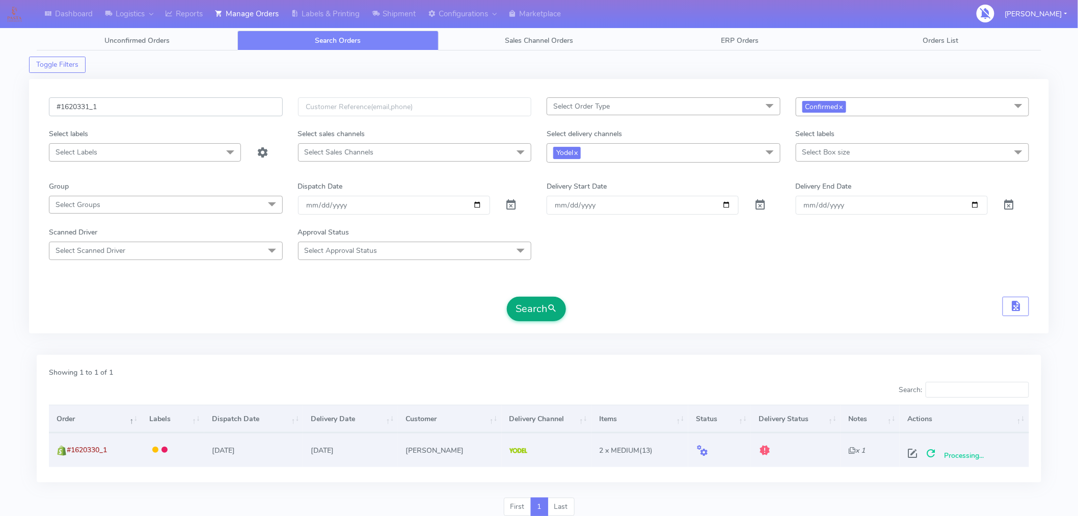
type input "#1620331_1"
click at [544, 308] on button "Search" at bounding box center [536, 309] width 59 height 24
click at [918, 454] on span at bounding box center [917, 456] width 18 height 10
select select "5"
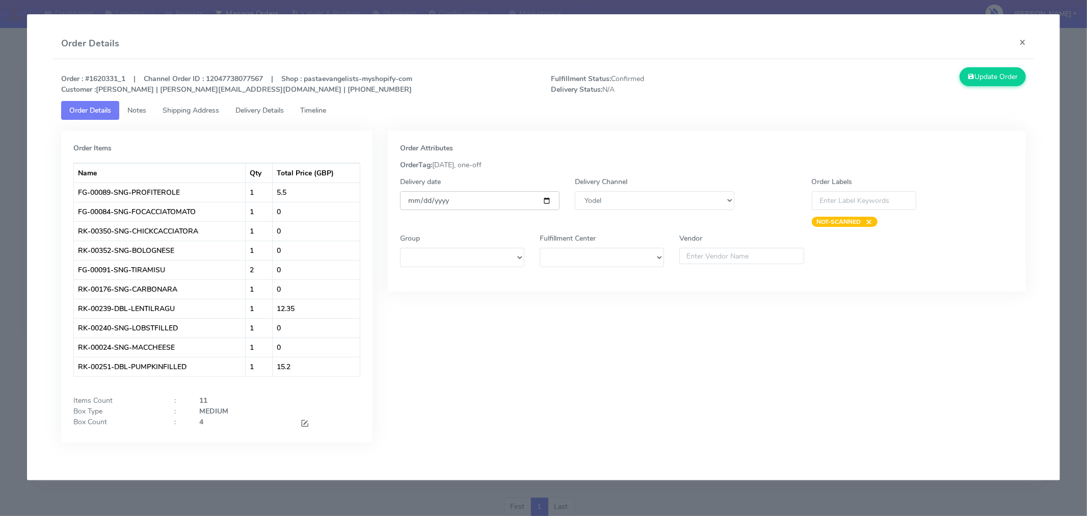
click at [547, 200] on input "[DATE]" at bounding box center [480, 200] width 160 height 19
type input "[DATE]"
click at [305, 419] on span at bounding box center [304, 424] width 9 height 10
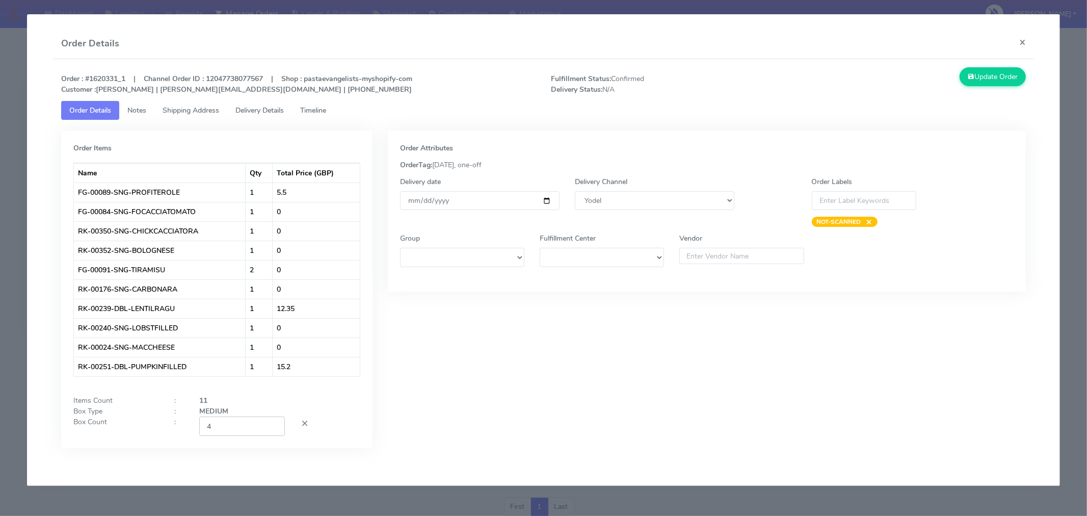
click at [243, 426] on input "4" at bounding box center [242, 425] width 86 height 19
type input "2"
click at [416, 424] on div "Order Attributes OrderTag: [DATE], one-off Delivery date [DATE] Delivery Channe…" at bounding box center [706, 296] width 653 height 333
click at [980, 80] on button "Update Order" at bounding box center [993, 76] width 66 height 19
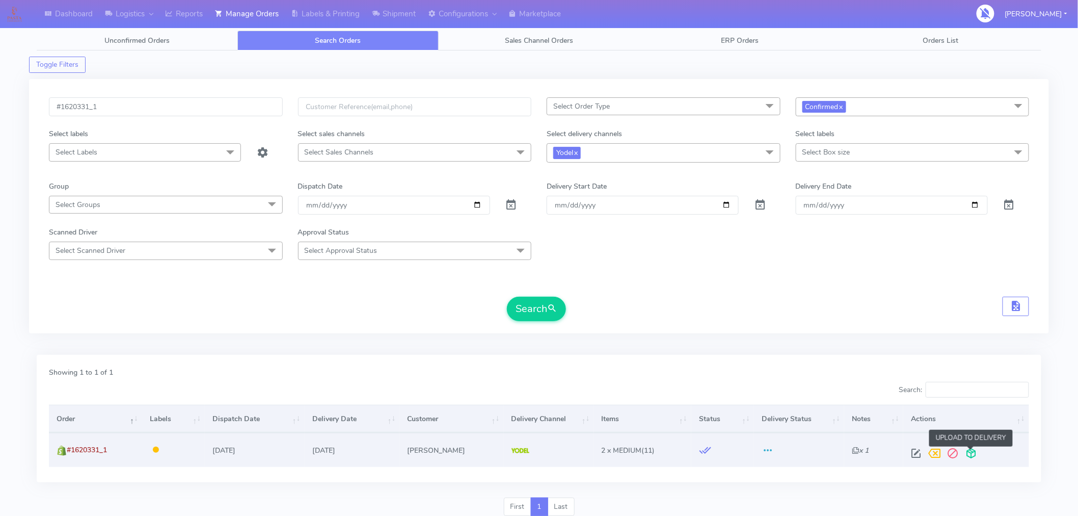
click at [972, 455] on span at bounding box center [972, 456] width 18 height 10
click at [218, 103] on input "#1620331_1" at bounding box center [166, 106] width 234 height 19
paste input "3"
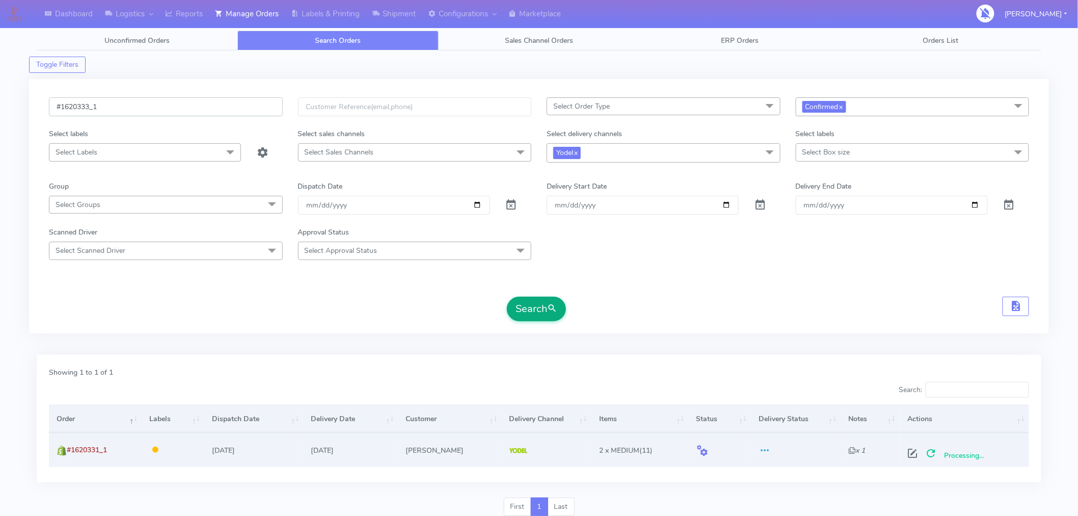
type input "#1620333_1"
click at [526, 309] on button "Search" at bounding box center [536, 309] width 59 height 24
click at [911, 454] on span at bounding box center [917, 456] width 18 height 10
select select "5"
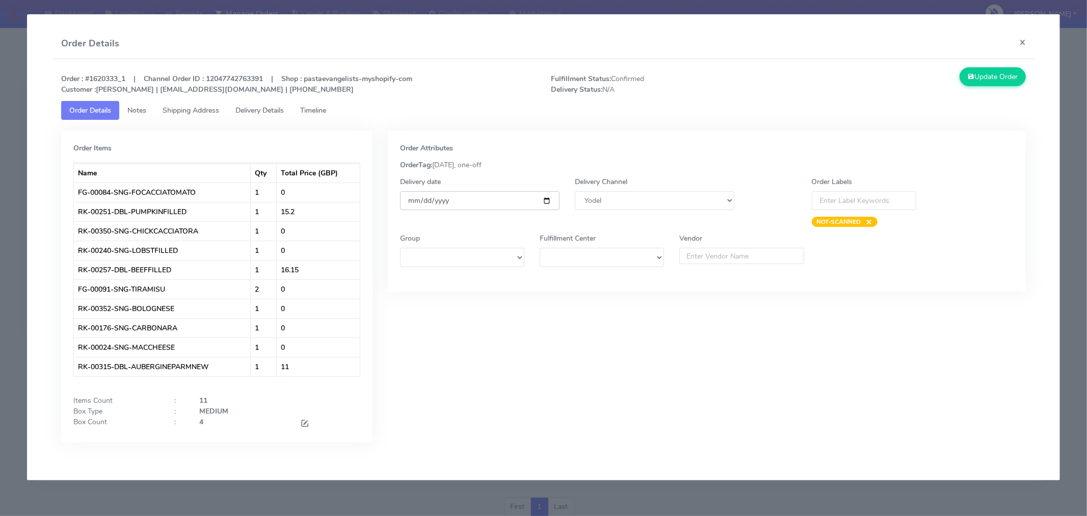
click at [546, 201] on input "[DATE]" at bounding box center [480, 200] width 160 height 19
type input "[DATE]"
click at [304, 425] on span at bounding box center [304, 424] width 9 height 10
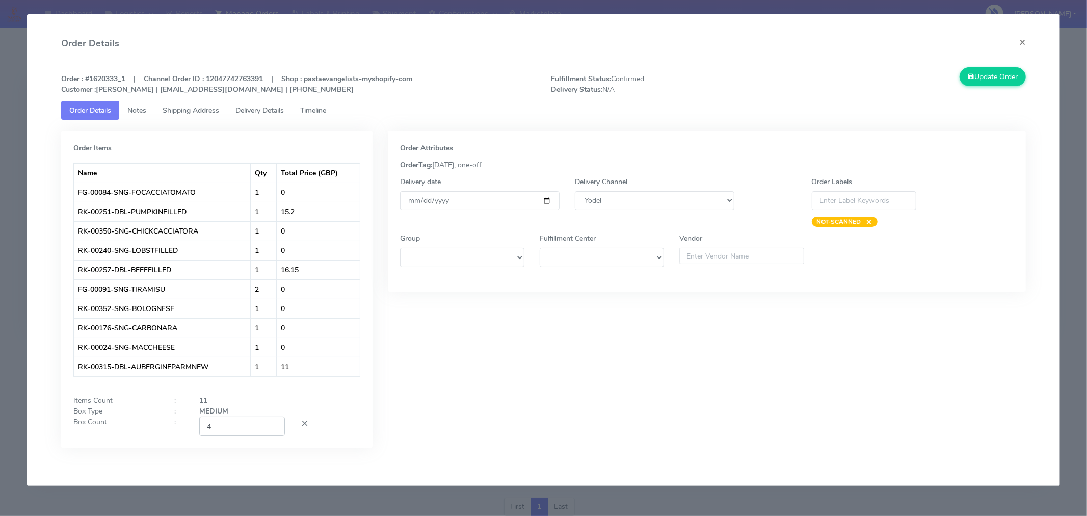
click at [255, 431] on input "4" at bounding box center [242, 425] width 86 height 19
type input "2"
click at [420, 441] on div "Order Attributes OrderTag: [DATE], one-off Delivery date [DATE] Delivery Channe…" at bounding box center [706, 296] width 653 height 333
click at [1001, 82] on button "Update Order" at bounding box center [993, 76] width 66 height 19
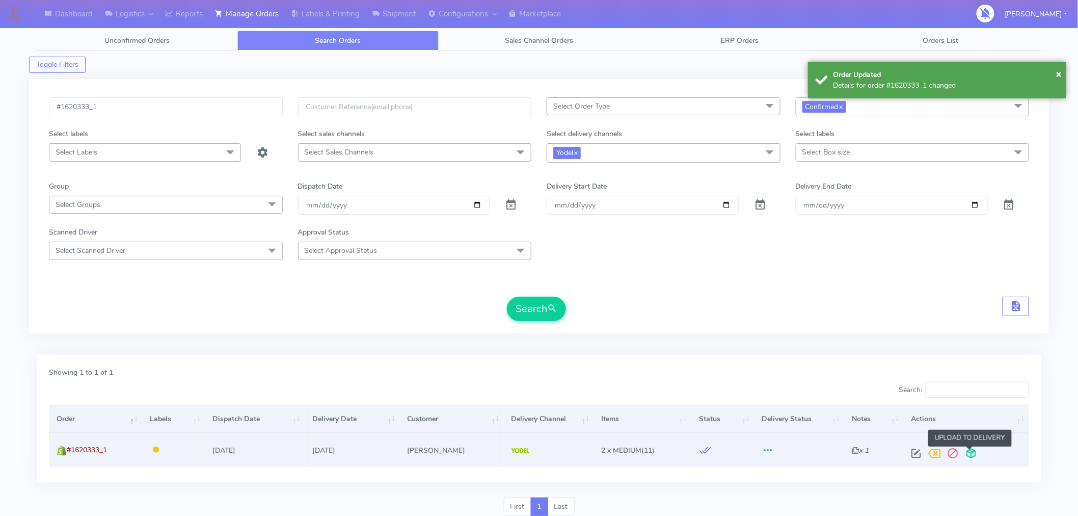
click at [971, 453] on span at bounding box center [972, 456] width 18 height 10
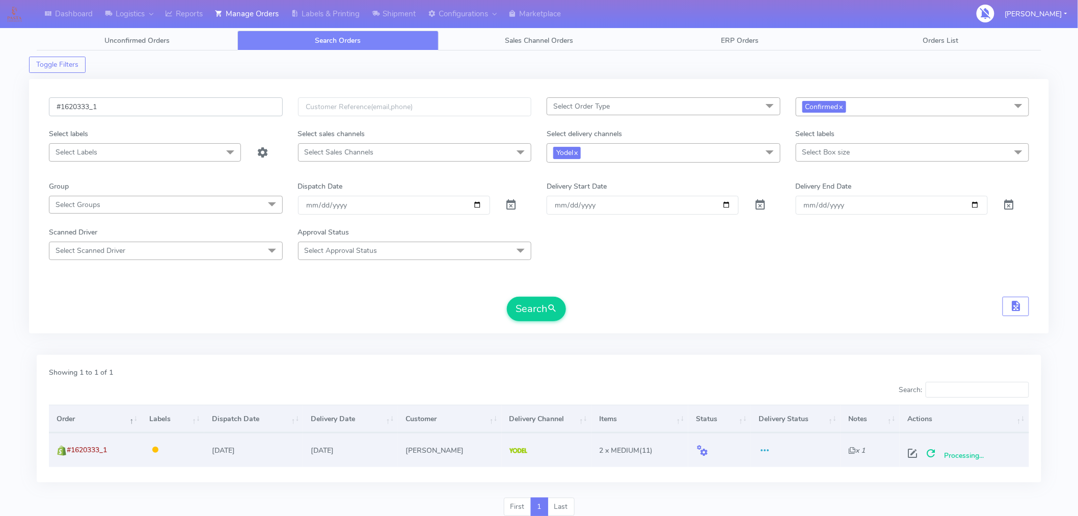
click at [224, 114] on input "#1620333_1" at bounding box center [166, 106] width 234 height 19
paste input "8"
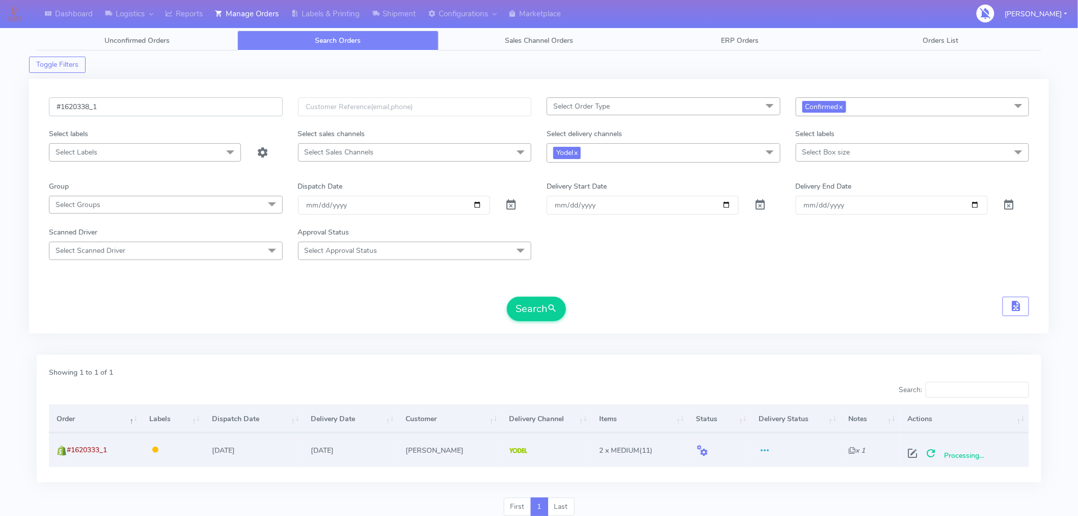
type input "#1620338_1"
click at [522, 296] on form "#1620338_1 Select Order Type Select All MEALS ATAVI One Off Pasta Club Gift Kit…" at bounding box center [539, 209] width 981 height 224
click at [528, 310] on button "Search" at bounding box center [536, 309] width 59 height 24
click at [917, 456] on span at bounding box center [917, 456] width 18 height 10
select select "5"
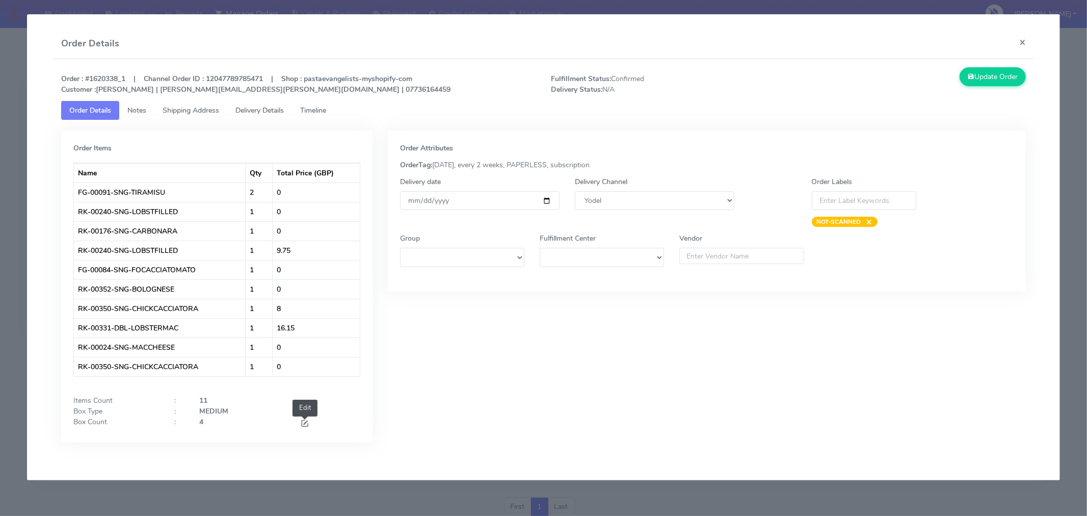
click at [307, 426] on span at bounding box center [304, 424] width 9 height 10
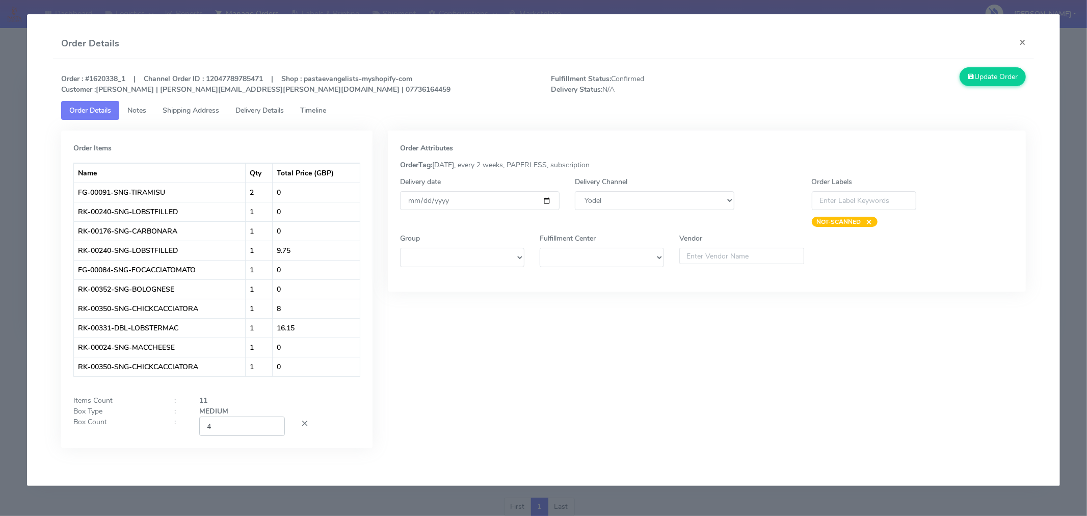
click at [241, 431] on input "4" at bounding box center [242, 425] width 86 height 19
type input "2"
click at [394, 425] on div "Order Attributes OrderTag: [DATE], every 2 weeks, PAPERLESS, subscription Deliv…" at bounding box center [706, 296] width 653 height 333
click at [546, 196] on input "[DATE]" at bounding box center [480, 200] width 160 height 19
type input "[DATE]"
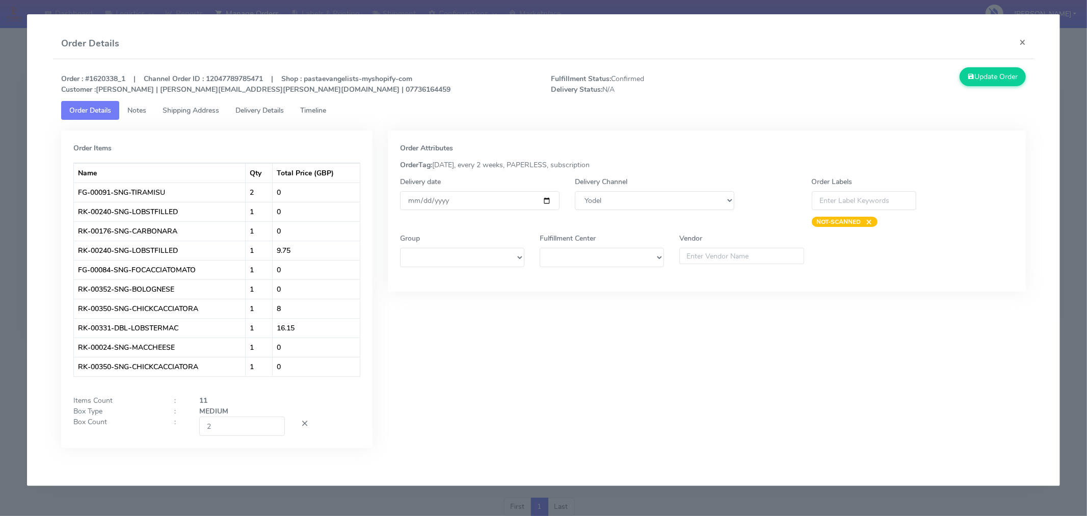
click at [642, 379] on div "Order Attributes OrderTag: [DATE], every 2 weeks, PAPERLESS, subscription Deliv…" at bounding box center [706, 296] width 653 height 333
click at [968, 81] on button "Update Order" at bounding box center [993, 76] width 66 height 19
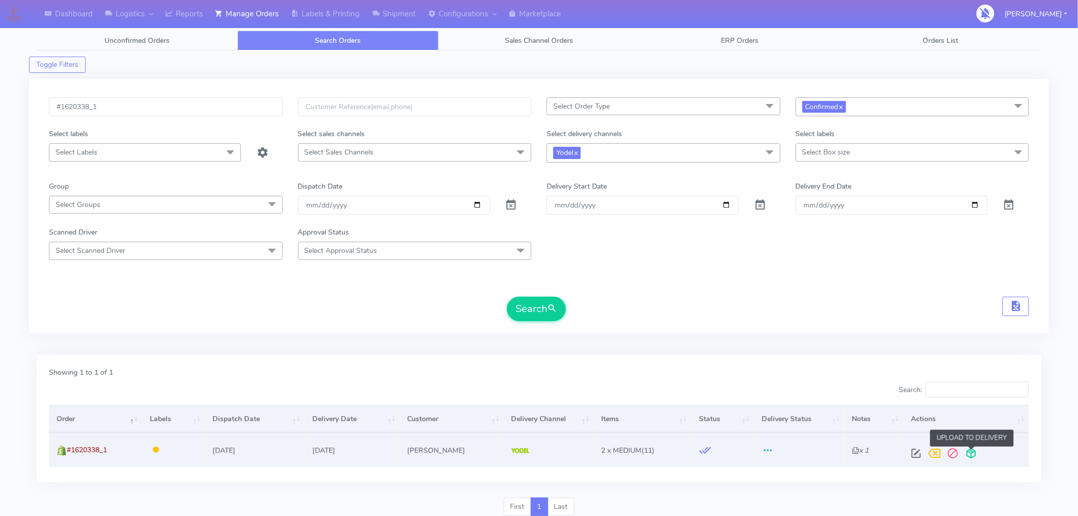
click at [971, 456] on span at bounding box center [972, 456] width 18 height 10
click at [174, 108] on input "#1620338_1" at bounding box center [166, 106] width 234 height 19
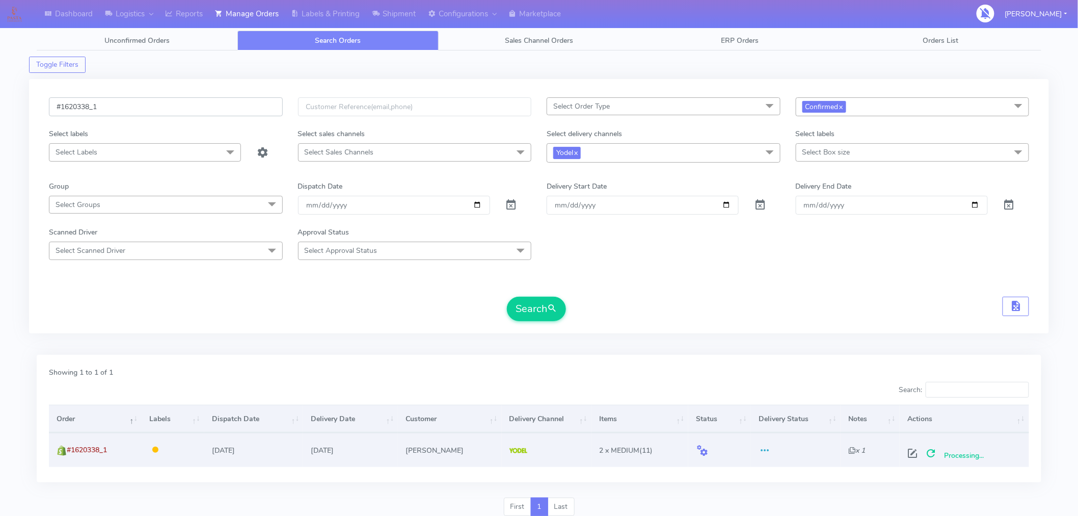
paste input "51"
type input "#1620351_1"
click at [534, 304] on button "Search" at bounding box center [536, 309] width 59 height 24
click at [914, 452] on span at bounding box center [917, 456] width 18 height 10
select select "5"
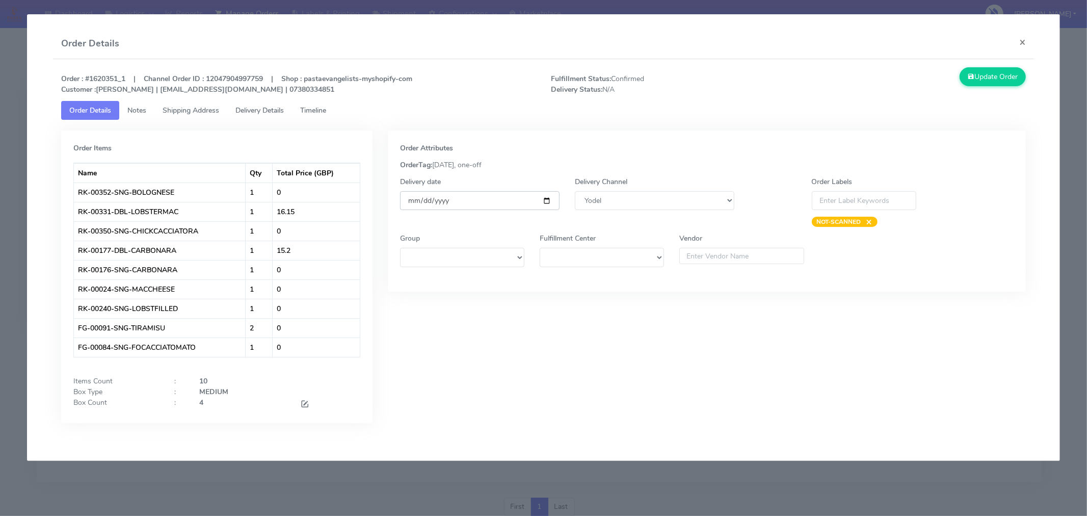
click at [547, 200] on input "[DATE]" at bounding box center [480, 200] width 160 height 19
type input "[DATE]"
click at [304, 402] on span at bounding box center [304, 405] width 9 height 10
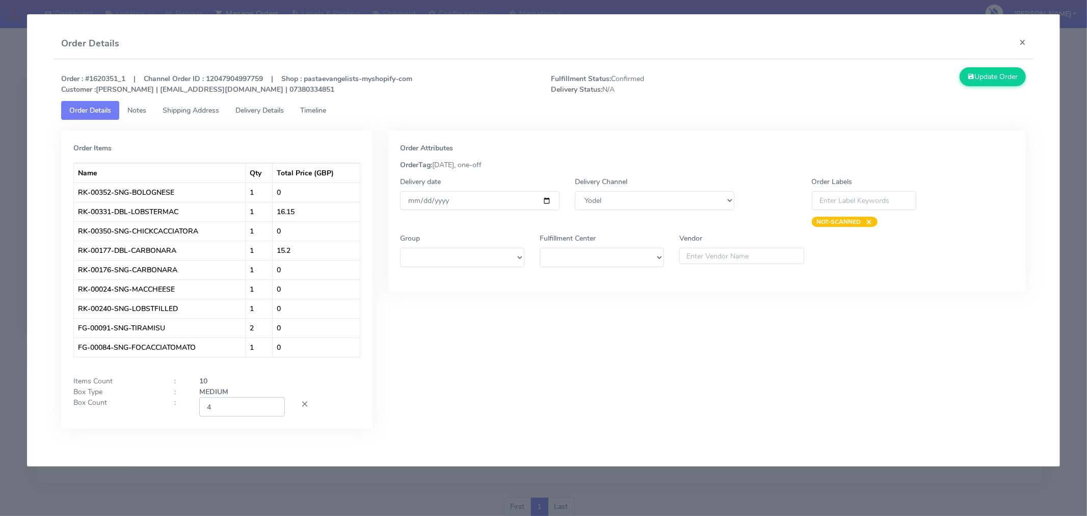
click at [244, 416] on input "4" at bounding box center [242, 406] width 86 height 19
type input "2"
click at [472, 374] on div "Order Attributes OrderTag: [DATE], one-off Delivery date [DATE] Delivery Channe…" at bounding box center [706, 286] width 653 height 313
click at [1011, 83] on button "Update Order" at bounding box center [993, 76] width 66 height 19
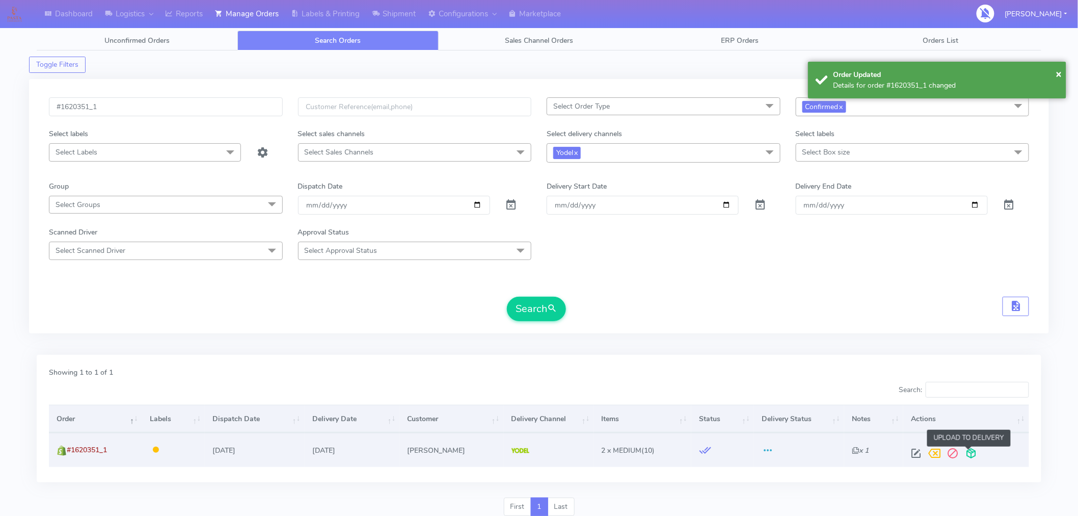
click at [970, 455] on span at bounding box center [972, 456] width 18 height 10
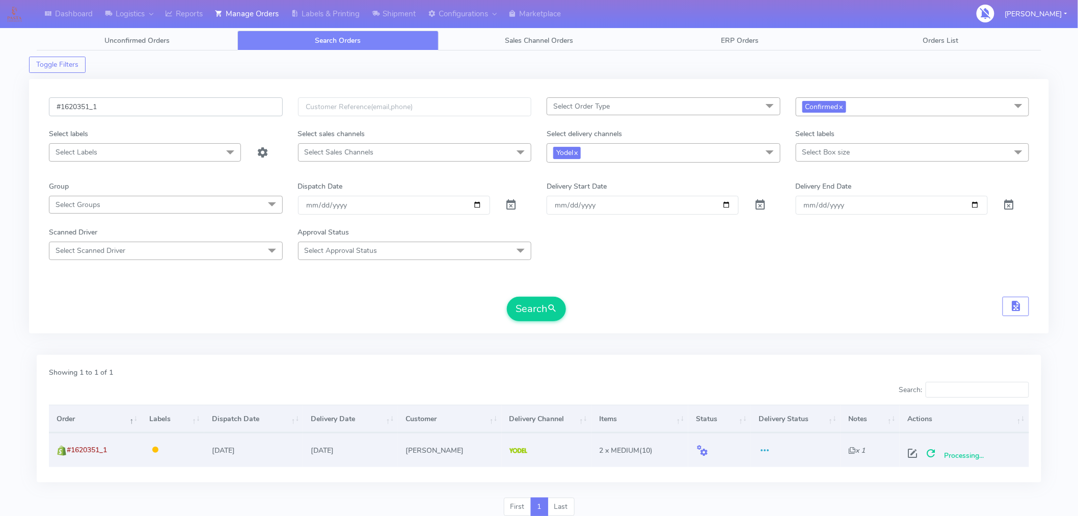
click at [161, 109] on input "#1620351_1" at bounding box center [166, 106] width 234 height 19
paste input "5"
type input "#1620355_1"
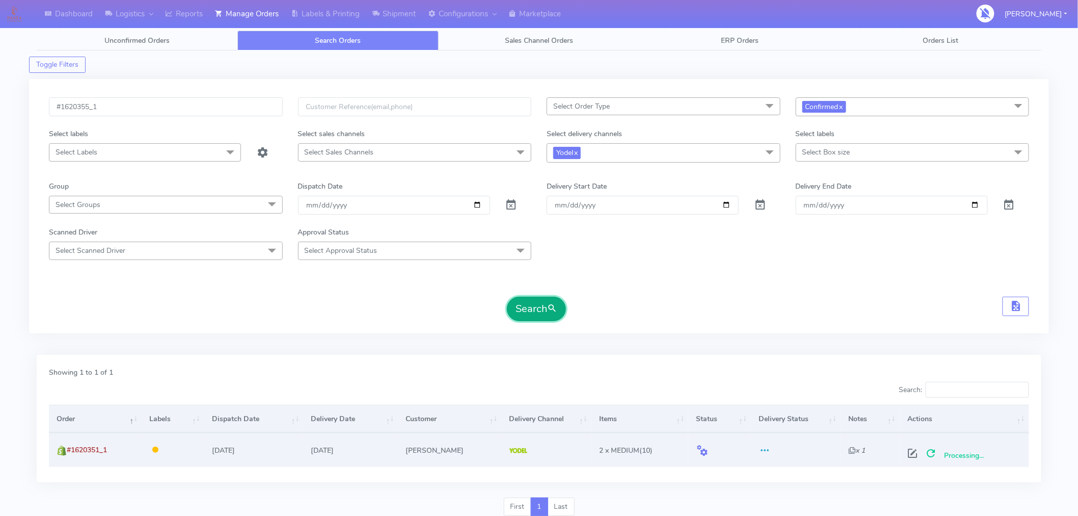
click at [538, 311] on button "Search" at bounding box center [536, 309] width 59 height 24
click at [913, 452] on span at bounding box center [917, 456] width 18 height 10
select select "5"
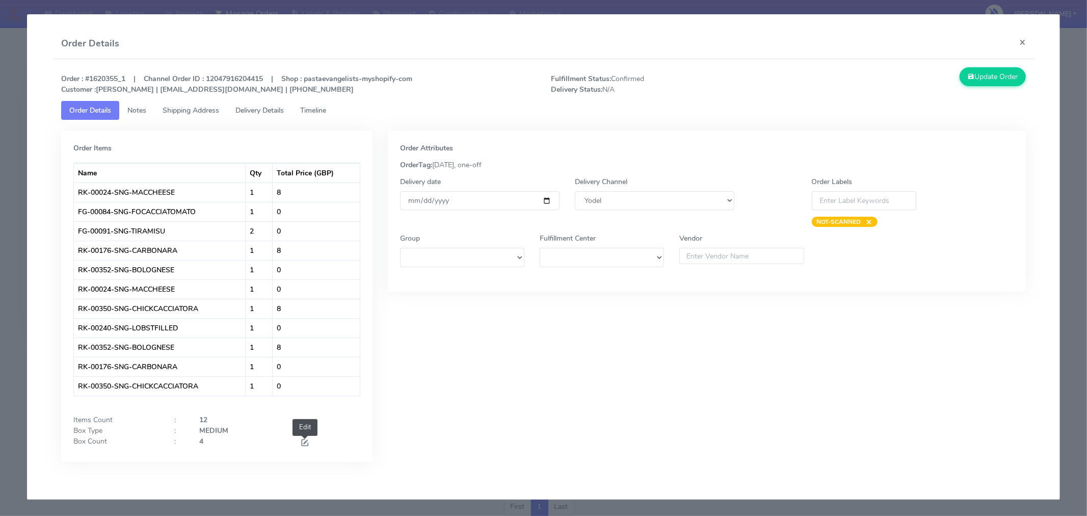
click at [305, 441] on span at bounding box center [304, 444] width 9 height 10
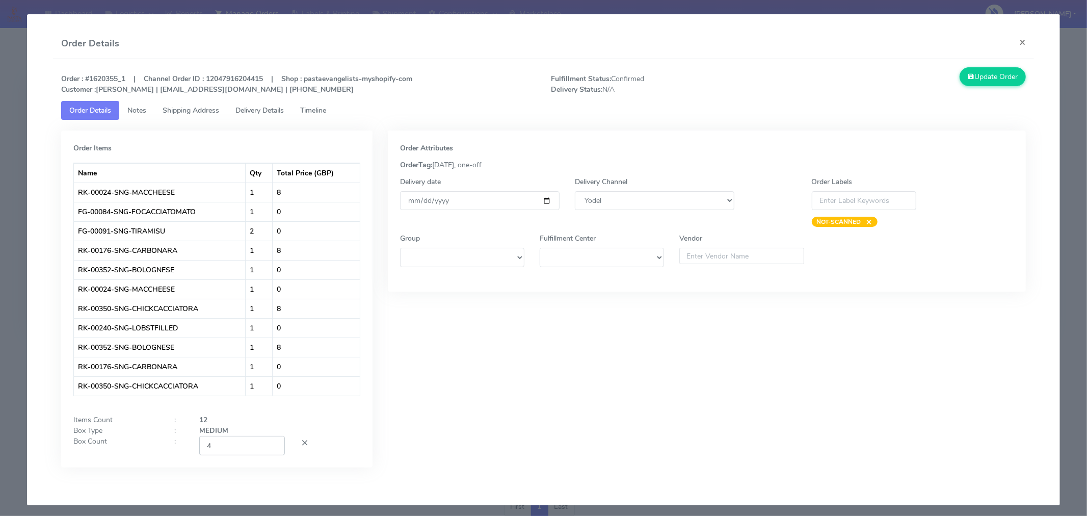
click at [242, 444] on input "4" at bounding box center [242, 445] width 86 height 19
type input "2"
click at [530, 396] on div "Order Attributes OrderTag: [DATE], one-off Delivery date [DATE] Delivery Channe…" at bounding box center [706, 306] width 653 height 352
click at [542, 200] on input "[DATE]" at bounding box center [480, 200] width 160 height 19
type input "[DATE]"
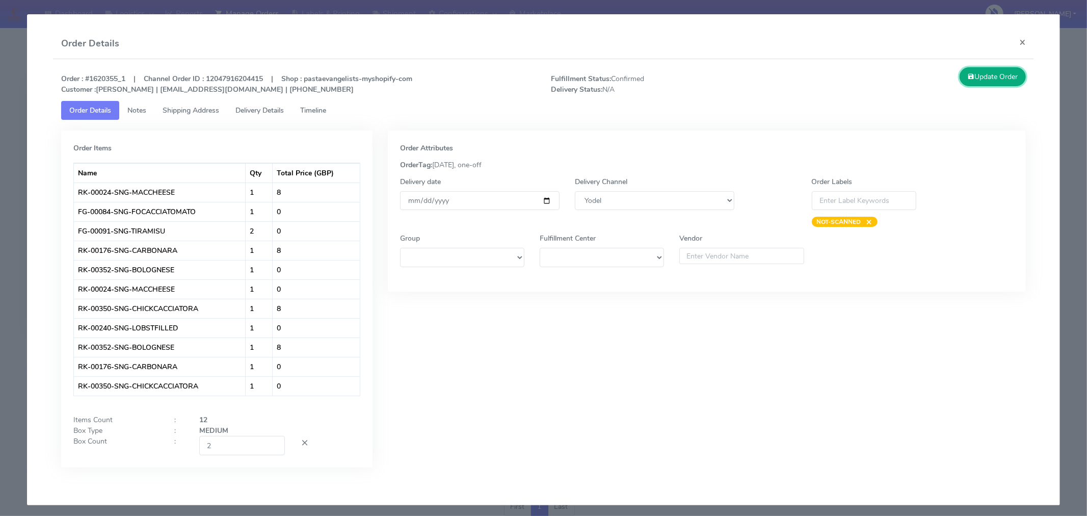
click at [1012, 77] on button "Update Order" at bounding box center [993, 76] width 66 height 19
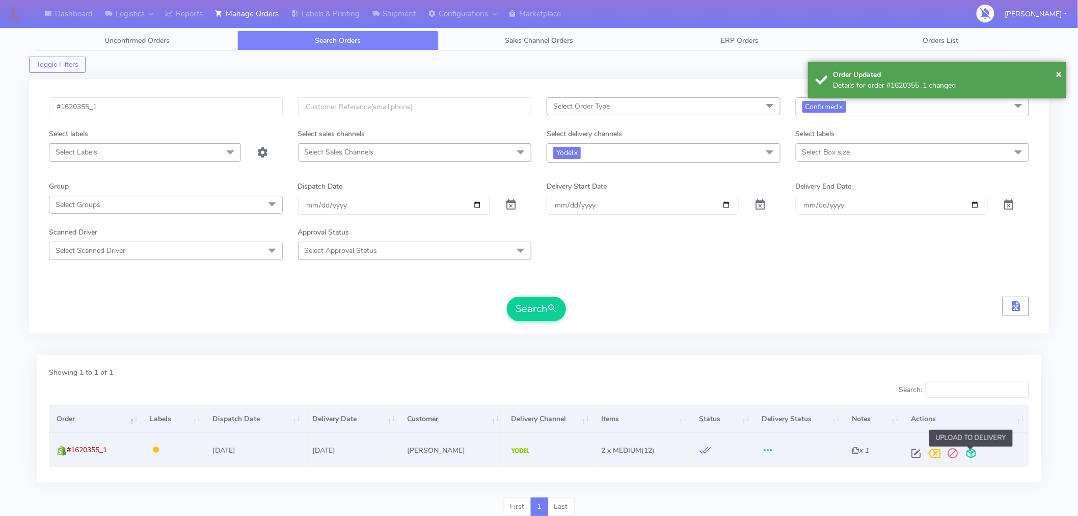
click at [970, 455] on span at bounding box center [972, 456] width 18 height 10
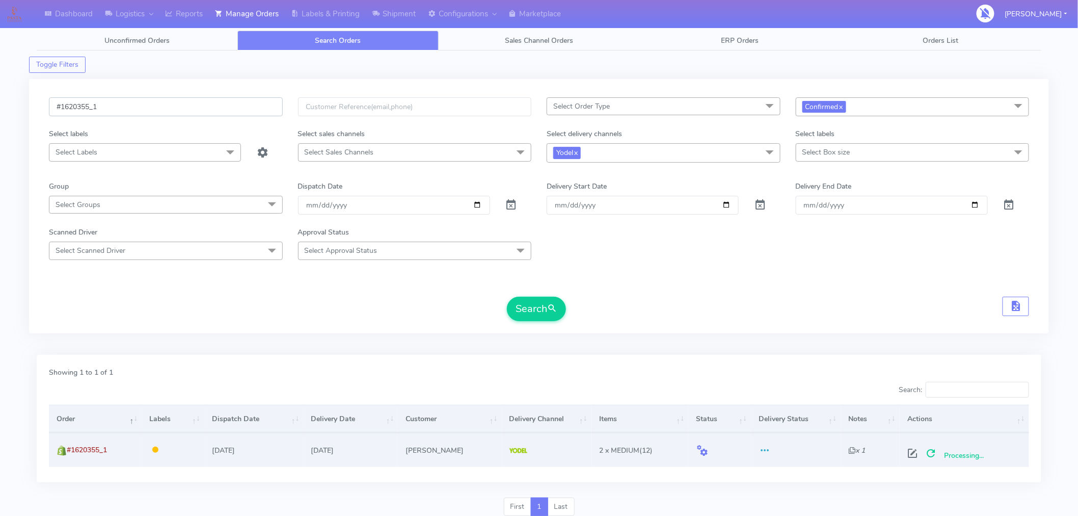
click at [174, 109] on input "#1620355_1" at bounding box center [166, 106] width 234 height 19
paste input "6"
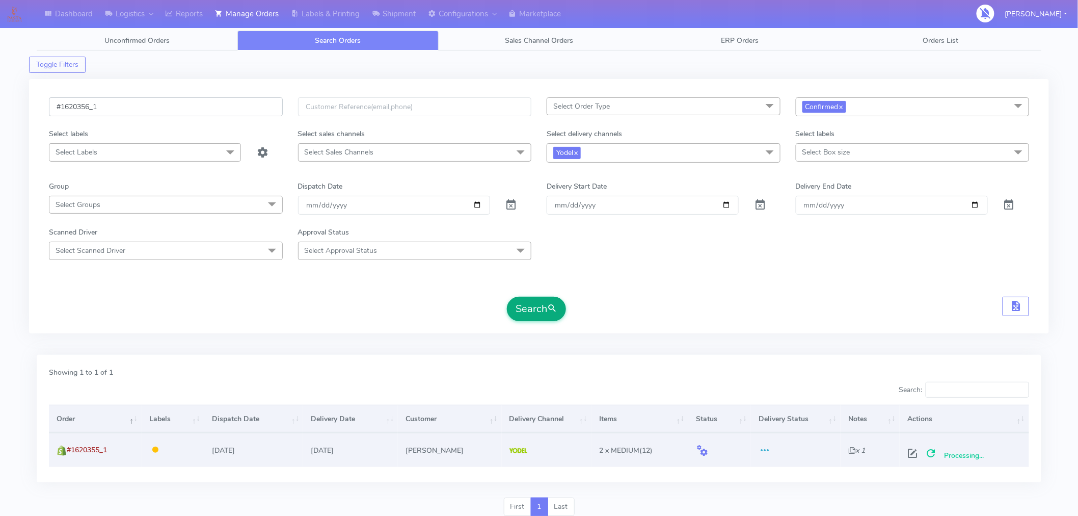
type input "#1620356_1"
click at [538, 307] on button "Search" at bounding box center [536, 309] width 59 height 24
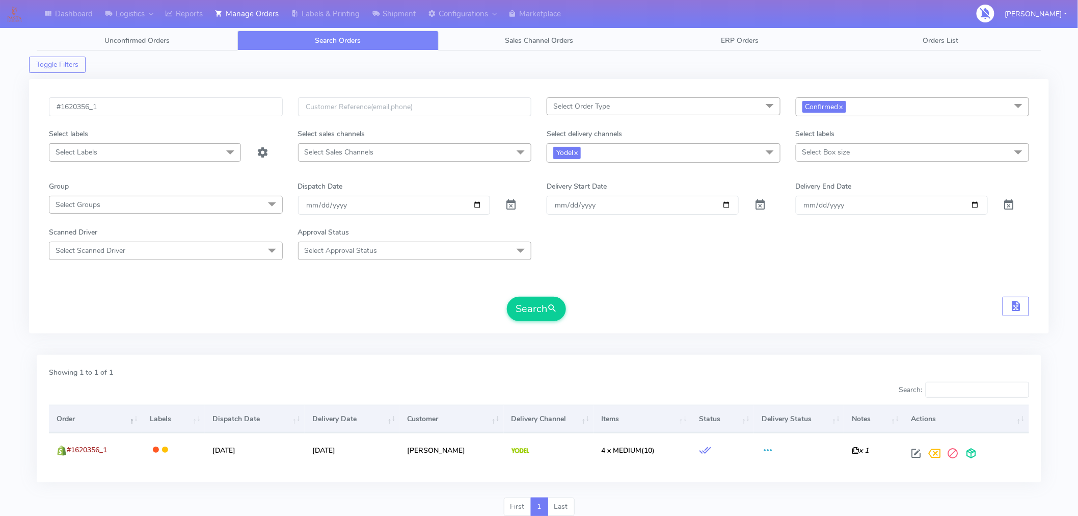
scroll to position [39, 0]
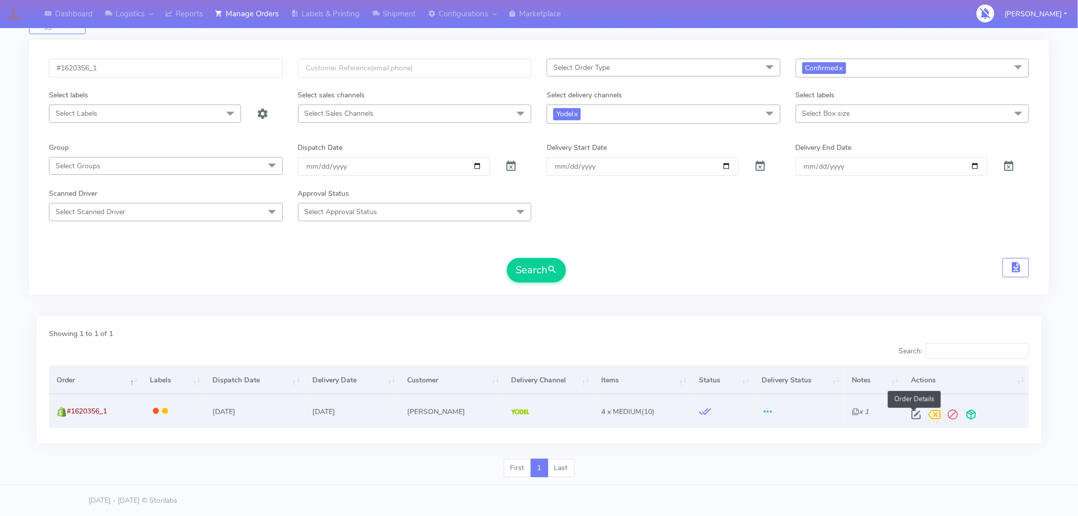
click at [915, 414] on span at bounding box center [917, 417] width 18 height 10
select select "5"
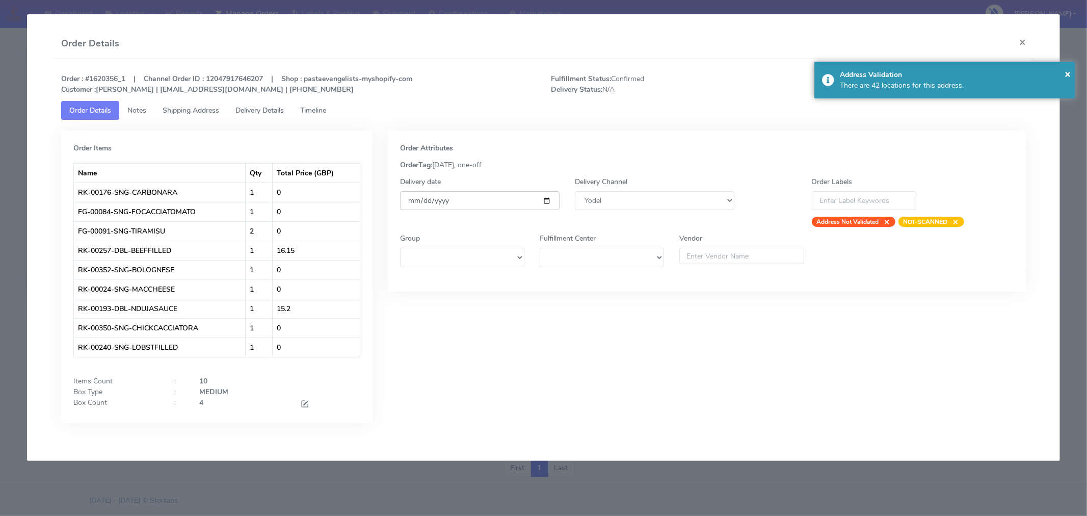
click at [544, 201] on input "[DATE]" at bounding box center [480, 200] width 160 height 19
type input "[DATE]"
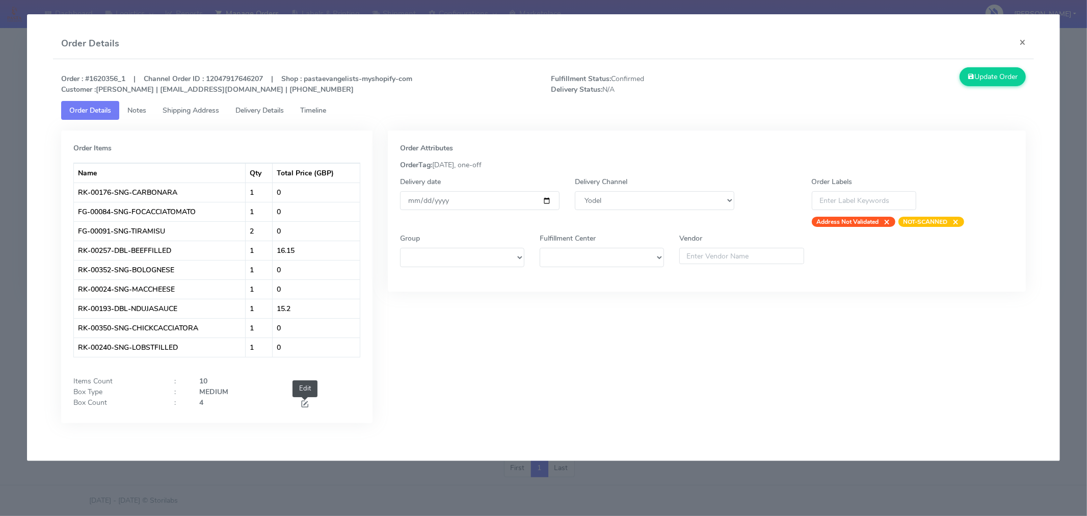
click at [306, 404] on span at bounding box center [304, 405] width 9 height 10
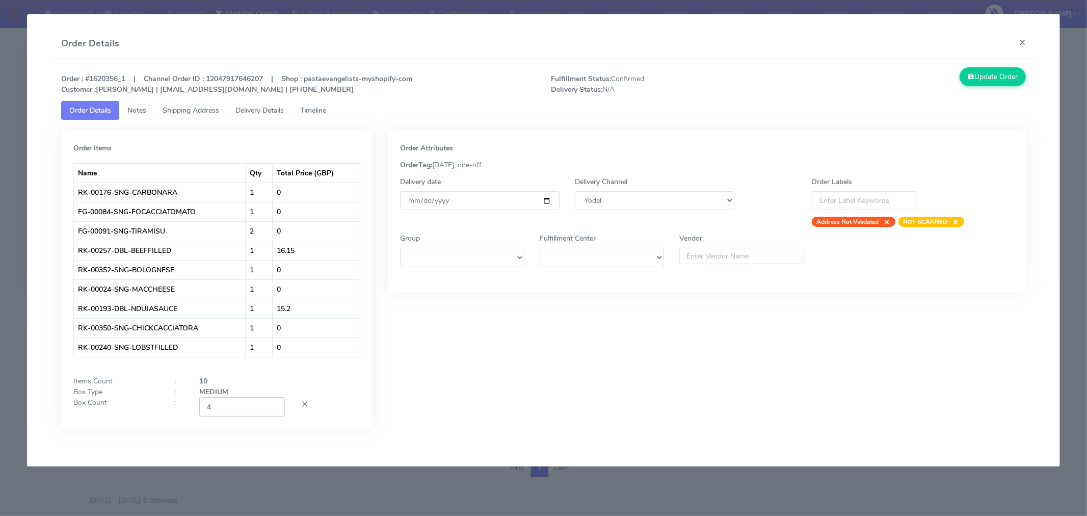
click at [227, 415] on input "4" at bounding box center [242, 406] width 86 height 19
type input "2"
click at [374, 401] on div "Order Items Name Qty Total Price (GBP) RK-00176-SNG-CARBONARA 1 0 FG-00084-SNG-…" at bounding box center [217, 286] width 327 height 313
click at [982, 68] on button "Update Order" at bounding box center [993, 76] width 66 height 19
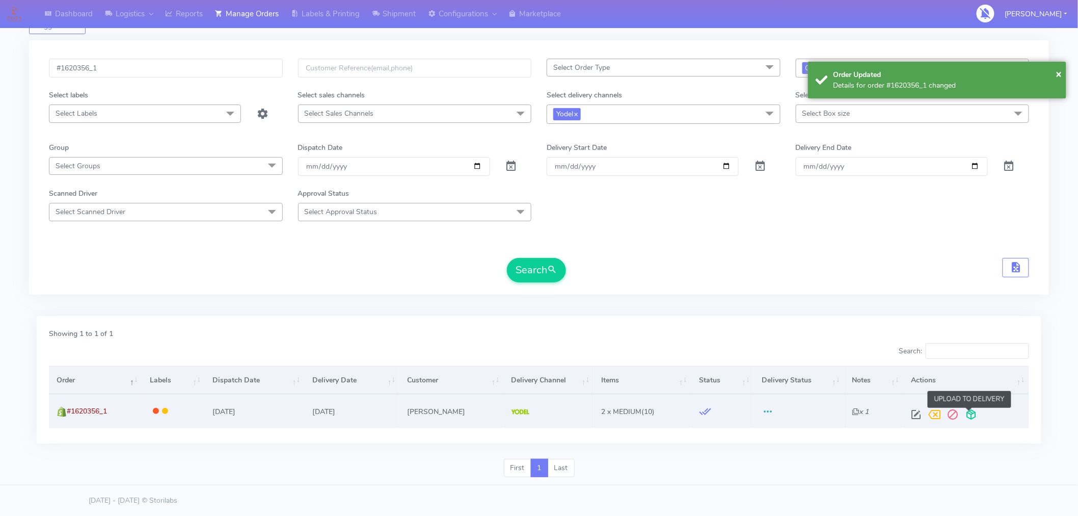
click at [966, 419] on span at bounding box center [972, 417] width 18 height 10
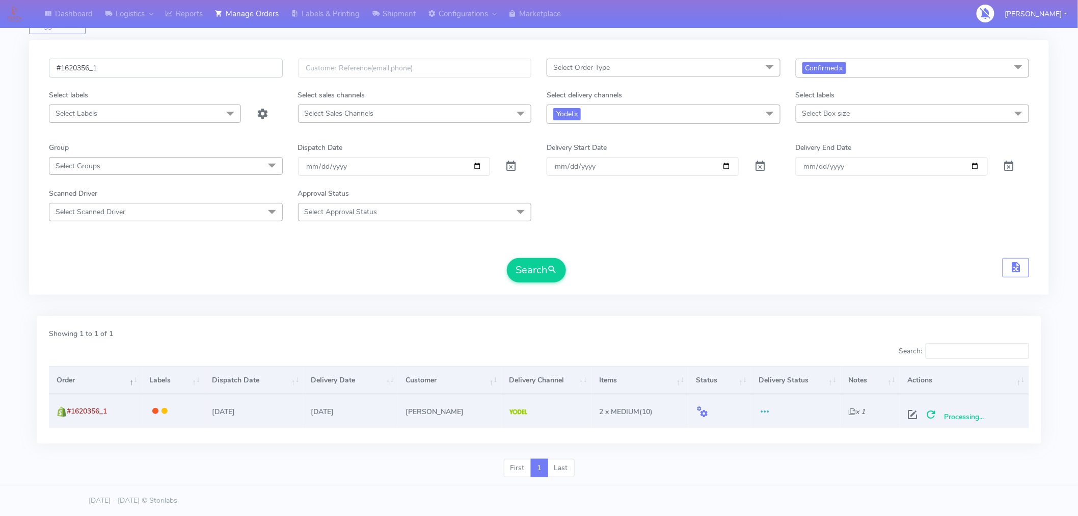
click at [152, 71] on input "#1620356_1" at bounding box center [166, 68] width 234 height 19
paste input "6"
type input "#1620366_1"
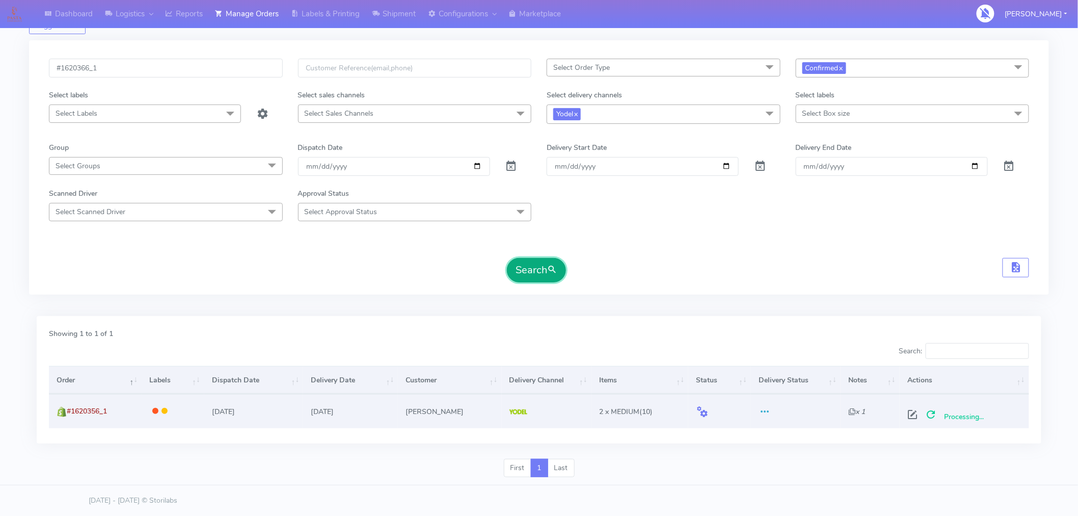
click at [554, 266] on span "submit" at bounding box center [552, 270] width 10 height 14
click at [915, 414] on span at bounding box center [917, 417] width 18 height 10
select select "5"
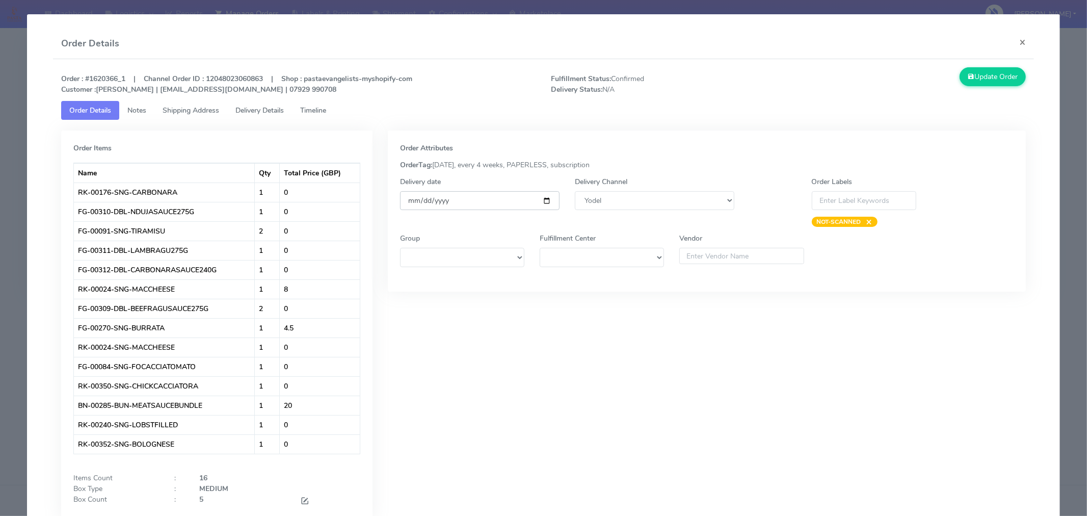
click at [545, 198] on input "[DATE]" at bounding box center [480, 200] width 160 height 19
type input "[DATE]"
click at [301, 503] on span at bounding box center [304, 502] width 9 height 10
click at [236, 503] on input "5" at bounding box center [242, 503] width 86 height 19
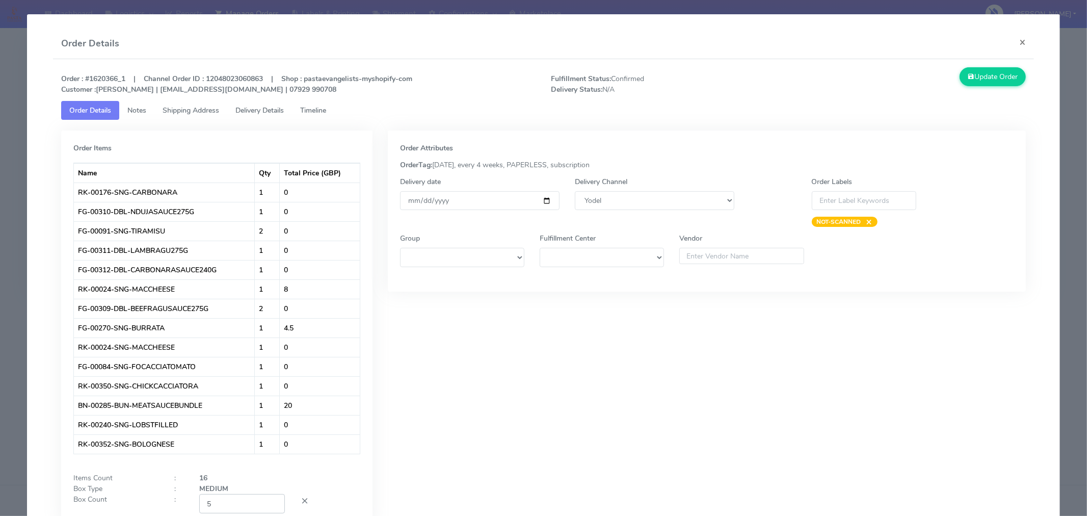
click at [236, 503] on input "5" at bounding box center [242, 503] width 86 height 19
type input "3"
click at [541, 381] on div "Order Attributes OrderTag: [DATE], every 4 weeks, PAPERLESS, subscription Deliv…" at bounding box center [706, 335] width 653 height 410
click at [971, 78] on button "Update Order" at bounding box center [993, 76] width 66 height 19
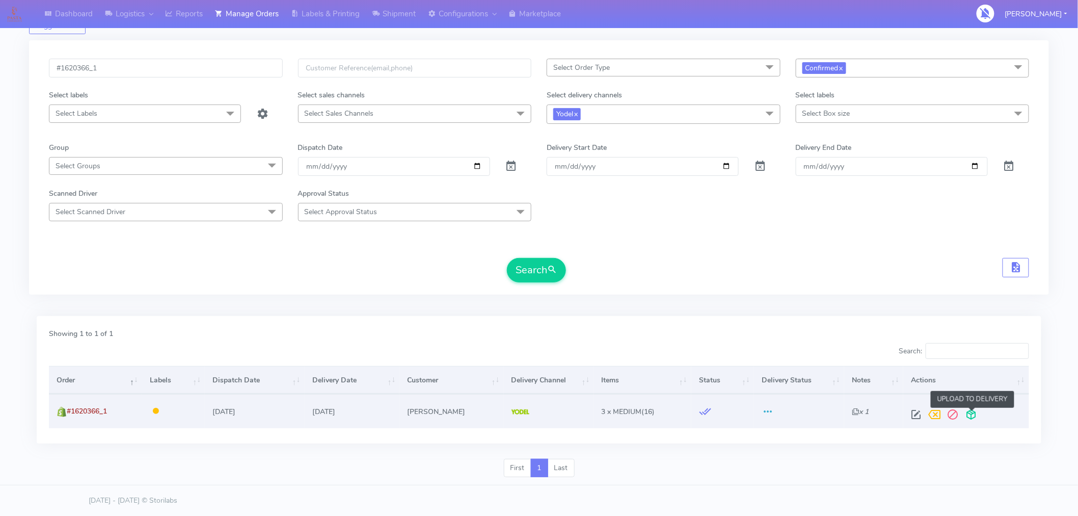
click at [974, 412] on span at bounding box center [972, 417] width 18 height 10
click at [199, 69] on input "#1620366_1" at bounding box center [166, 68] width 234 height 19
paste input "70"
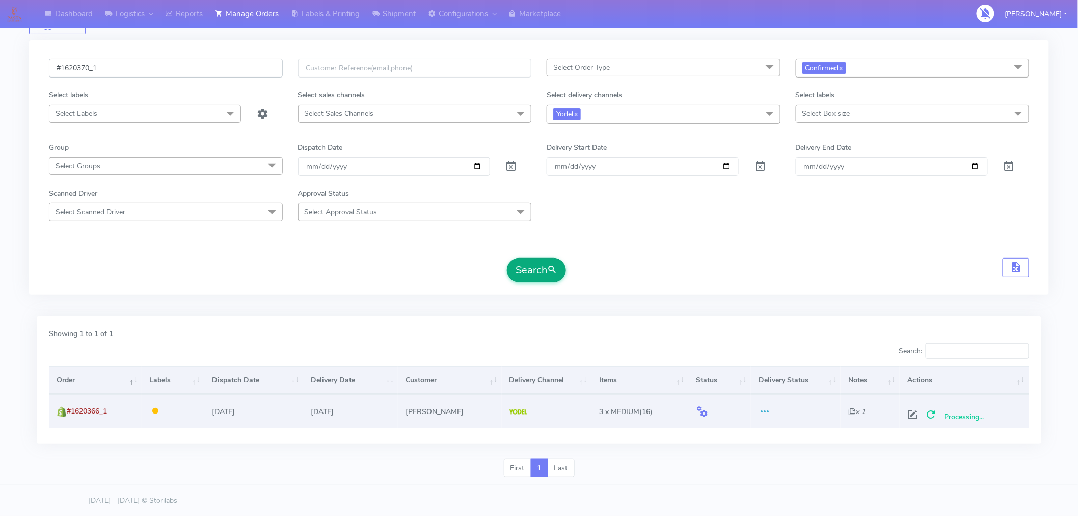
type input "#1620370_1"
click at [541, 263] on button "Search" at bounding box center [536, 270] width 59 height 24
click at [914, 413] on span at bounding box center [917, 417] width 18 height 10
select select "5"
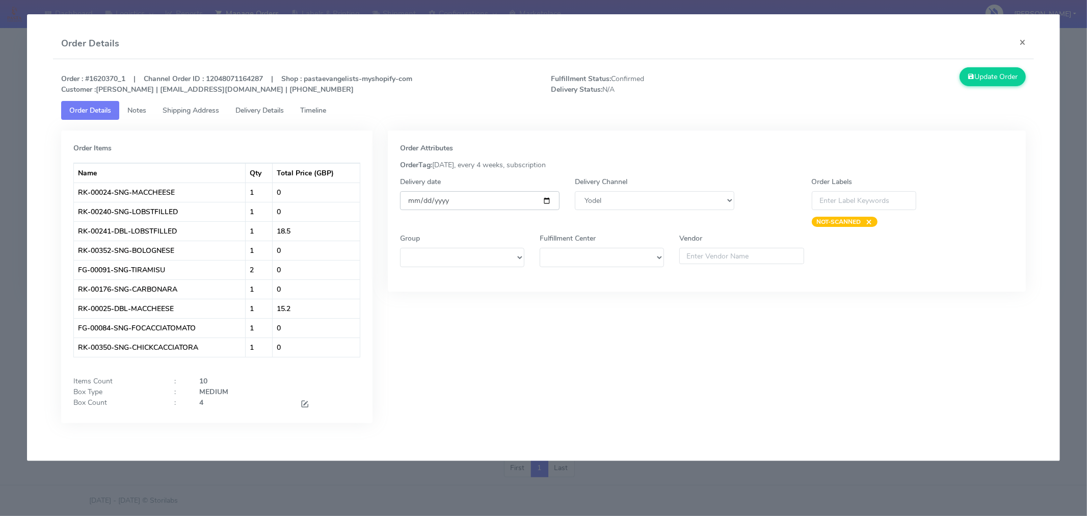
click at [547, 200] on input "[DATE]" at bounding box center [480, 200] width 160 height 19
type input "[DATE]"
click at [306, 404] on span at bounding box center [304, 405] width 9 height 10
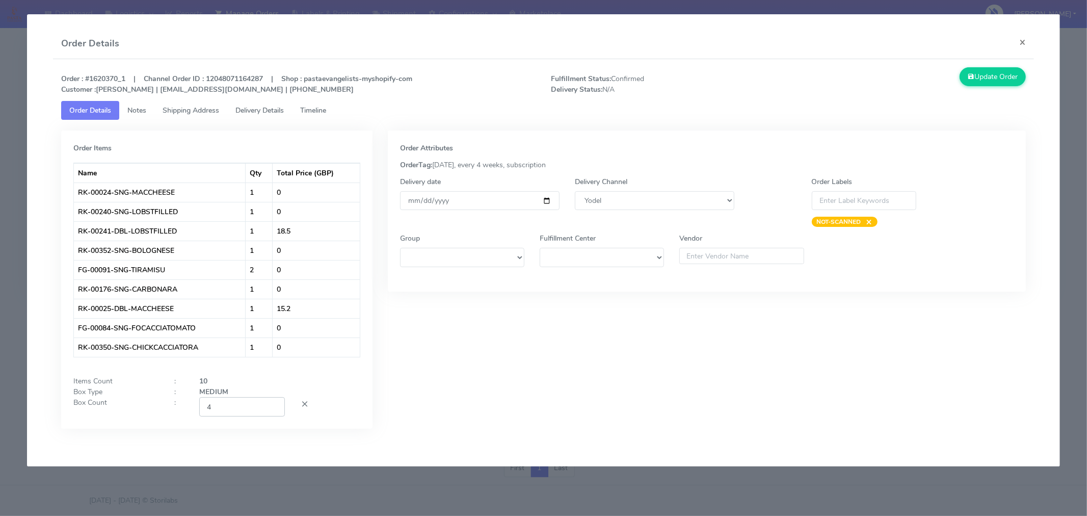
click at [245, 416] on input "4" at bounding box center [242, 406] width 86 height 19
type input "2"
click at [405, 416] on div "Order Attributes OrderTag: [DATE], every 4 weeks, subscription Delivery date [D…" at bounding box center [706, 286] width 653 height 313
click at [987, 79] on button "Update Order" at bounding box center [993, 76] width 66 height 19
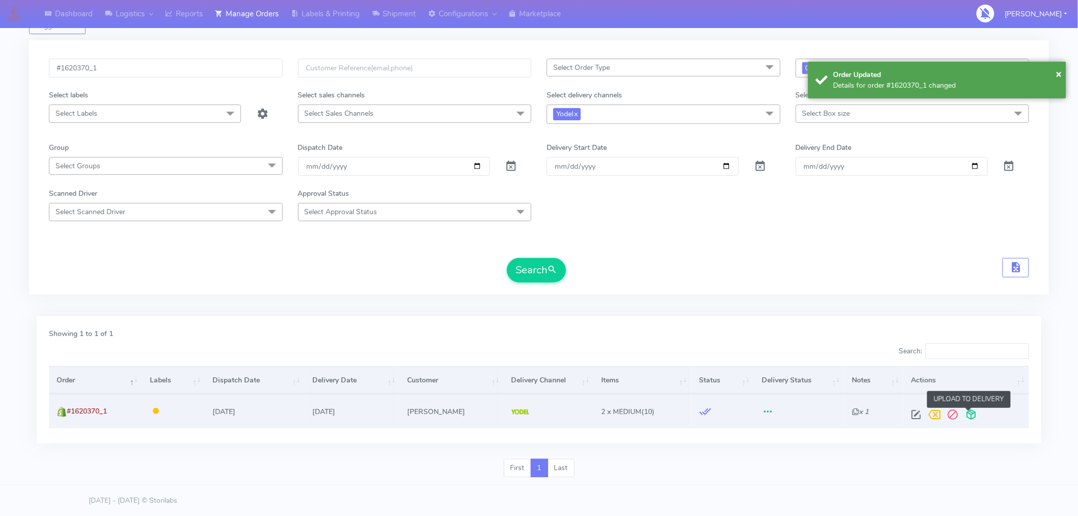
click at [968, 417] on span at bounding box center [972, 417] width 18 height 10
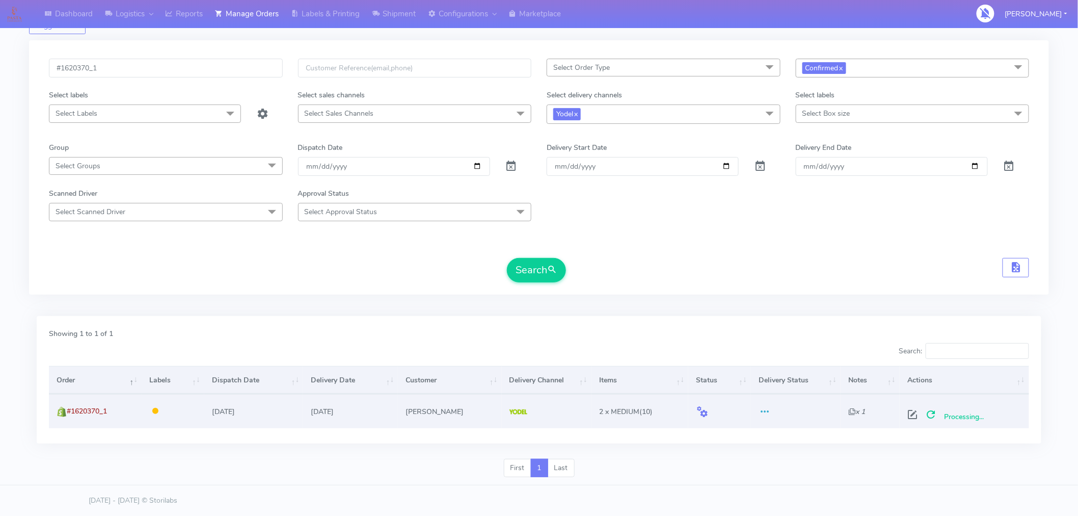
scroll to position [0, 0]
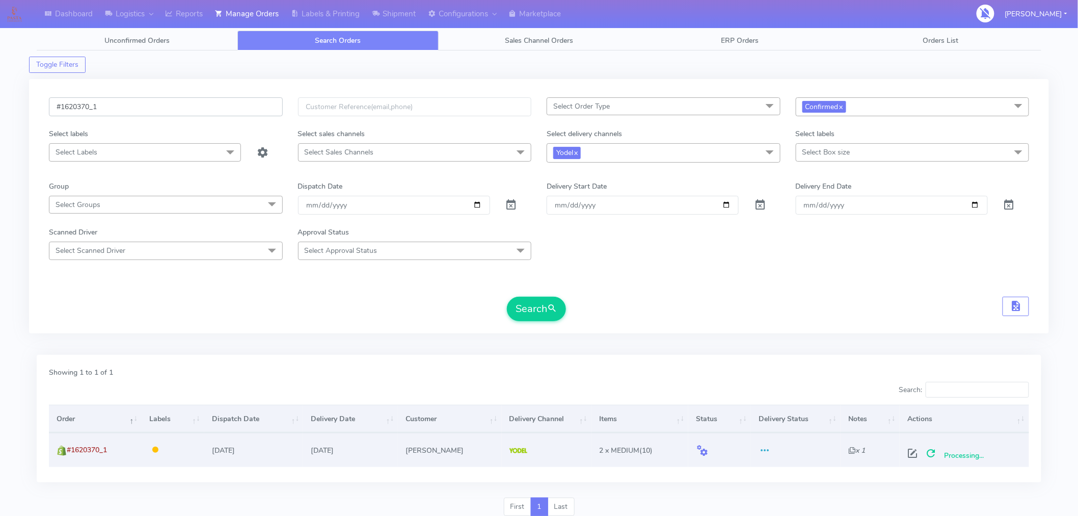
click at [189, 105] on input "#1620370_1" at bounding box center [166, 106] width 234 height 19
paste input "8"
type input "#1620380_1"
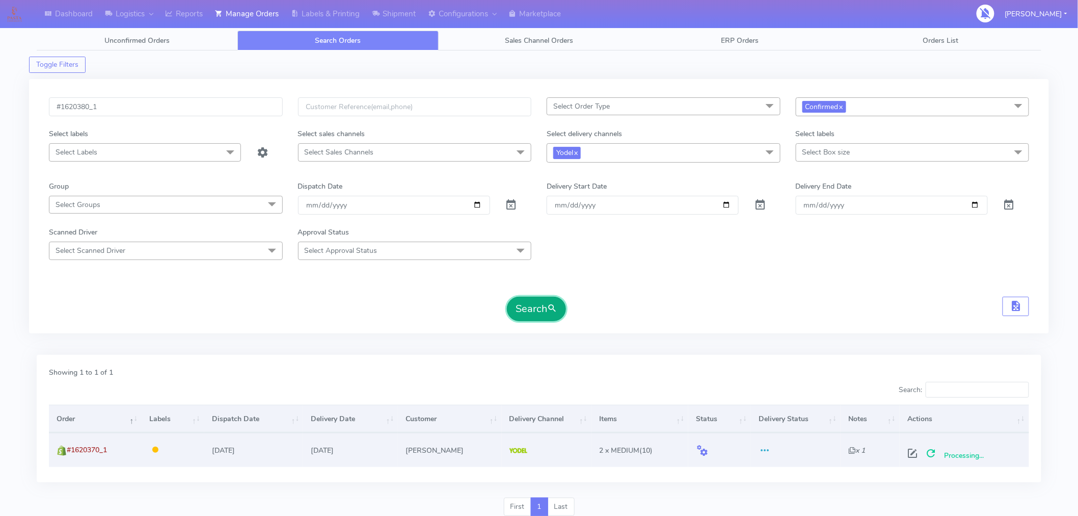
click at [536, 311] on button "Search" at bounding box center [536, 309] width 59 height 24
click at [920, 454] on span at bounding box center [917, 456] width 18 height 10
select select "5"
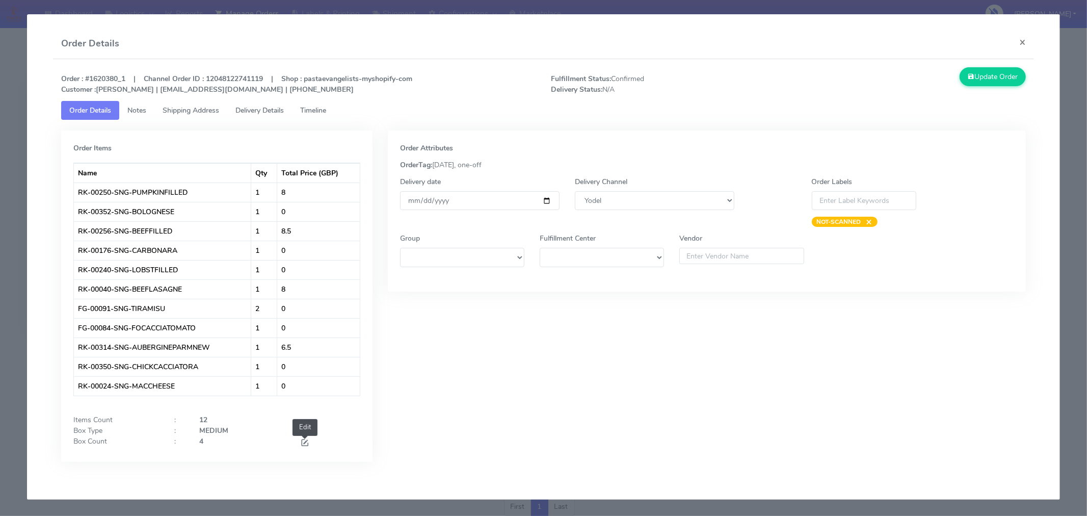
click at [305, 444] on span at bounding box center [304, 444] width 9 height 10
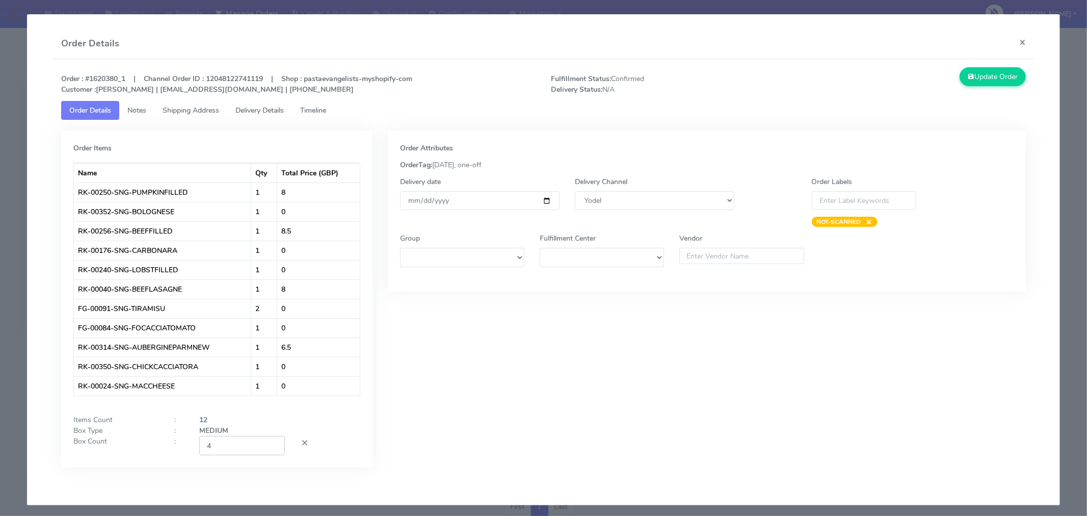
click at [235, 455] on input "4" at bounding box center [242, 445] width 86 height 19
type input "2"
click at [423, 431] on div "Order Attributes OrderTag: [DATE], one-off Delivery date [DATE] Delivery Channe…" at bounding box center [706, 306] width 653 height 352
click at [543, 199] on input "[DATE]" at bounding box center [480, 200] width 160 height 19
type input "[DATE]"
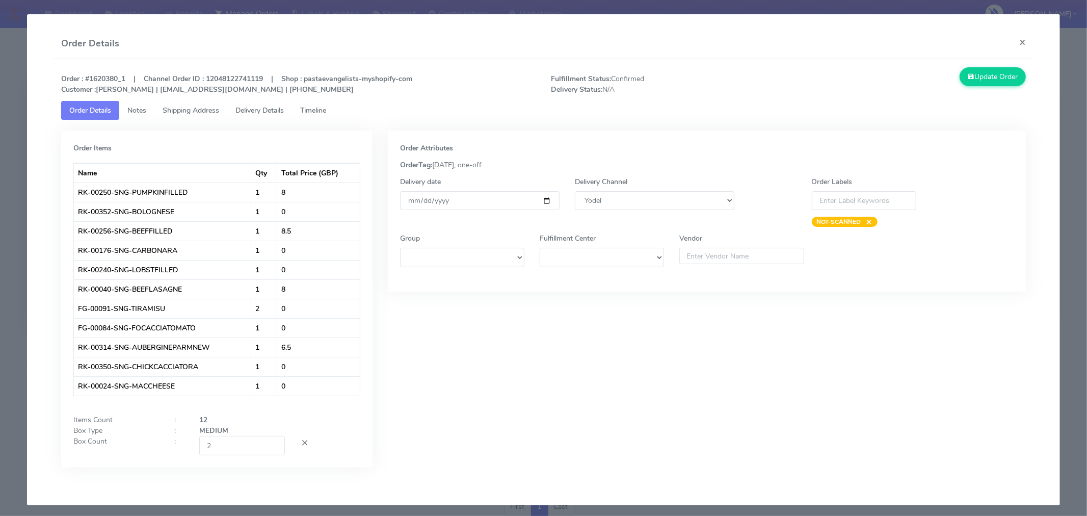
click at [650, 347] on div "Order Attributes OrderTag: [DATE], one-off Delivery date [DATE] Delivery Channe…" at bounding box center [706, 306] width 653 height 352
click at [987, 80] on button "Update Order" at bounding box center [993, 76] width 66 height 19
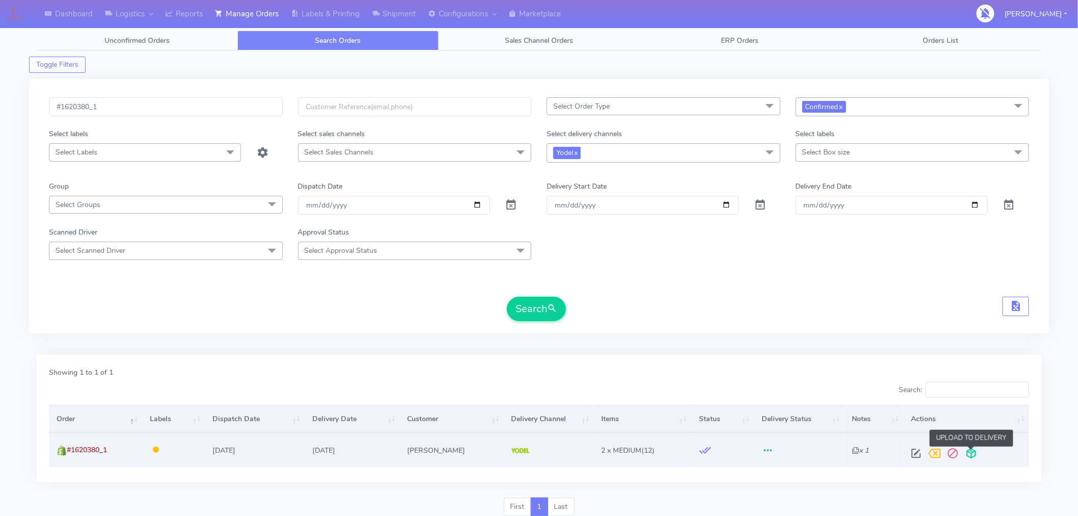
click at [970, 454] on span at bounding box center [972, 456] width 18 height 10
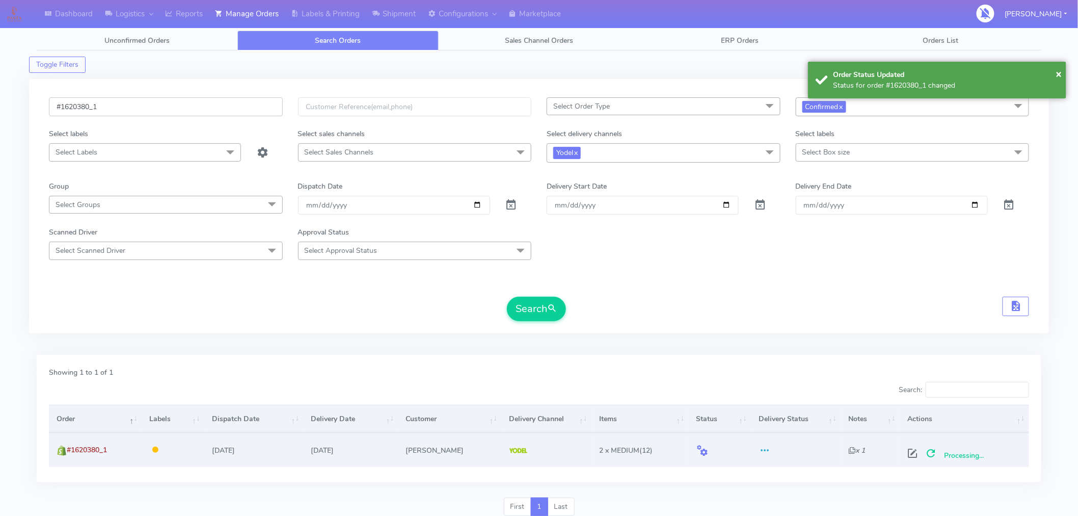
click at [172, 108] on input "#1620380_1" at bounding box center [166, 106] width 234 height 19
paste input "2"
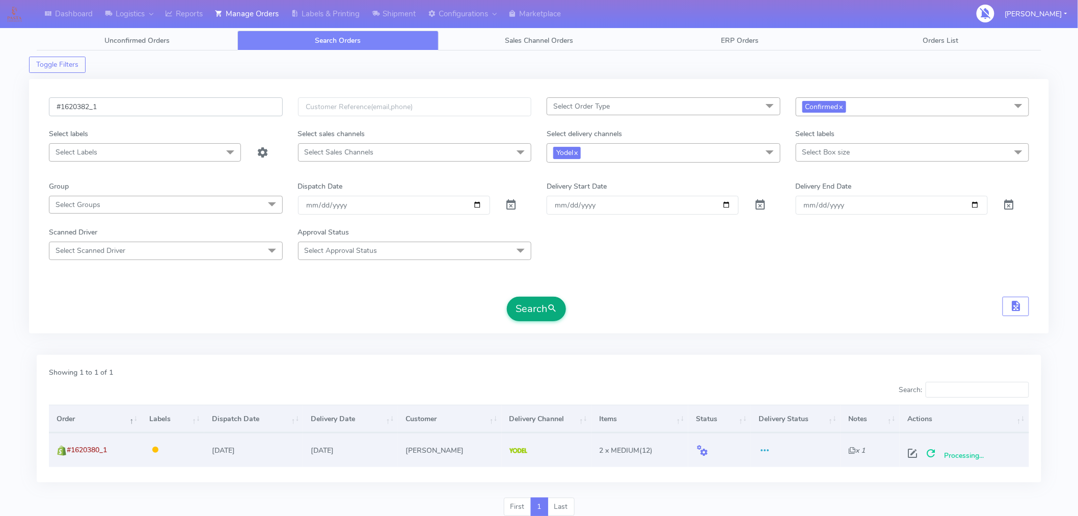
type input "#1620382_1"
click at [538, 313] on button "Search" at bounding box center [536, 309] width 59 height 24
click at [912, 454] on span at bounding box center [917, 456] width 18 height 10
select select "5"
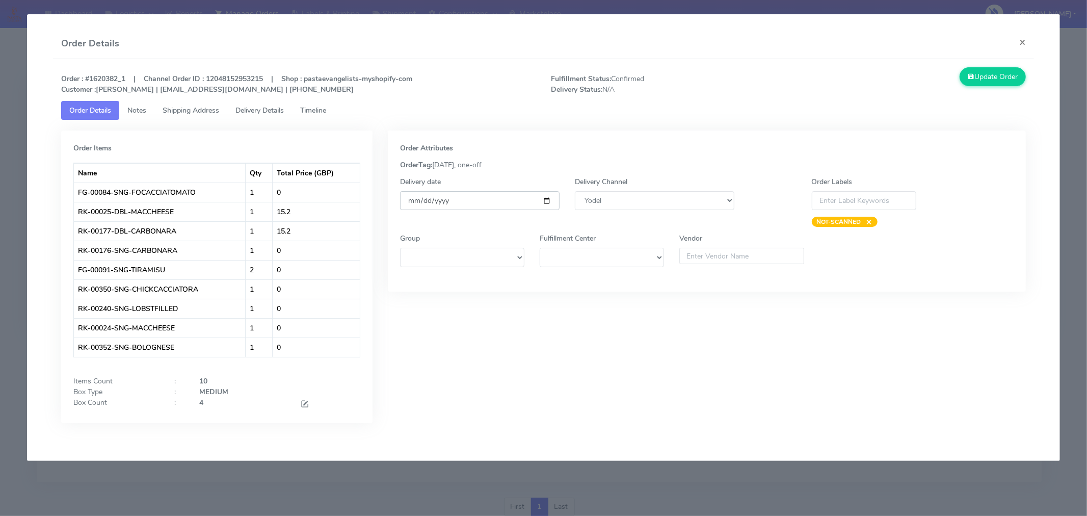
click at [547, 199] on input "[DATE]" at bounding box center [480, 200] width 160 height 19
type input "[DATE]"
click at [303, 404] on span at bounding box center [304, 405] width 9 height 10
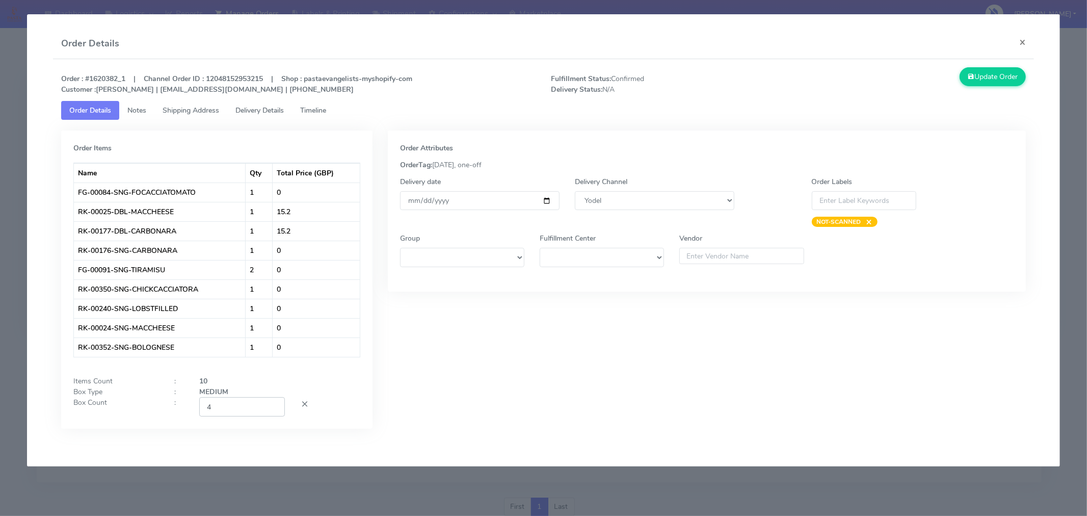
click at [250, 411] on input "4" at bounding box center [242, 406] width 86 height 19
type input "2"
click at [605, 352] on div "Order Attributes OrderTag: [DATE], one-off Delivery date [DATE] Delivery Channe…" at bounding box center [706, 286] width 653 height 313
click at [974, 81] on button "Update Order" at bounding box center [993, 76] width 66 height 19
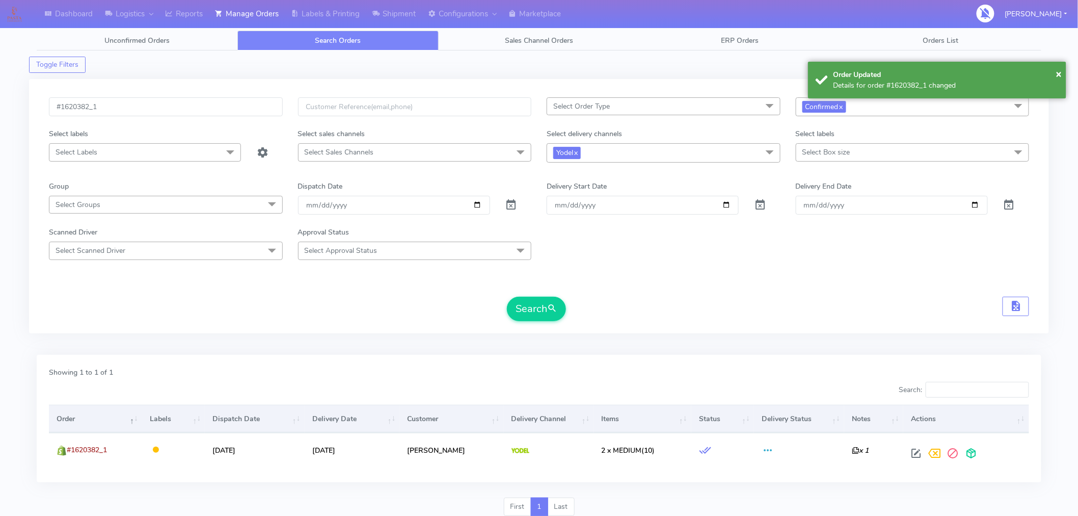
click at [905, 354] on div "Showing 1 to 1 of 1 Search: Order Labels Dispatch Date Delivery Date Customer D…" at bounding box center [539, 423] width 1020 height 149
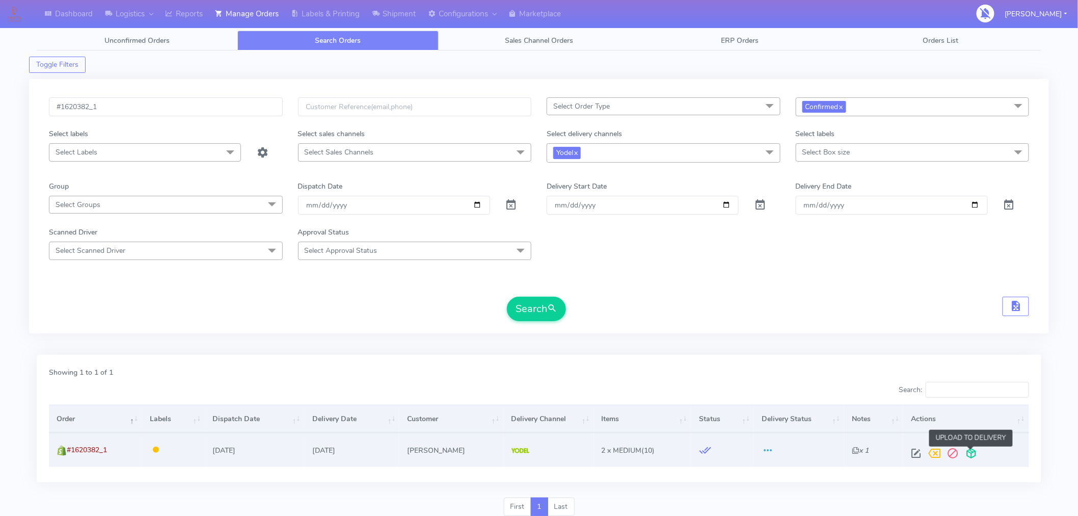
click at [971, 457] on span at bounding box center [972, 456] width 18 height 10
click at [184, 101] on input "#1620382_1" at bounding box center [166, 106] width 234 height 19
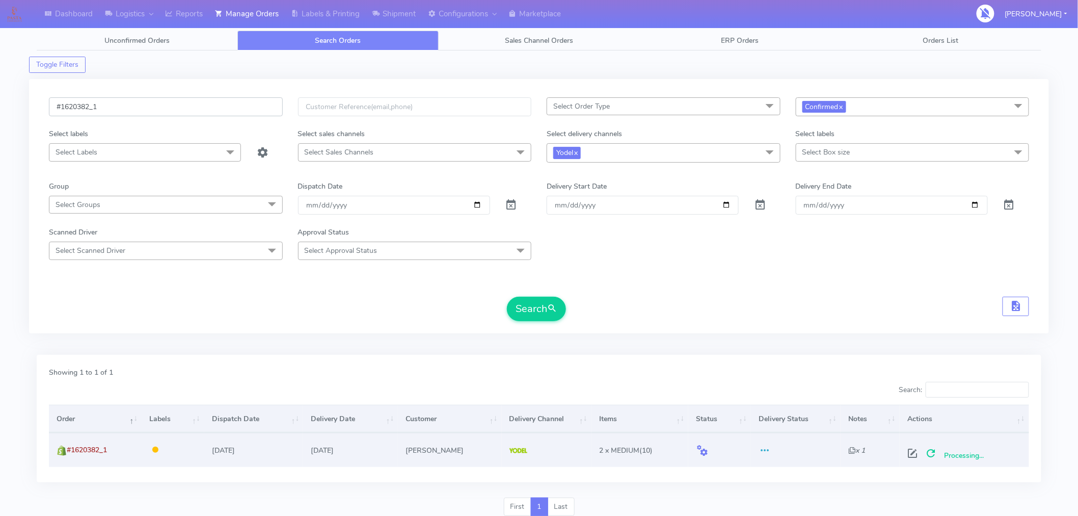
paste input "3"
type input "#1620383_1"
click at [541, 318] on button "Search" at bounding box center [536, 309] width 59 height 24
click at [914, 451] on span at bounding box center [917, 456] width 18 height 10
select select "5"
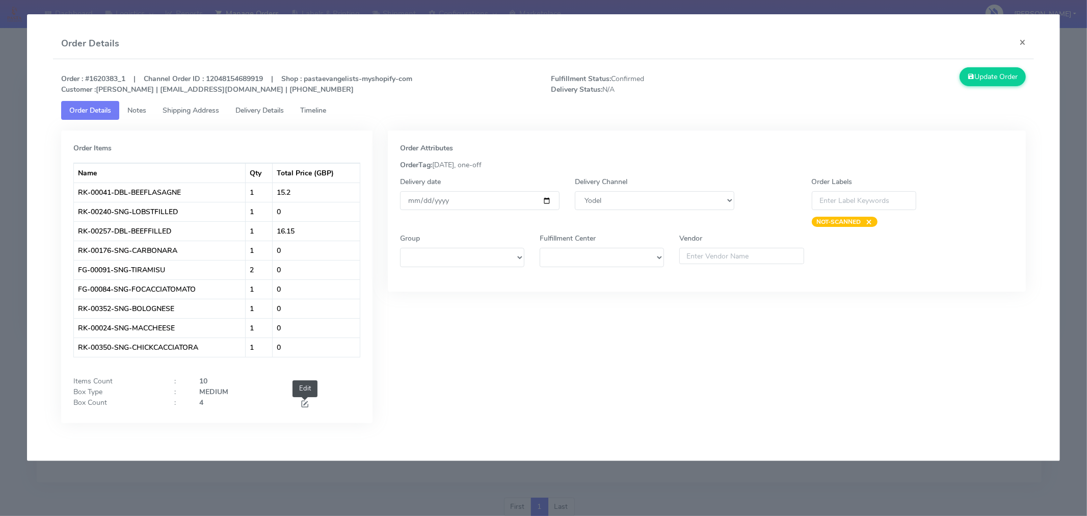
click at [303, 400] on span at bounding box center [304, 405] width 9 height 10
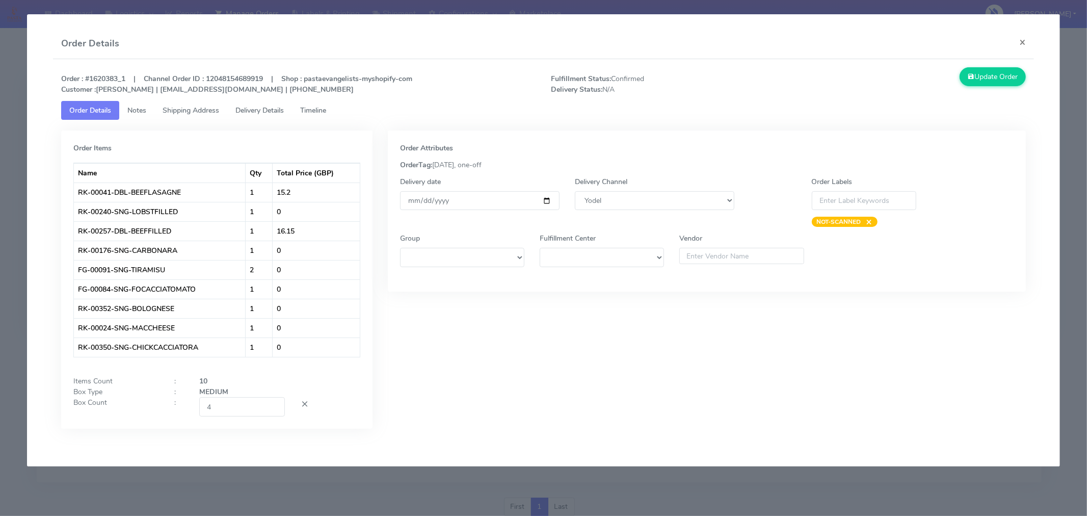
click at [247, 419] on div "Order Items Name Qty Total Price (GBP) RK-00041-DBL-BEEFLASAGNE 1 15.2 RK-00240…" at bounding box center [216, 279] width 311 height 298
click at [252, 410] on input "4" at bounding box center [242, 406] width 86 height 19
type input "2"
click at [469, 394] on div "Order Attributes OrderTag: [DATE], one-off Delivery date [DATE] Delivery Channe…" at bounding box center [706, 286] width 653 height 313
click at [546, 201] on input "[DATE]" at bounding box center [480, 200] width 160 height 19
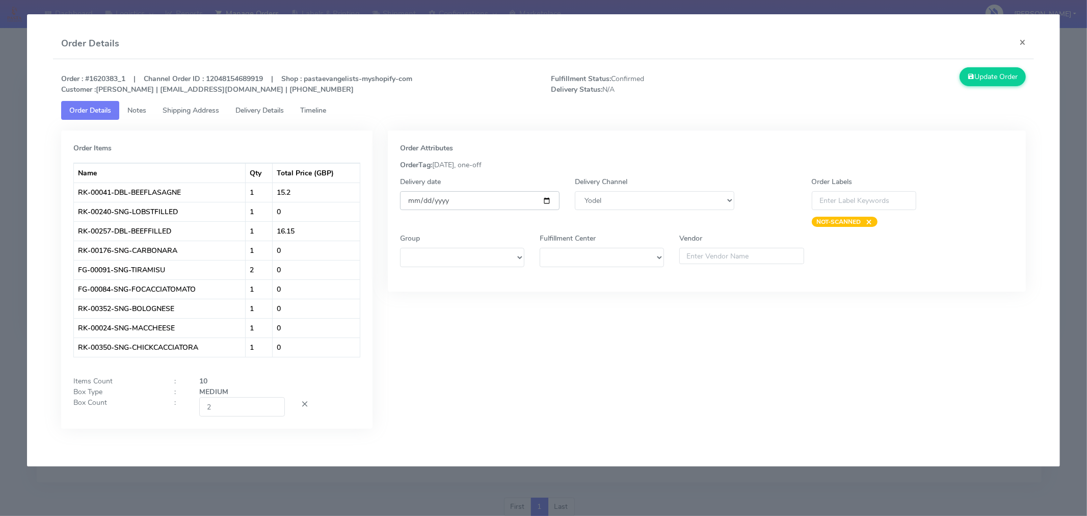
type input "[DATE]"
click at [620, 364] on div "Order Attributes OrderTag: [DATE], one-off Delivery date [DATE] Delivery Channe…" at bounding box center [706, 286] width 653 height 313
click at [981, 75] on button "Update Order" at bounding box center [993, 76] width 66 height 19
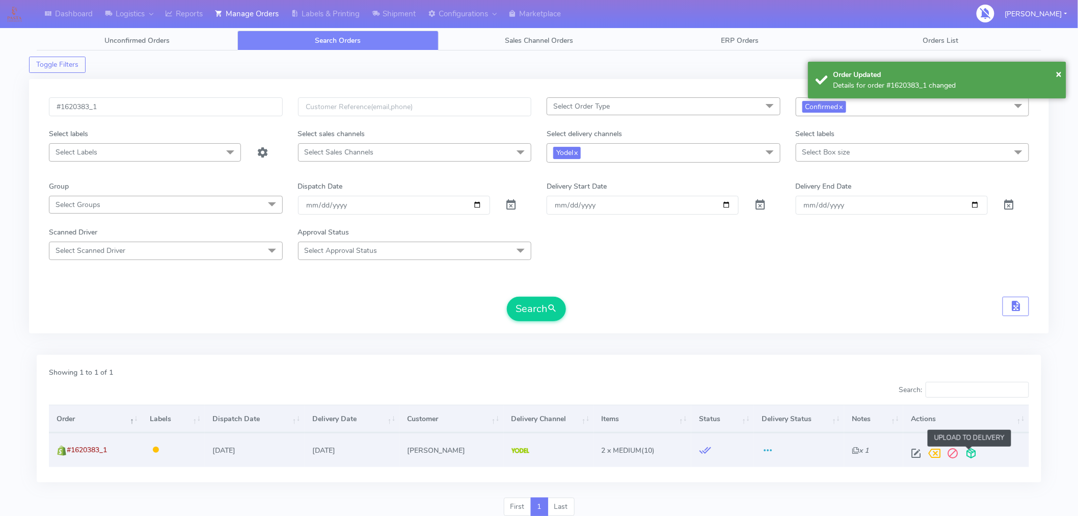
click at [967, 454] on span at bounding box center [972, 456] width 18 height 10
